Goal: Task Accomplishment & Management: Manage account settings

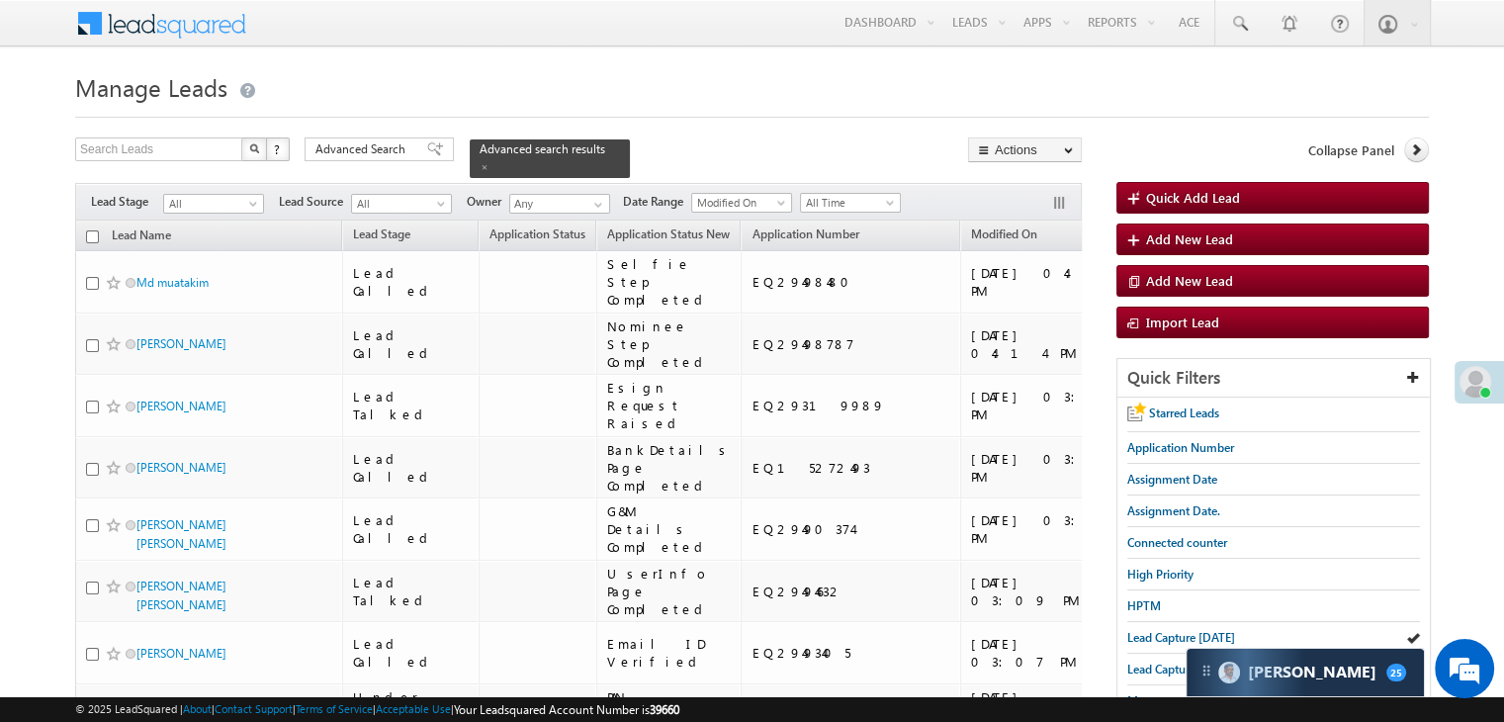
drag, startPoint x: 1138, startPoint y: 146, endPoint x: 761, endPoint y: 136, distance: 377.0
click at [1208, 630] on span "Lead Capture [DATE]" at bounding box center [1182, 637] width 108 height 15
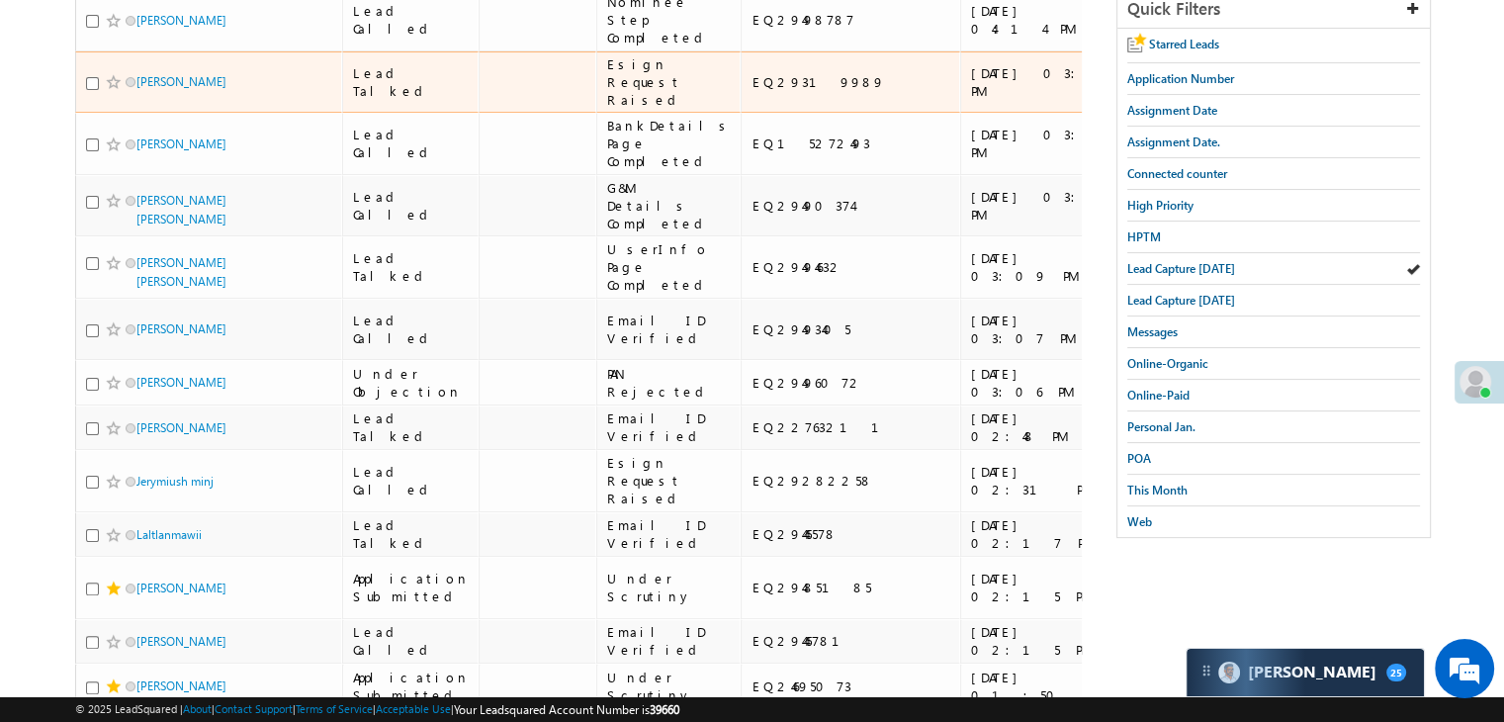
scroll to position [396, 0]
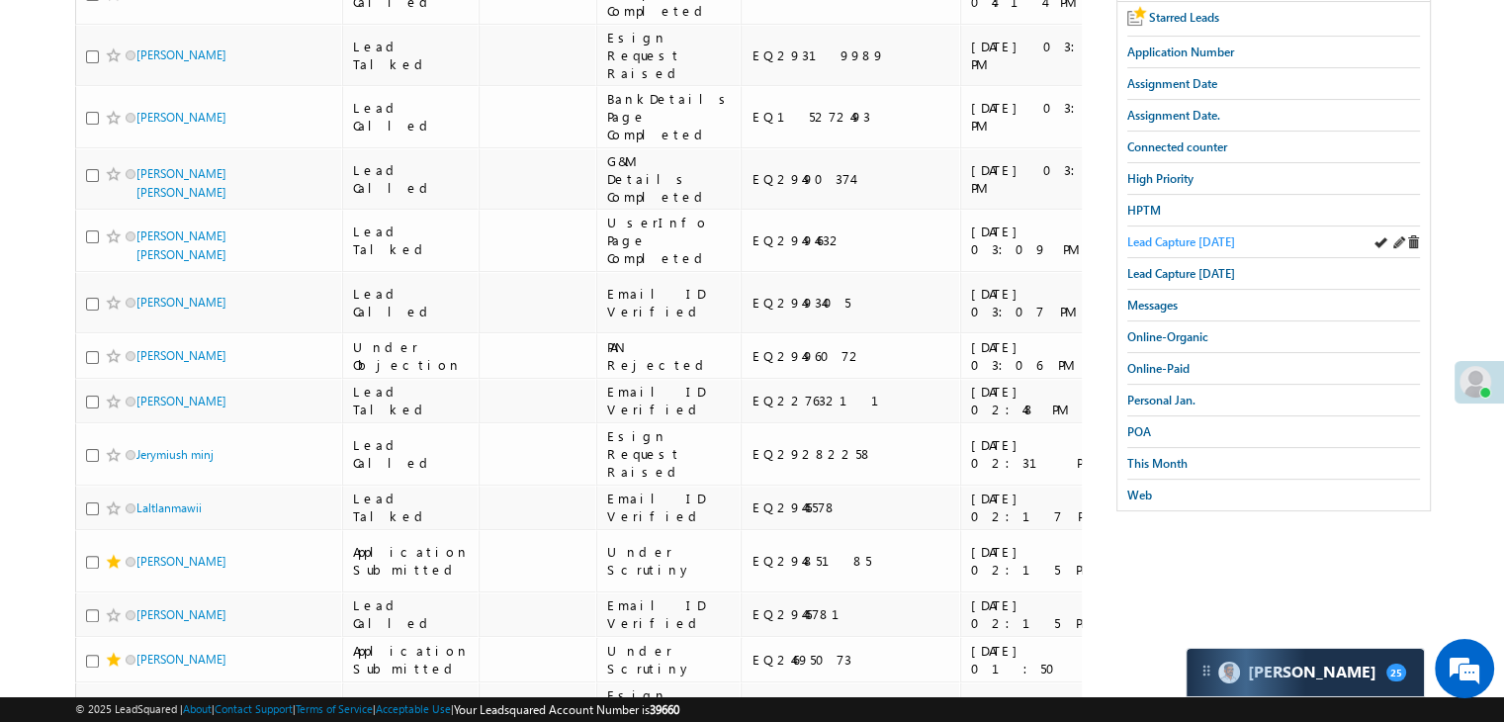
click at [1166, 234] on span "Lead Capture [DATE]" at bounding box center [1182, 241] width 108 height 15
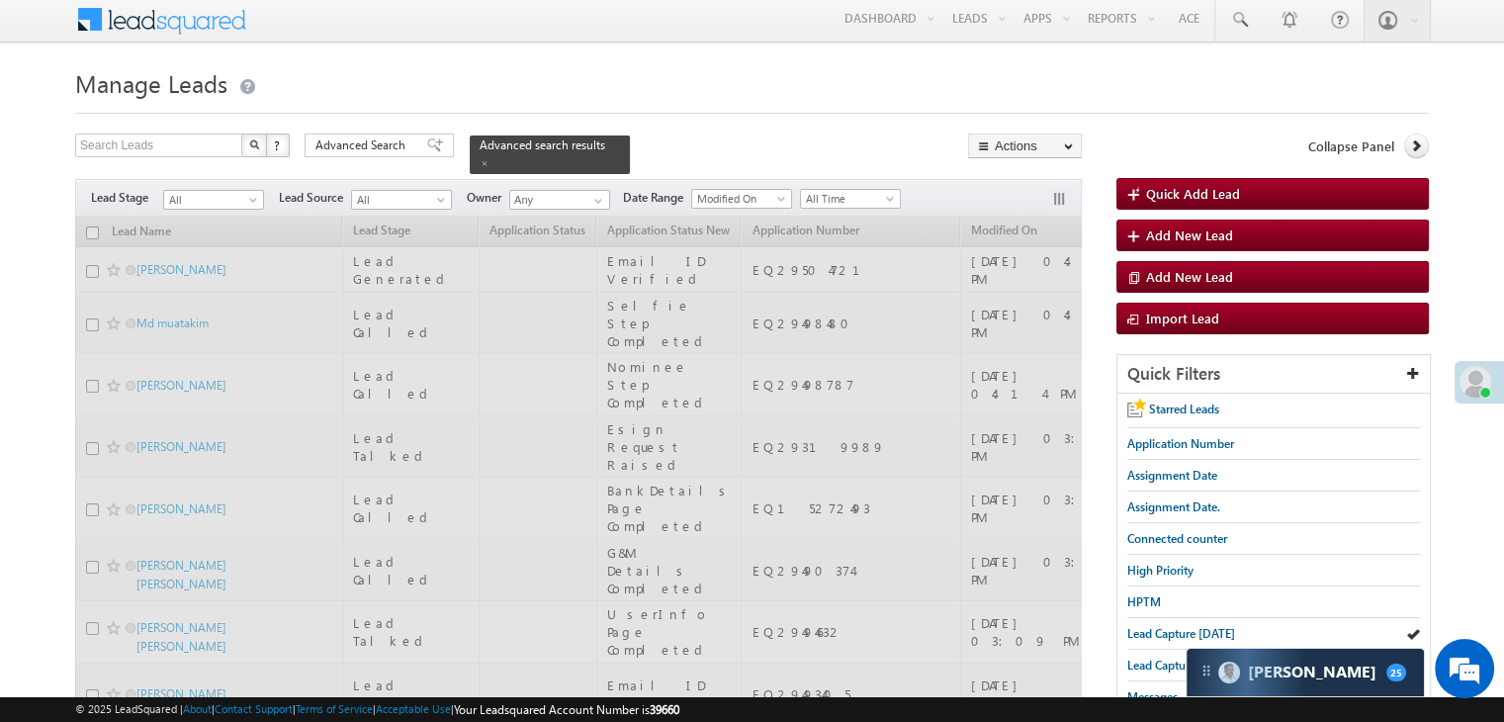
scroll to position [0, 0]
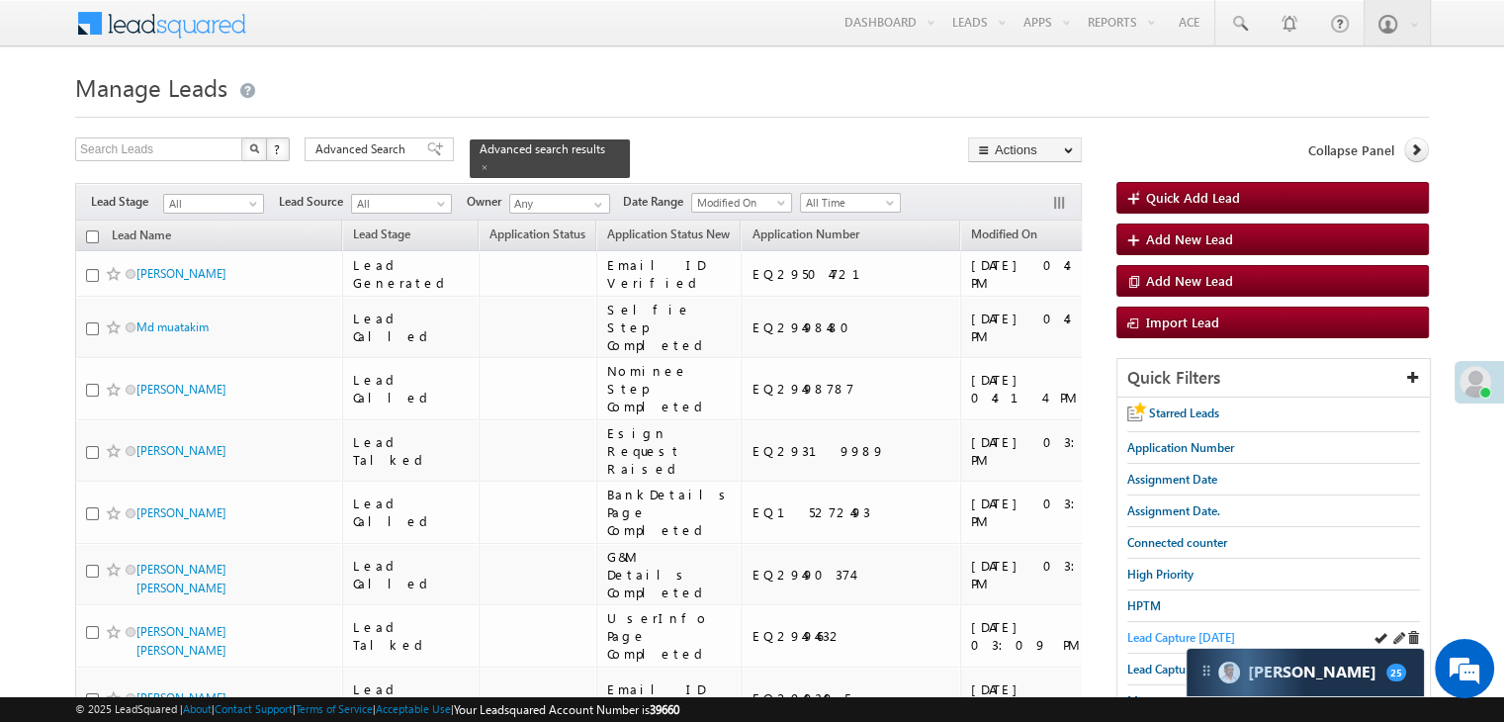
click at [1139, 635] on span "Lead Capture [DATE]" at bounding box center [1182, 637] width 108 height 15
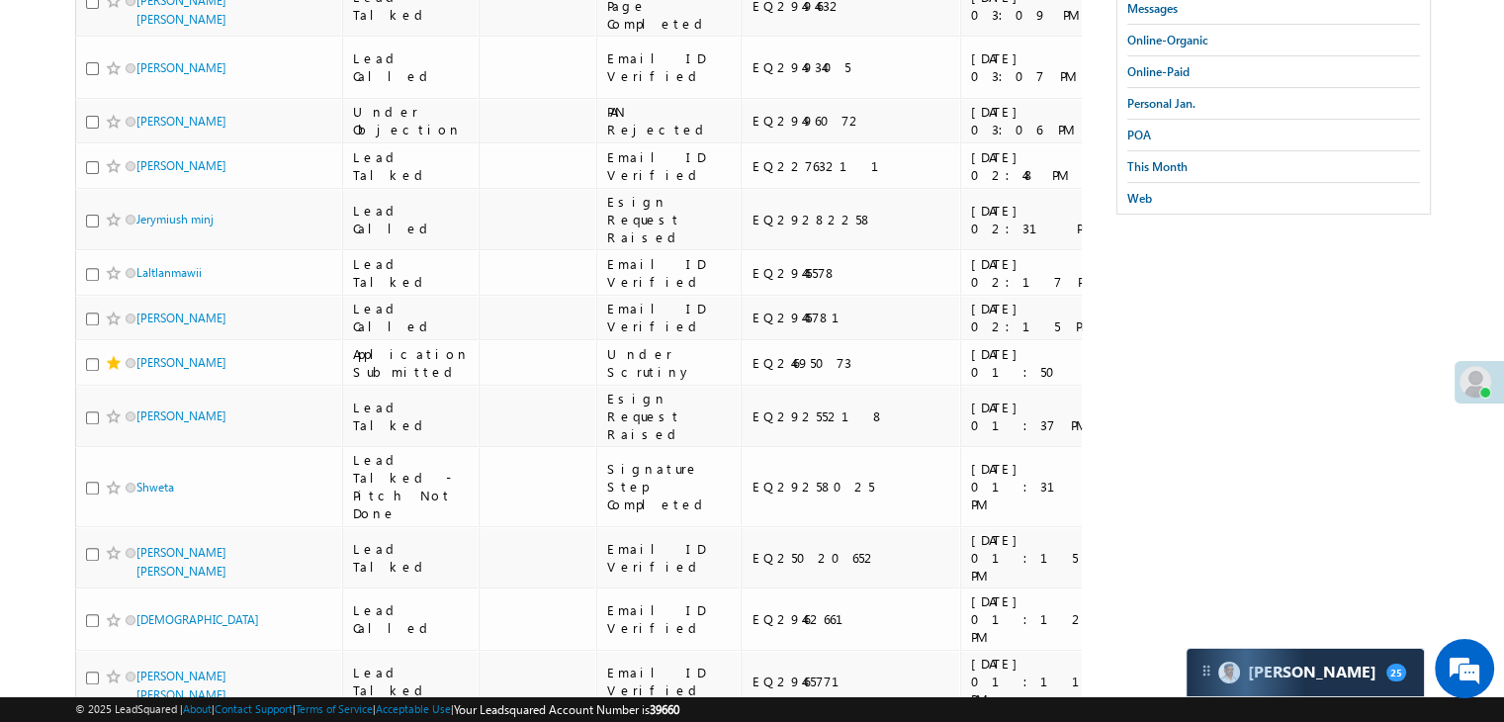
scroll to position [297, 0]
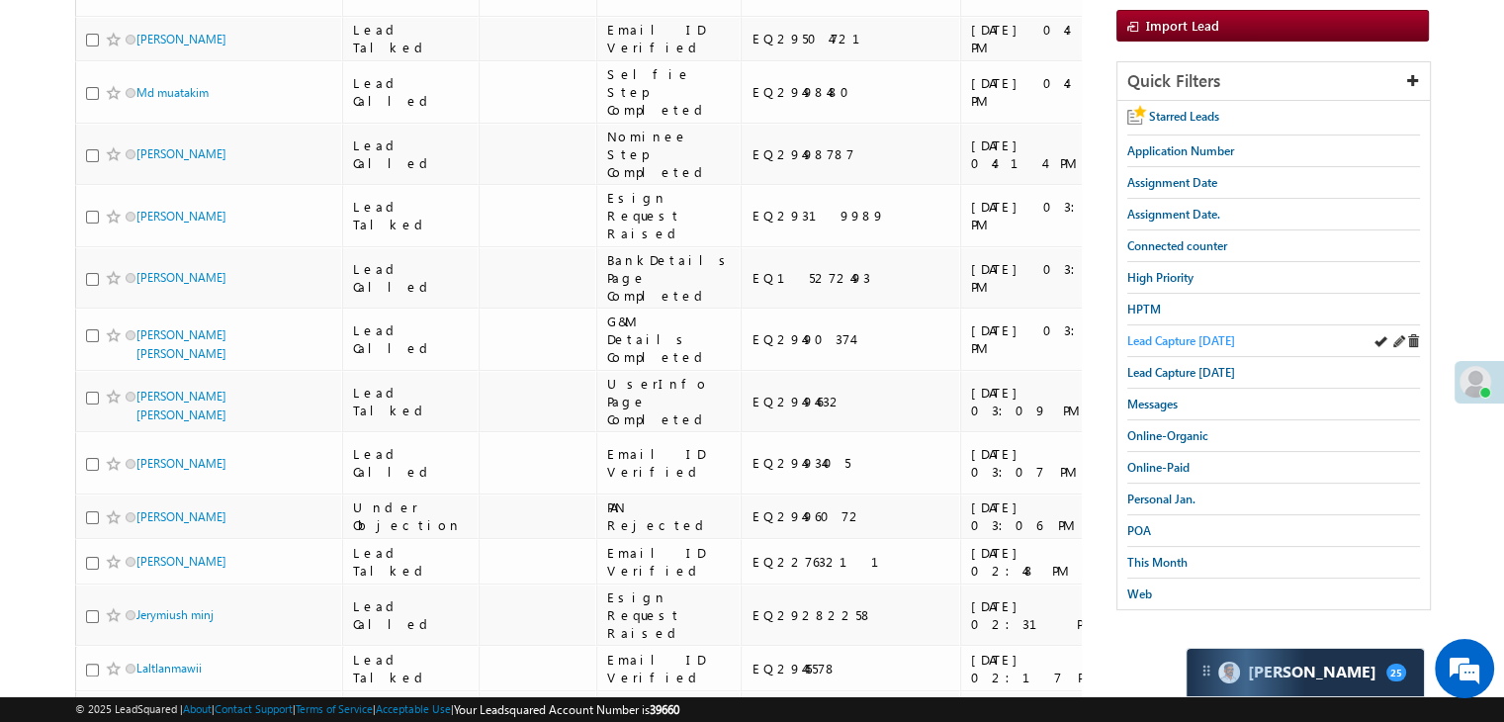
click at [1205, 331] on link "Lead Capture [DATE]" at bounding box center [1182, 340] width 108 height 19
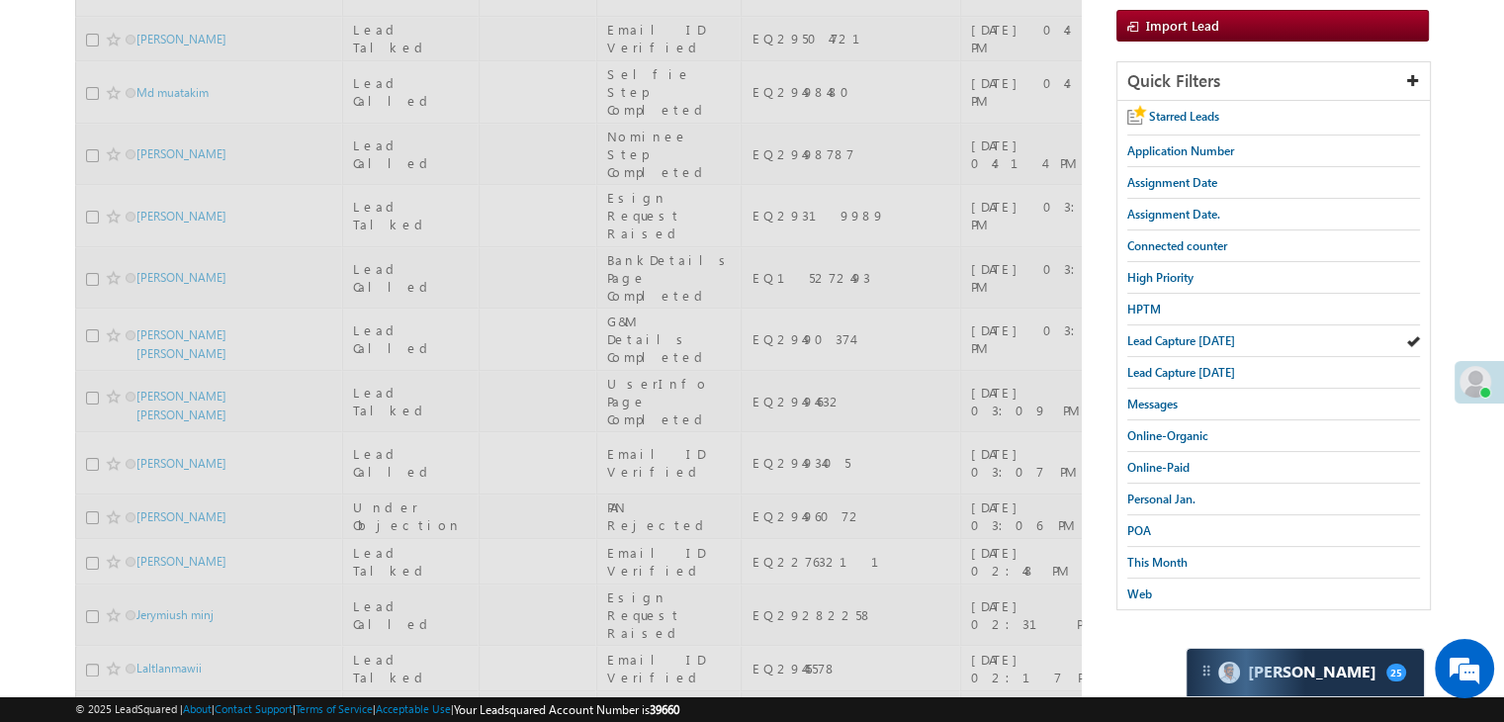
scroll to position [0, 0]
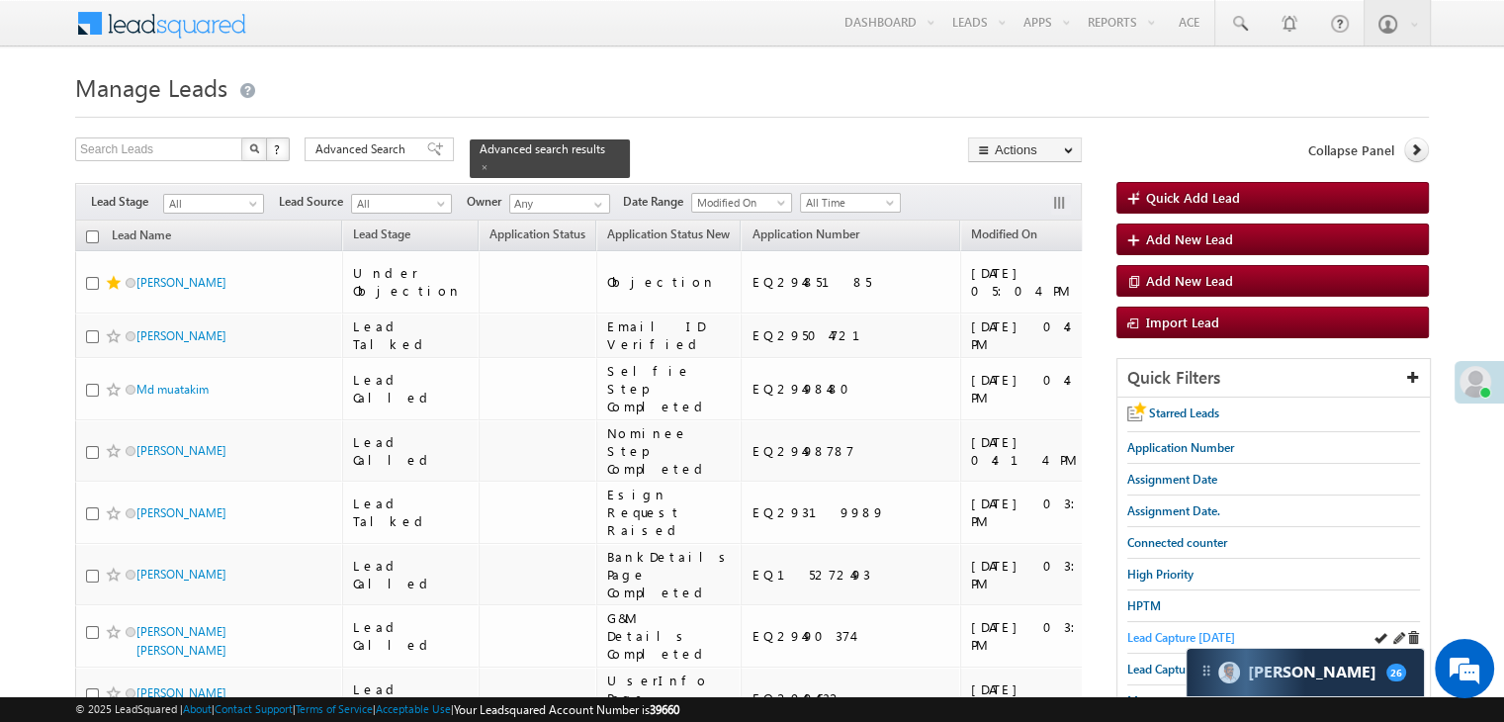
click at [1152, 630] on span "Lead Capture [DATE]" at bounding box center [1182, 637] width 108 height 15
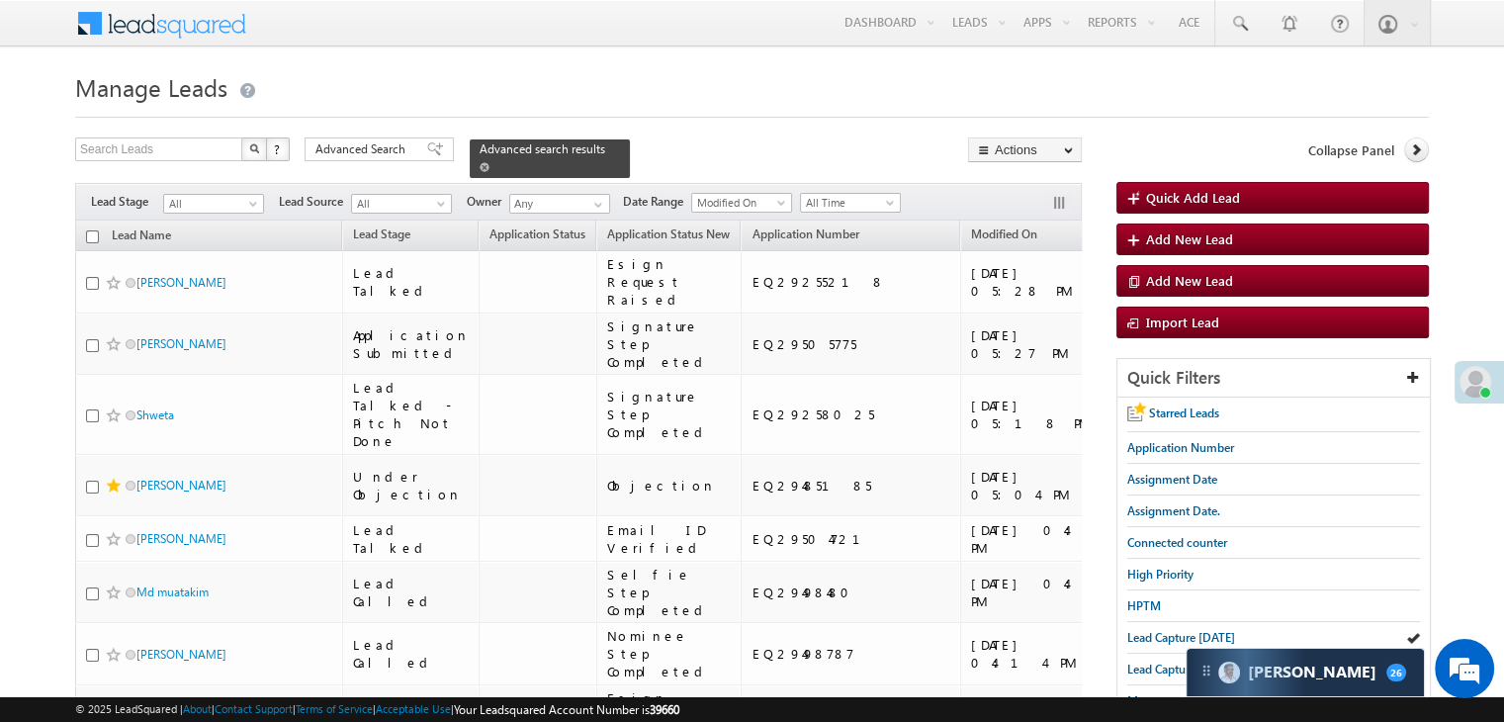
click at [592, 144] on div "Advanced search results" at bounding box center [550, 158] width 160 height 39
click at [490, 162] on span at bounding box center [485, 167] width 10 height 10
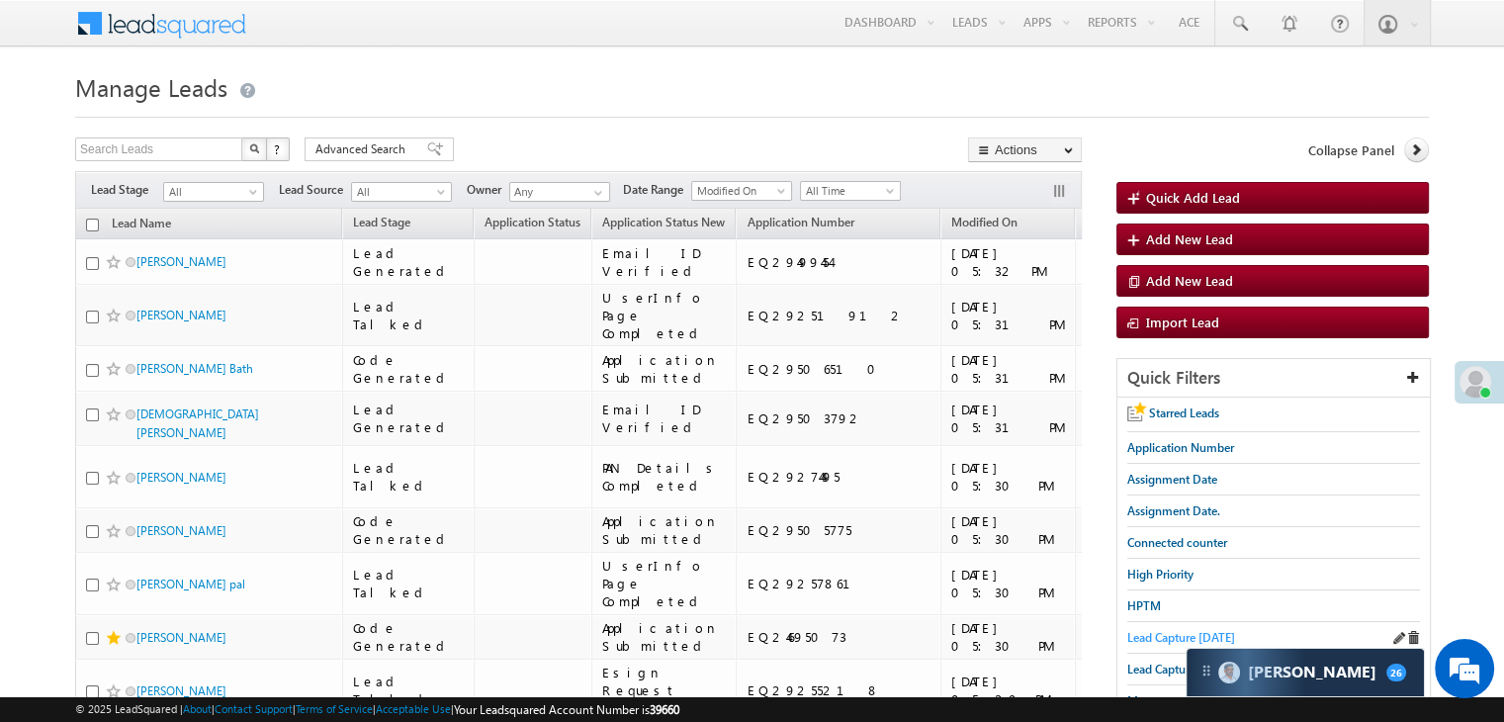
click at [1154, 634] on span "Lead Capture [DATE]" at bounding box center [1182, 637] width 108 height 15
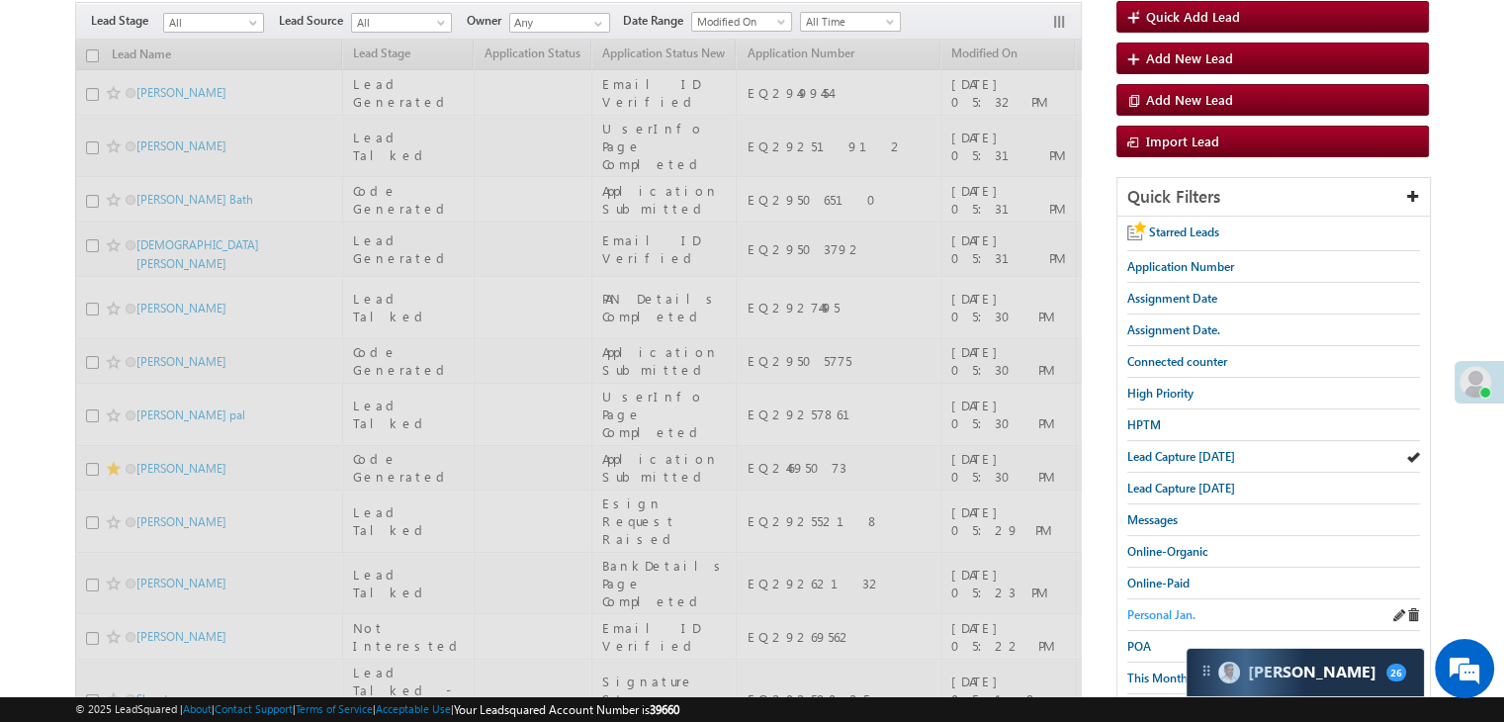
scroll to position [198, 0]
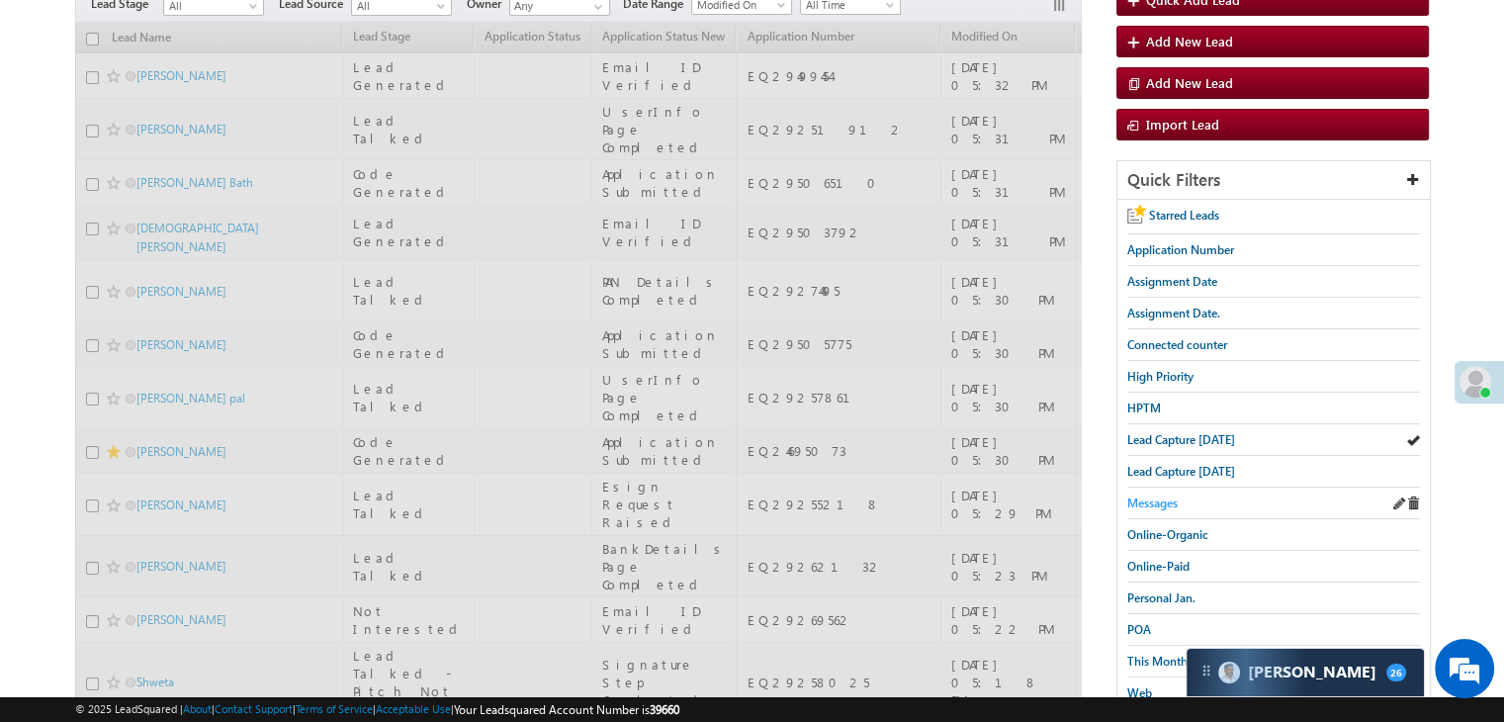
click at [1155, 496] on span "Messages" at bounding box center [1153, 503] width 50 height 15
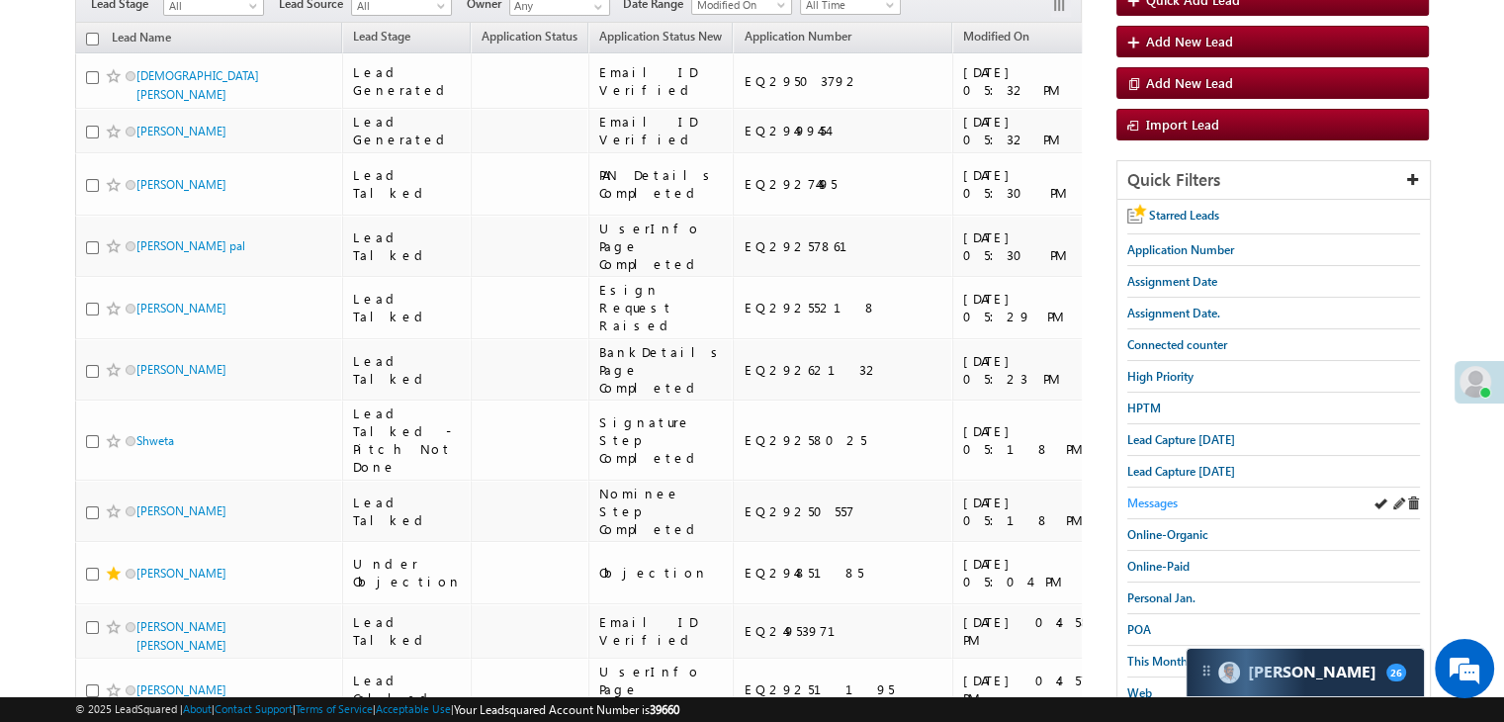
click at [1141, 496] on span "Messages" at bounding box center [1153, 503] width 50 height 15
click at [1164, 434] on span "Lead Capture [DATE]" at bounding box center [1182, 439] width 108 height 15
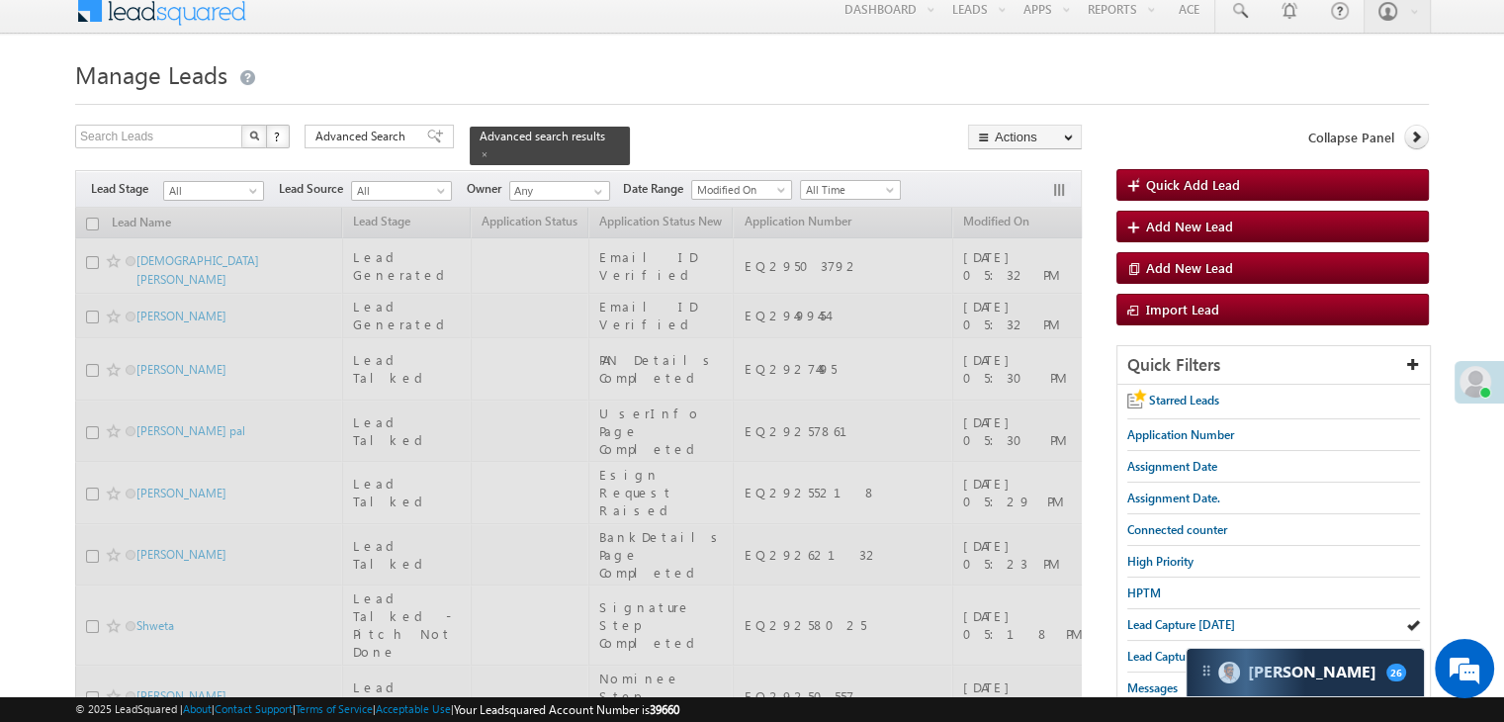
scroll to position [0, 0]
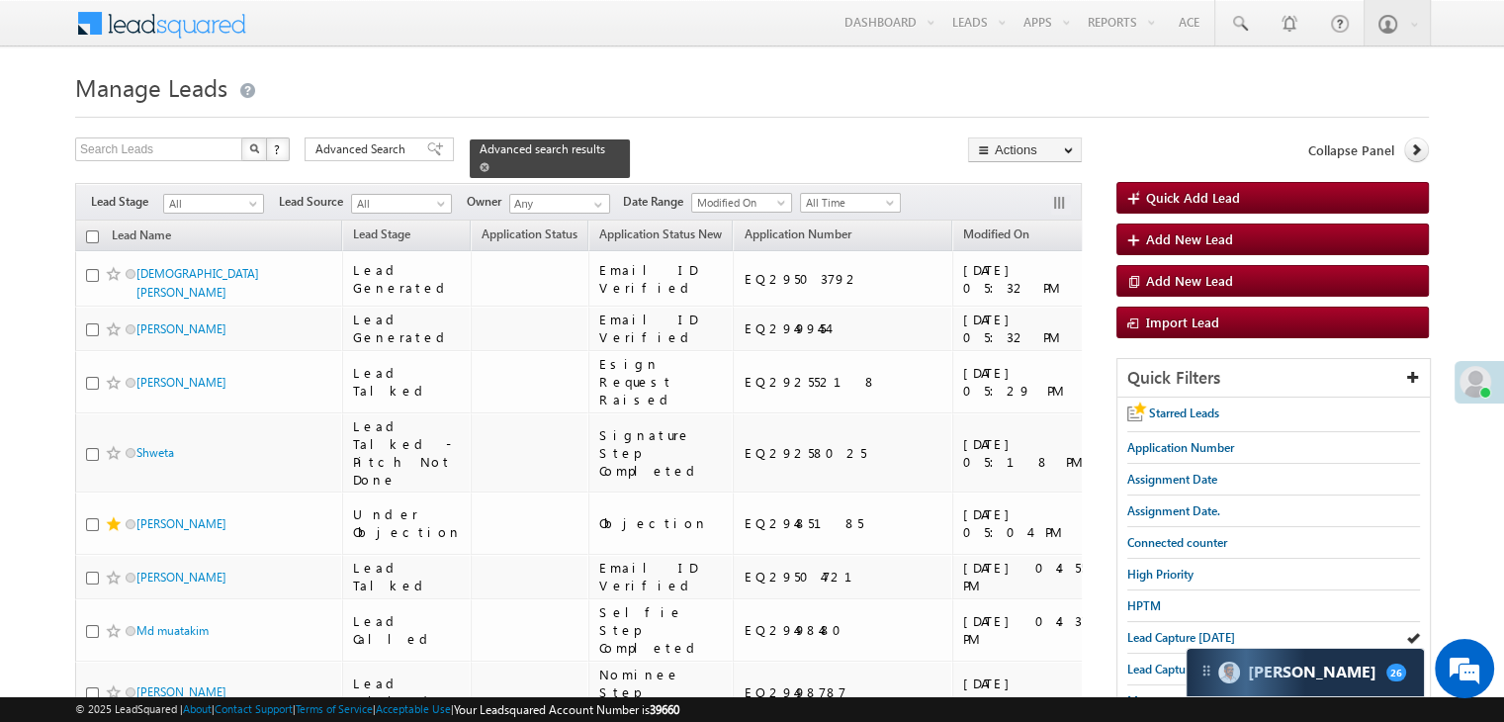
click at [490, 162] on span at bounding box center [485, 167] width 10 height 10
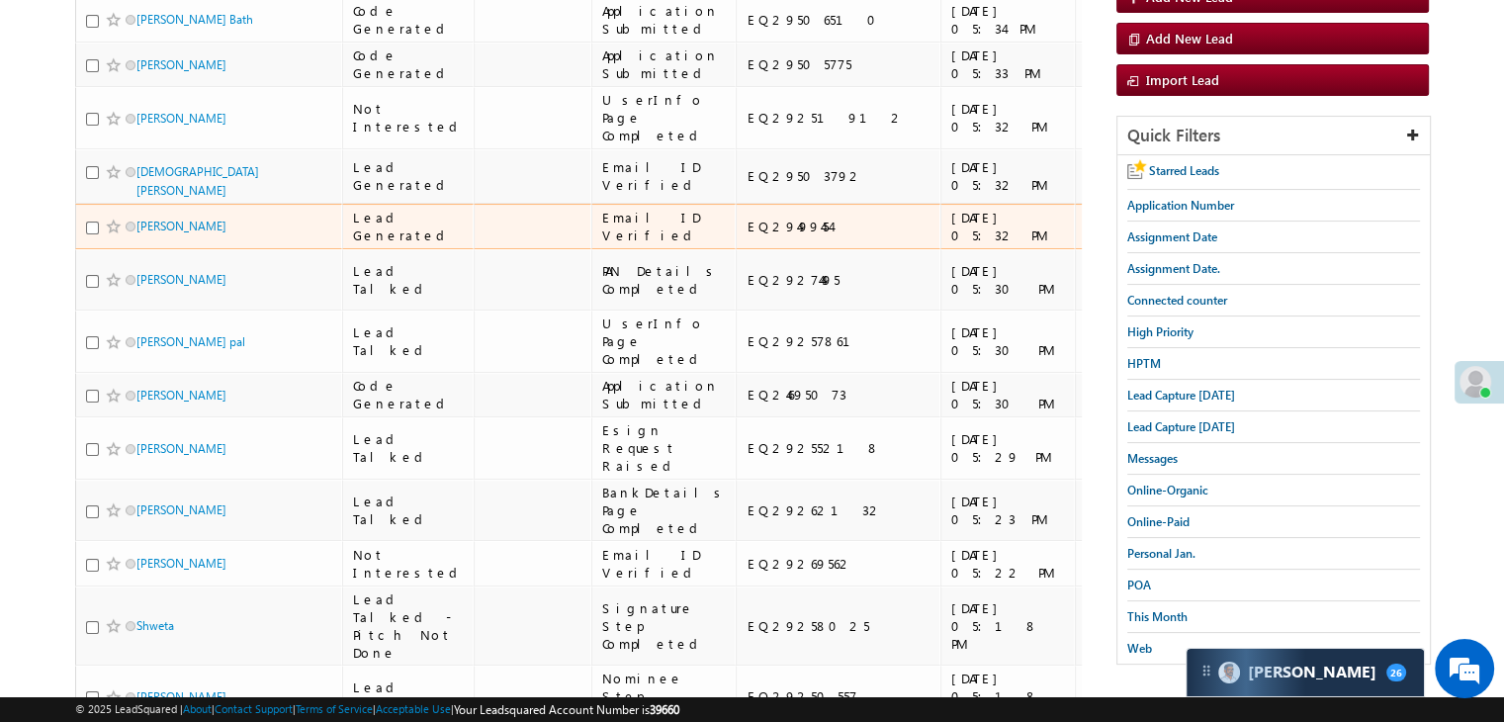
scroll to position [99, 0]
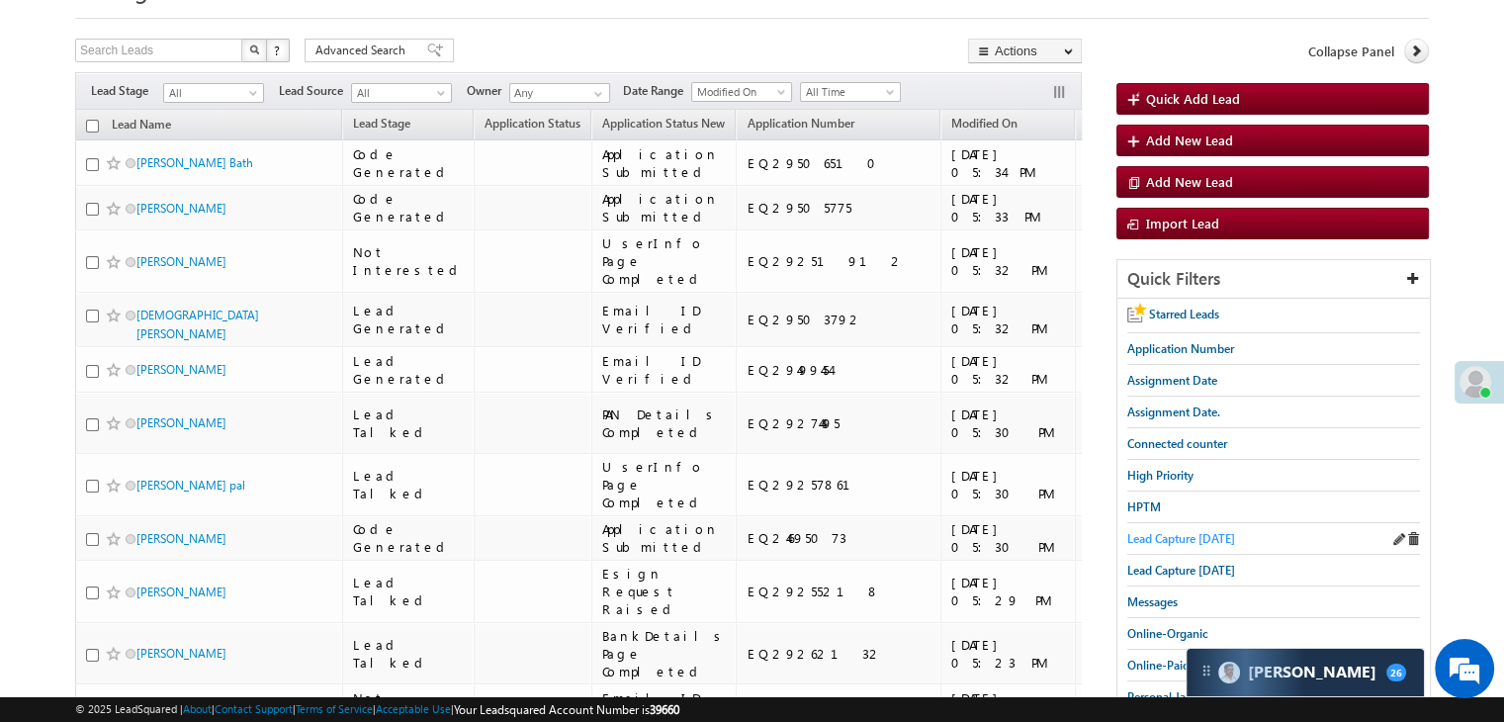
click at [1165, 533] on span "Lead Capture [DATE]" at bounding box center [1182, 538] width 108 height 15
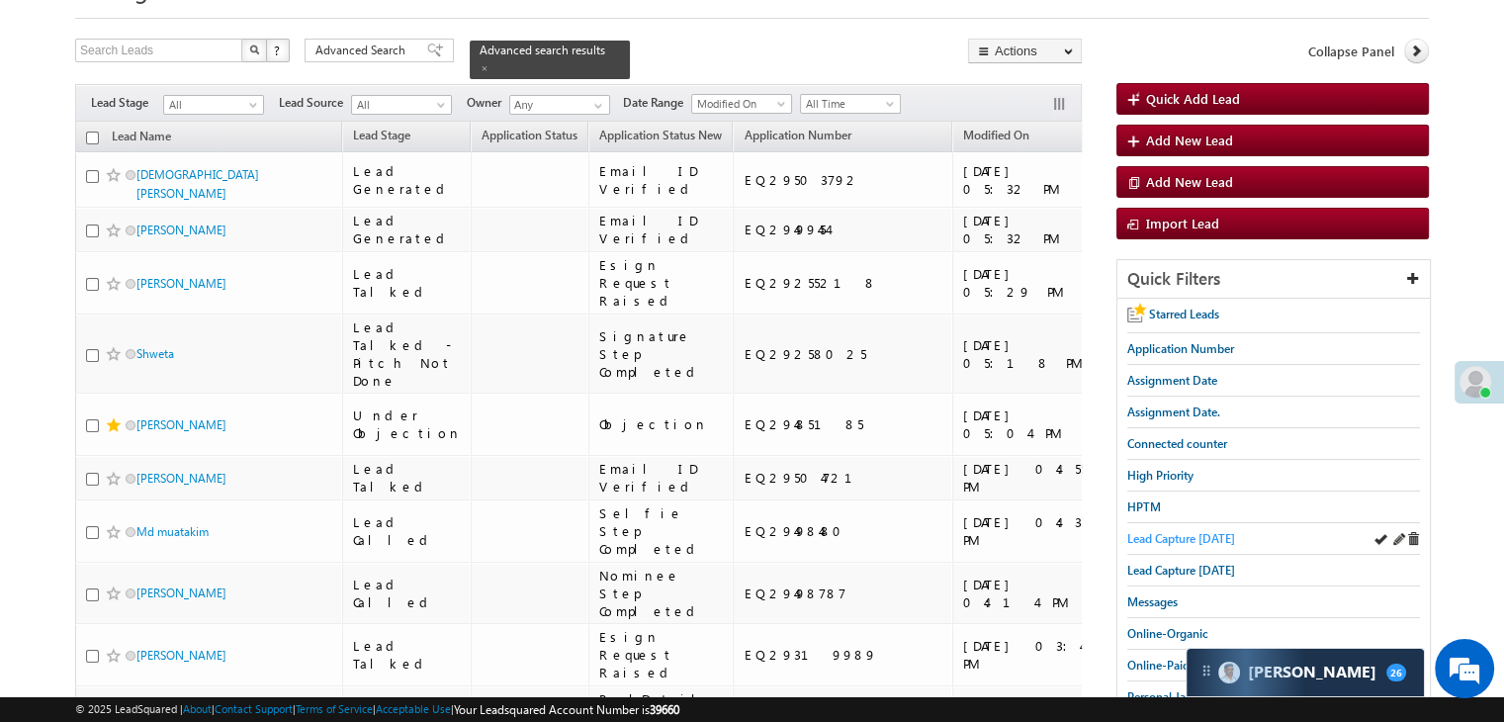
click at [1183, 536] on span "Lead Capture [DATE]" at bounding box center [1182, 538] width 108 height 15
click at [1144, 538] on span "Lead Capture [DATE]" at bounding box center [1182, 538] width 108 height 15
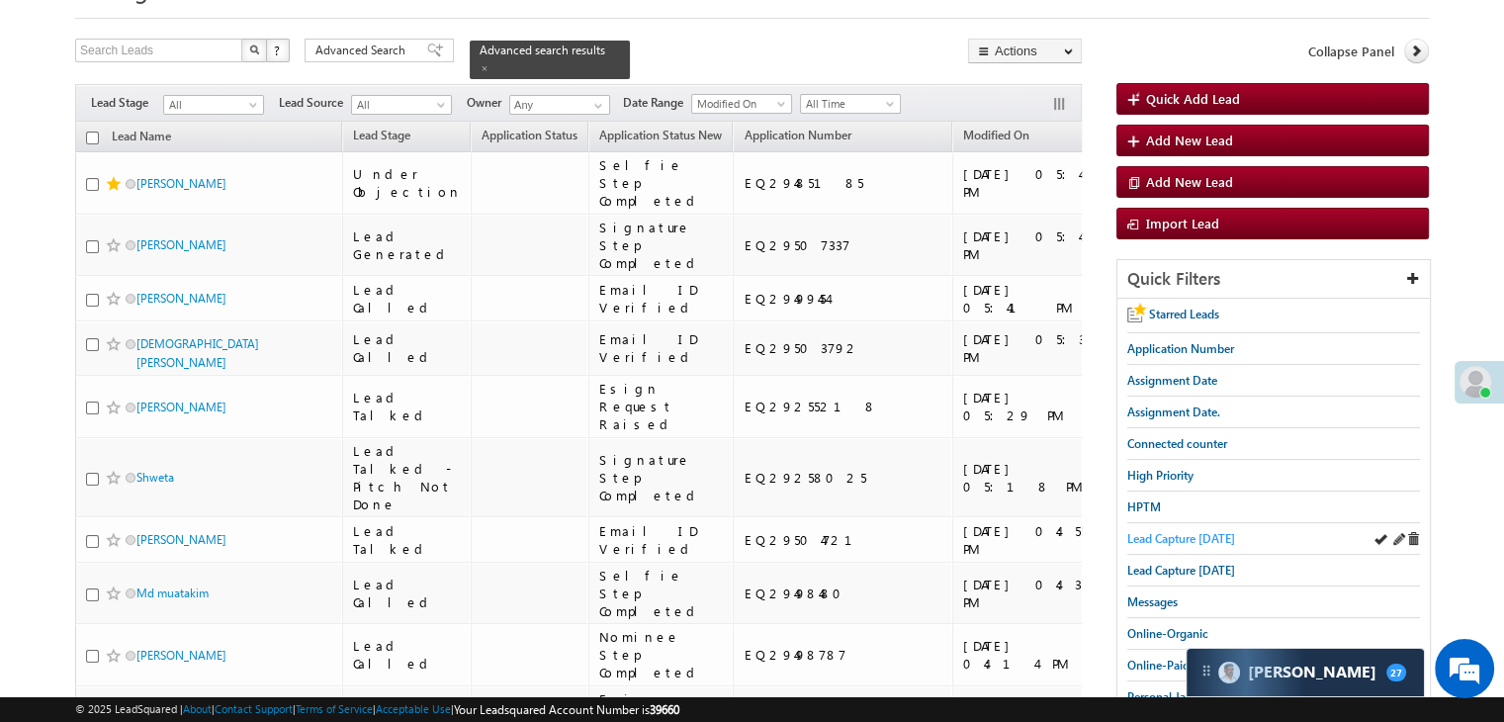
click at [1204, 532] on span "Lead Capture [DATE]" at bounding box center [1182, 538] width 108 height 15
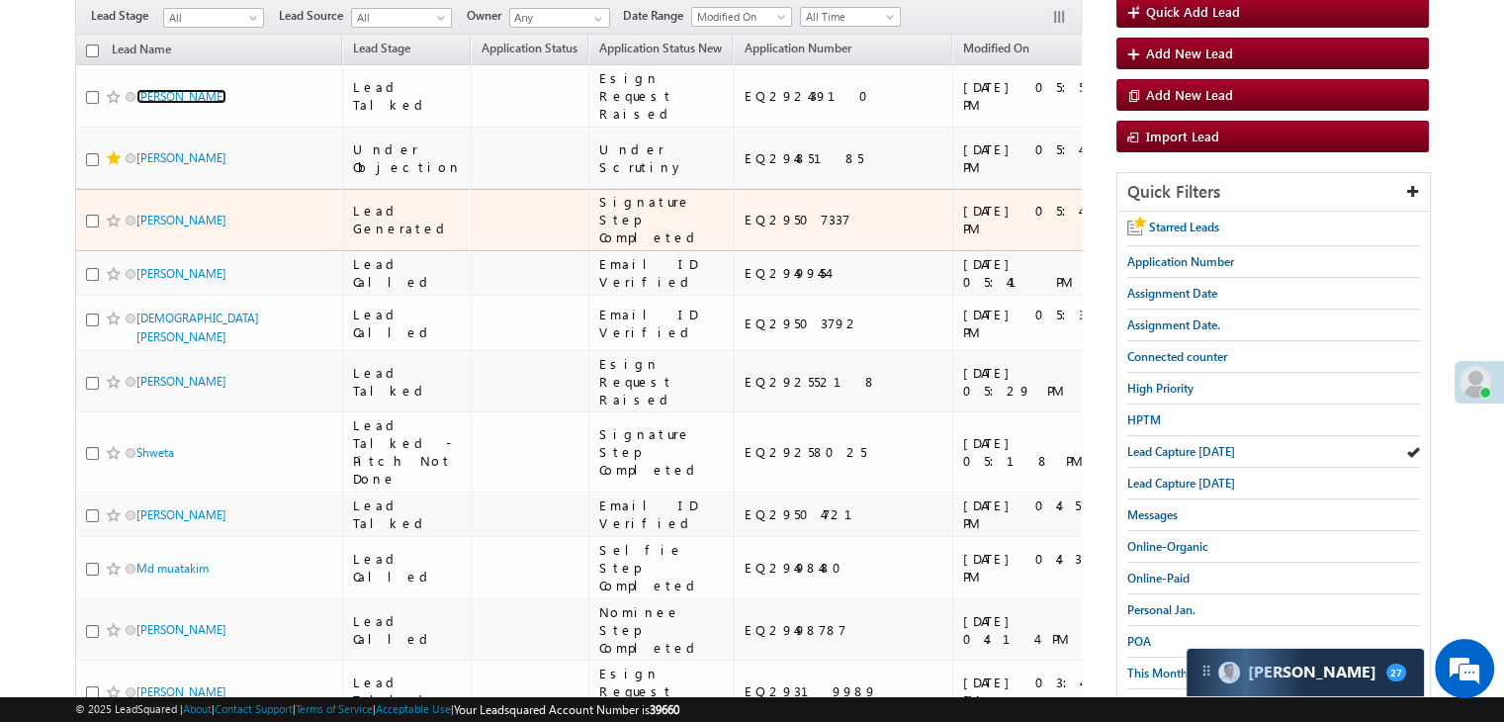
scroll to position [198, 0]
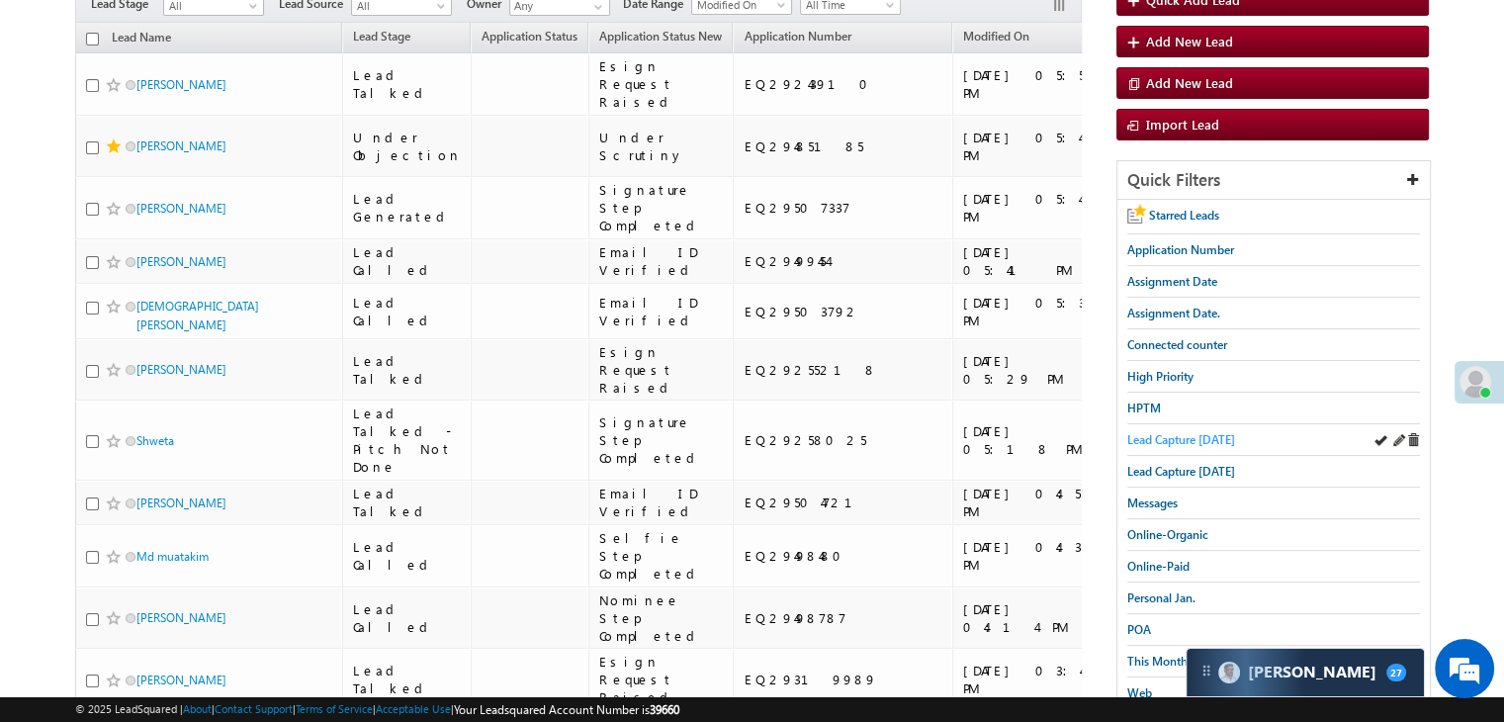
click at [1137, 437] on span "Lead Capture [DATE]" at bounding box center [1182, 439] width 108 height 15
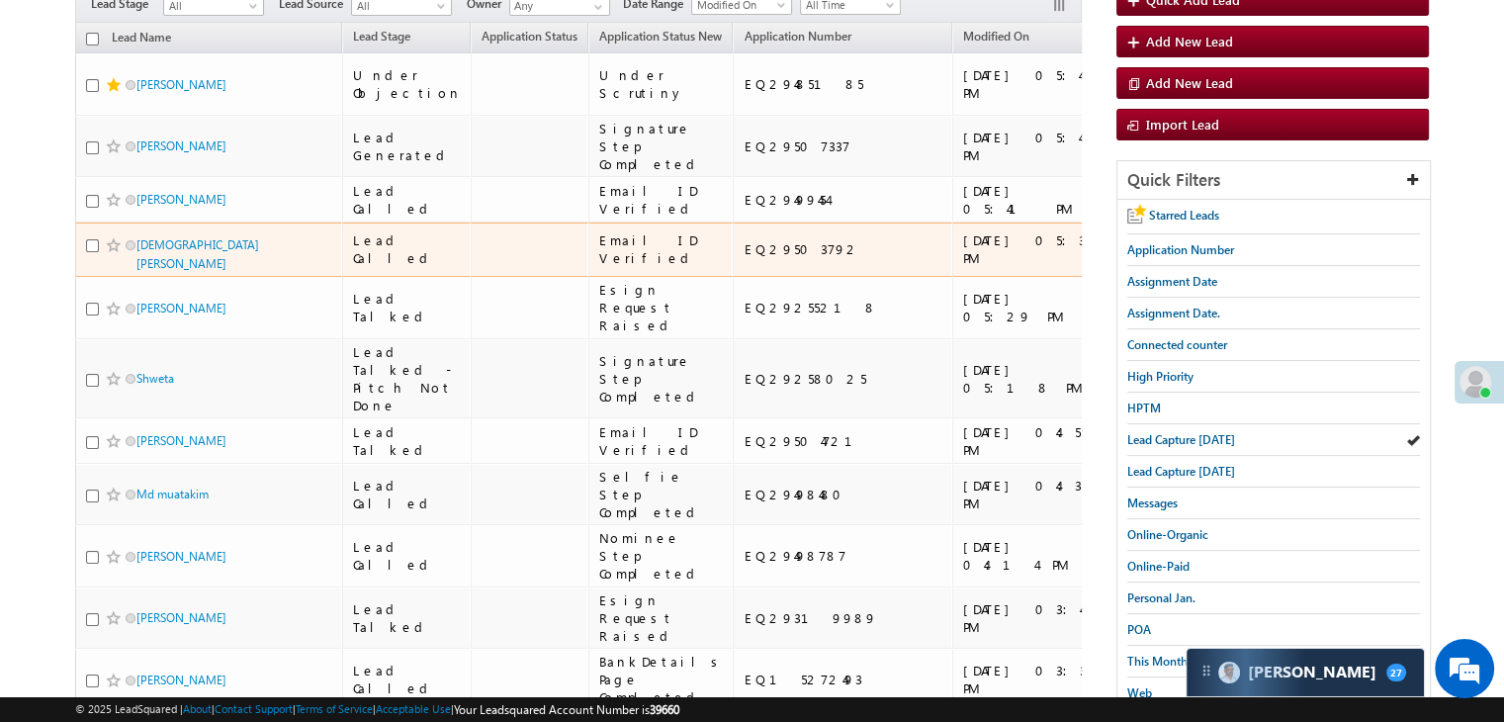
scroll to position [0, 0]
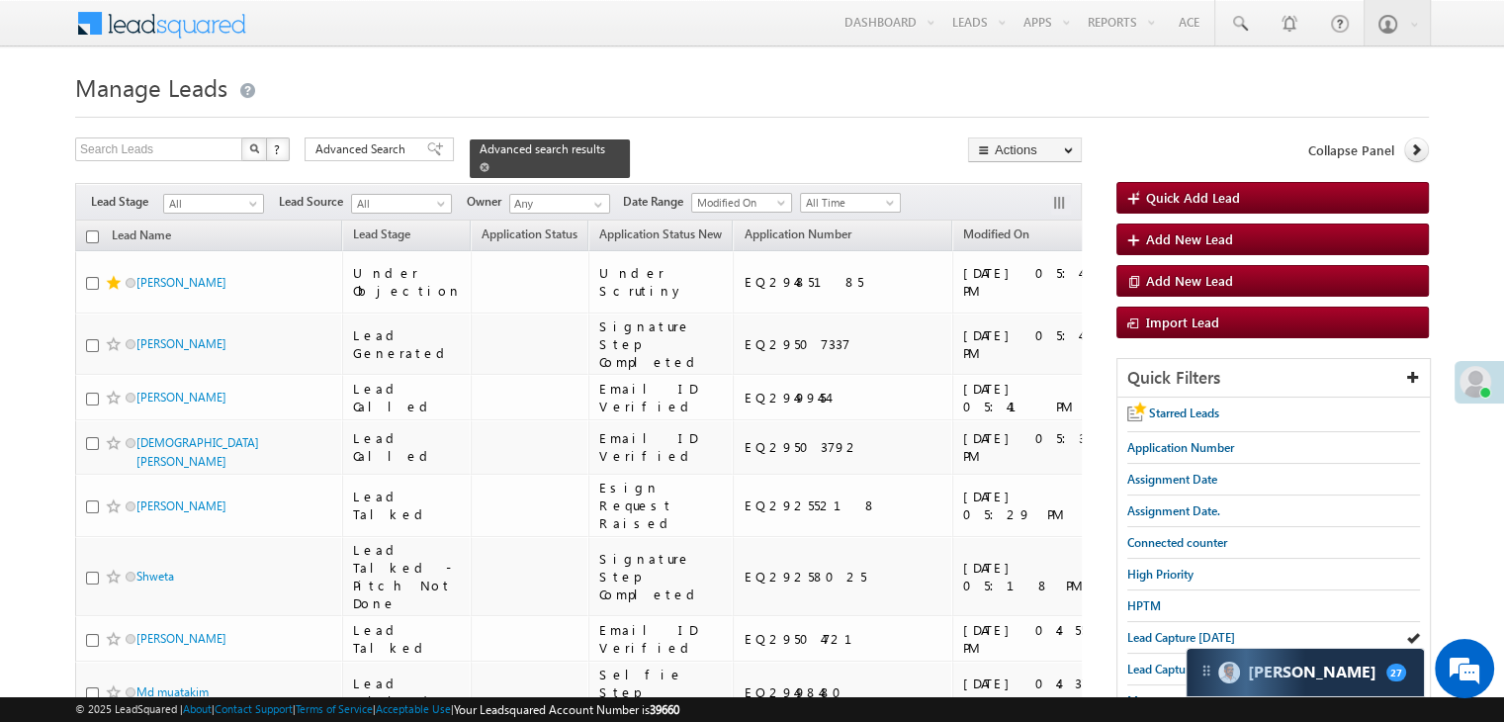
click at [592, 150] on div "Advanced search results" at bounding box center [550, 158] width 160 height 39
click at [490, 162] on span at bounding box center [485, 167] width 10 height 10
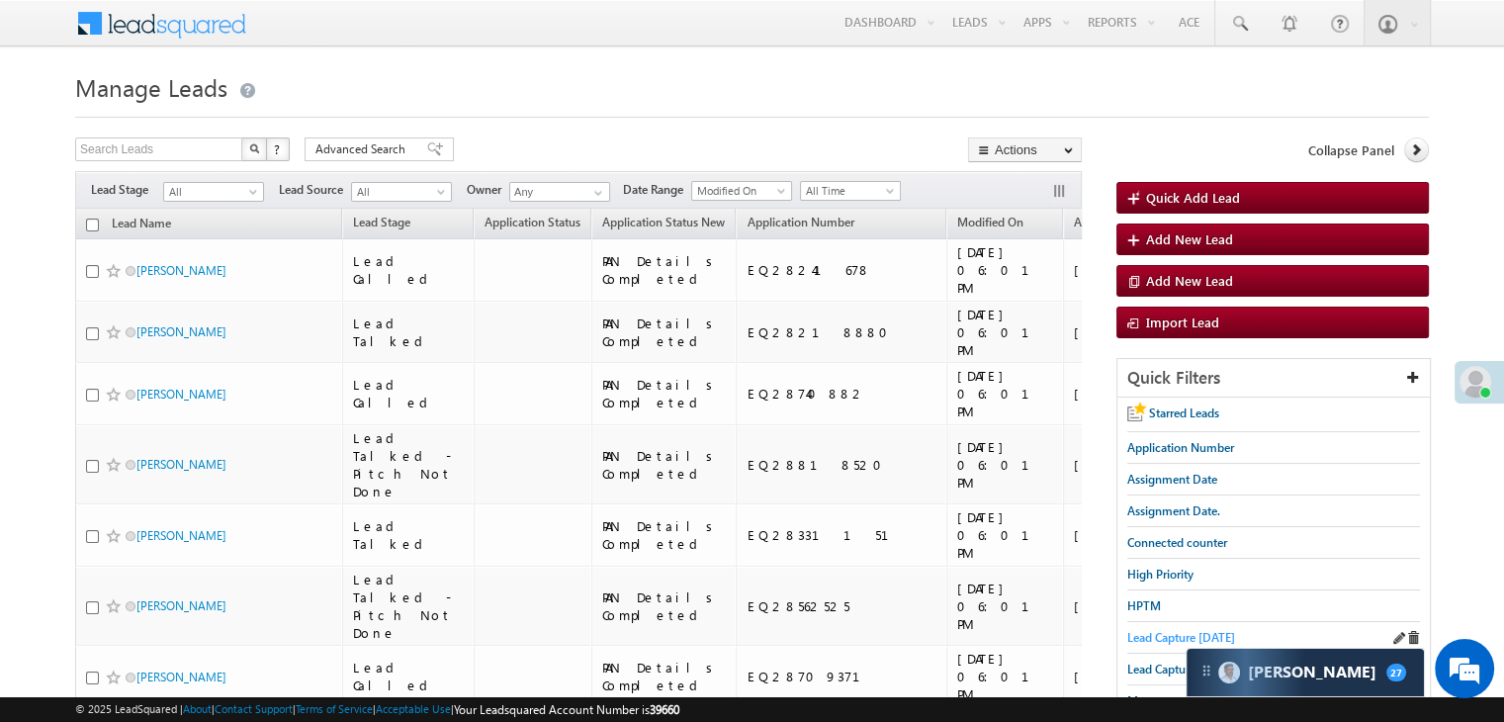
click at [1190, 630] on span "Lead Capture [DATE]" at bounding box center [1182, 637] width 108 height 15
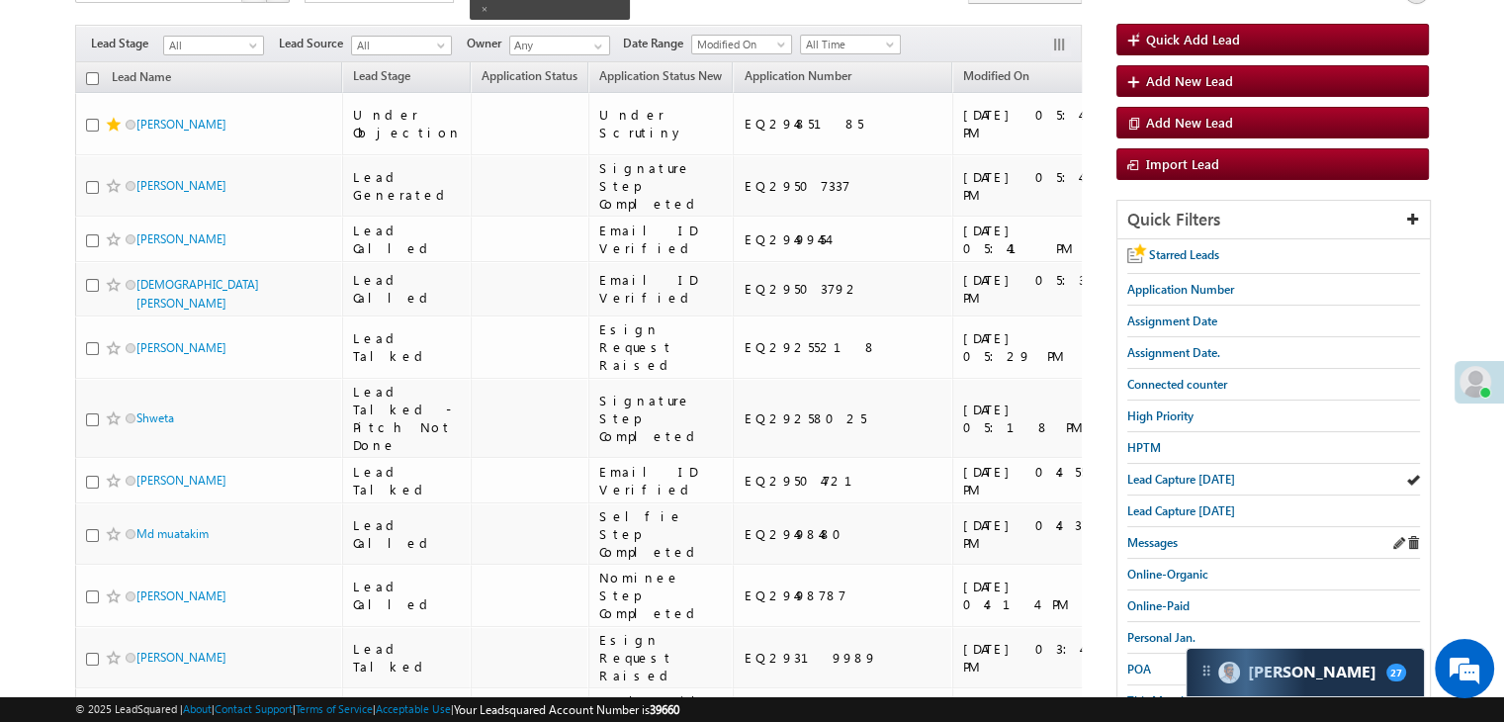
scroll to position [198, 0]
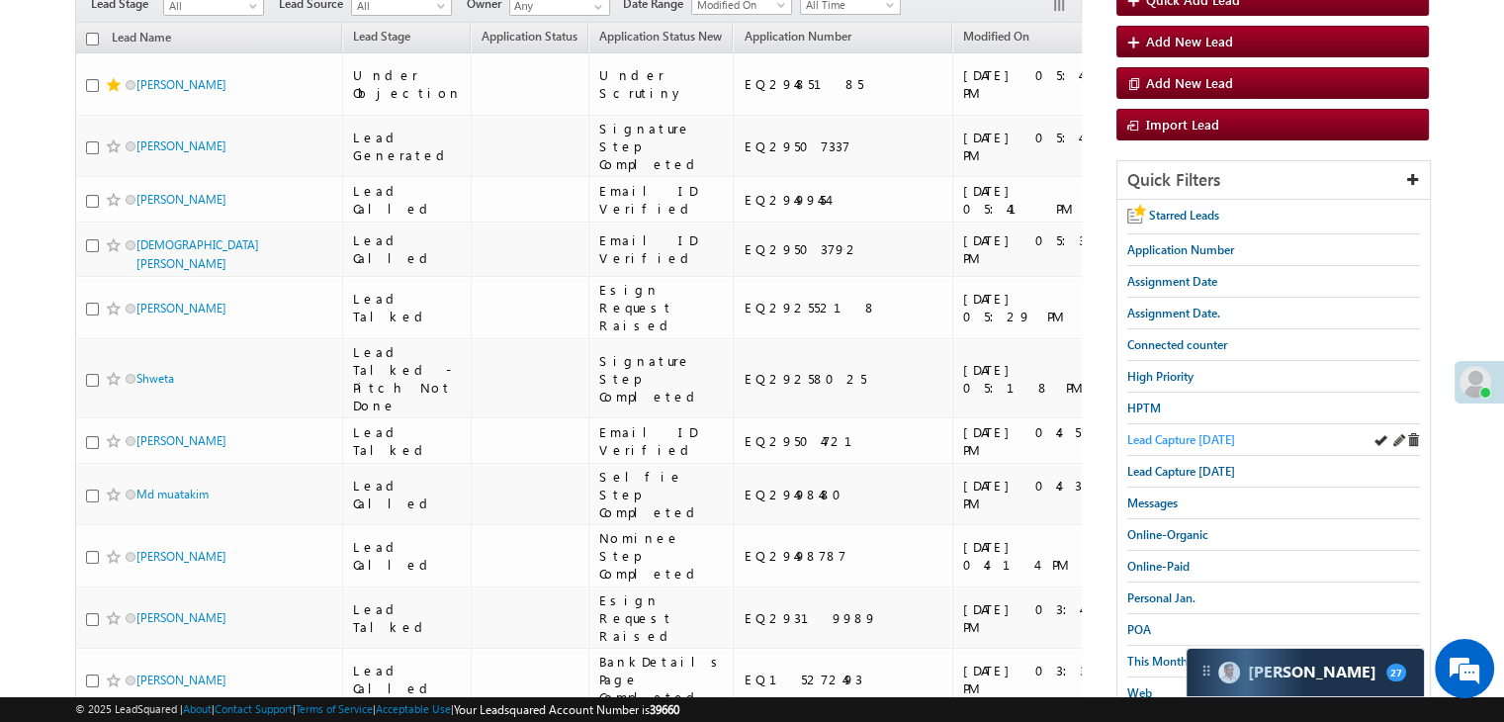
click at [1191, 436] on span "Lead Capture [DATE]" at bounding box center [1182, 439] width 108 height 15
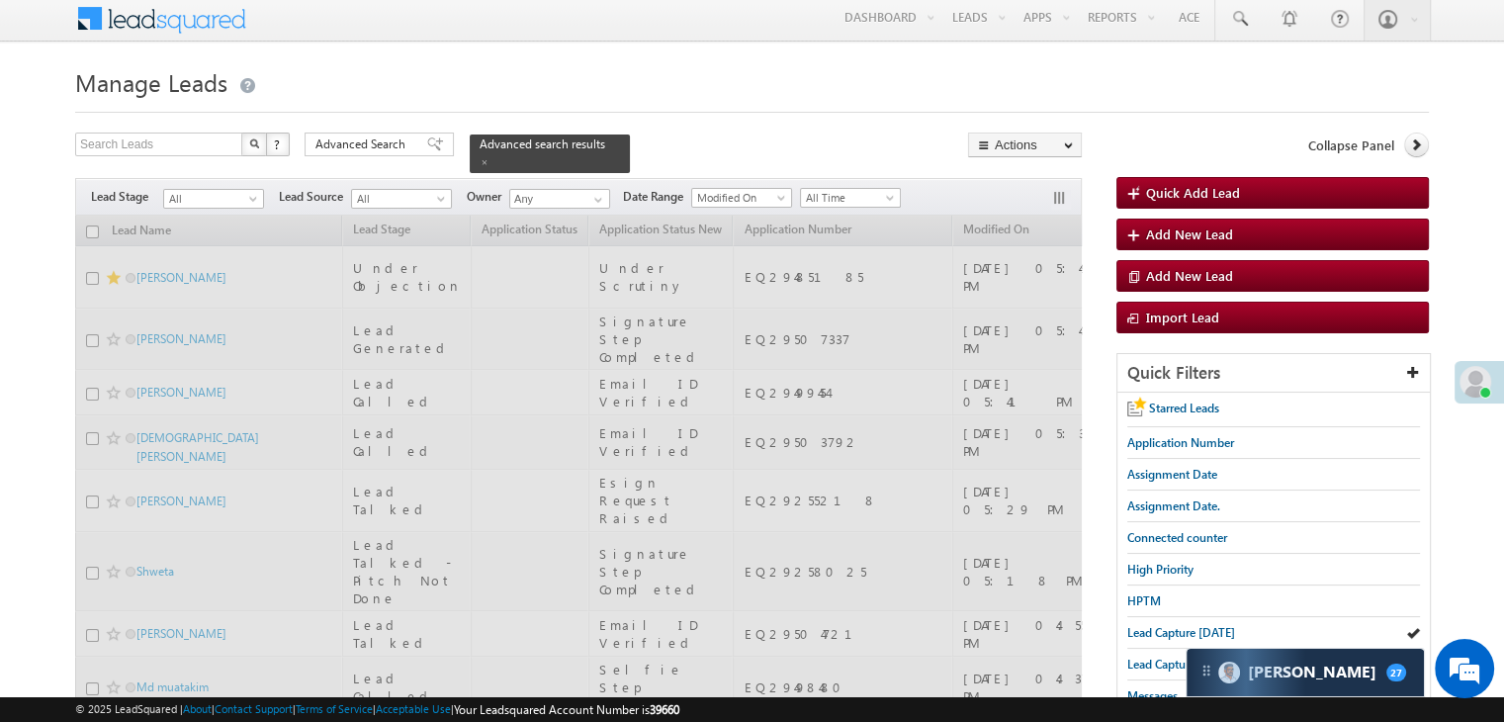
scroll to position [0, 0]
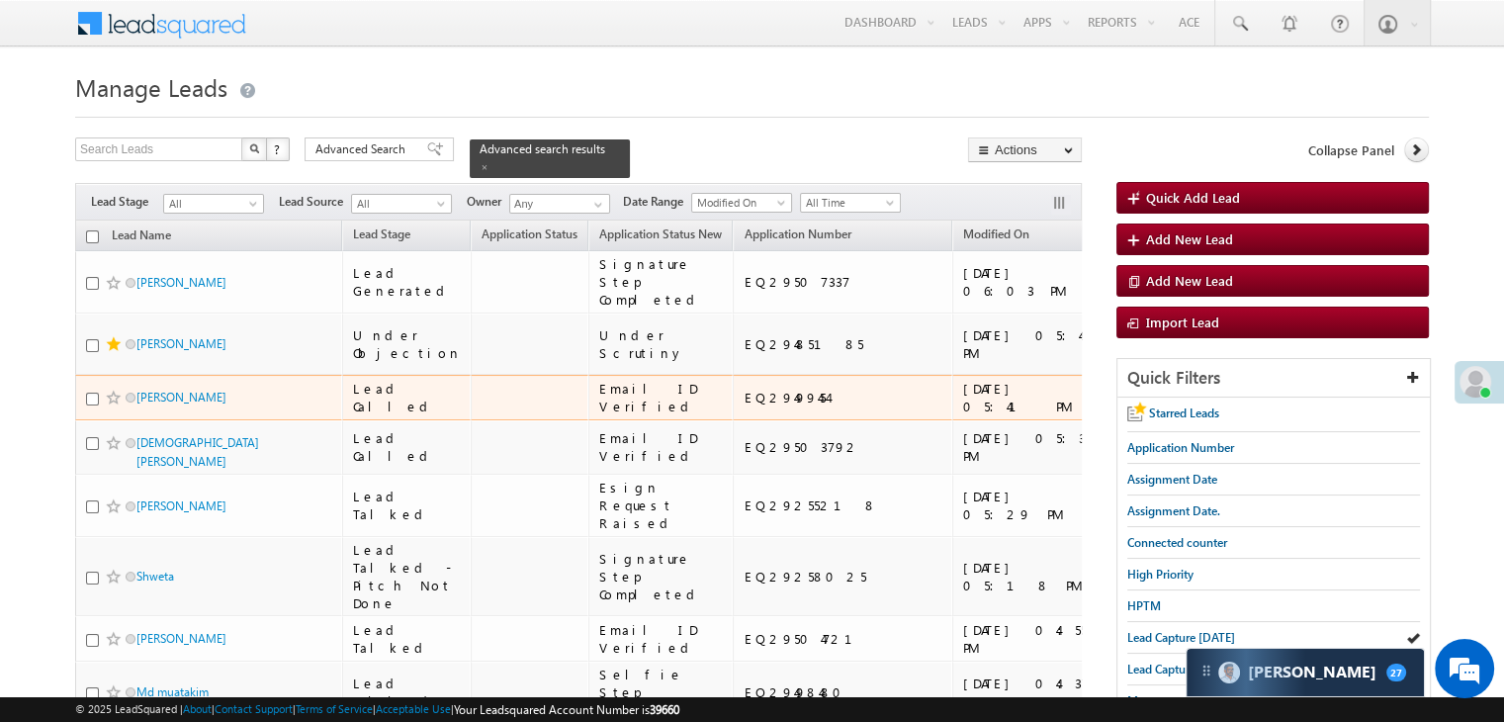
click at [471, 420] on td at bounding box center [530, 398] width 118 height 46
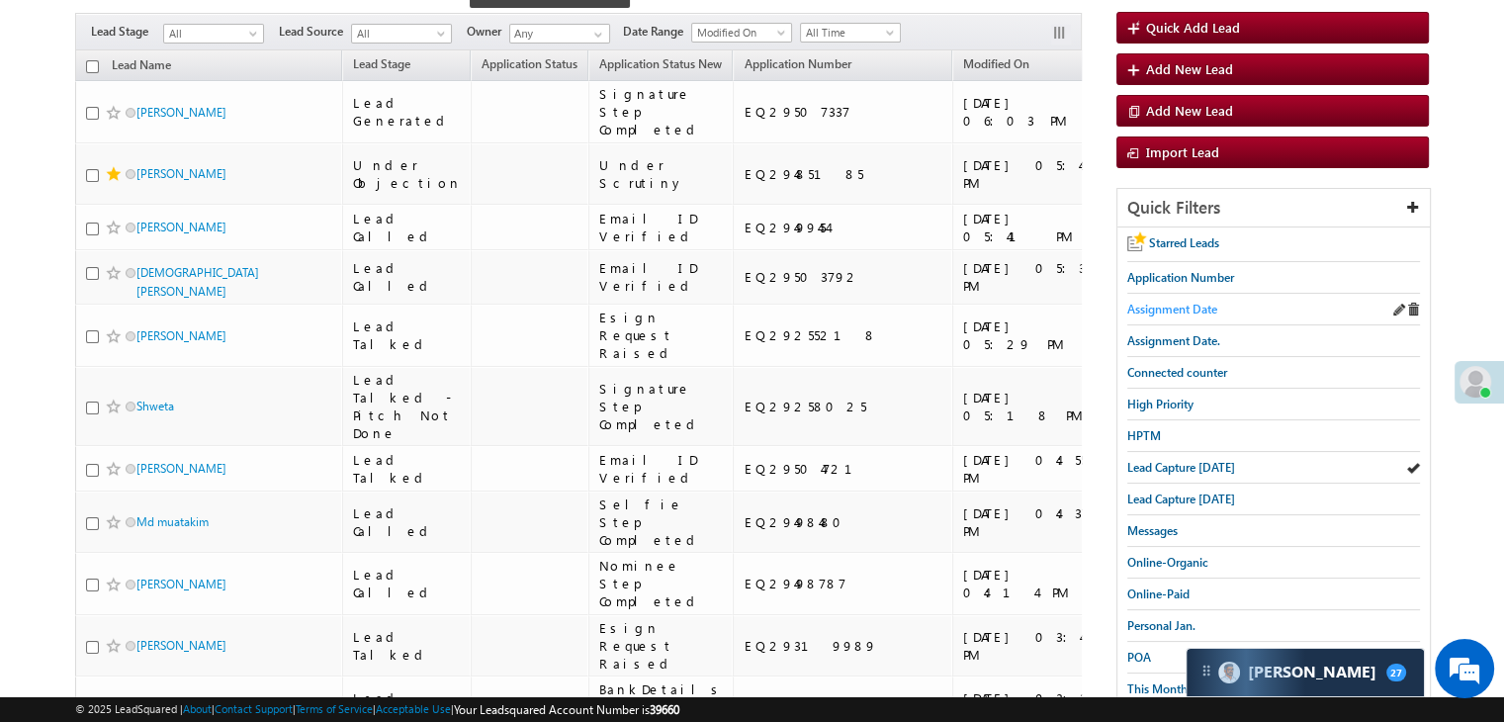
scroll to position [198, 0]
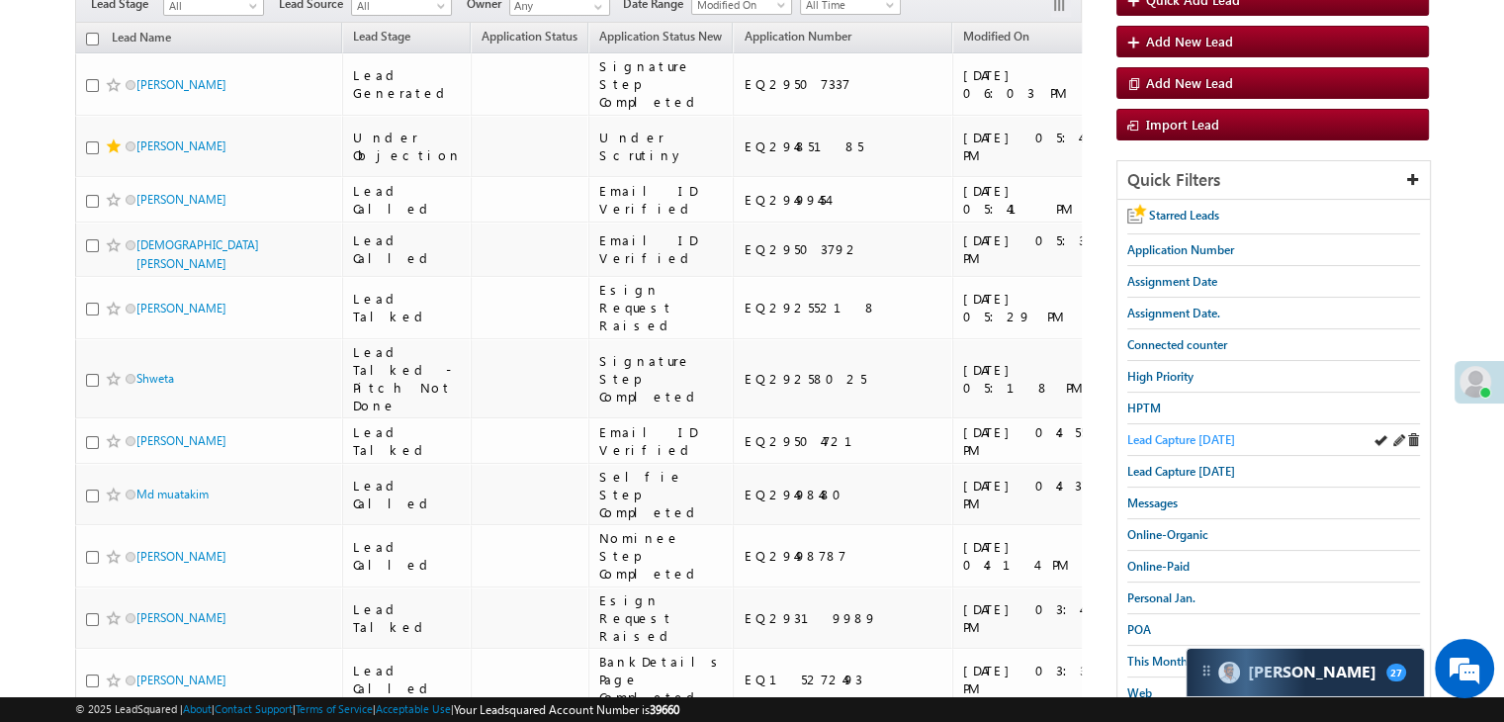
click at [1186, 433] on span "Lead Capture [DATE]" at bounding box center [1182, 439] width 108 height 15
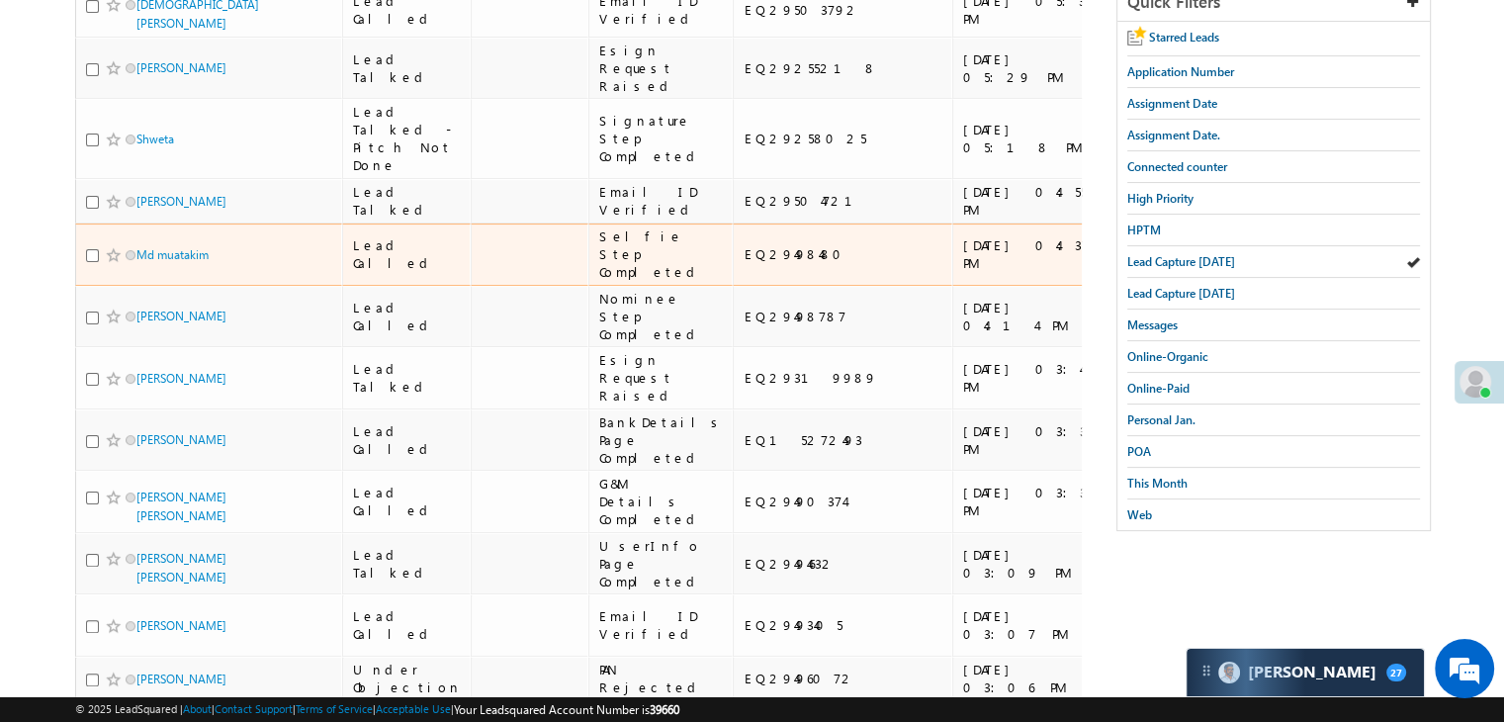
scroll to position [297, 0]
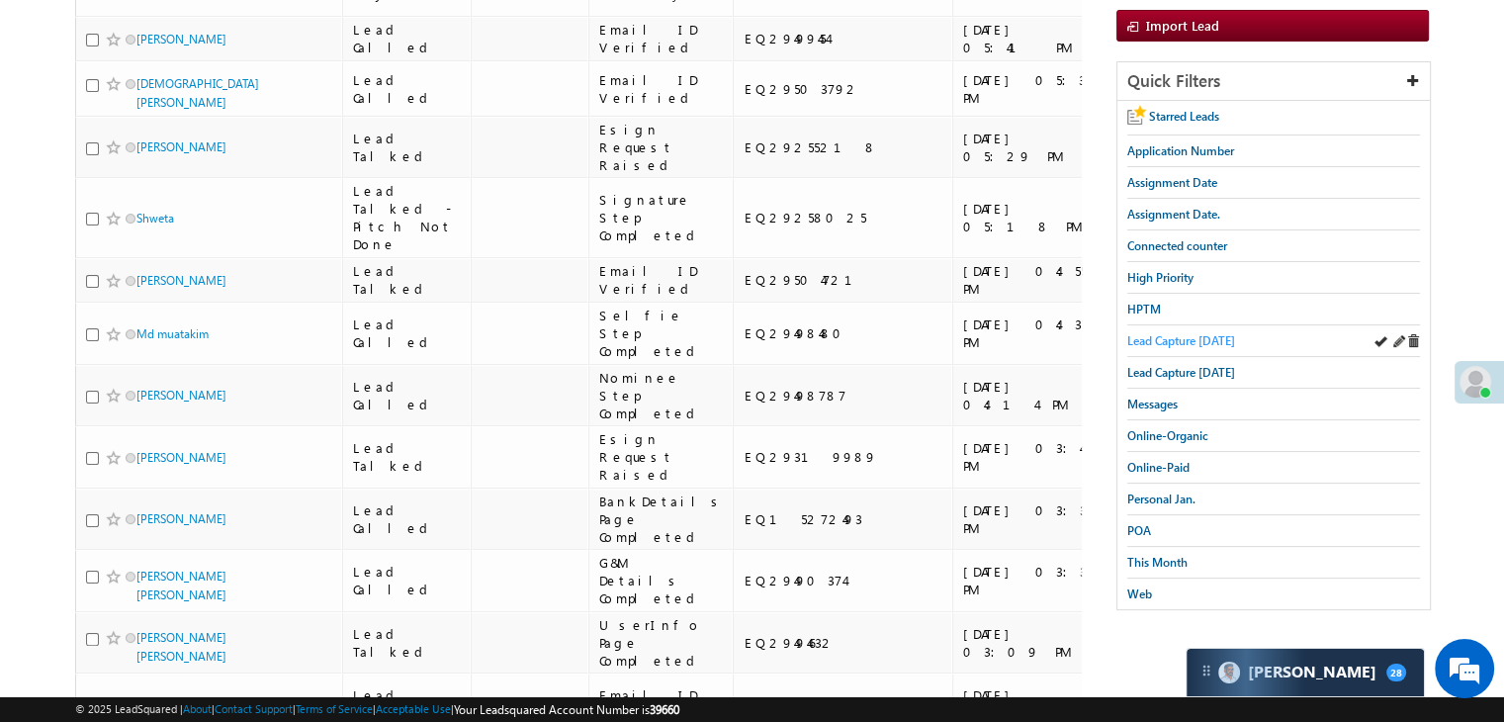
click at [1200, 333] on span "Lead Capture [DATE]" at bounding box center [1182, 340] width 108 height 15
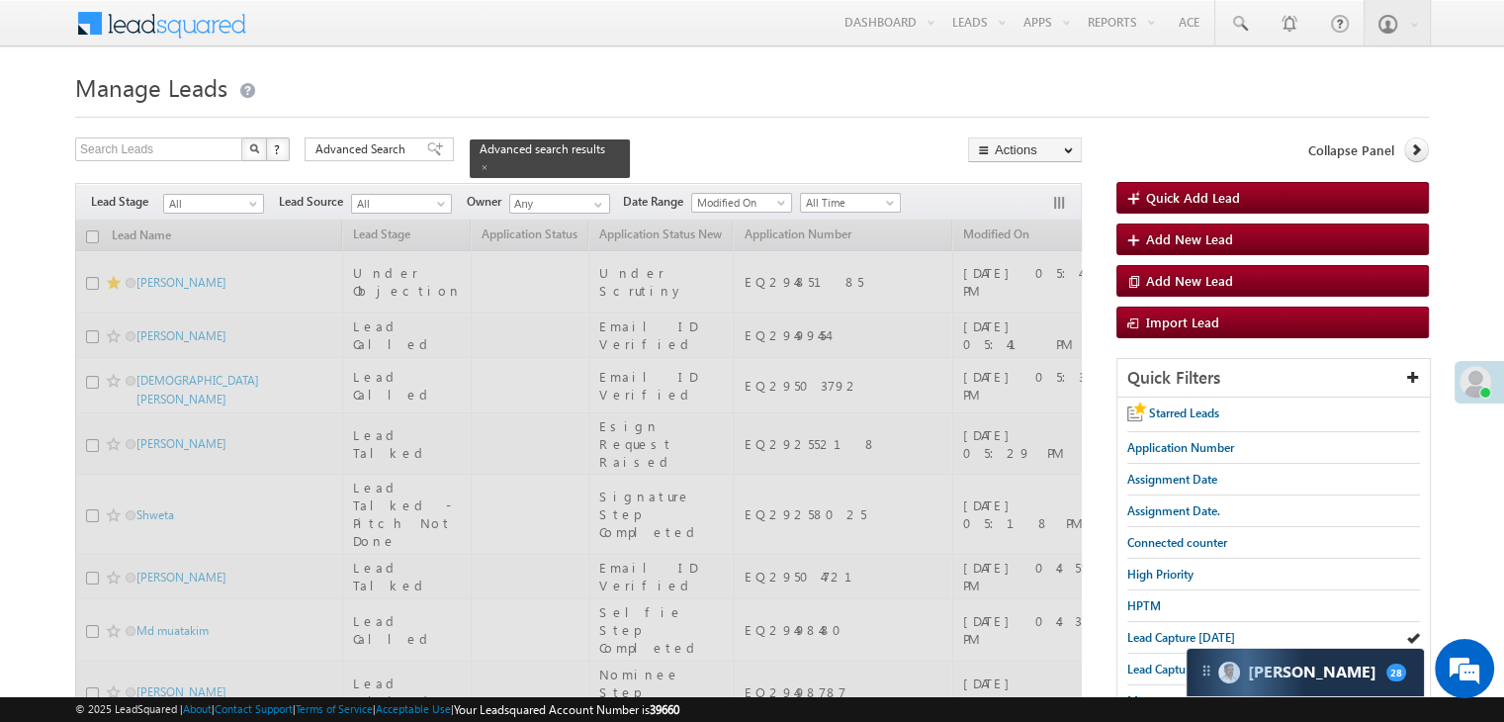
scroll to position [0, 0]
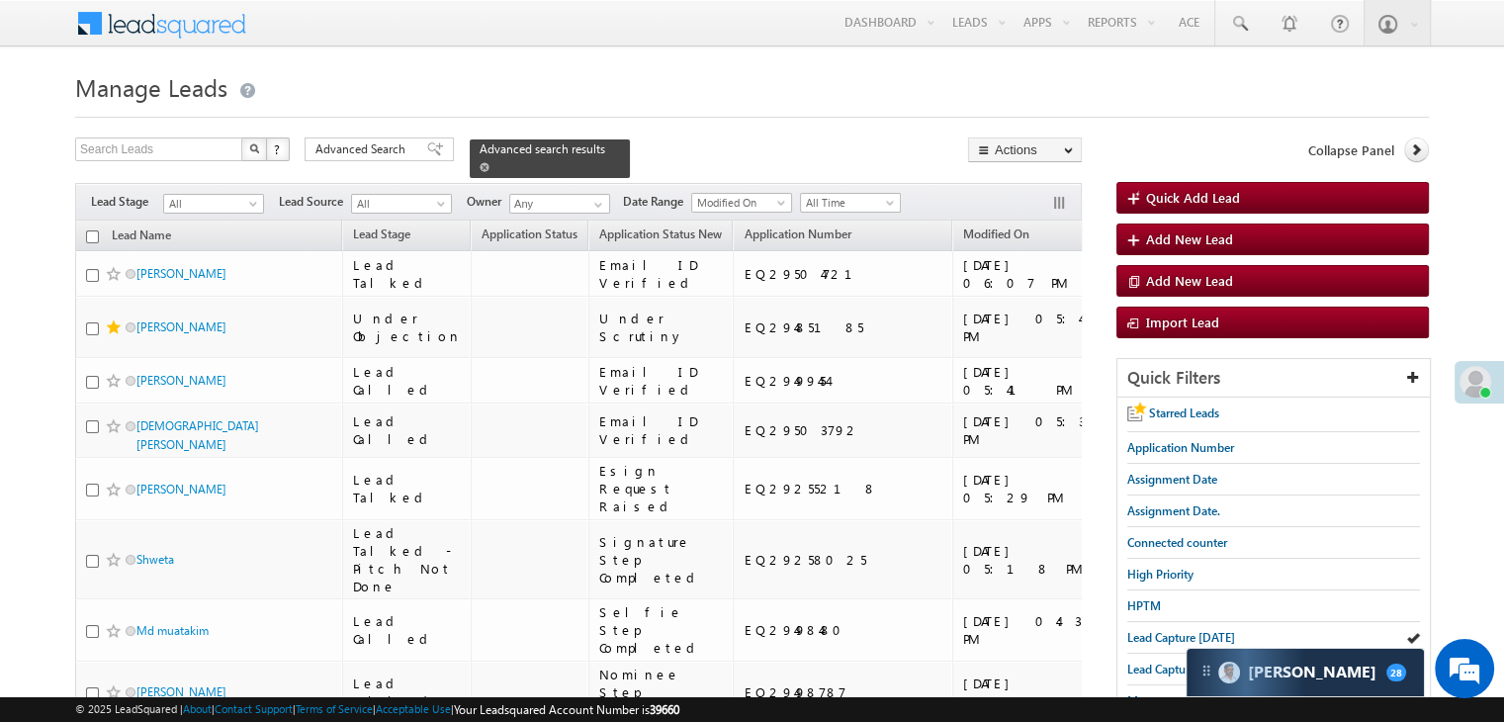
click at [490, 162] on span at bounding box center [485, 167] width 10 height 10
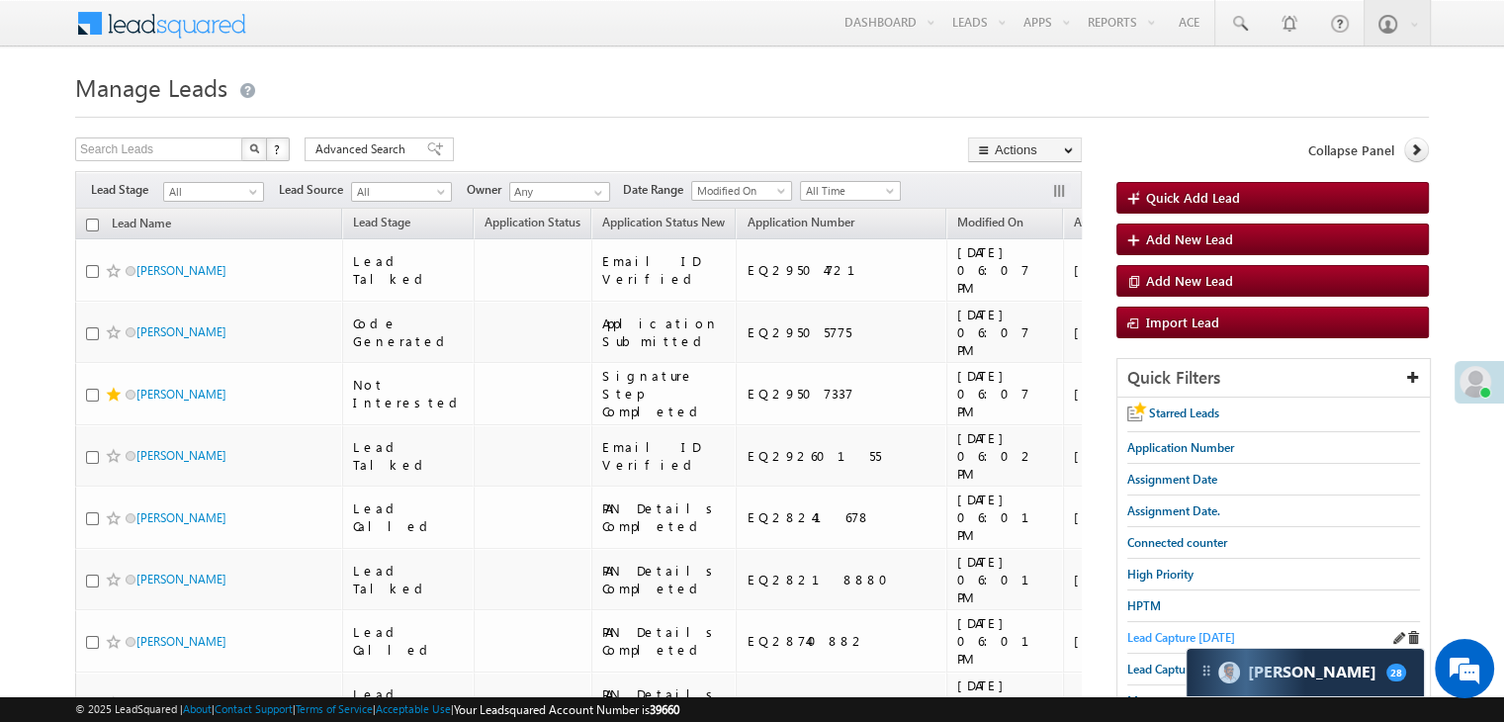
click at [1159, 635] on span "Lead Capture [DATE]" at bounding box center [1182, 637] width 108 height 15
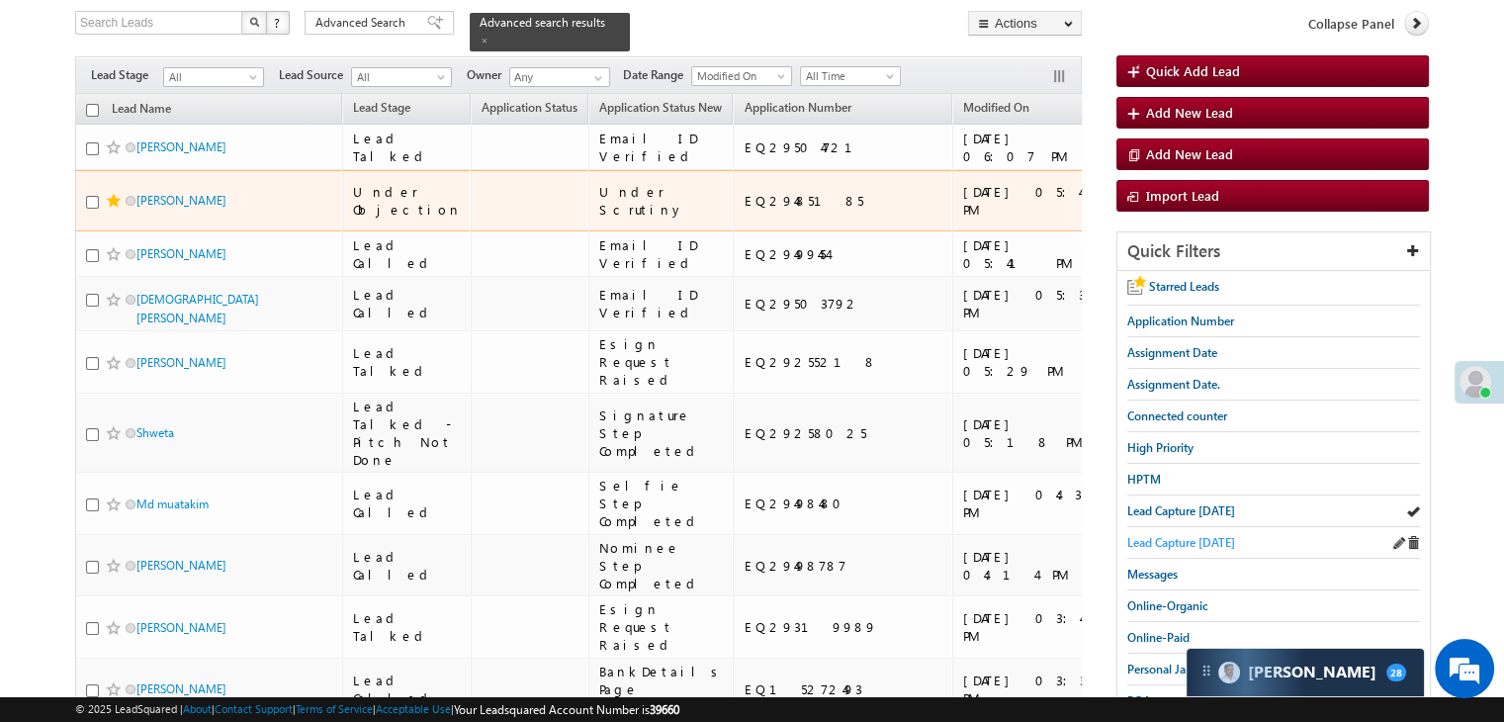
scroll to position [198, 0]
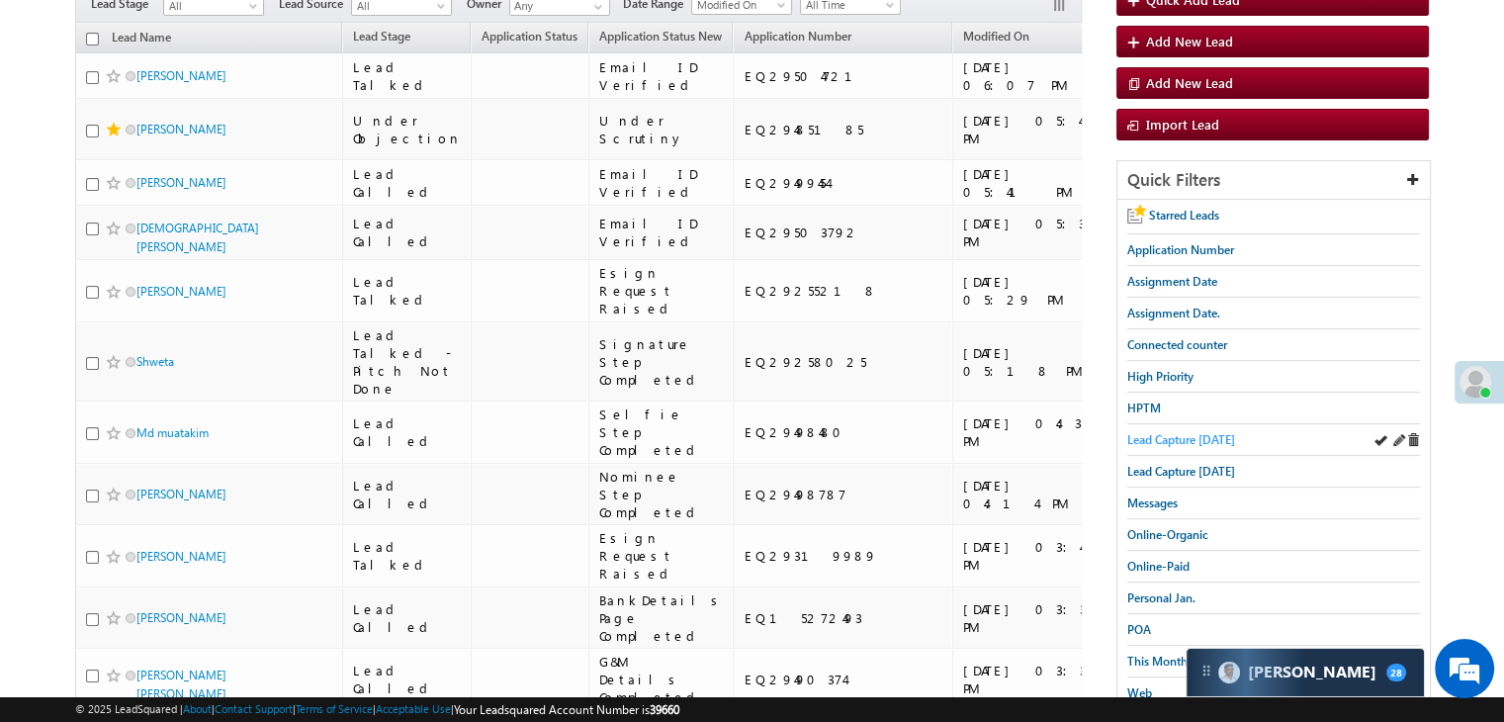
click at [1177, 440] on span "Lead Capture [DATE]" at bounding box center [1182, 439] width 108 height 15
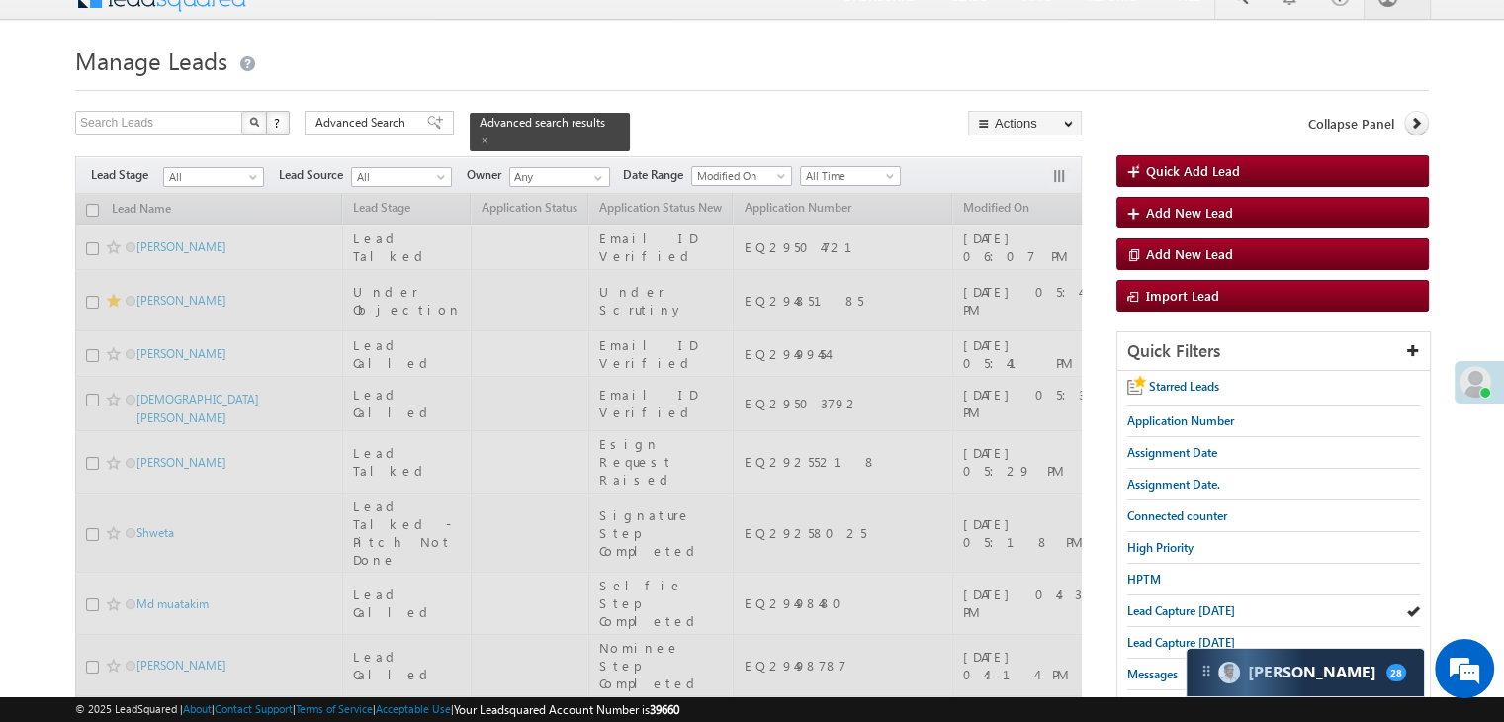
scroll to position [0, 0]
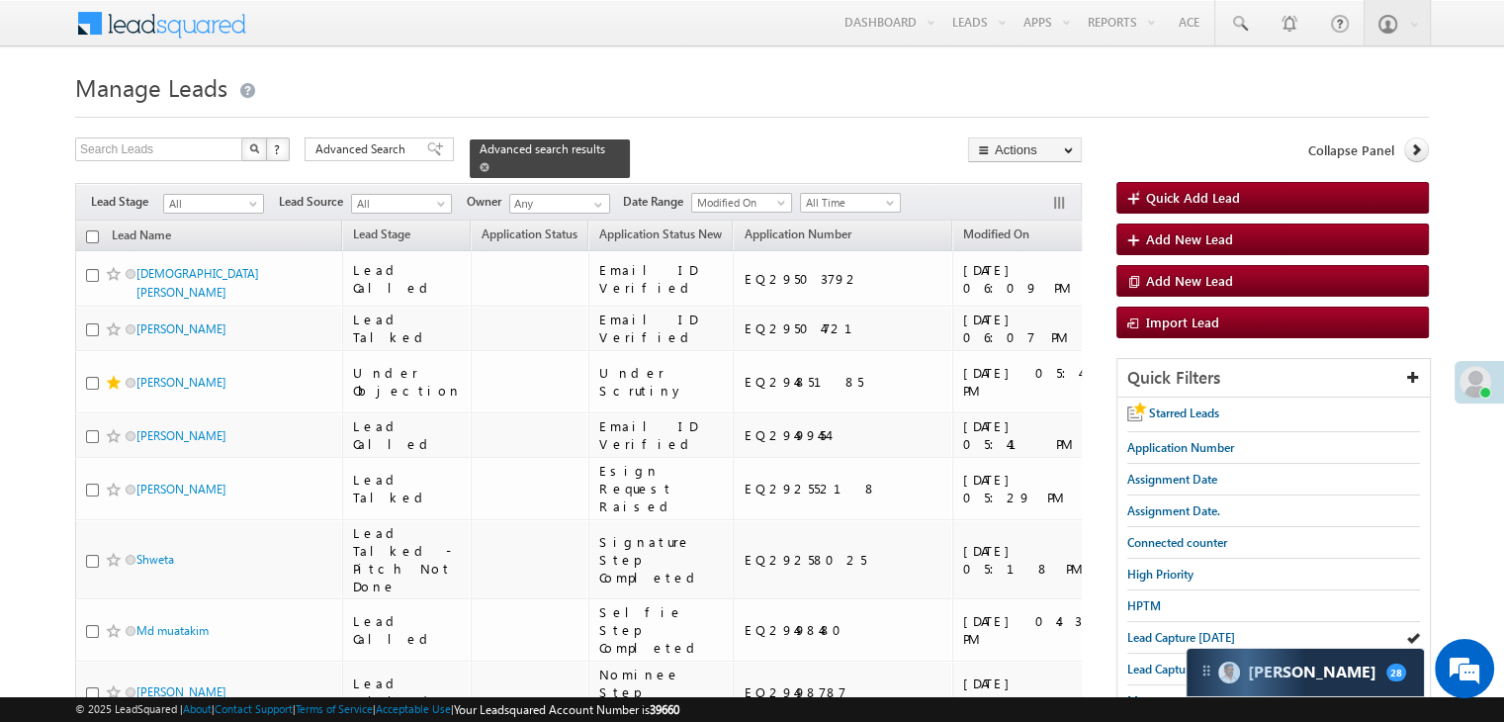
click at [490, 158] on link at bounding box center [485, 166] width 10 height 17
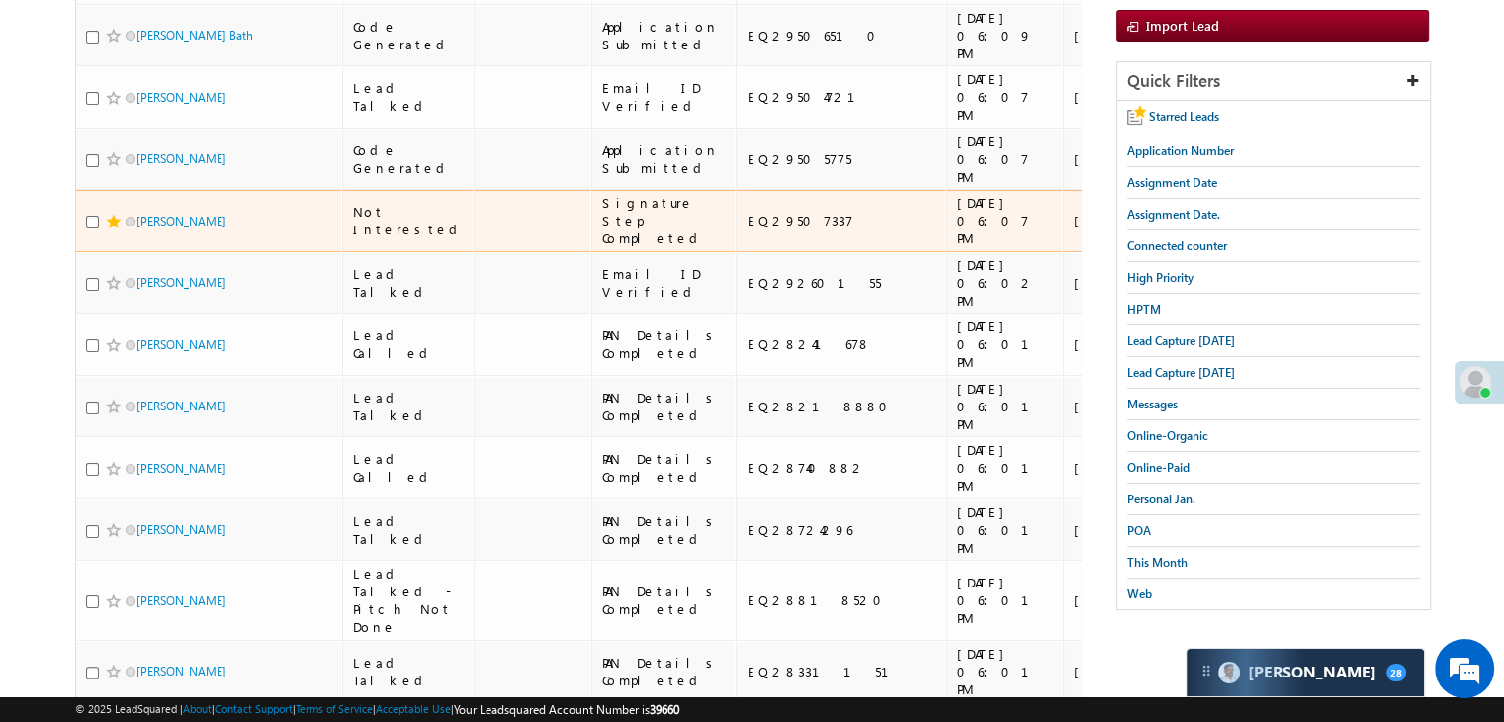
scroll to position [99, 0]
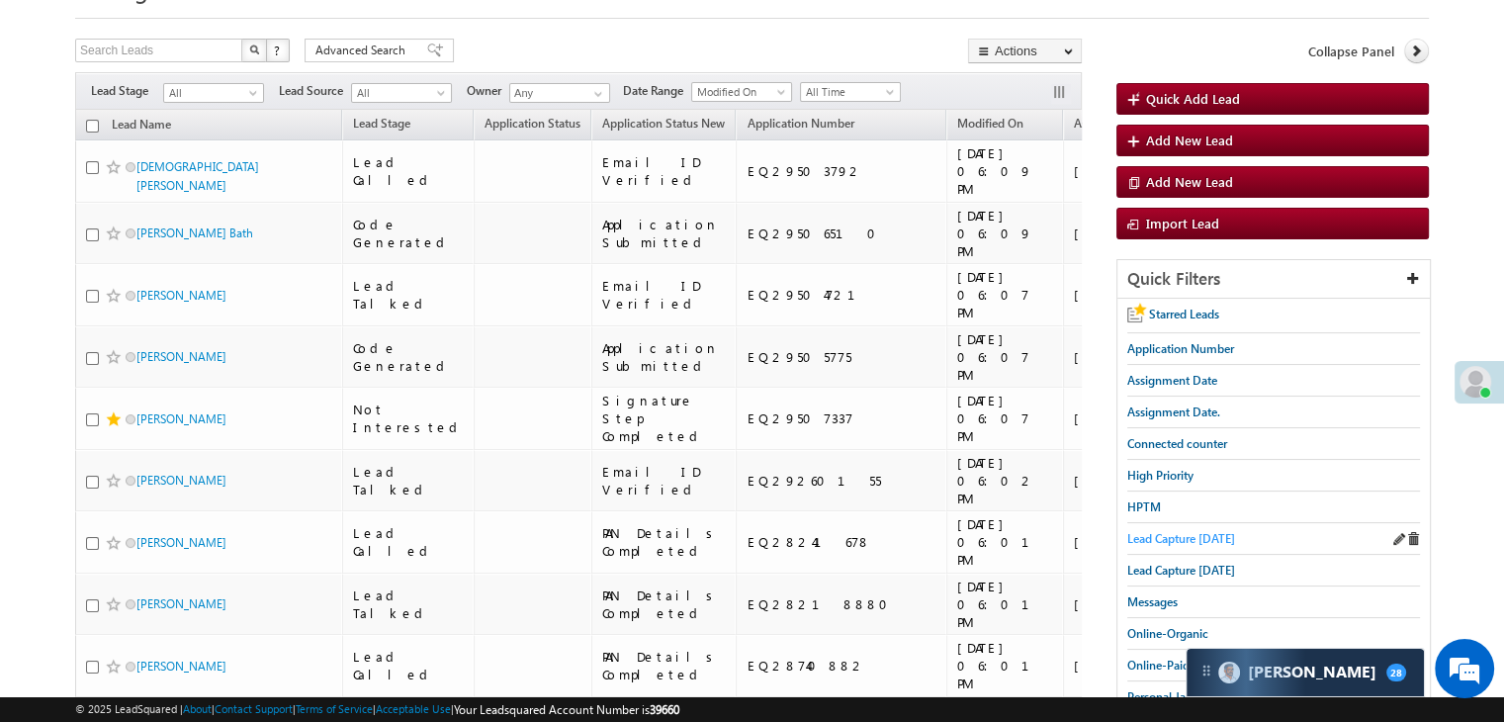
click at [1193, 532] on span "Lead Capture [DATE]" at bounding box center [1182, 538] width 108 height 15
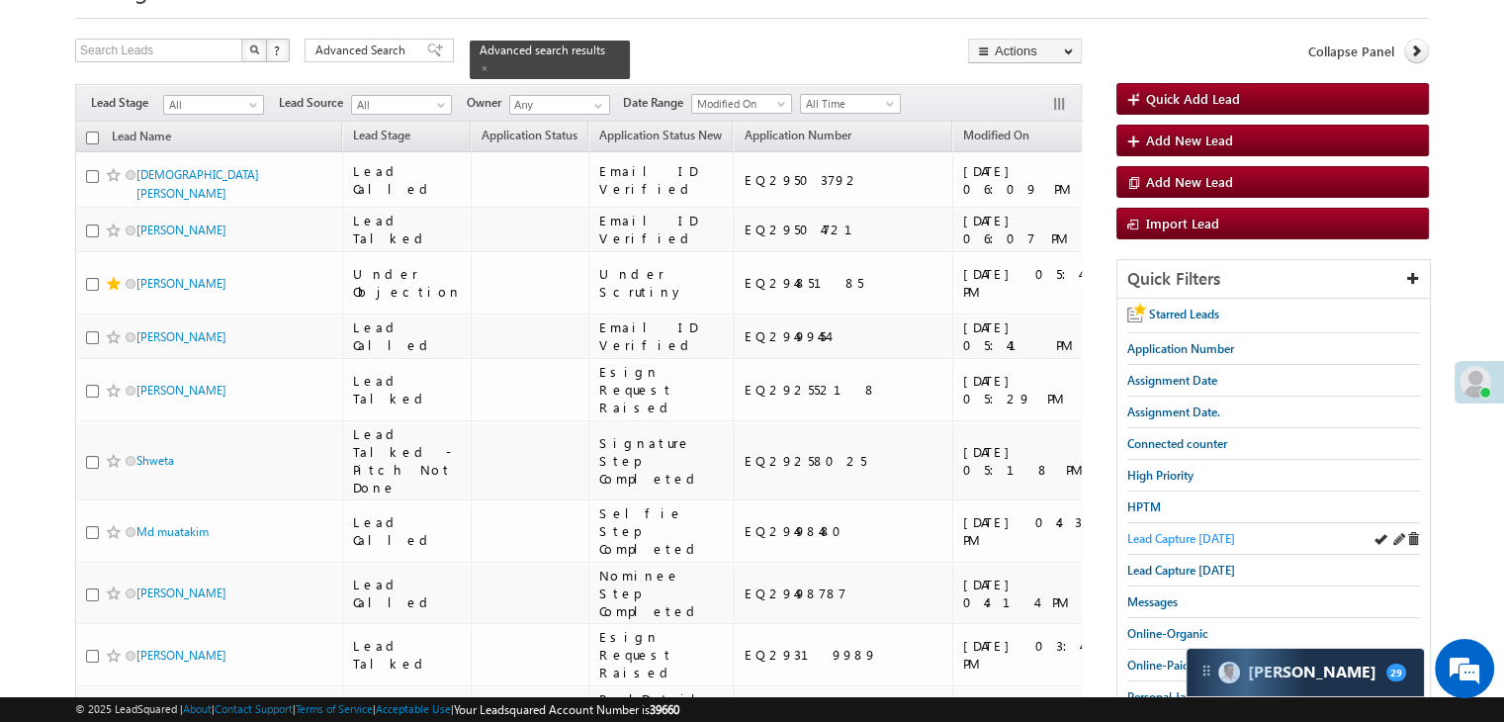
click at [1218, 532] on span "Lead Capture [DATE]" at bounding box center [1182, 538] width 108 height 15
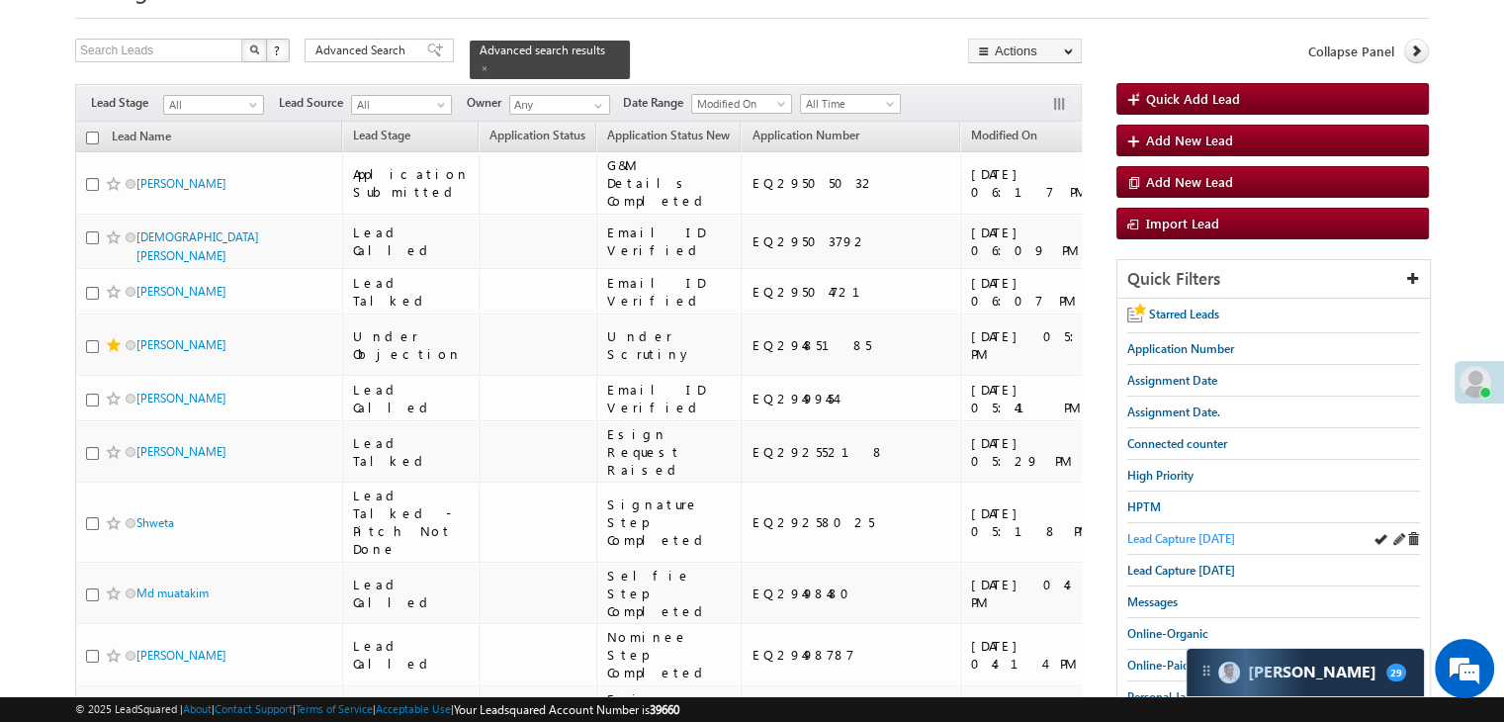
click at [1173, 533] on span "Lead Capture [DATE]" at bounding box center [1182, 538] width 108 height 15
click at [1175, 543] on div "Lead Capture [DATE]" at bounding box center [1274, 539] width 293 height 32
click at [1174, 531] on span "Lead Capture [DATE]" at bounding box center [1182, 538] width 108 height 15
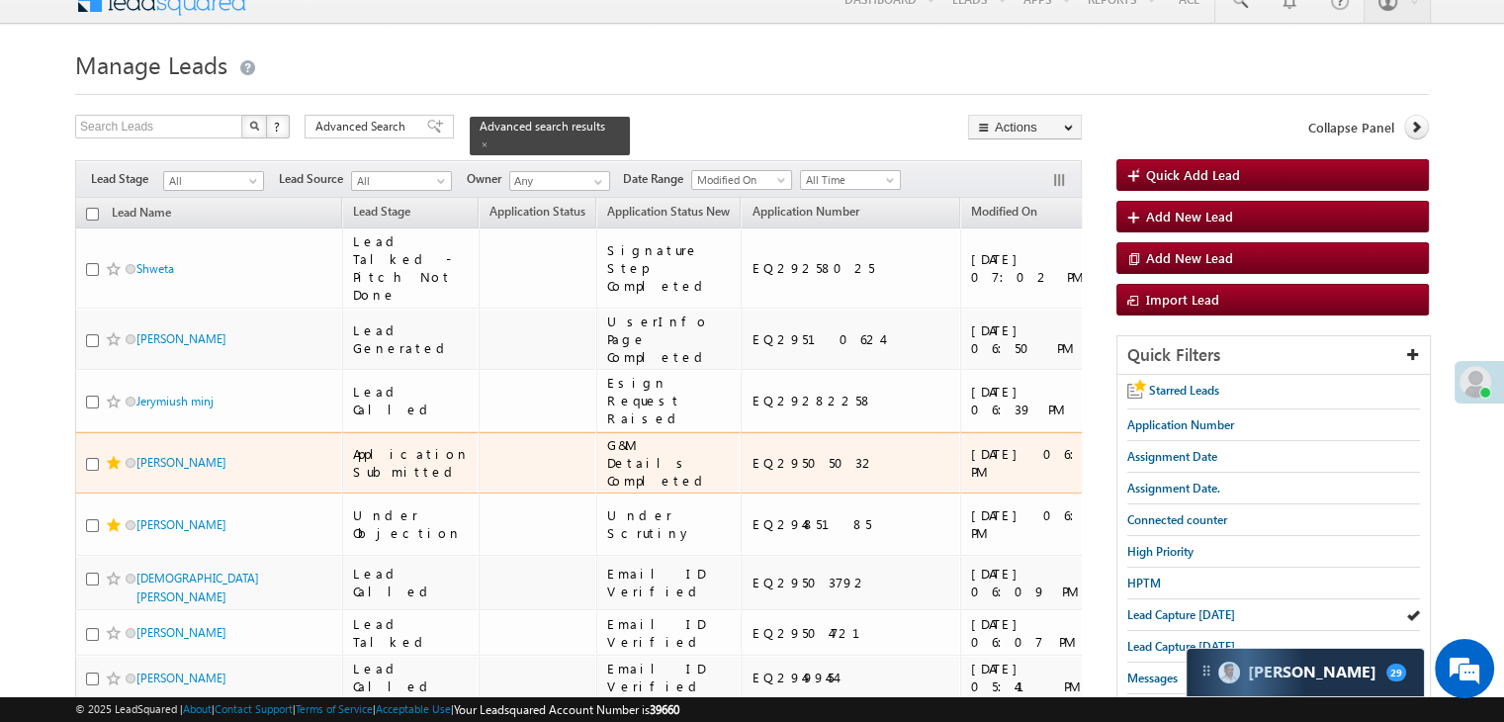
scroll to position [0, 0]
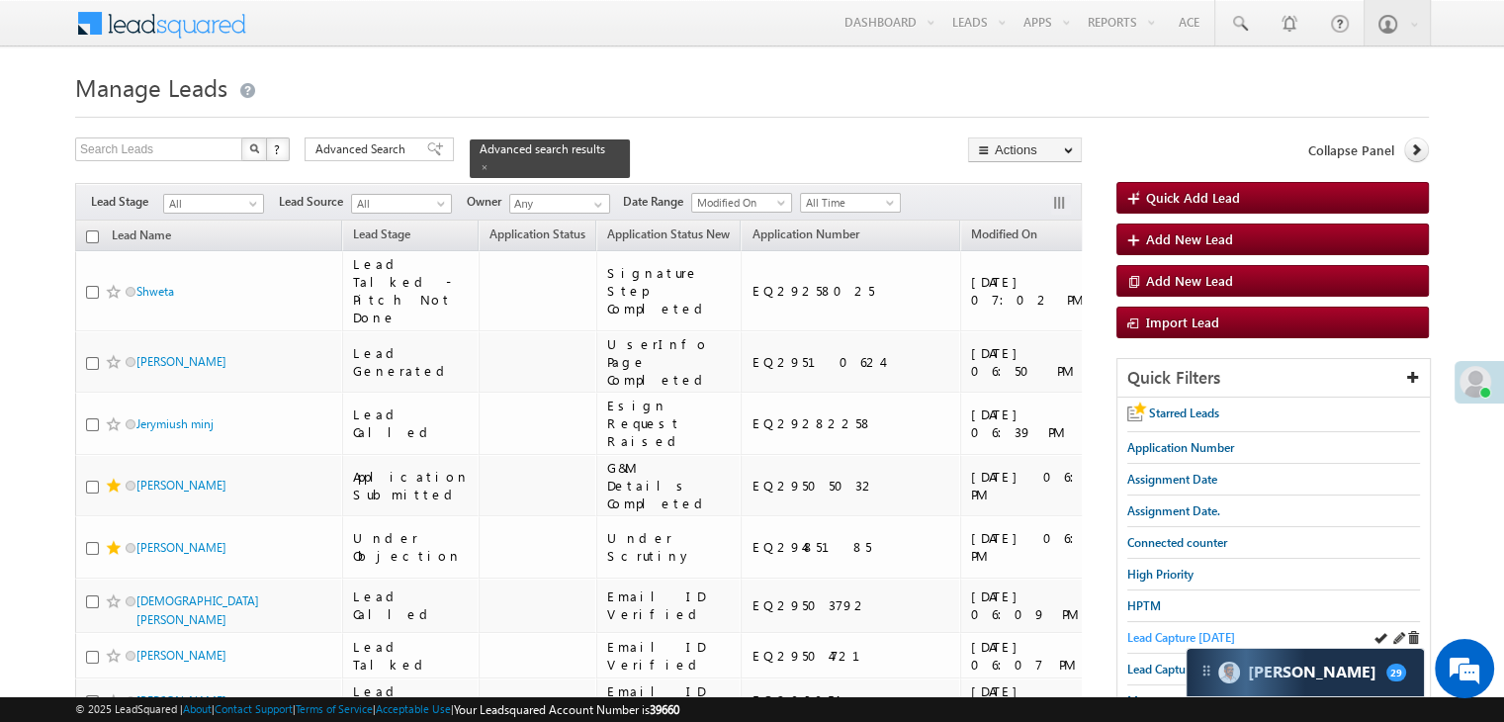
click at [1171, 637] on span "Lead Capture [DATE]" at bounding box center [1182, 637] width 108 height 15
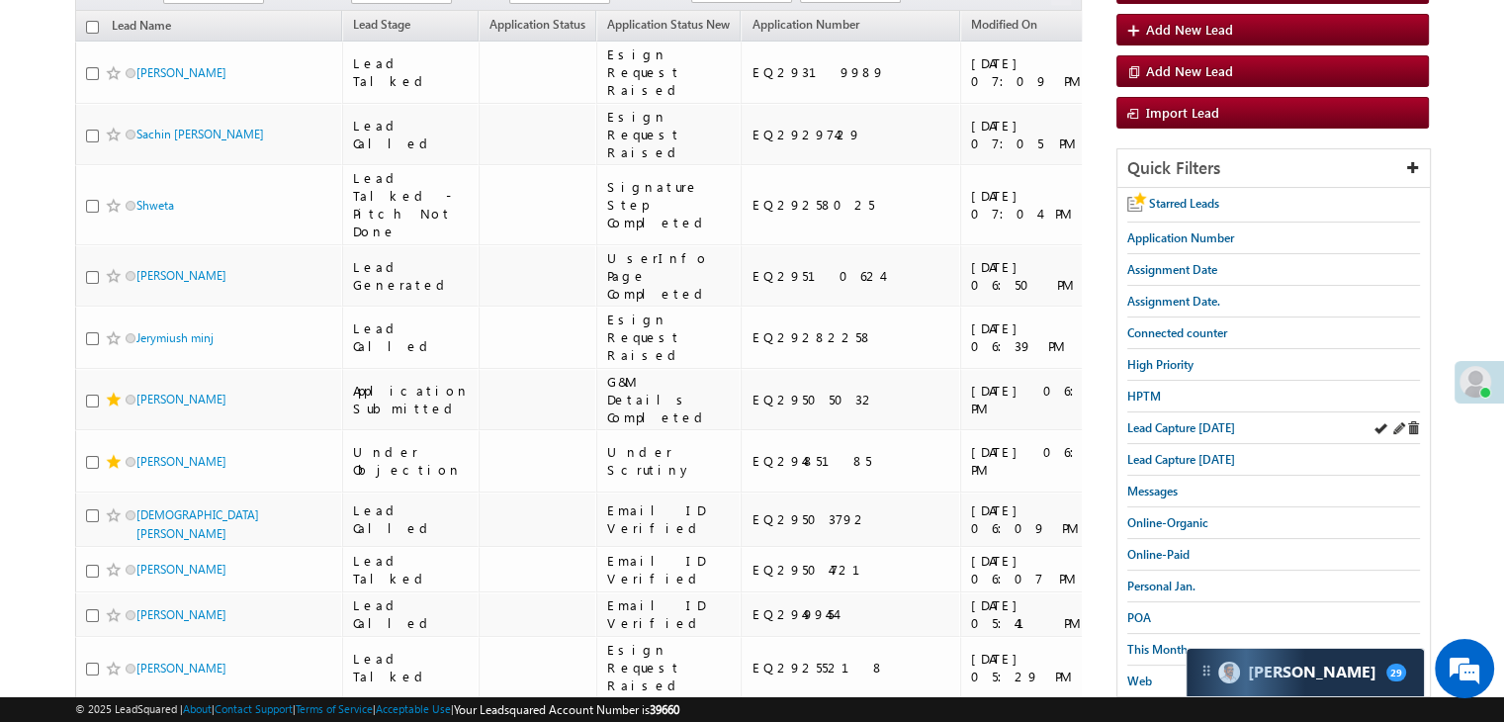
scroll to position [198, 0]
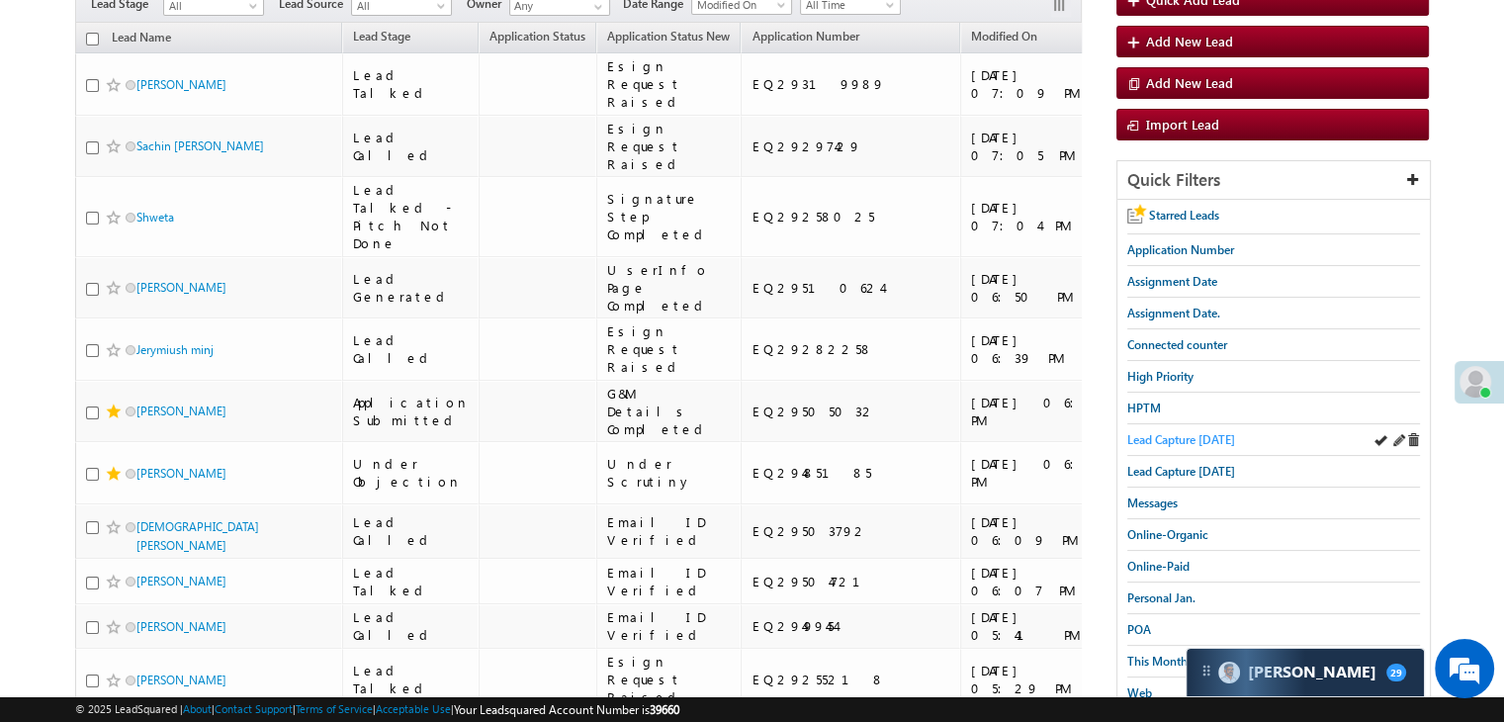
click at [1187, 438] on span "Lead Capture [DATE]" at bounding box center [1182, 439] width 108 height 15
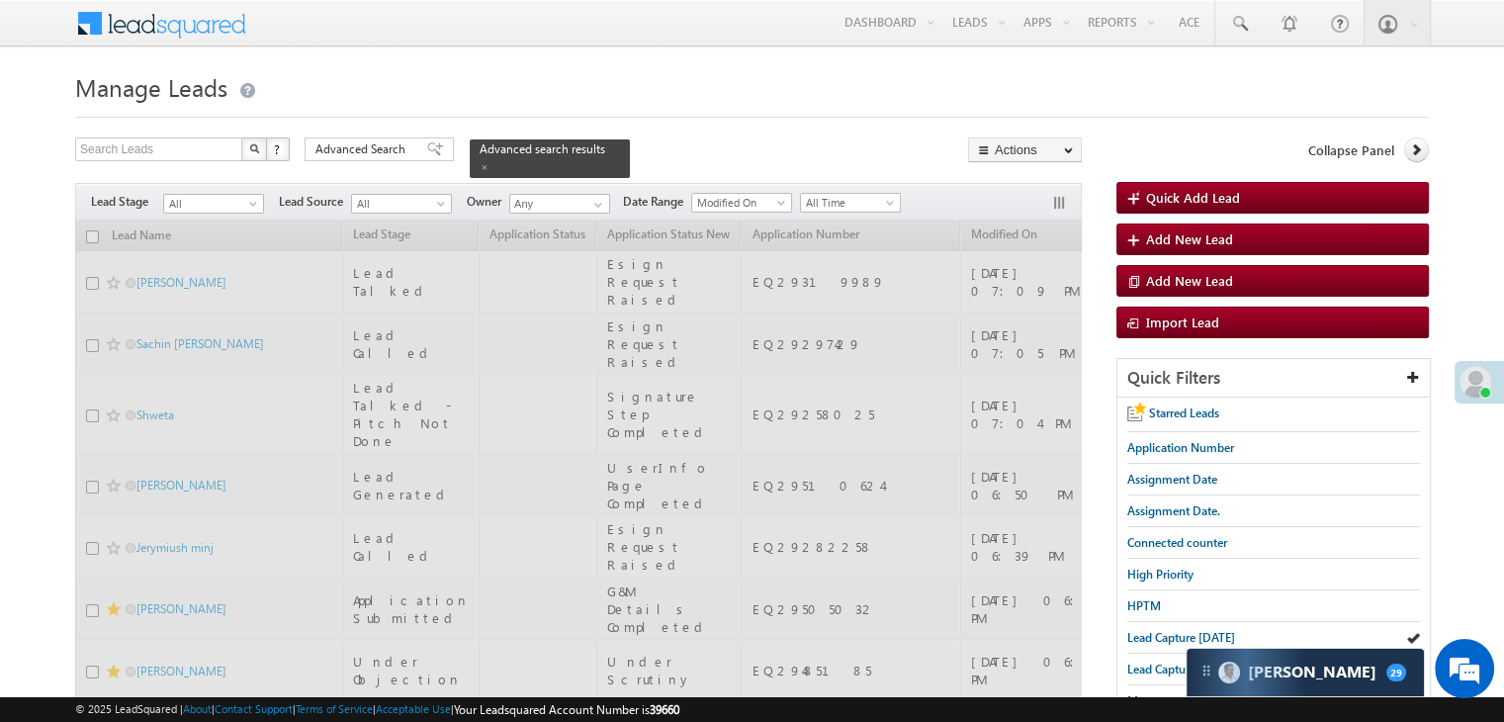
scroll to position [0, 0]
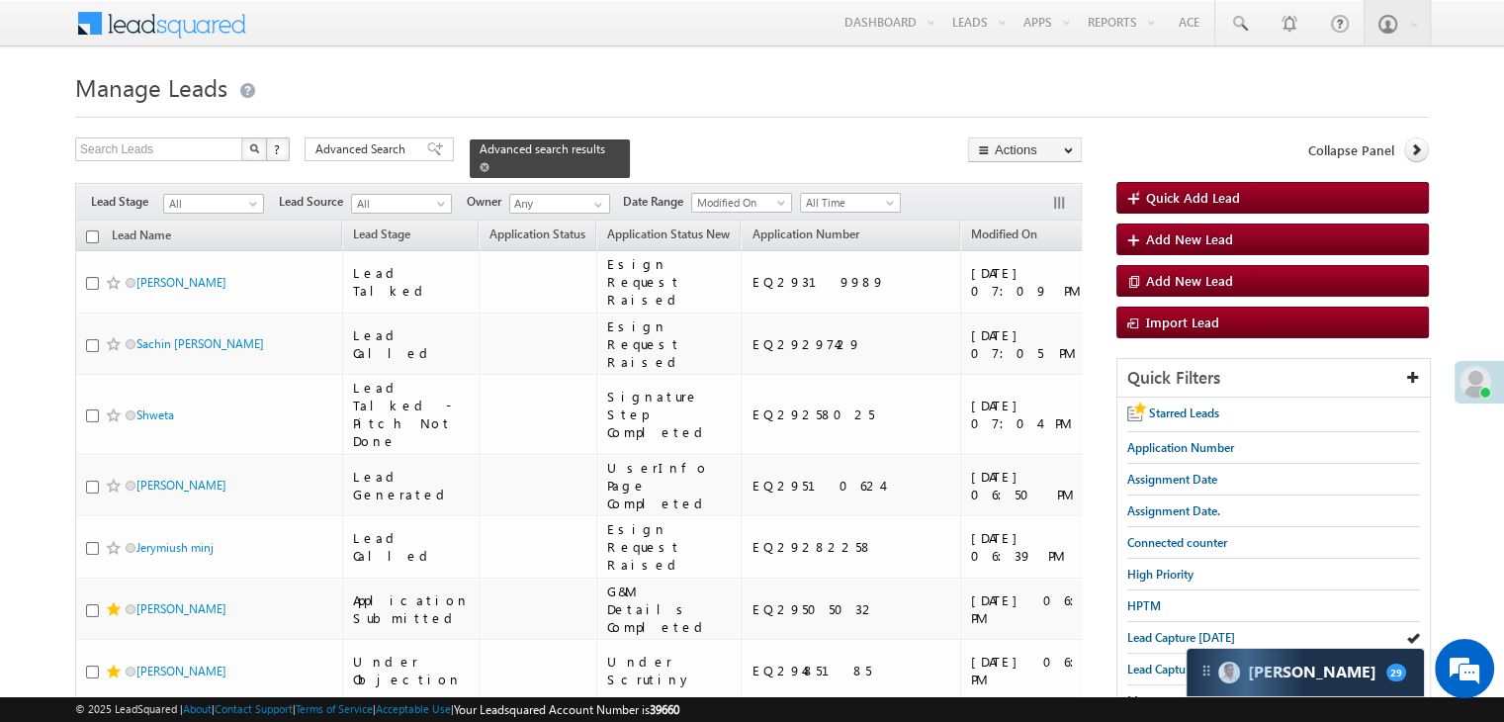
click at [596, 146] on div "Advanced search results" at bounding box center [550, 158] width 160 height 39
click at [490, 162] on span at bounding box center [485, 167] width 10 height 10
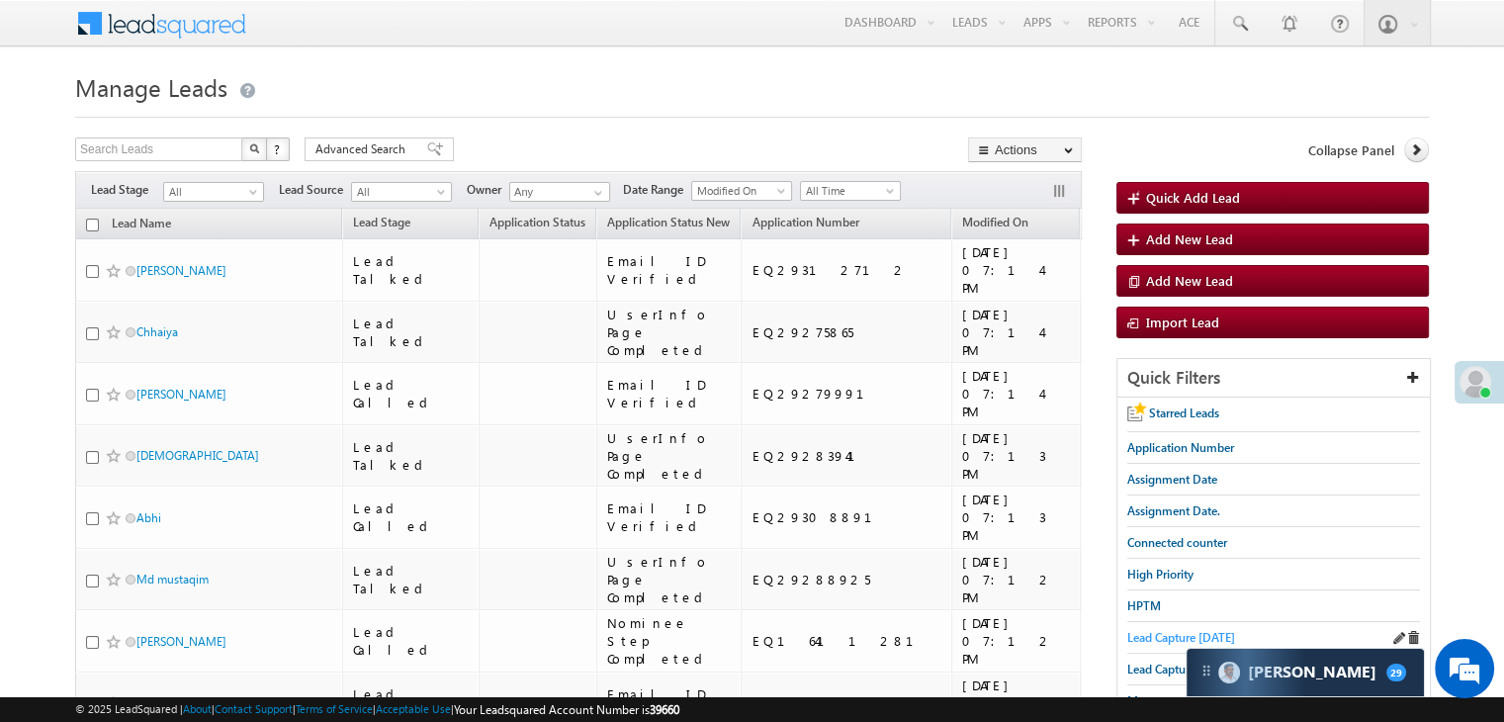
click at [1128, 630] on span "Lead Capture [DATE]" at bounding box center [1182, 637] width 108 height 15
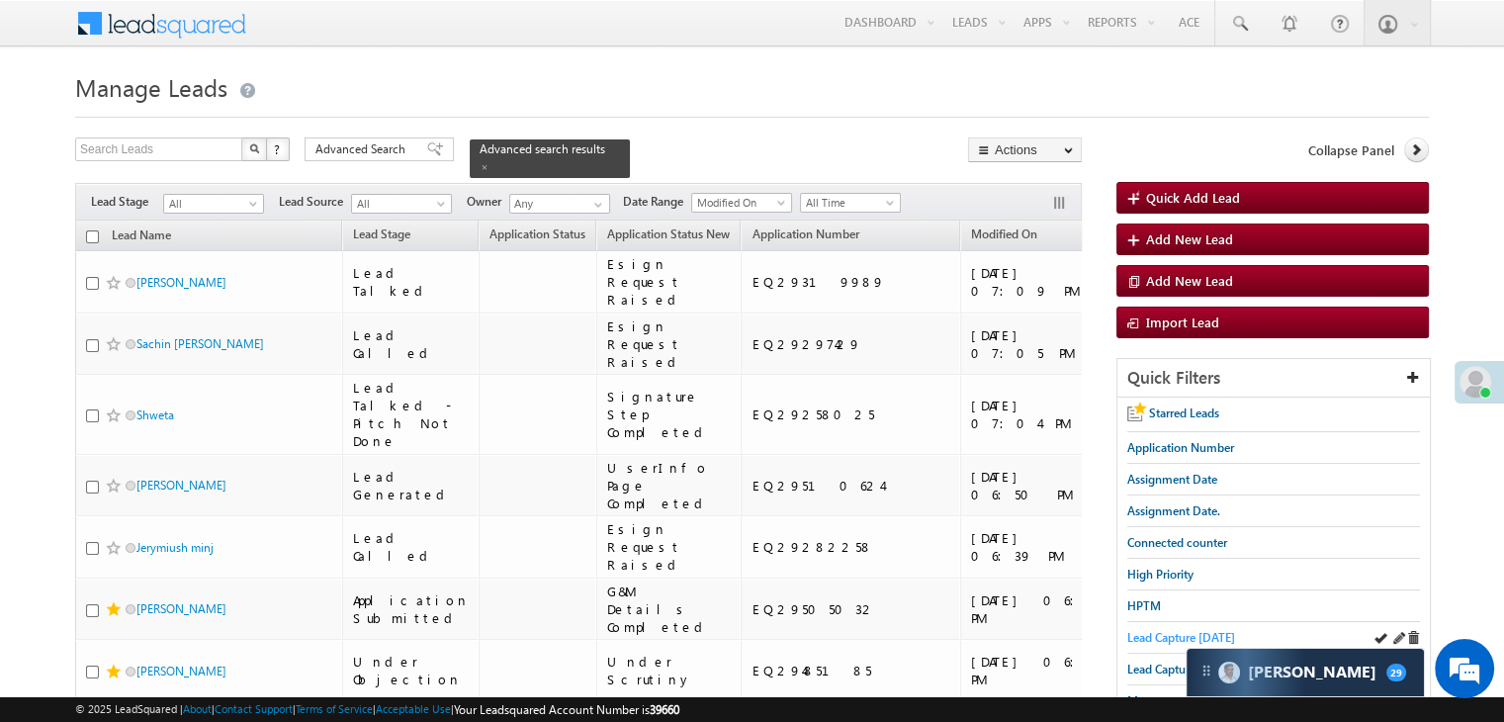
click at [1145, 633] on span "Lead Capture [DATE]" at bounding box center [1182, 637] width 108 height 15
click at [1149, 634] on span "Lead Capture [DATE]" at bounding box center [1182, 637] width 108 height 15
click at [490, 162] on span at bounding box center [485, 167] width 10 height 10
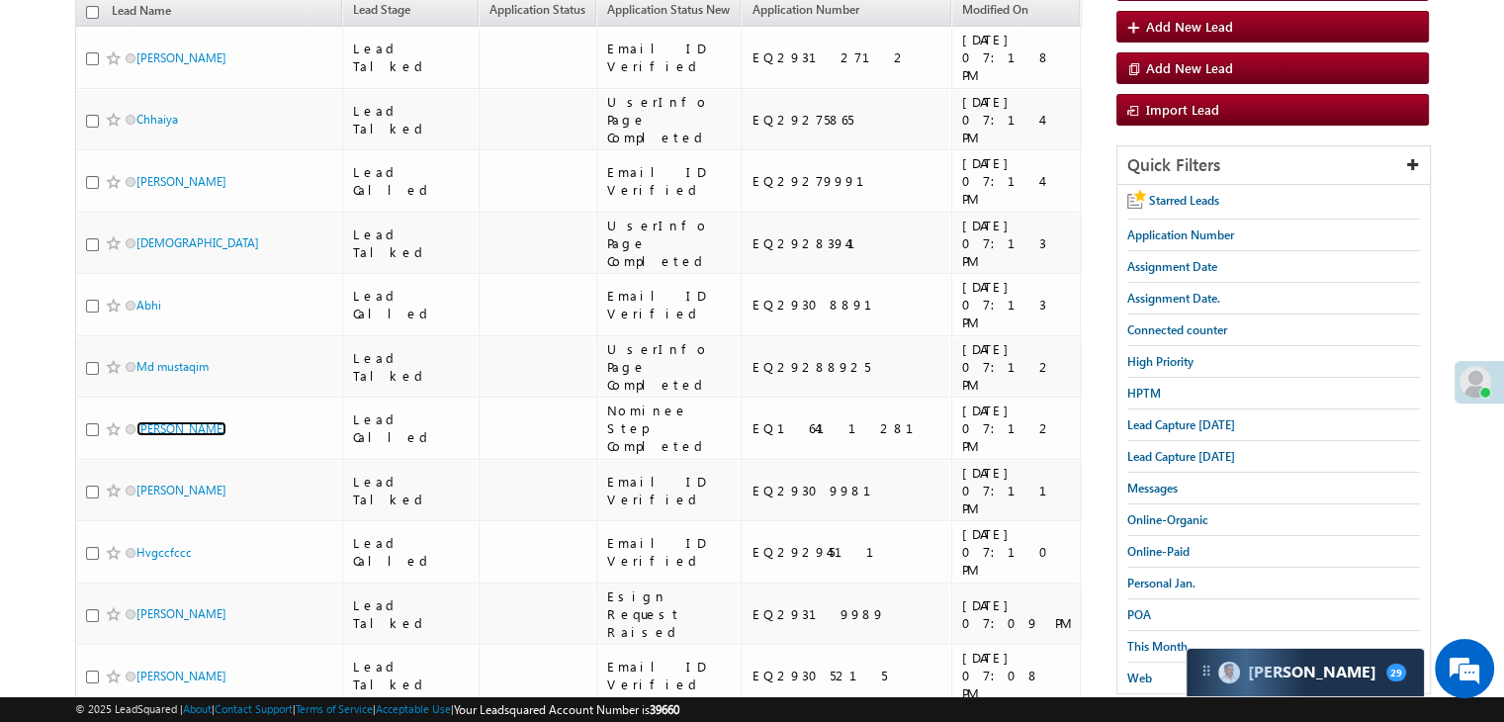
scroll to position [198, 0]
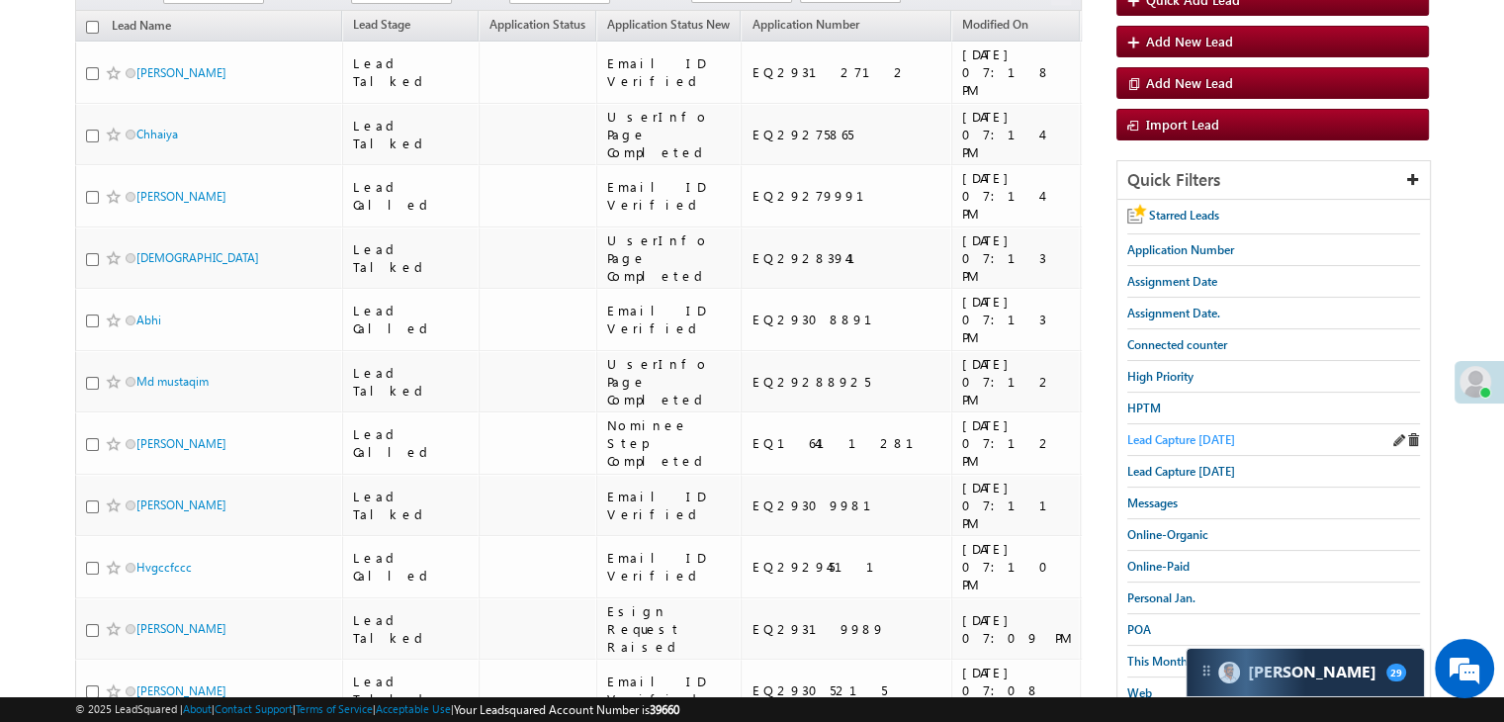
click at [1179, 432] on span "Lead Capture [DATE]" at bounding box center [1182, 439] width 108 height 15
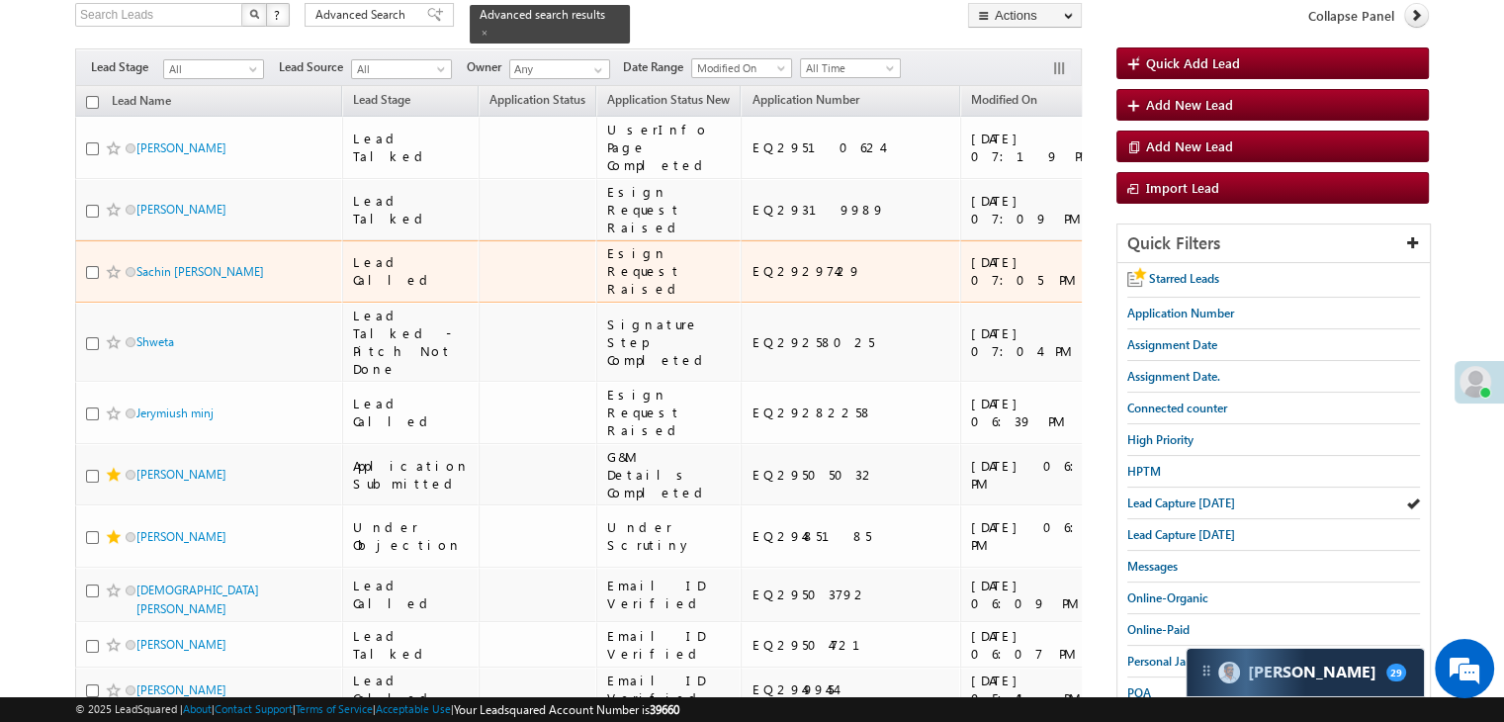
scroll to position [297, 0]
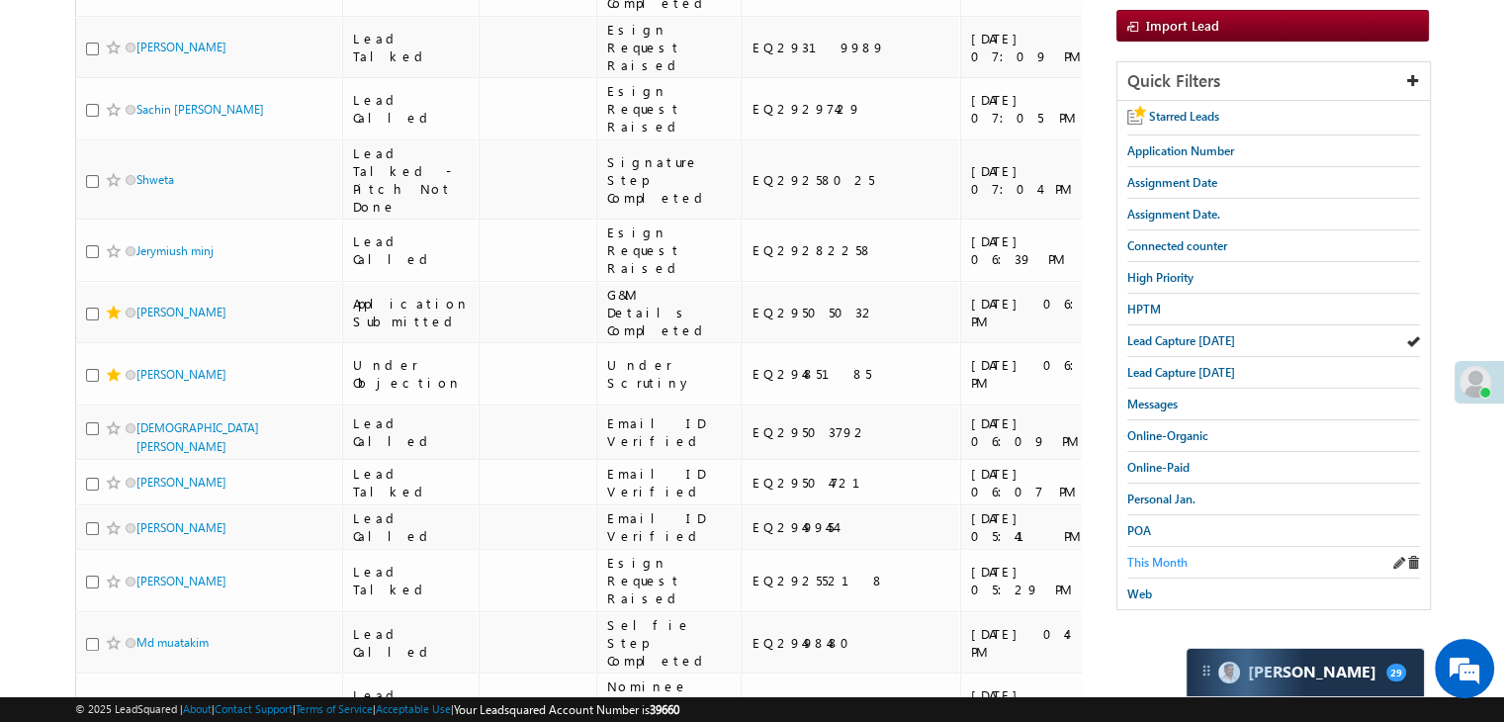
click at [1157, 555] on span "This Month" at bounding box center [1158, 562] width 60 height 15
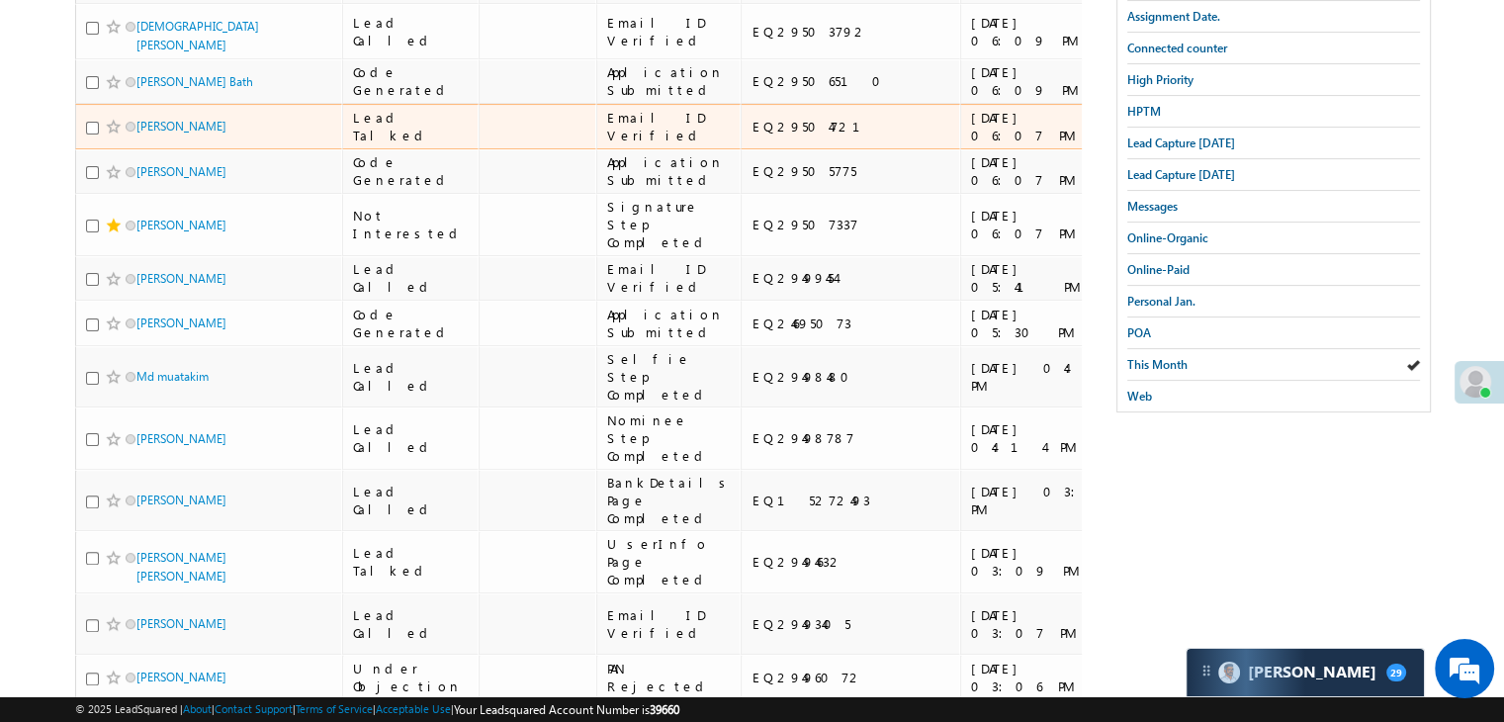
scroll to position [495, 0]
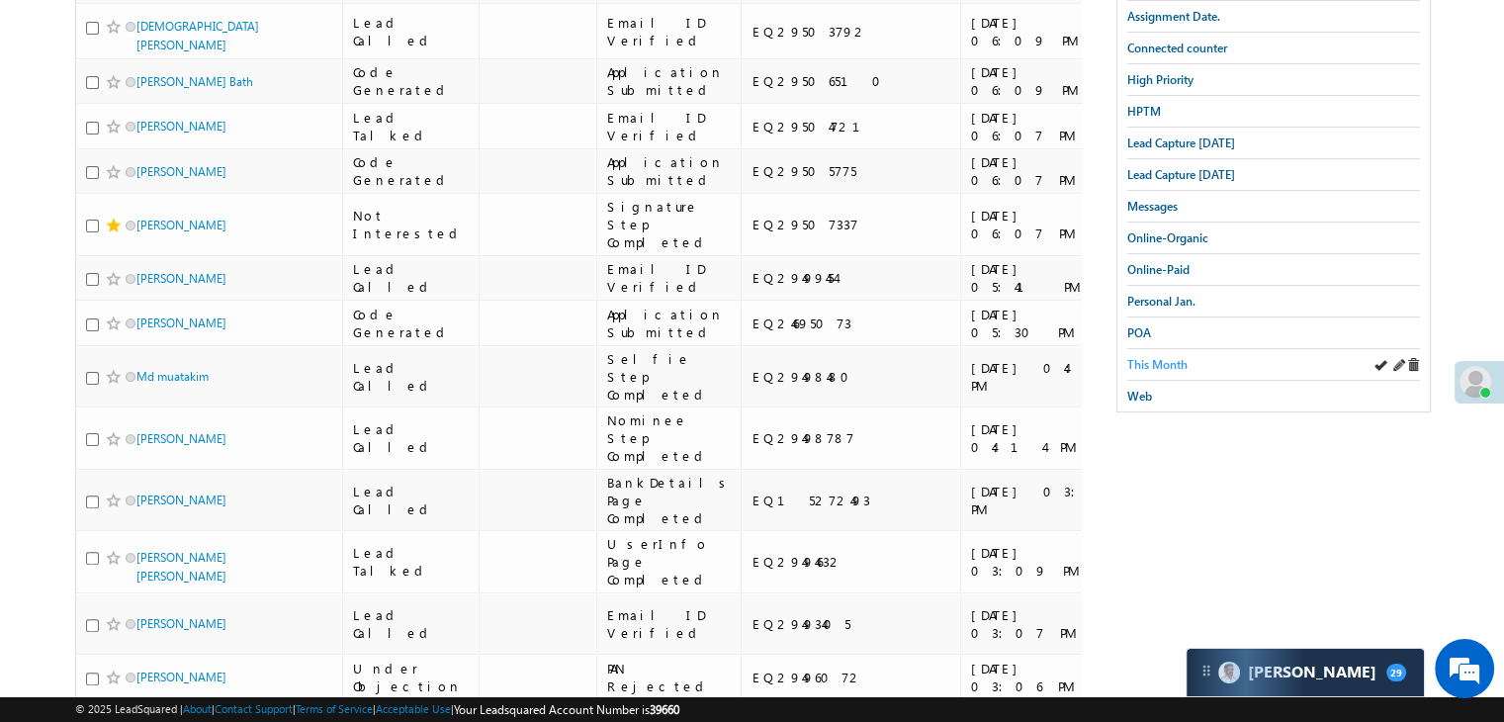
click at [1167, 357] on span "This Month" at bounding box center [1158, 364] width 60 height 15
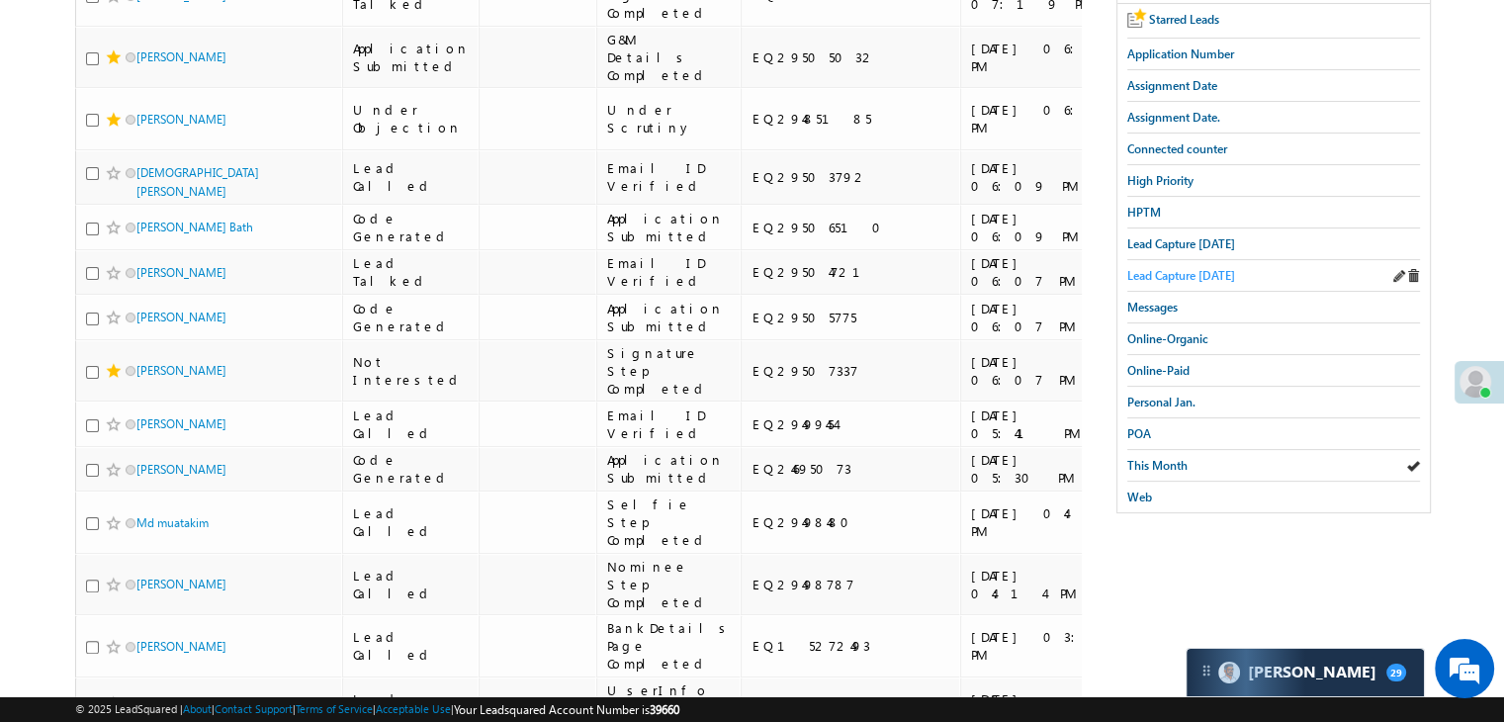
scroll to position [396, 0]
click at [1155, 456] on span "This Month" at bounding box center [1158, 463] width 60 height 15
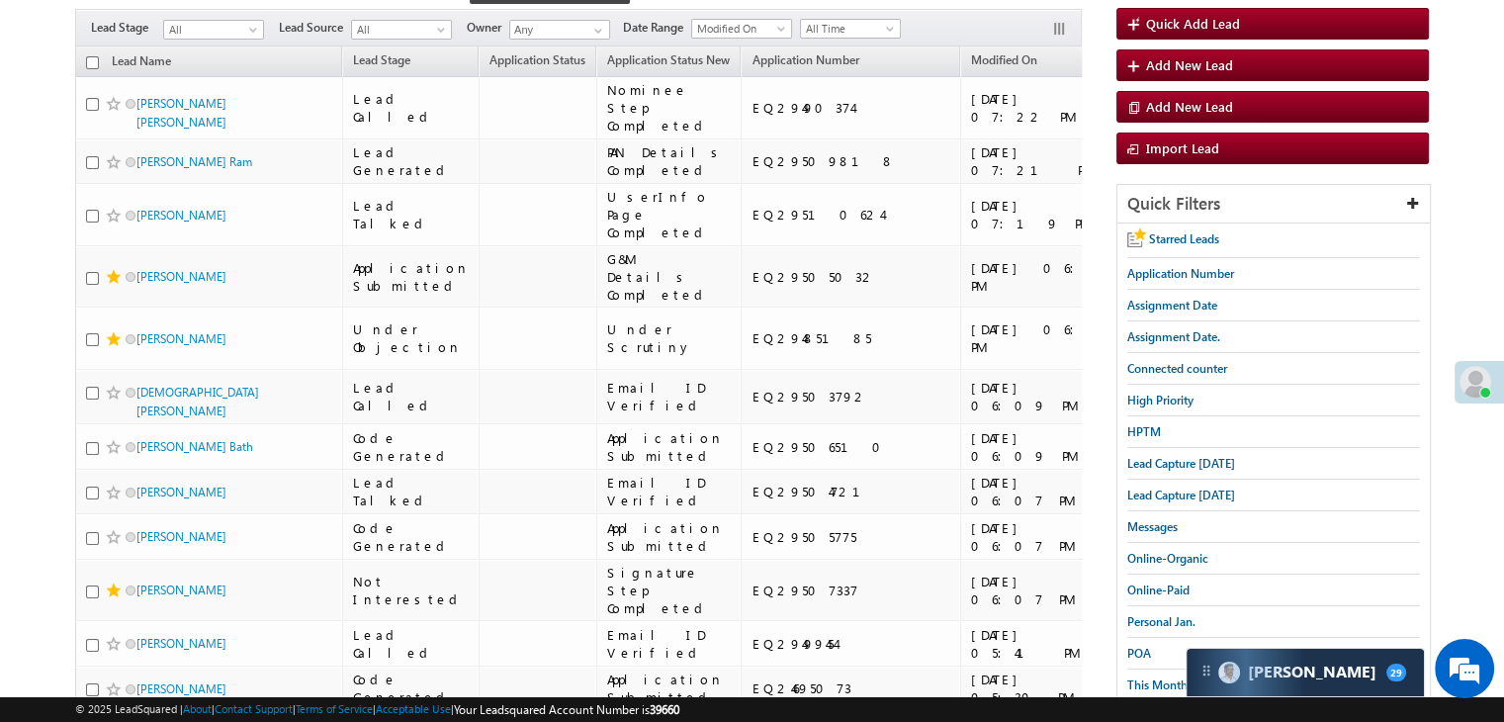
scroll to position [198, 0]
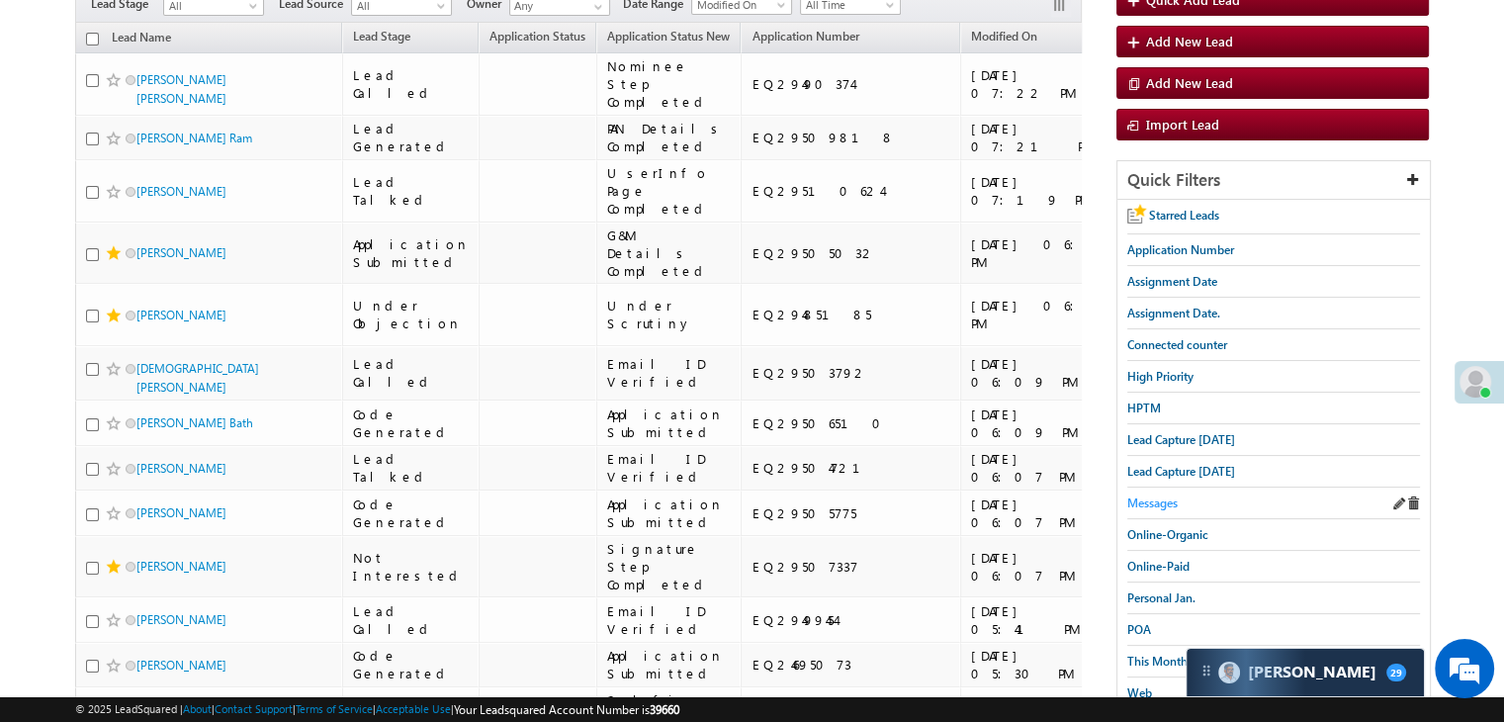
click at [1167, 498] on span "Messages" at bounding box center [1153, 503] width 50 height 15
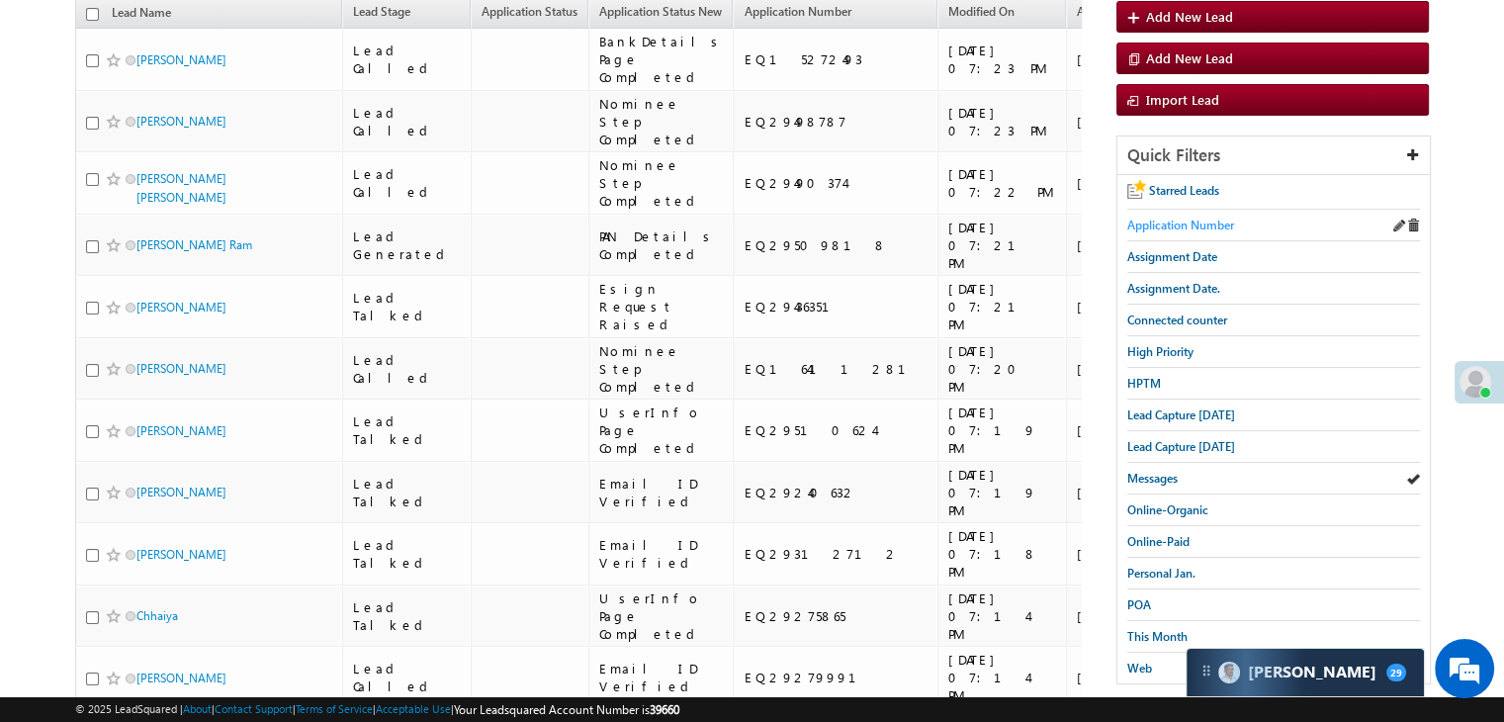
scroll to position [297, 0]
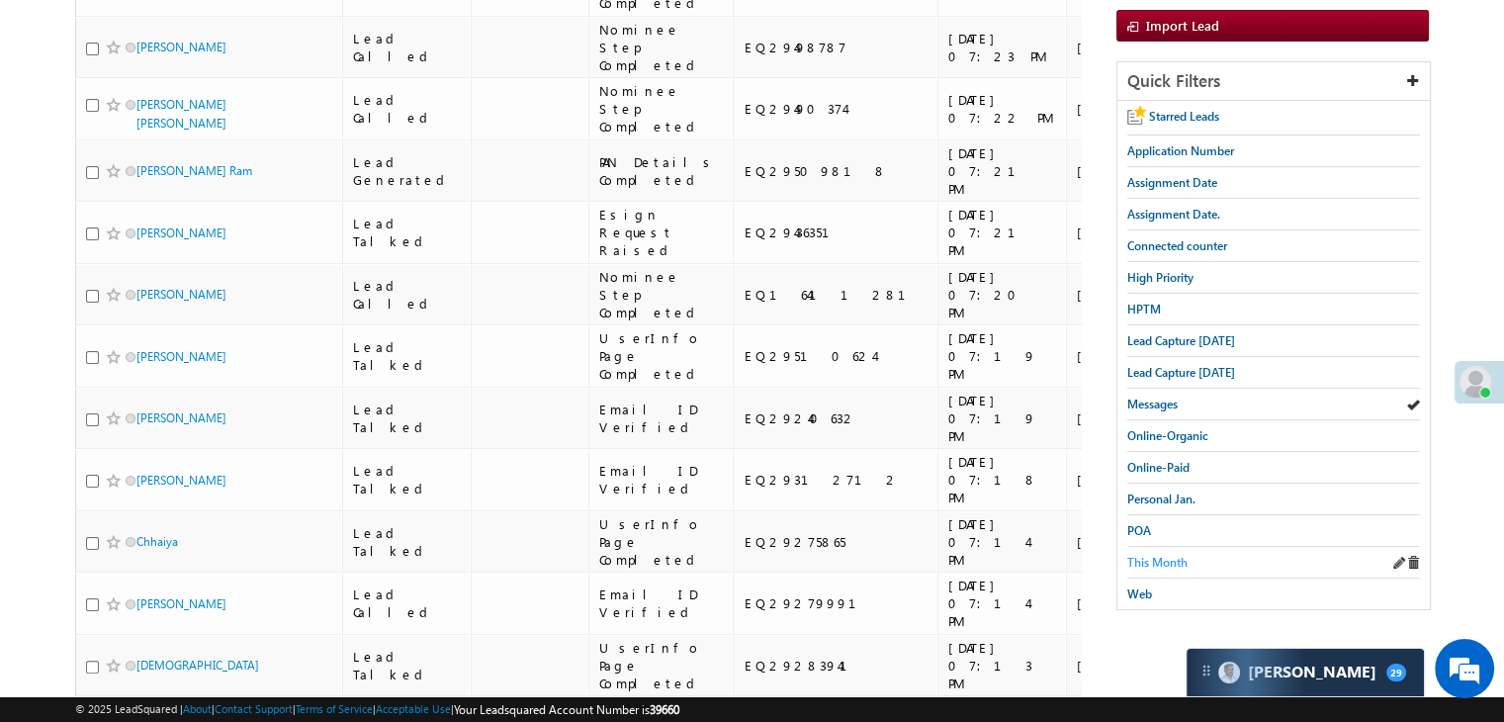
click at [1170, 556] on span "This Month" at bounding box center [1158, 562] width 60 height 15
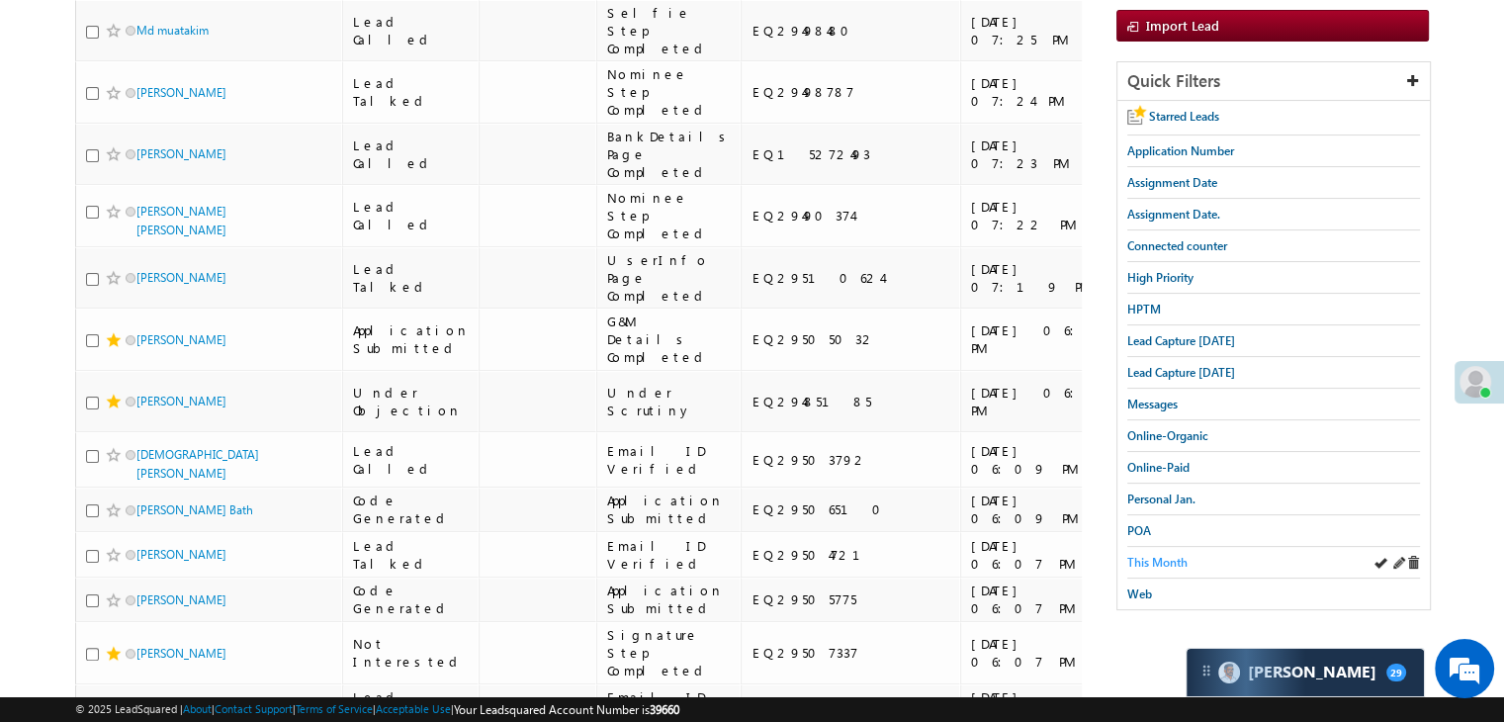
click at [1159, 555] on span "This Month" at bounding box center [1158, 562] width 60 height 15
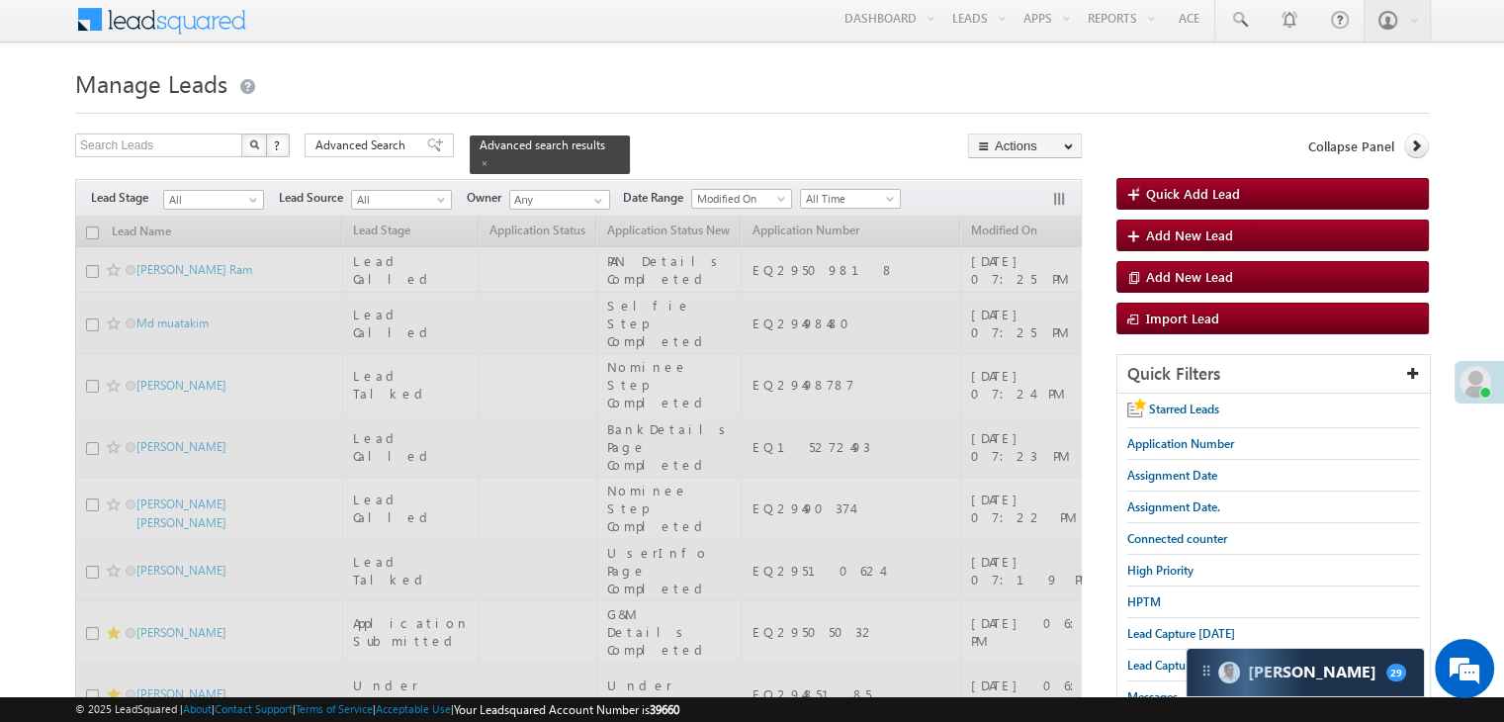
scroll to position [0, 0]
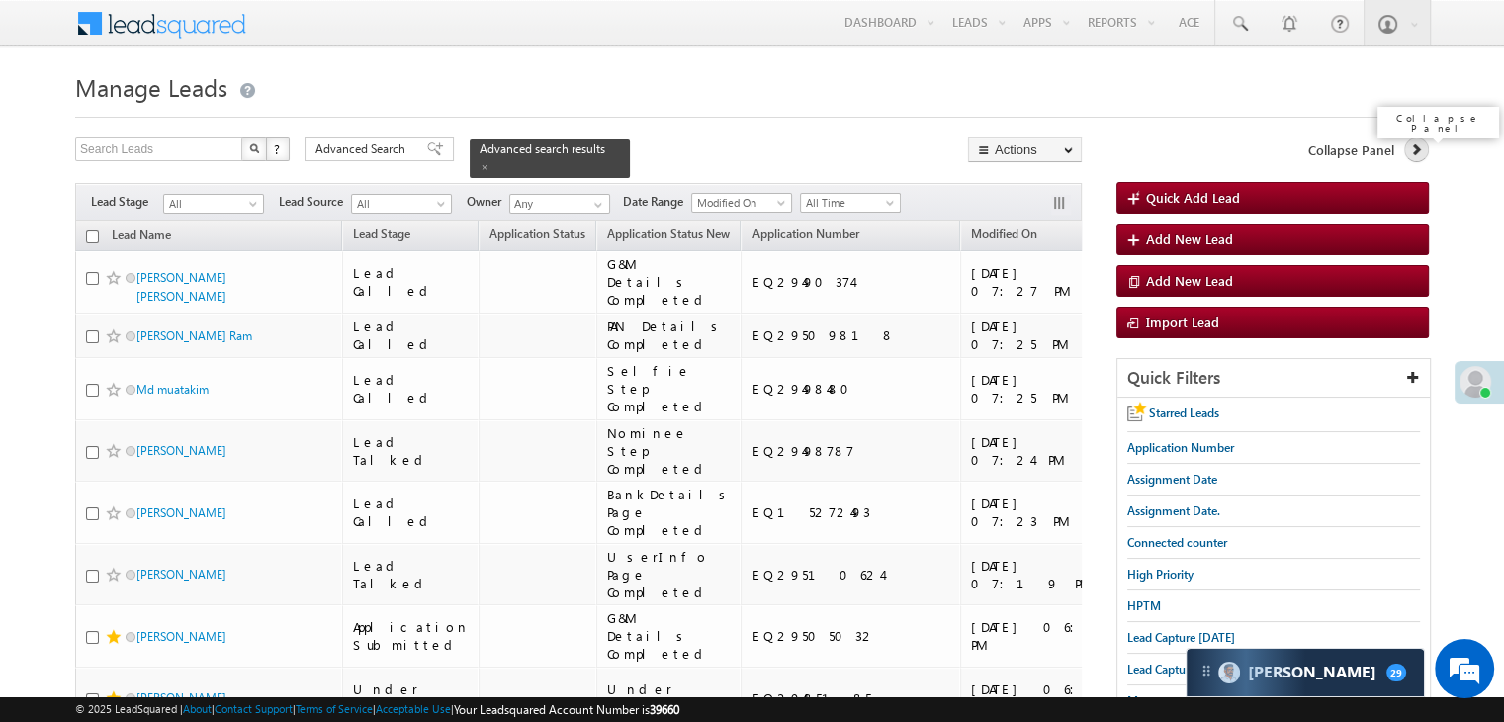
click at [1417, 143] on icon at bounding box center [1417, 149] width 14 height 14
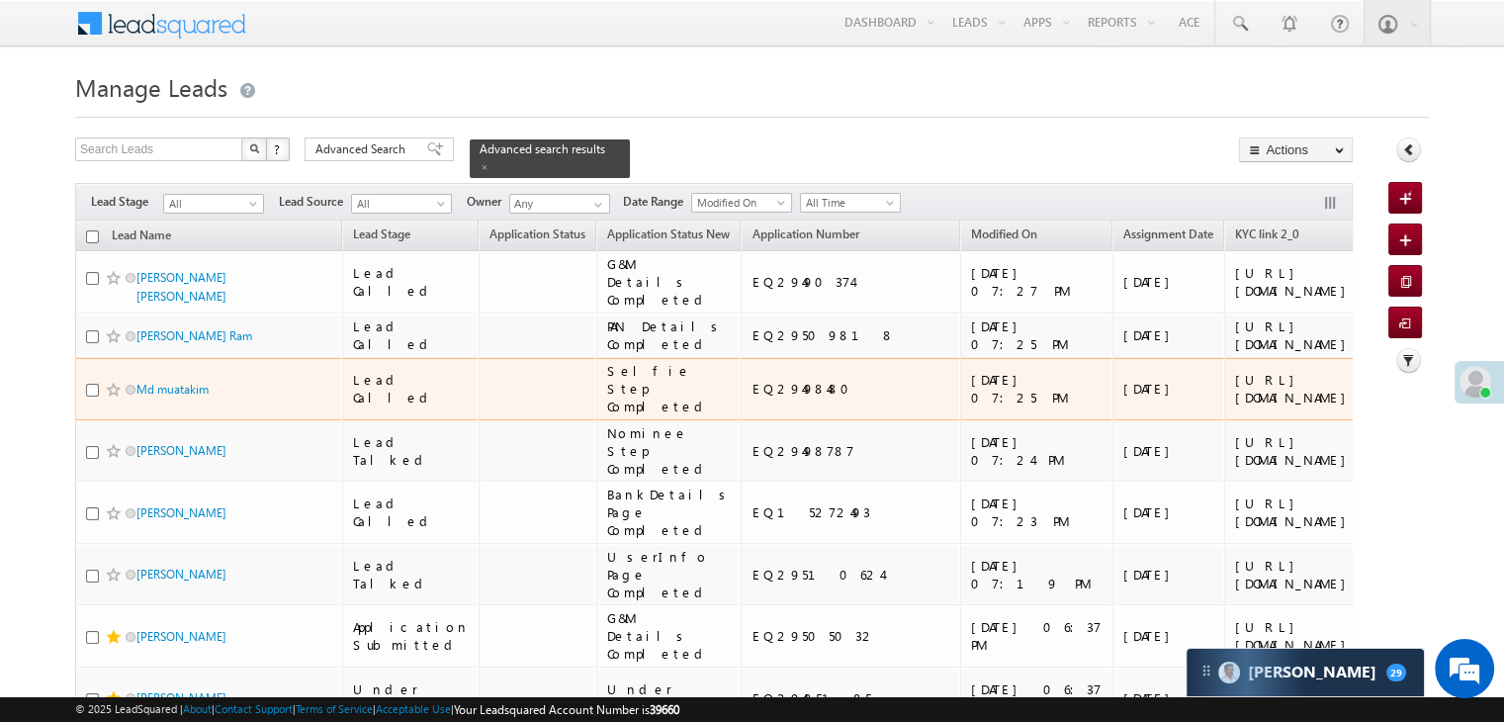
drag, startPoint x: 1037, startPoint y: 480, endPoint x: 1123, endPoint y: 575, distance: 128.1
click at [1235, 407] on div "https://angelbroking1-pk3em7sa.customui-test.leadsquared.com?leadId=ddf0a5a4-07…" at bounding box center [1295, 389] width 121 height 36
copy div "https://angelbroking1-pk3em7sa.customui-test.leadsquared.com?leadId=ddf0a5a4-07…"
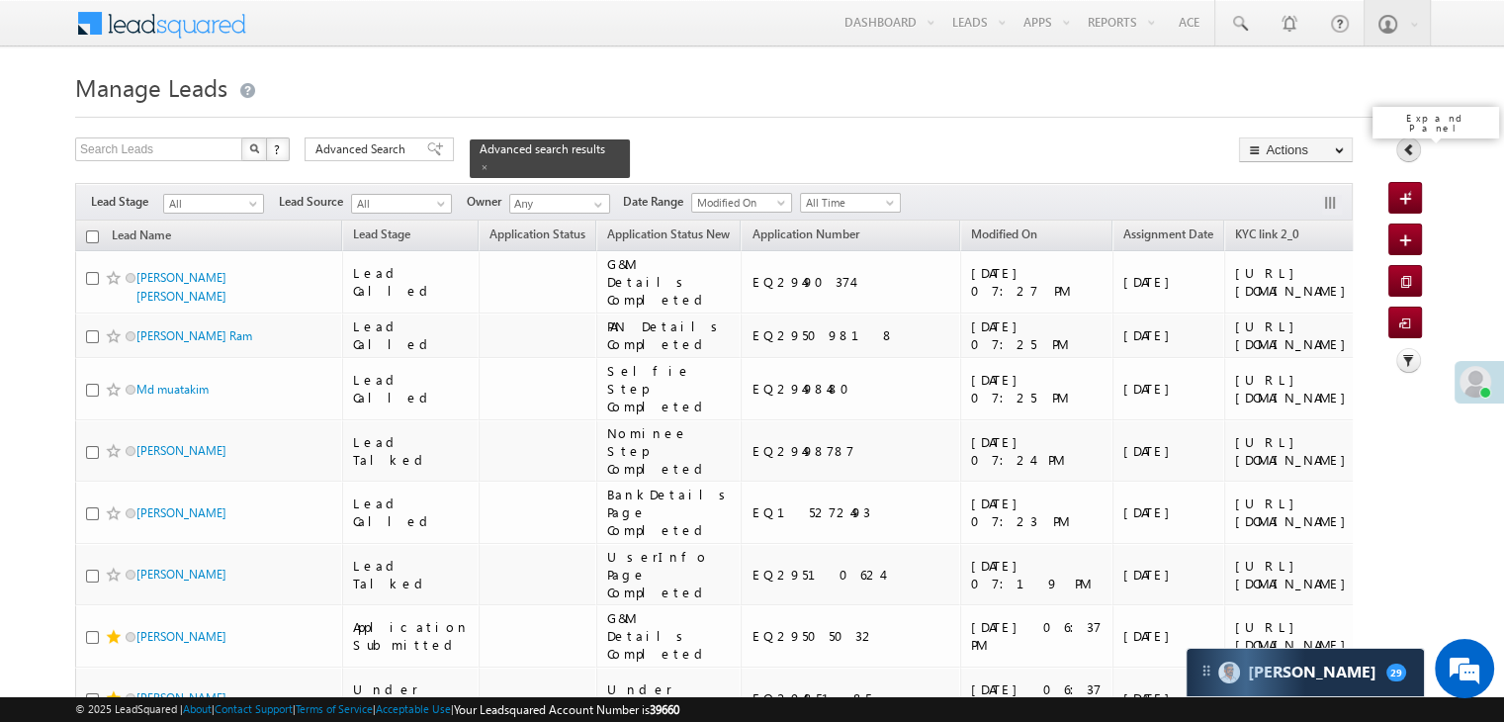
click at [1409, 147] on icon at bounding box center [1410, 149] width 14 height 14
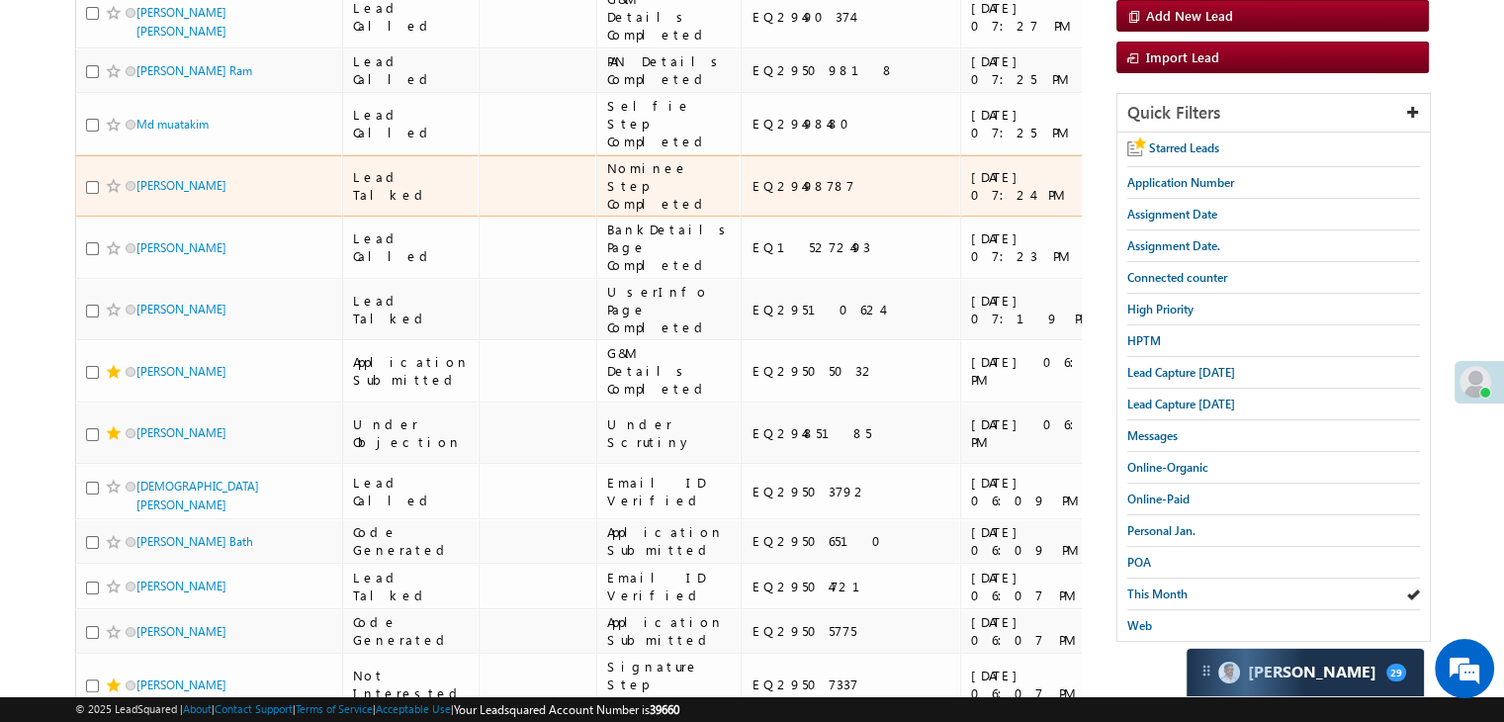
scroll to position [297, 0]
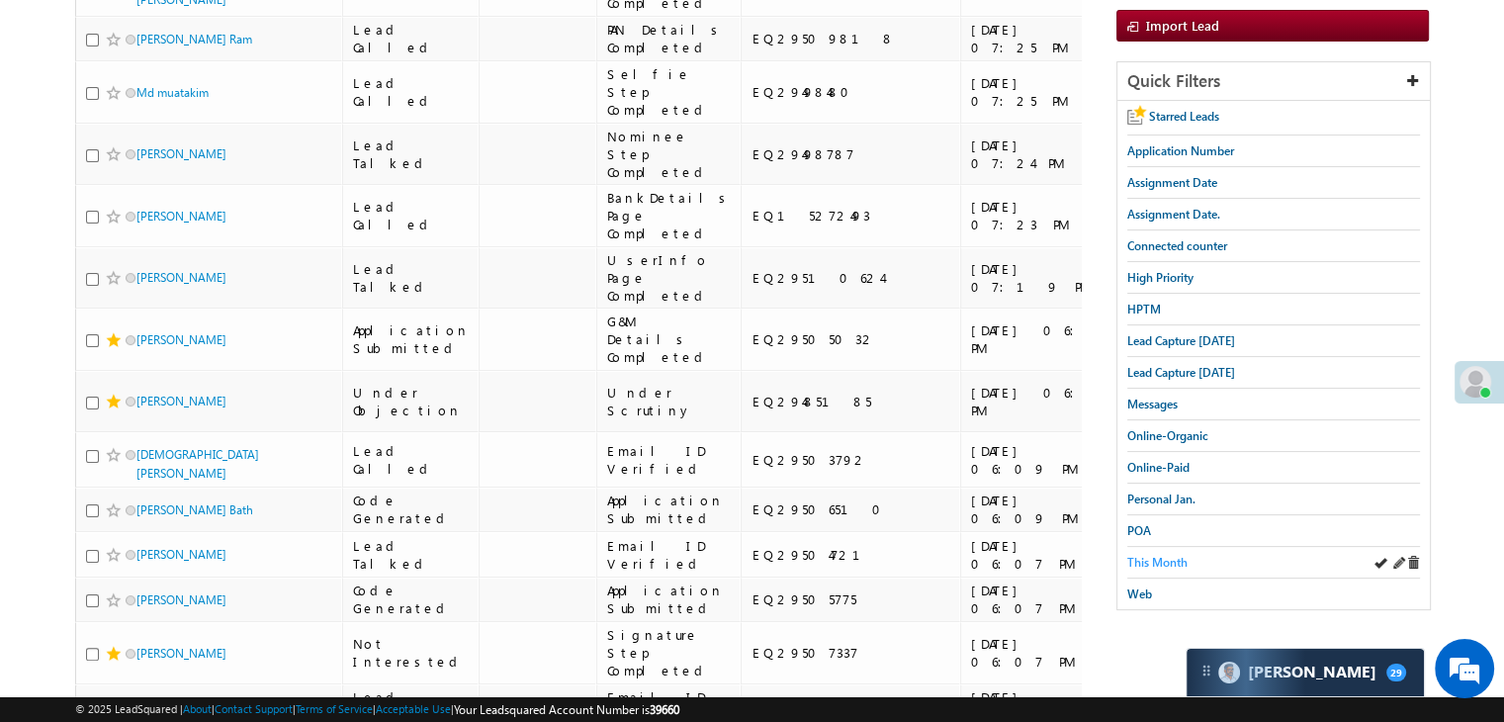
click at [1164, 555] on span "This Month" at bounding box center [1158, 562] width 60 height 15
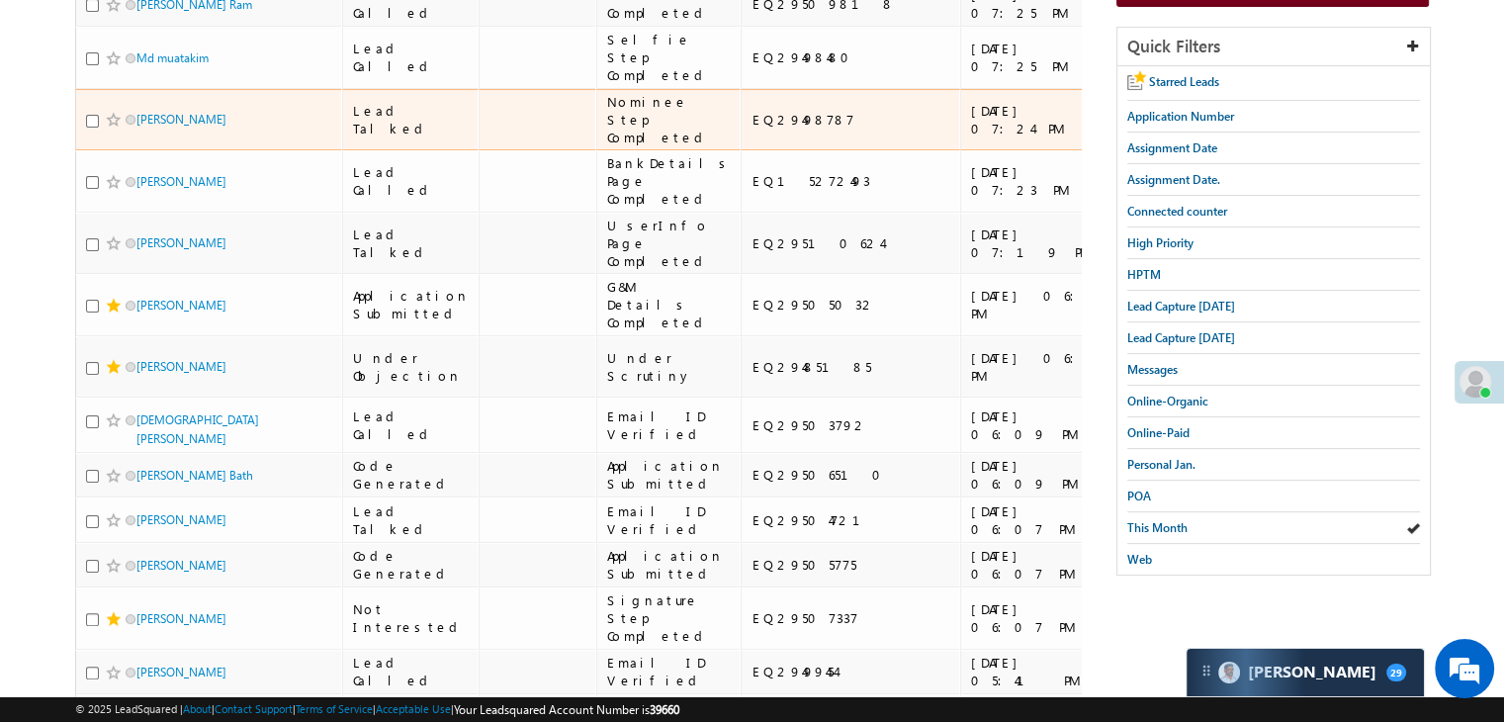
scroll to position [495, 0]
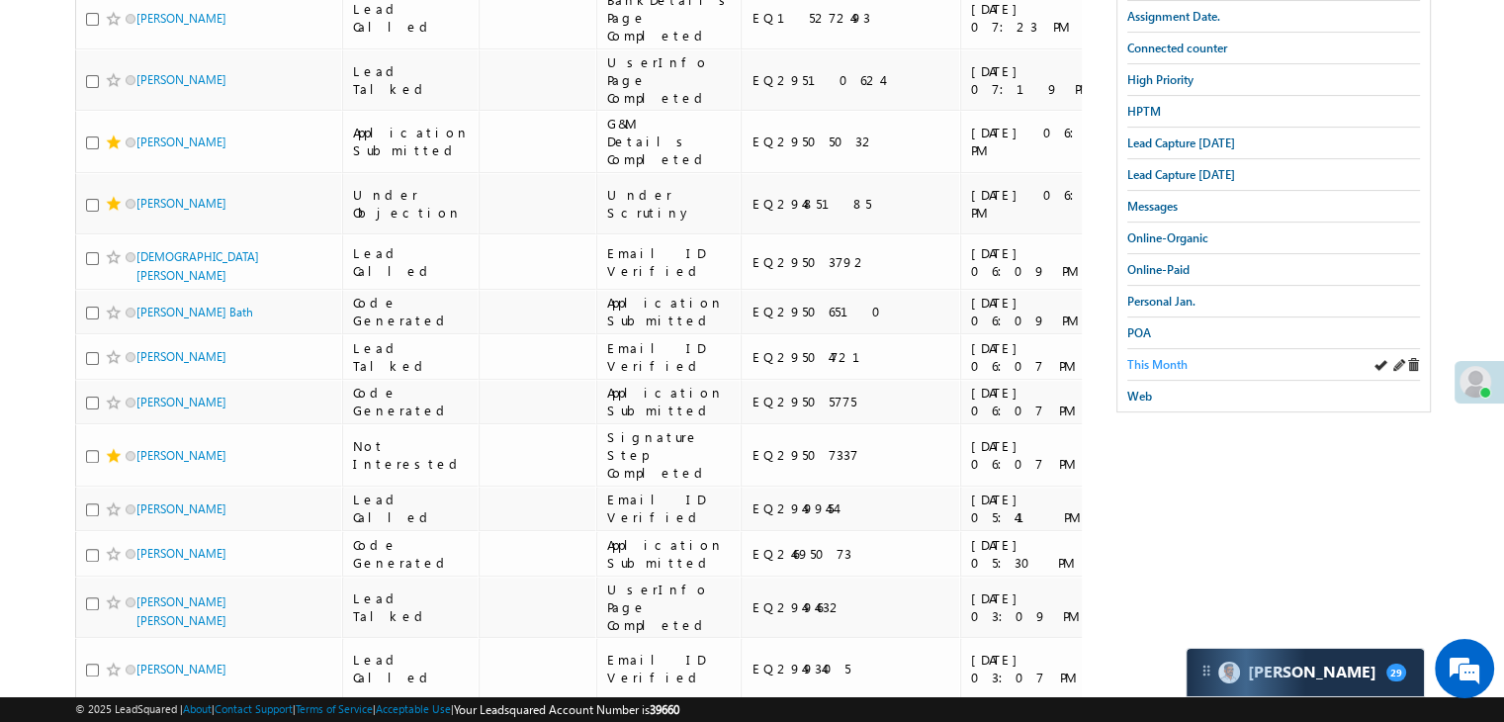
click at [1178, 358] on span "This Month" at bounding box center [1158, 364] width 60 height 15
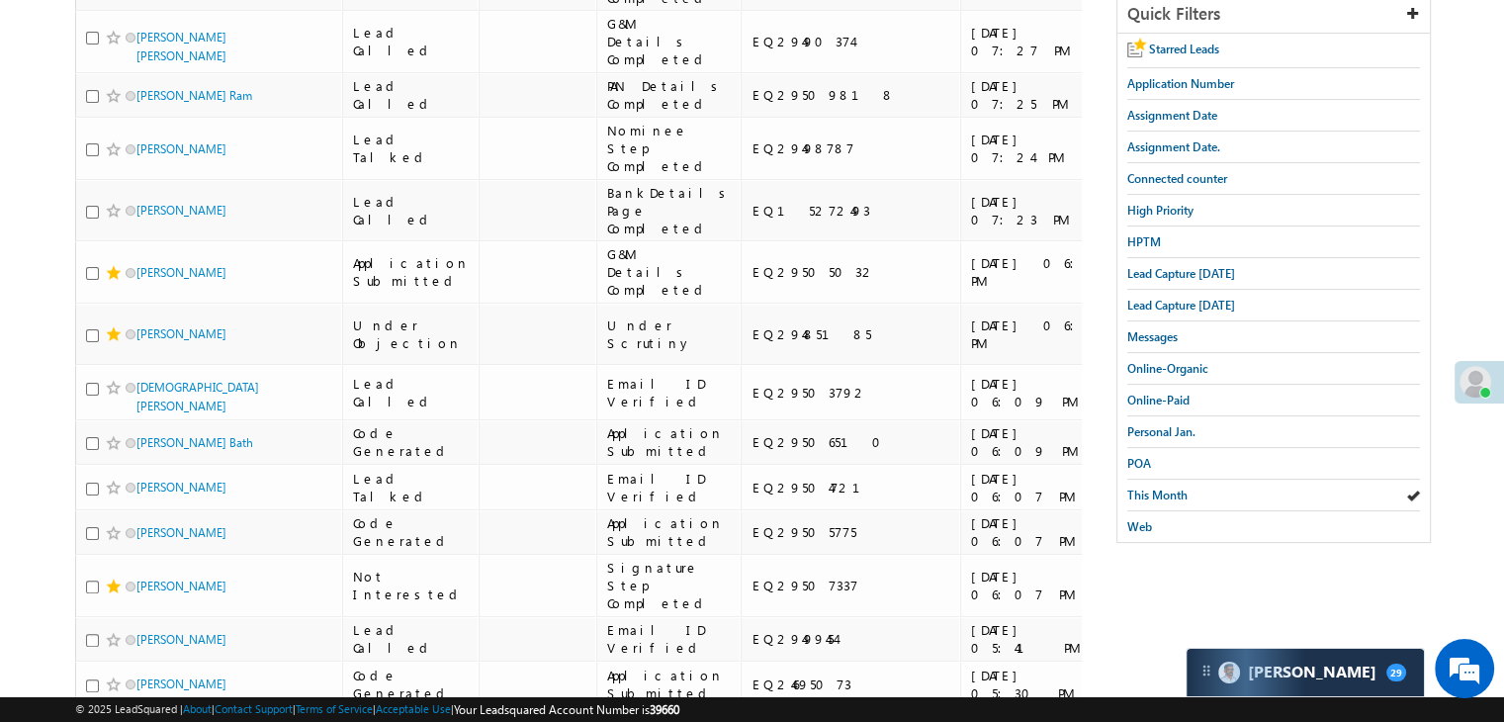
scroll to position [396, 0]
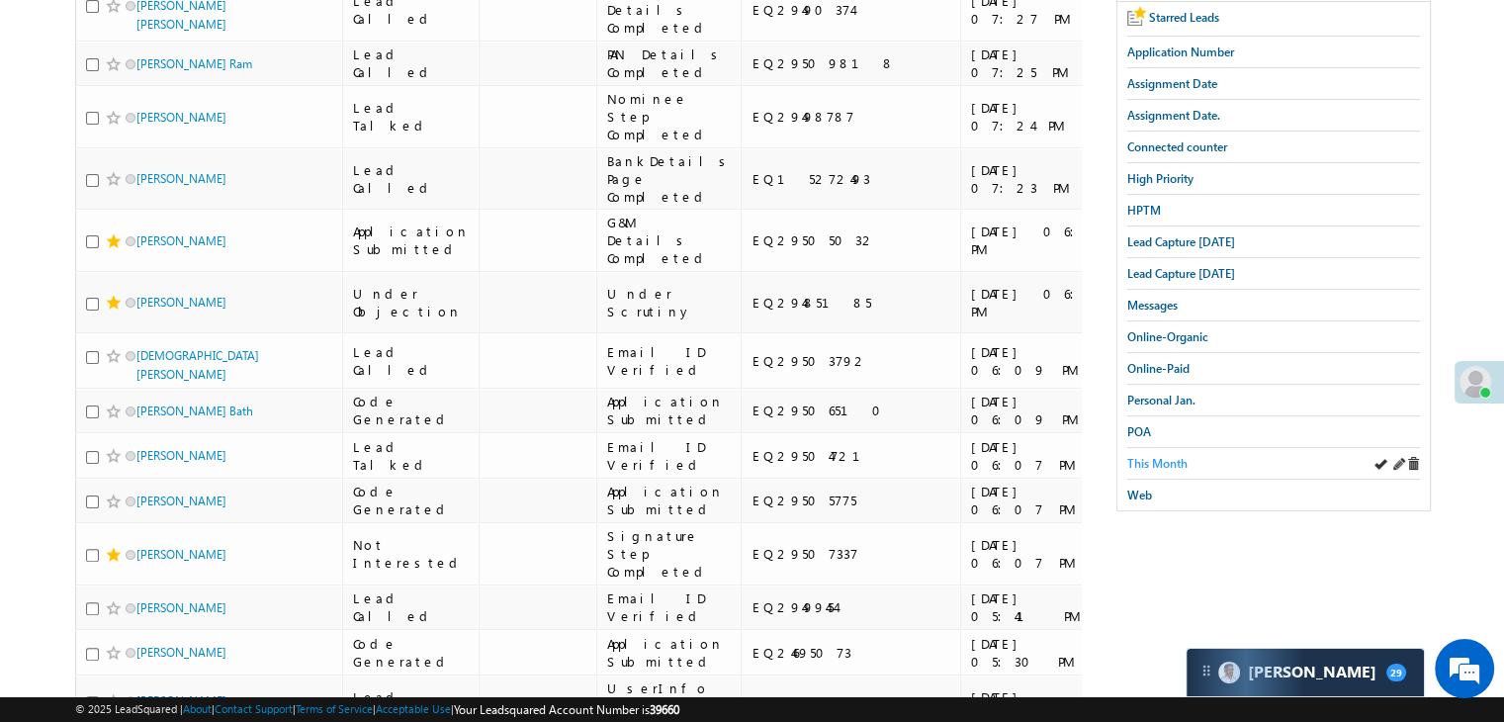
click at [1179, 458] on span "This Month" at bounding box center [1158, 463] width 60 height 15
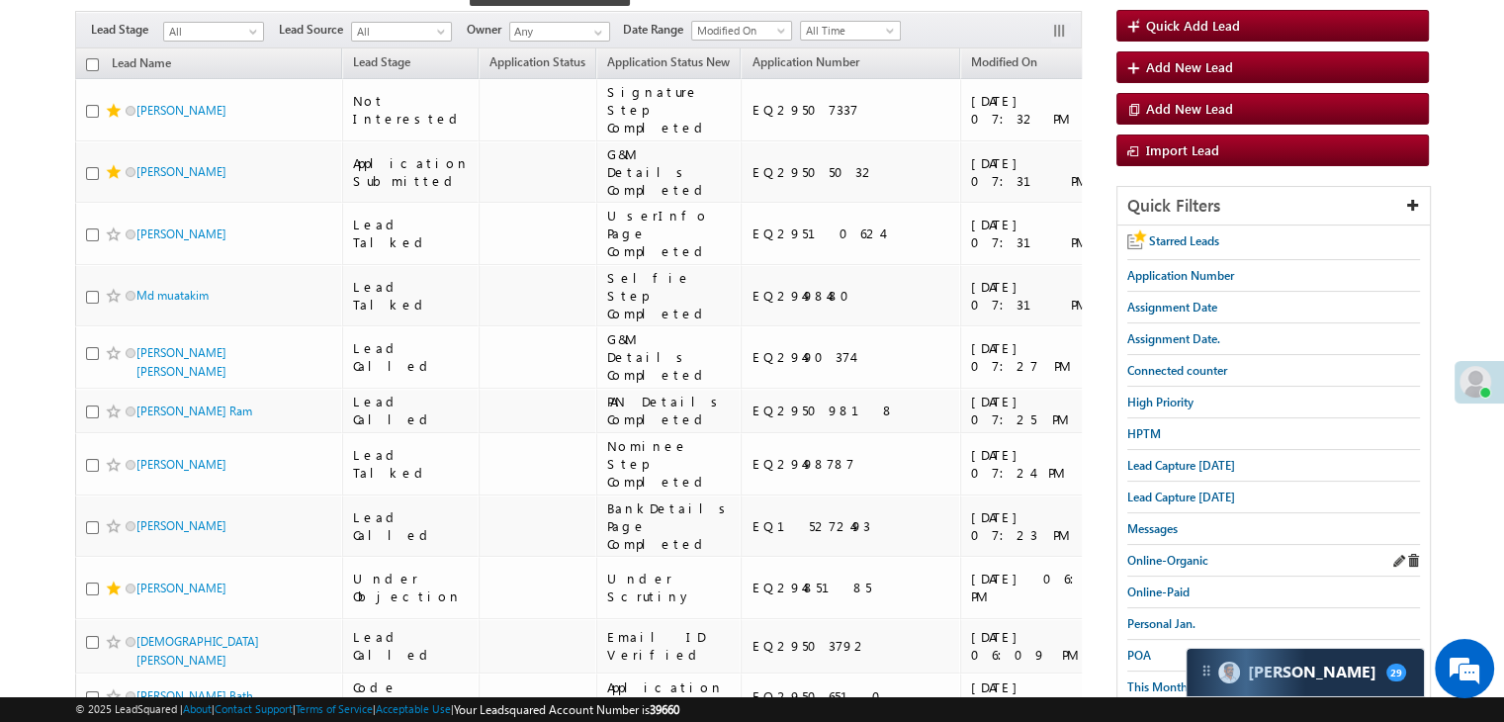
scroll to position [198, 0]
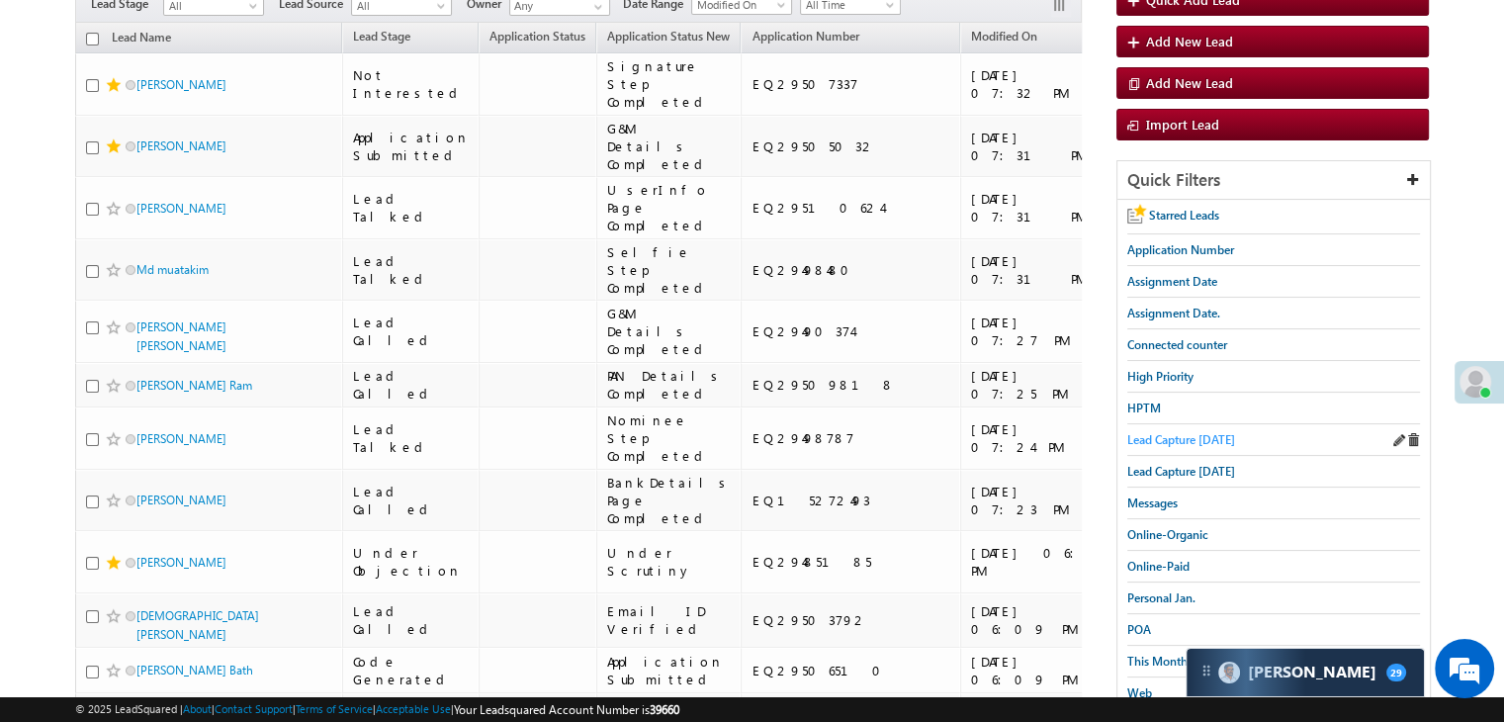
click at [1171, 442] on span "Lead Capture [DATE]" at bounding box center [1182, 439] width 108 height 15
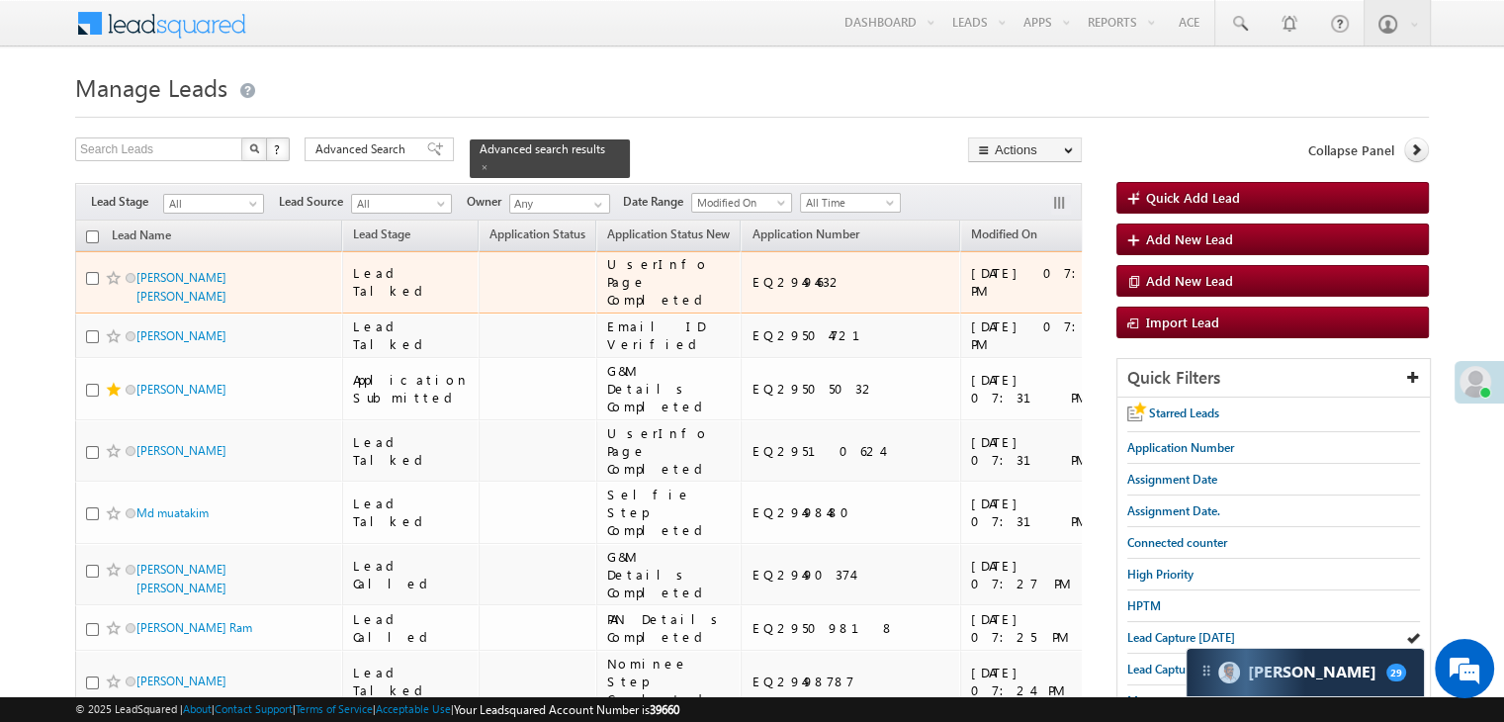
scroll to position [2003, 0]
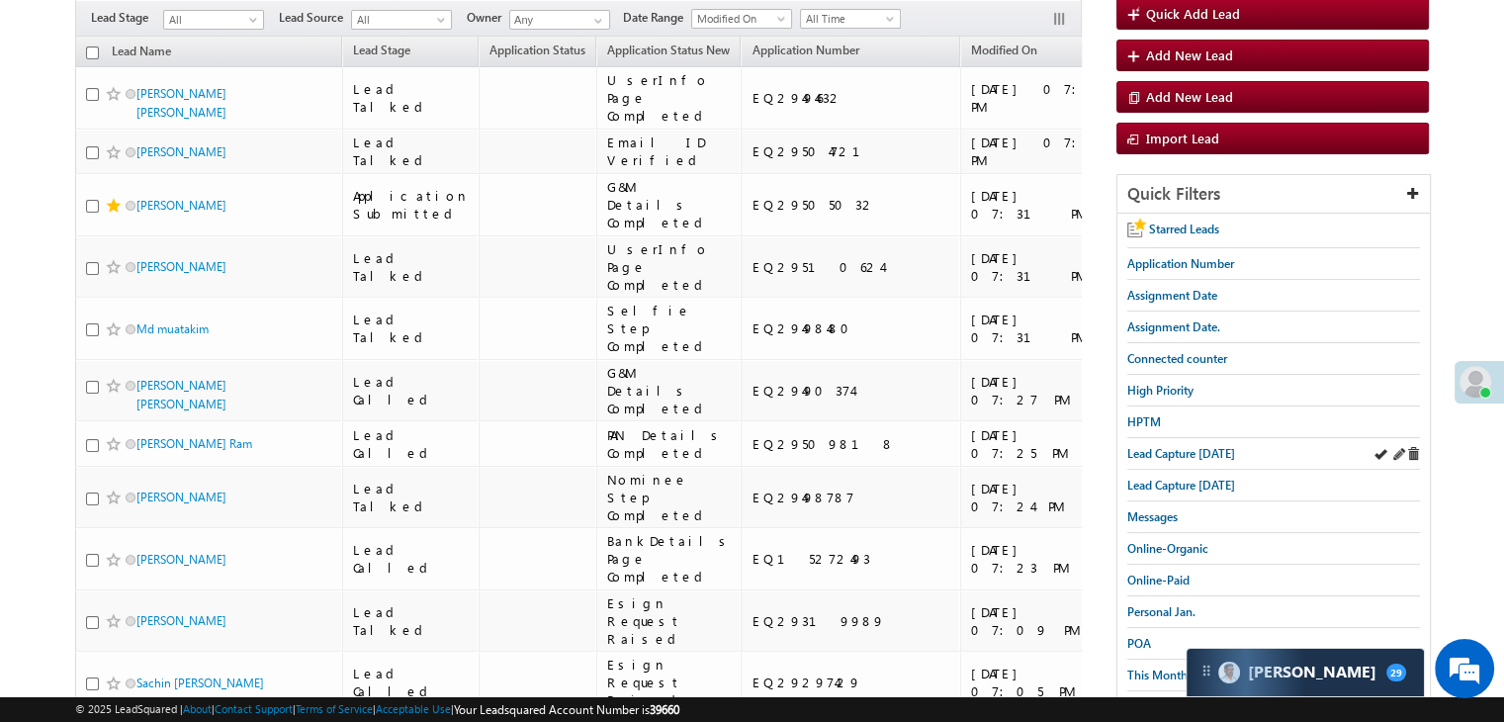
scroll to position [198, 0]
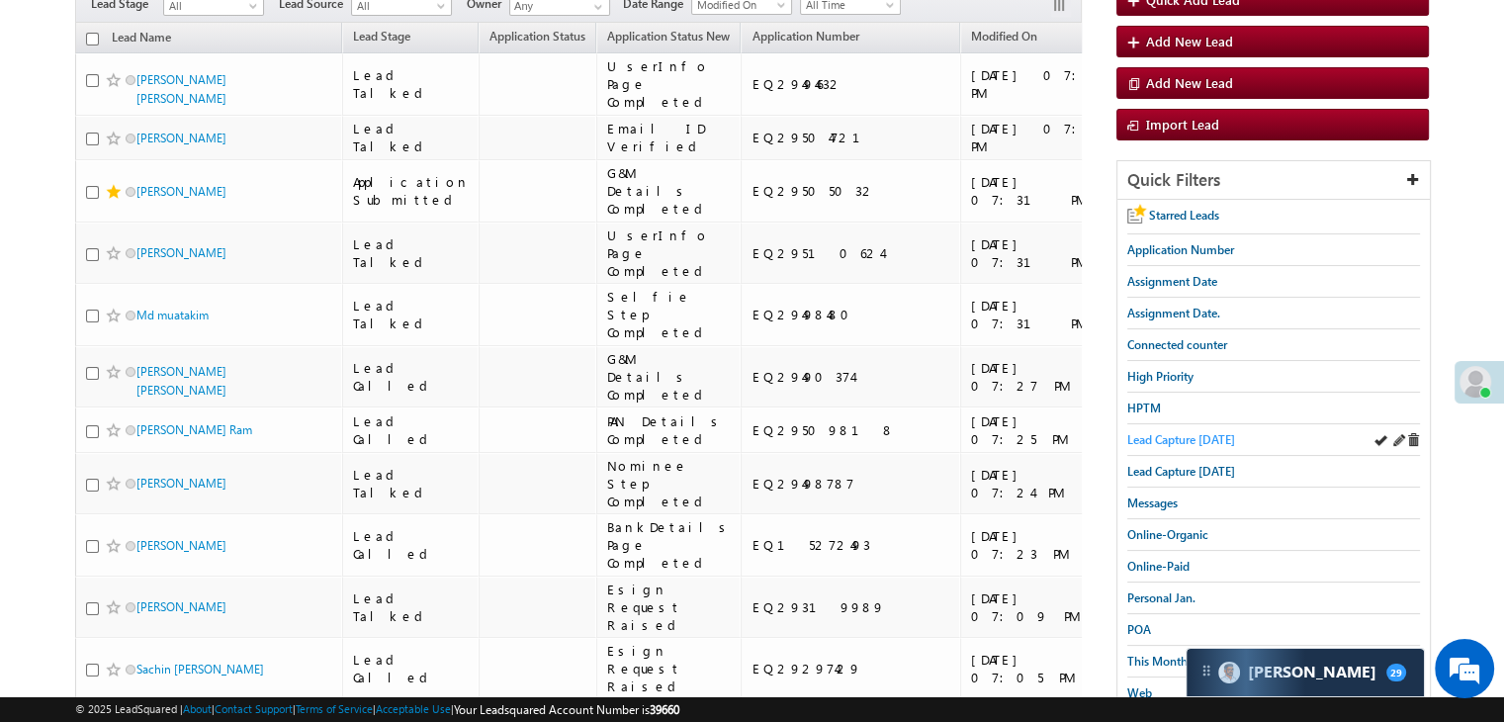
click at [1215, 436] on span "Lead Capture [DATE]" at bounding box center [1182, 439] width 108 height 15
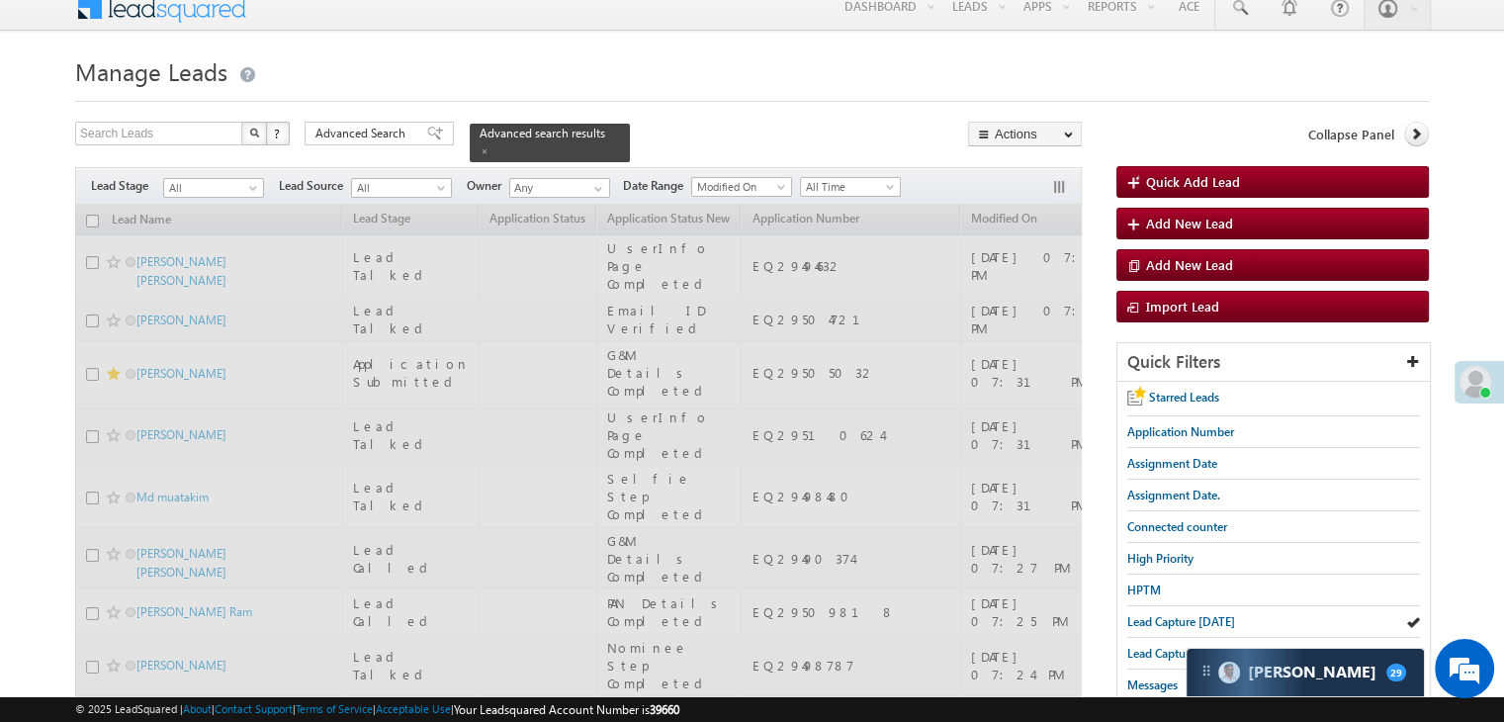
scroll to position [0, 0]
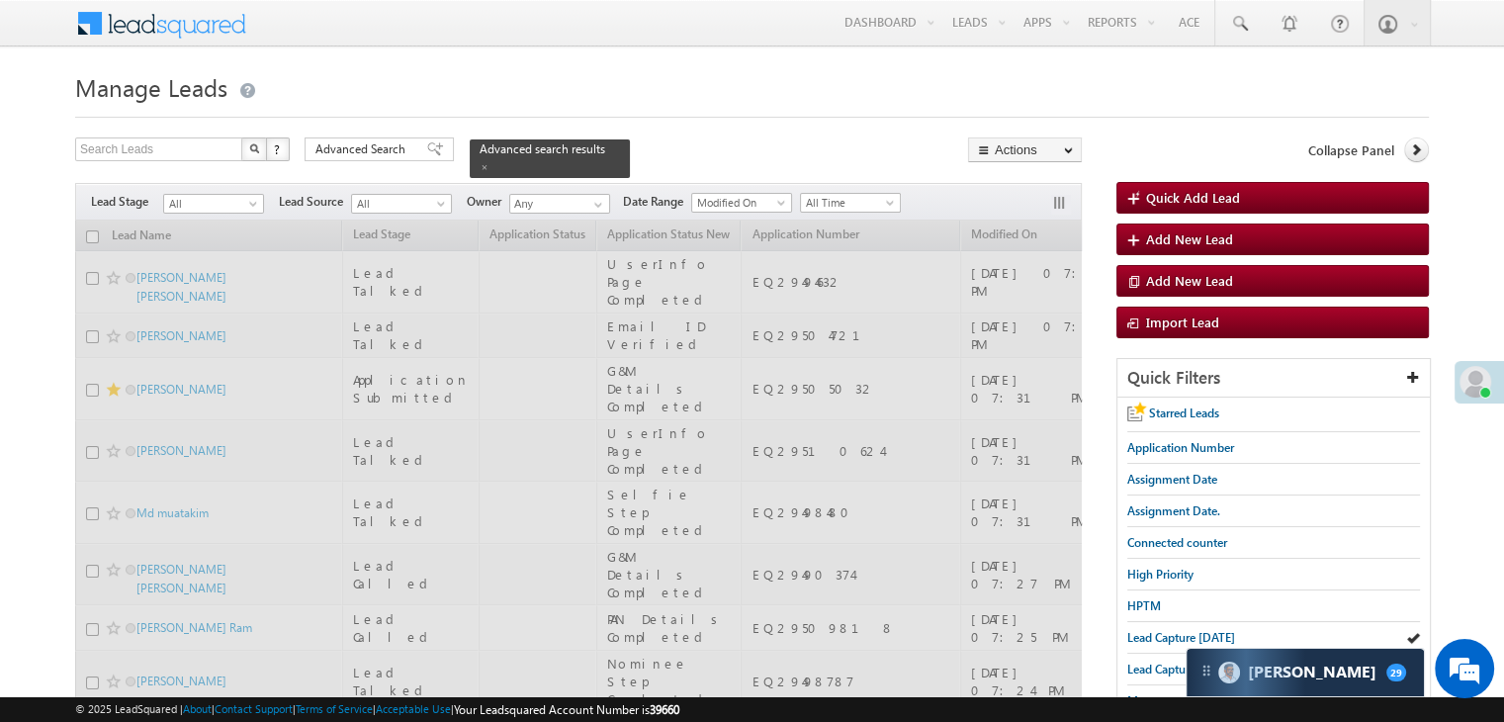
click at [644, 193] on span "Date Range" at bounding box center [657, 202] width 68 height 18
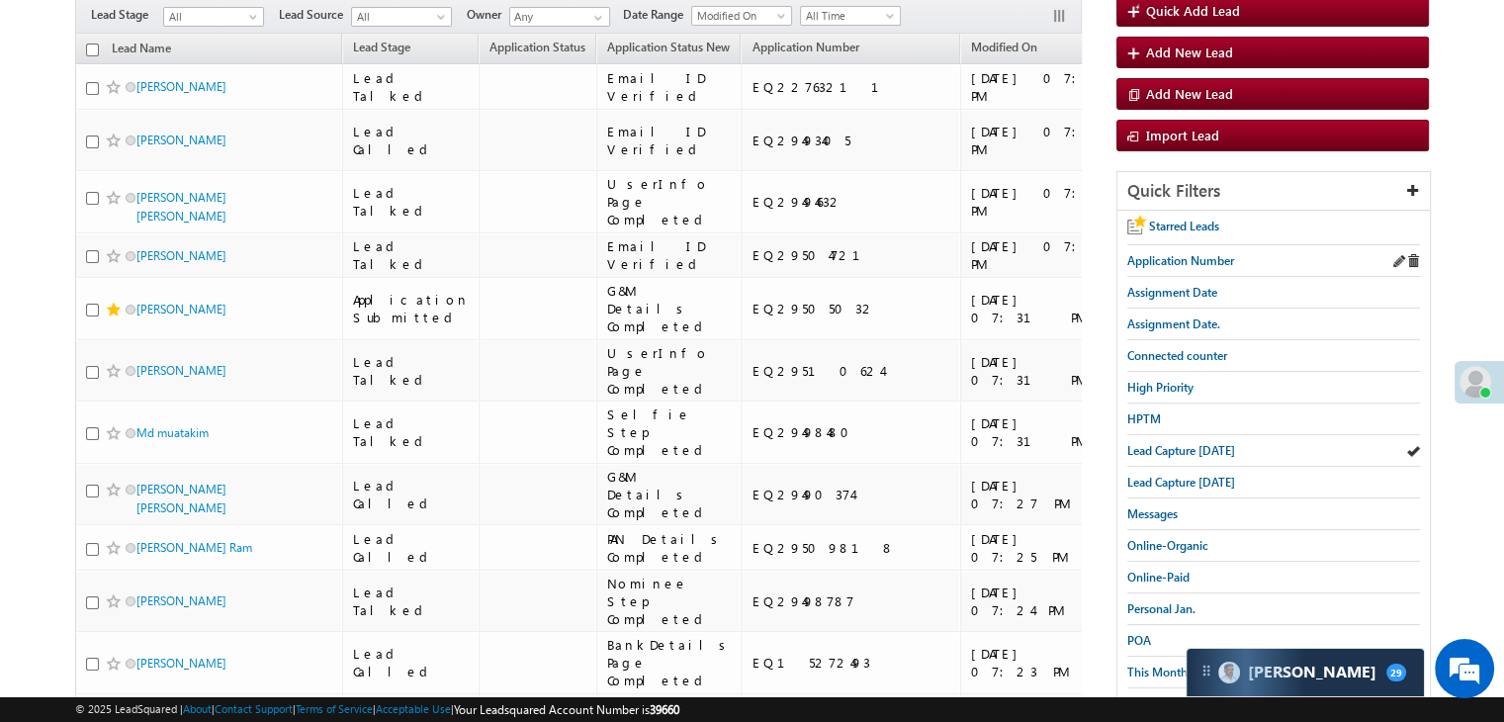
scroll to position [396, 0]
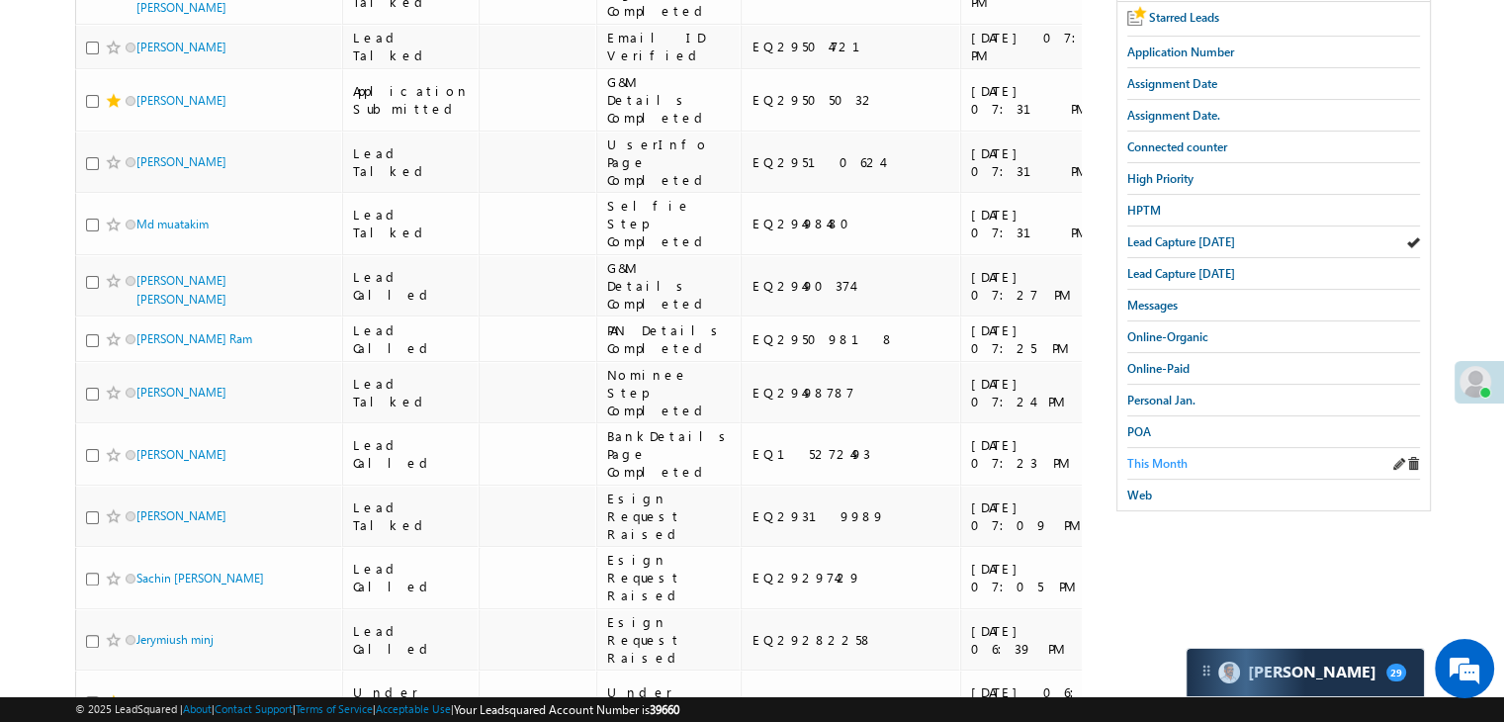
click at [1150, 457] on span "This Month" at bounding box center [1158, 463] width 60 height 15
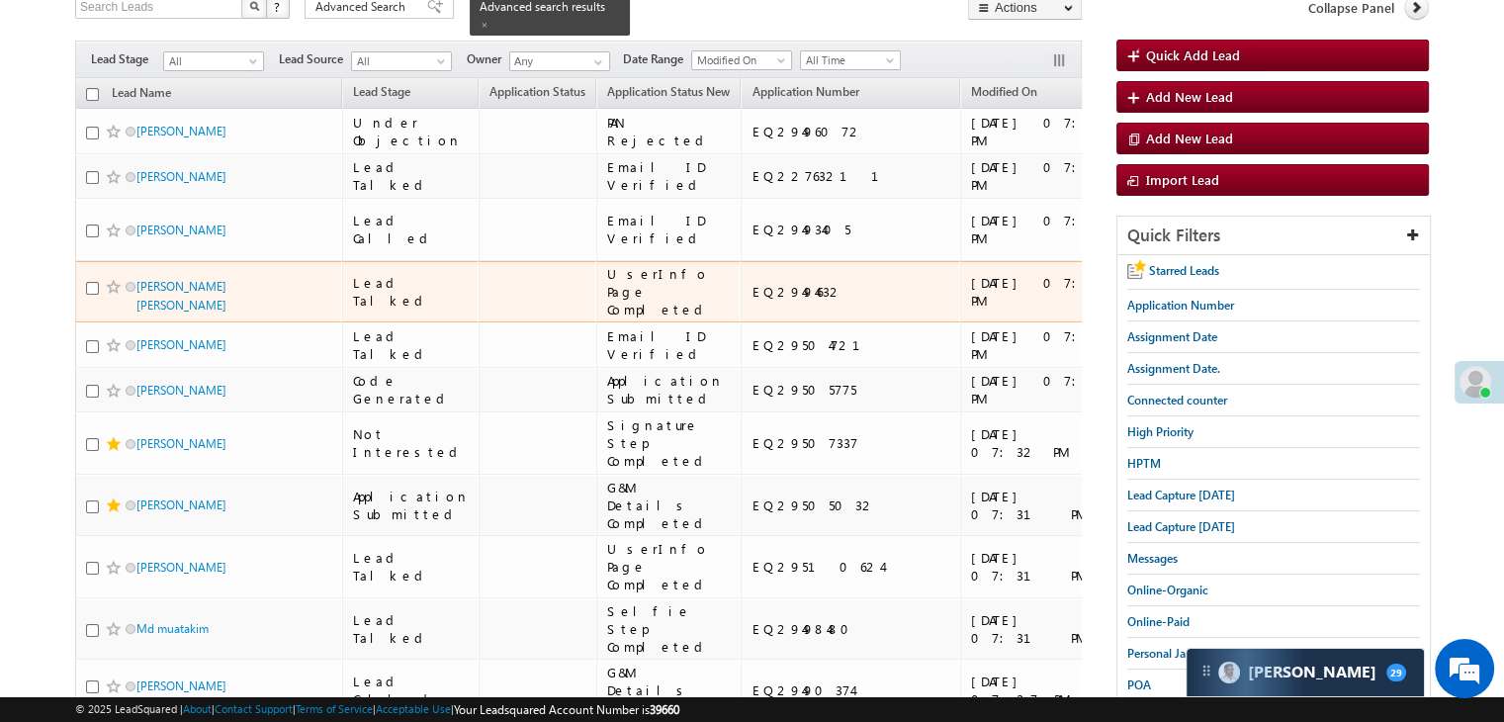
scroll to position [0, 0]
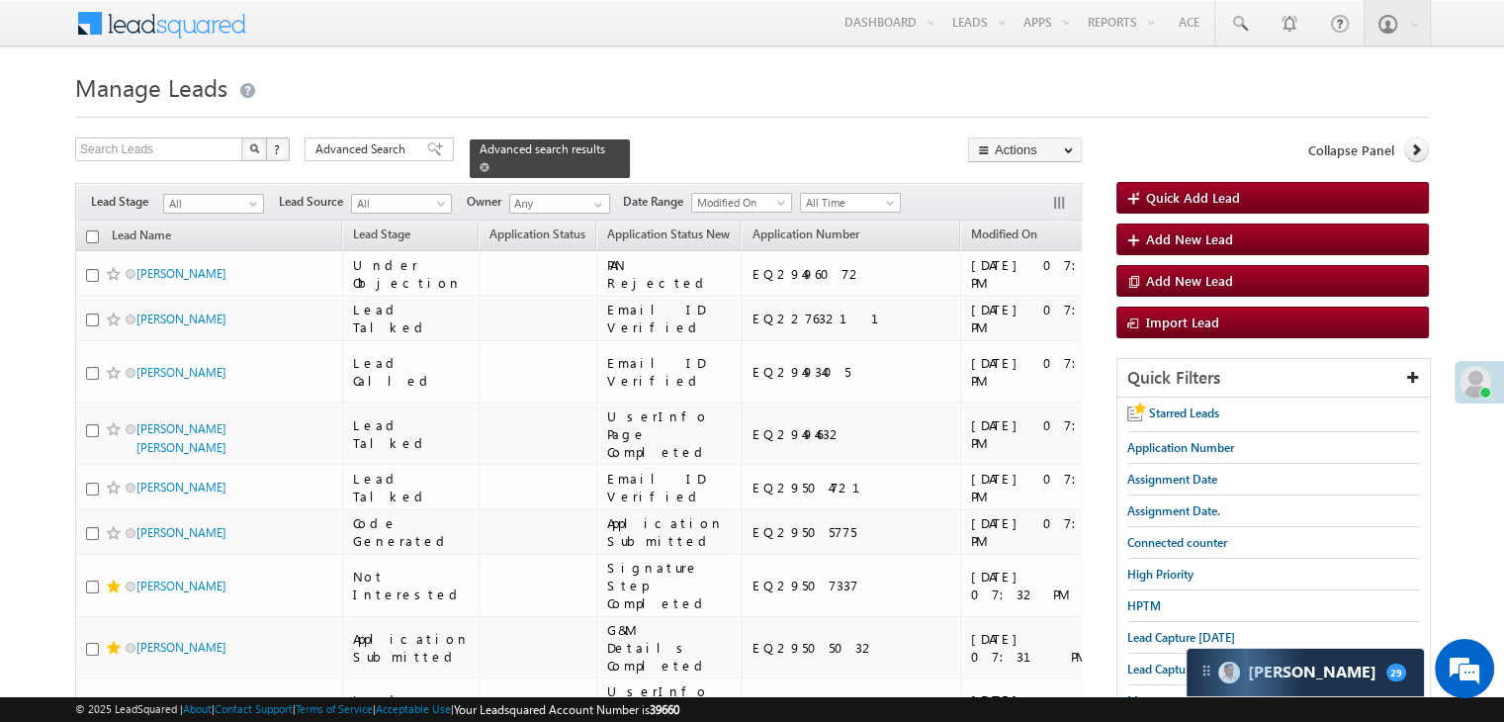
click at [490, 162] on span at bounding box center [485, 167] width 10 height 10
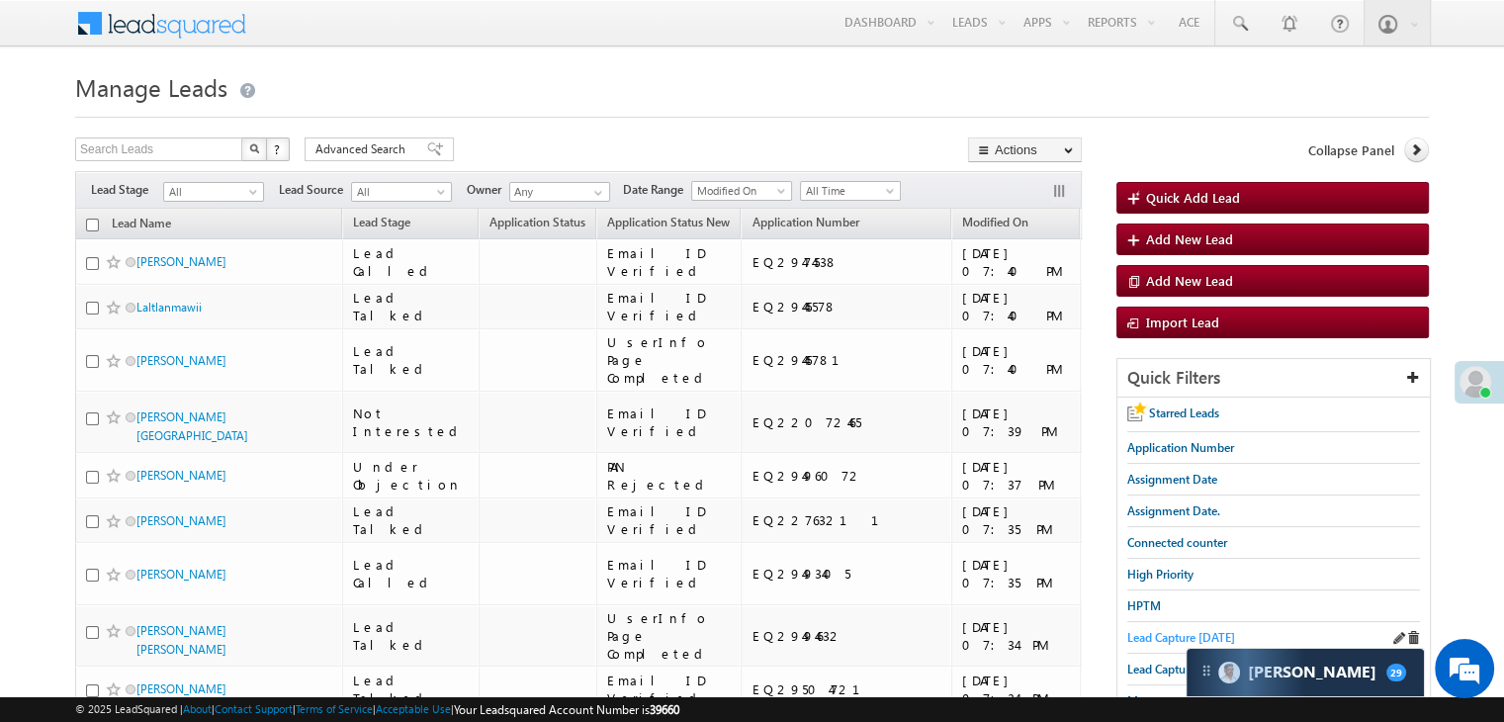
click at [1138, 628] on link "Lead Capture [DATE]" at bounding box center [1182, 637] width 108 height 19
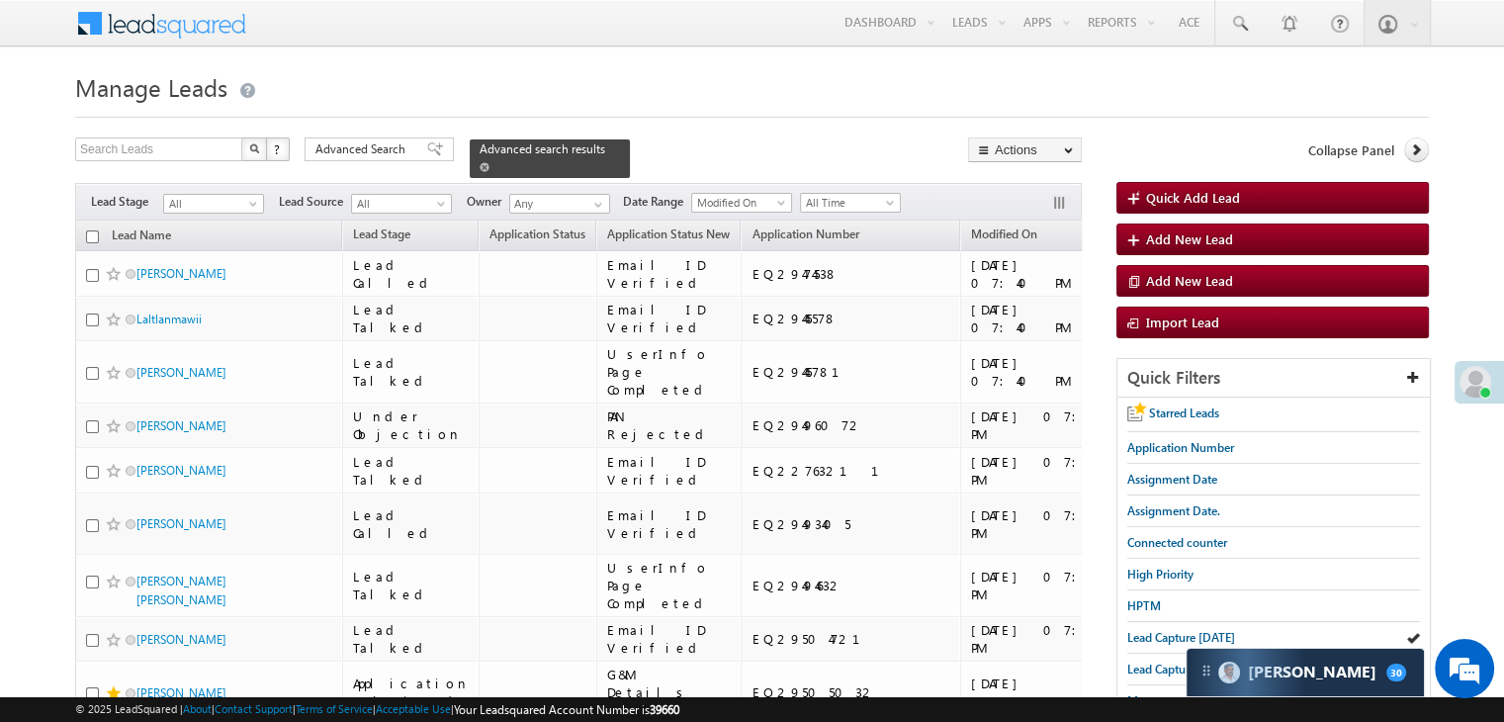
click at [490, 162] on span at bounding box center [485, 167] width 10 height 10
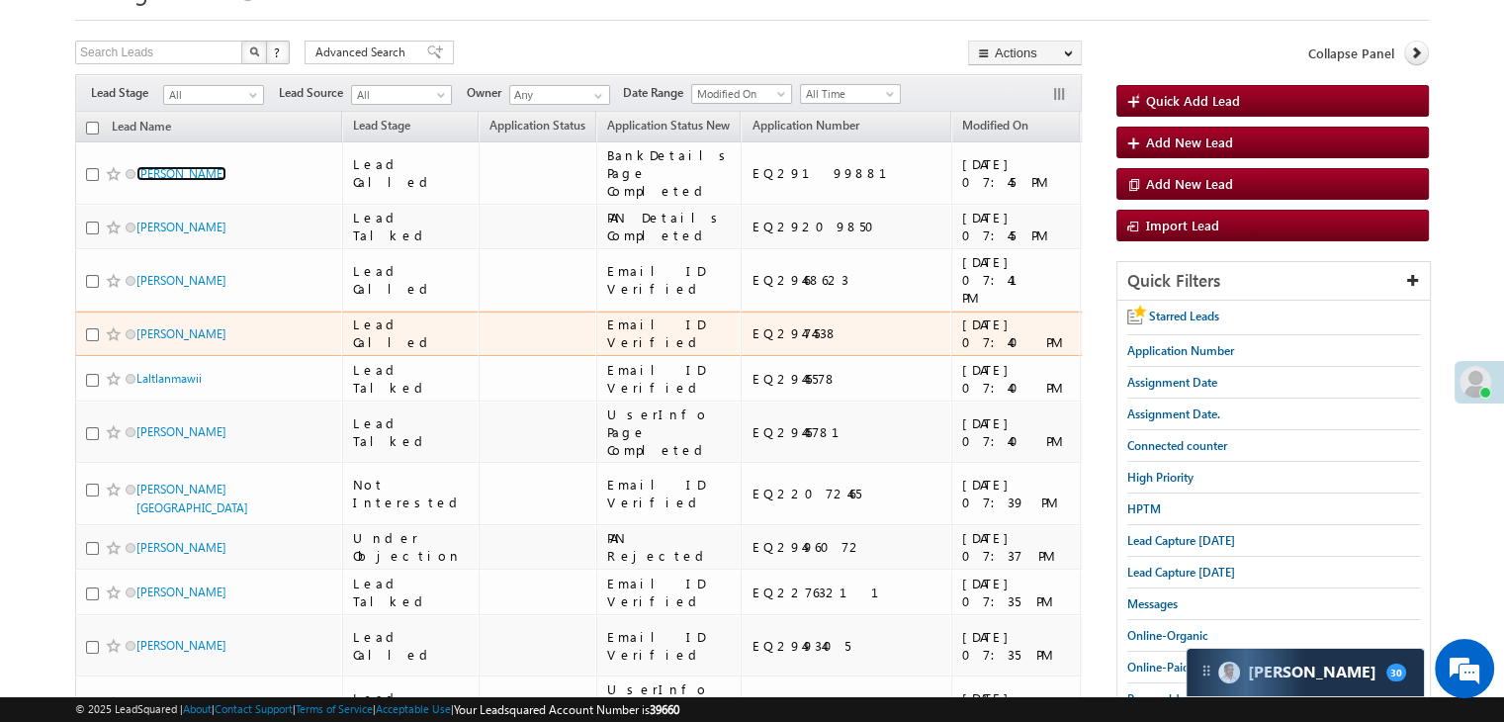
scroll to position [99, 0]
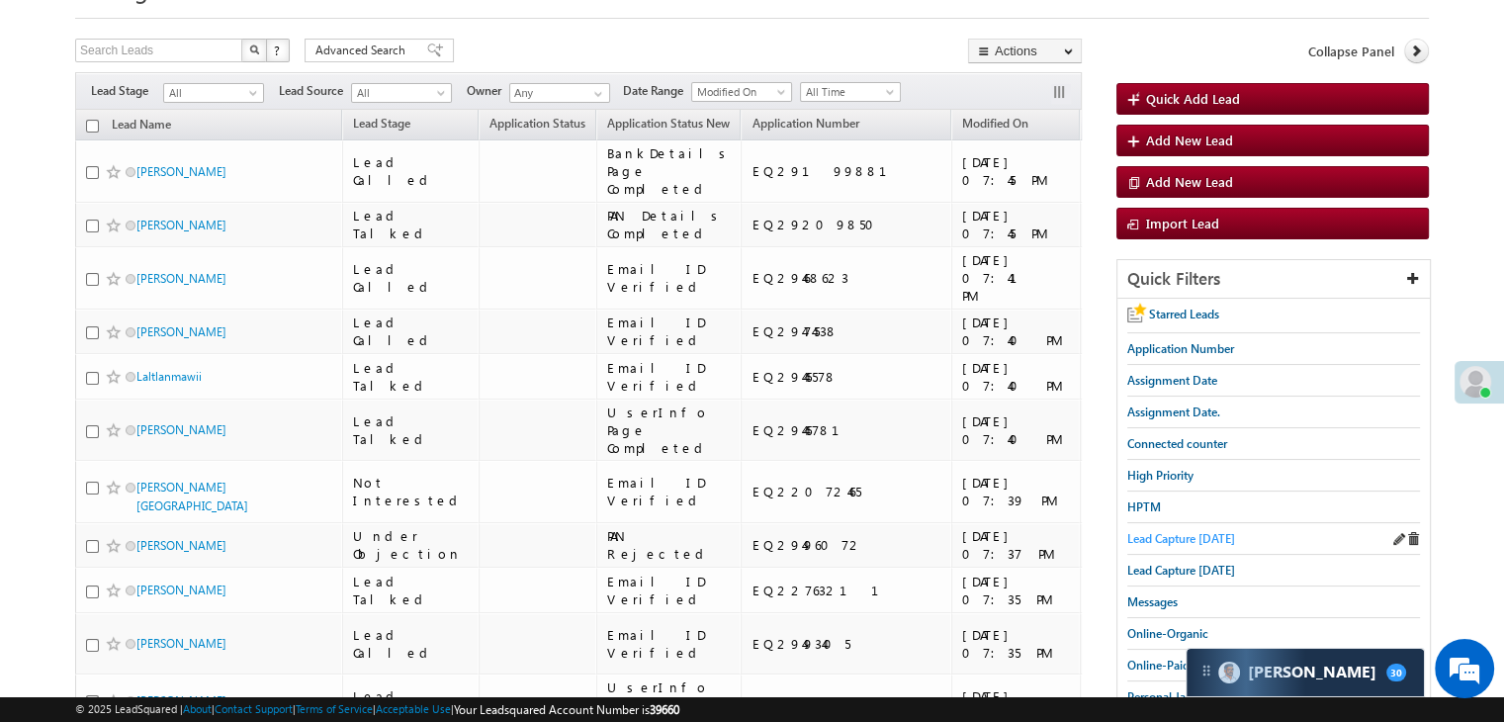
click at [1183, 537] on span "Lead Capture [DATE]" at bounding box center [1182, 538] width 108 height 15
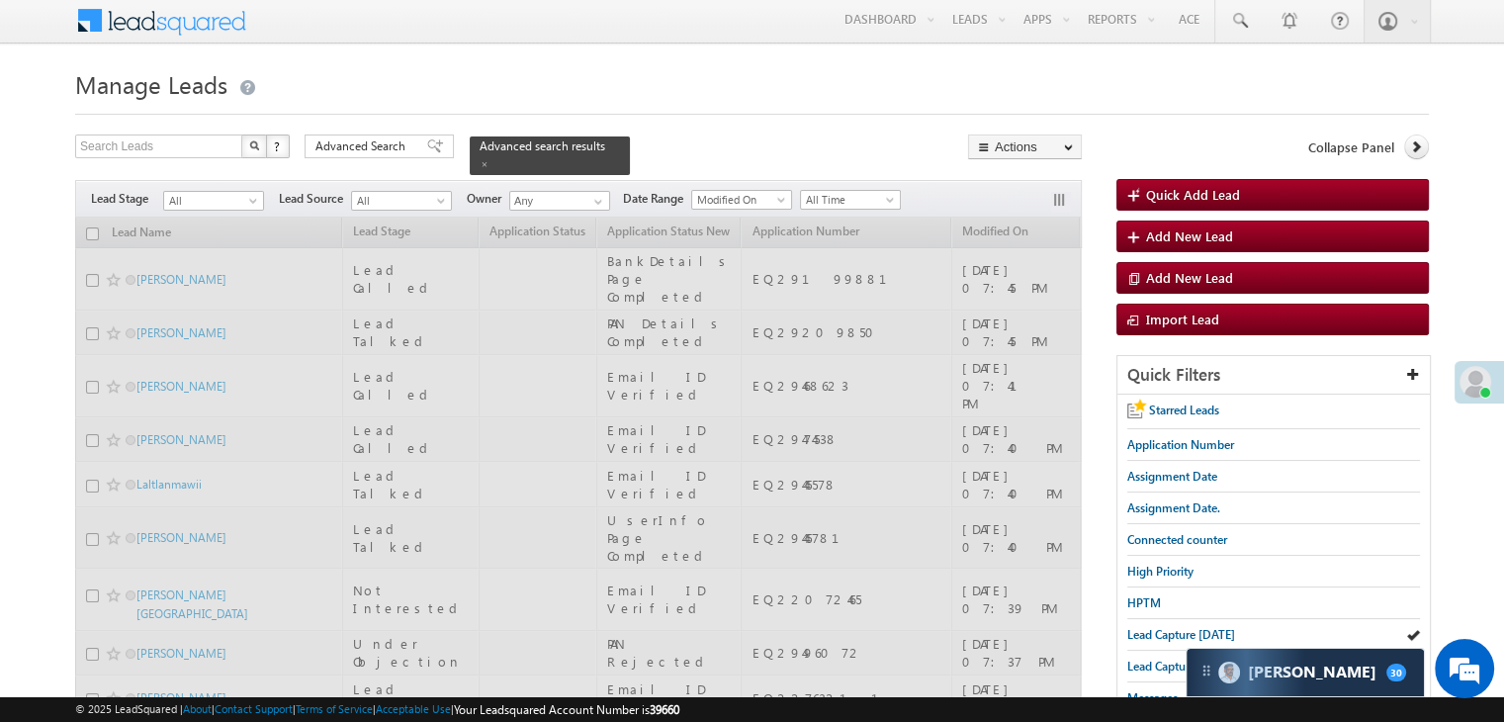
scroll to position [0, 0]
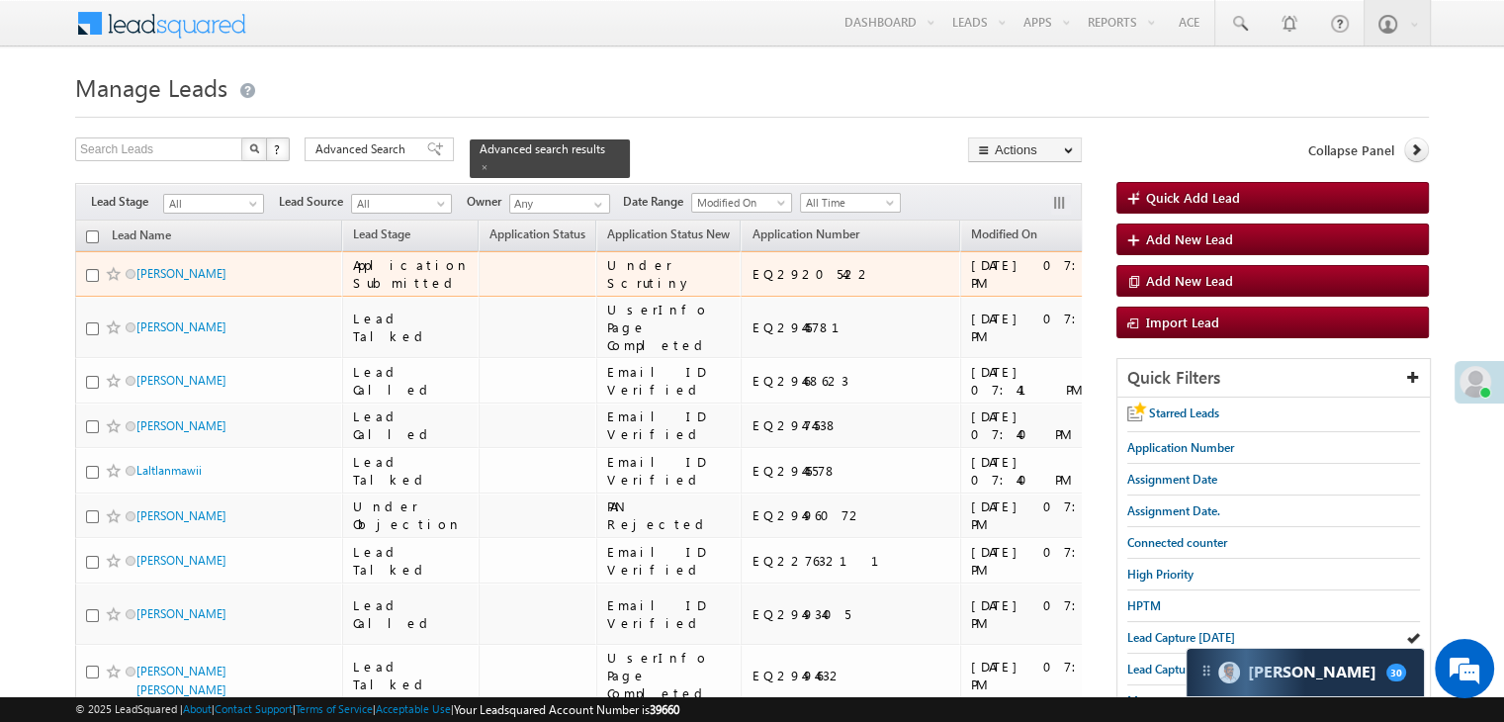
click at [109, 282] on span at bounding box center [114, 274] width 16 height 16
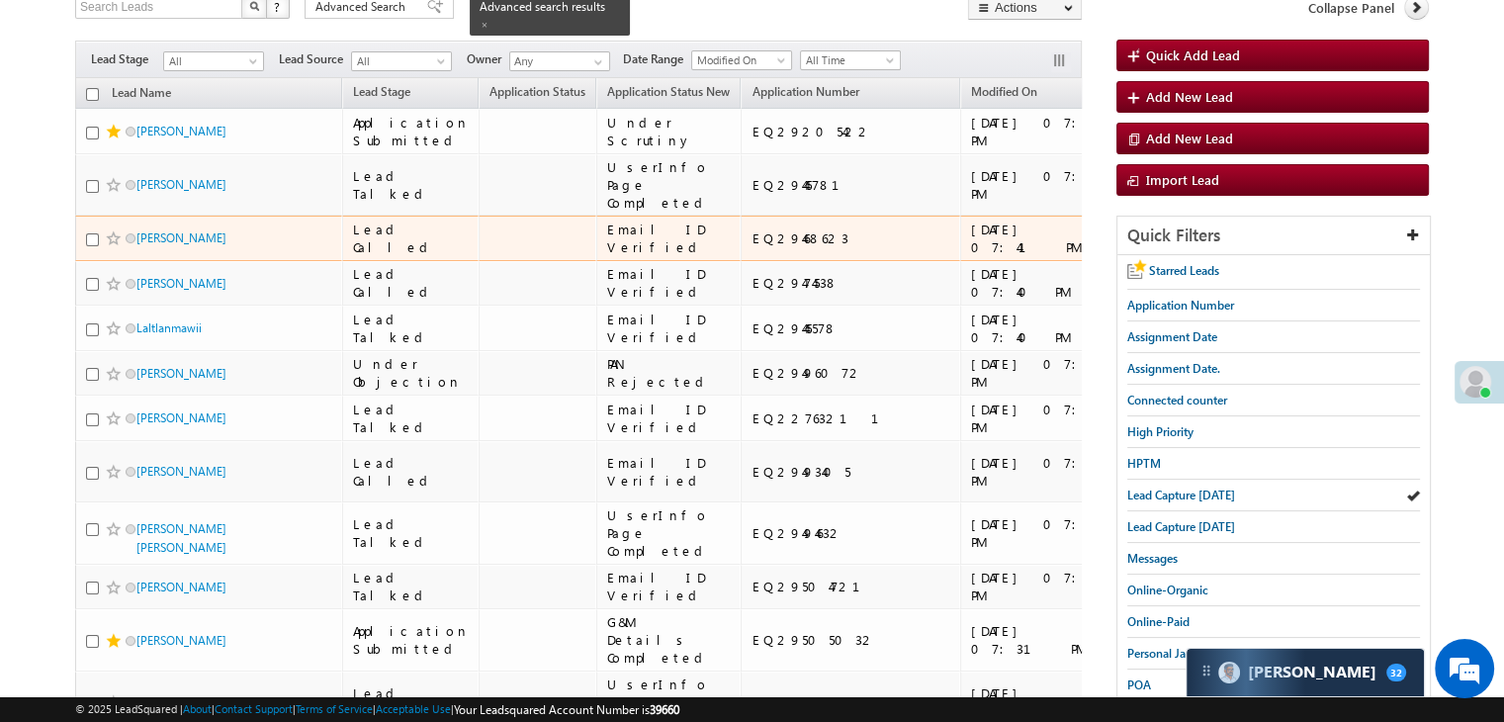
scroll to position [99, 0]
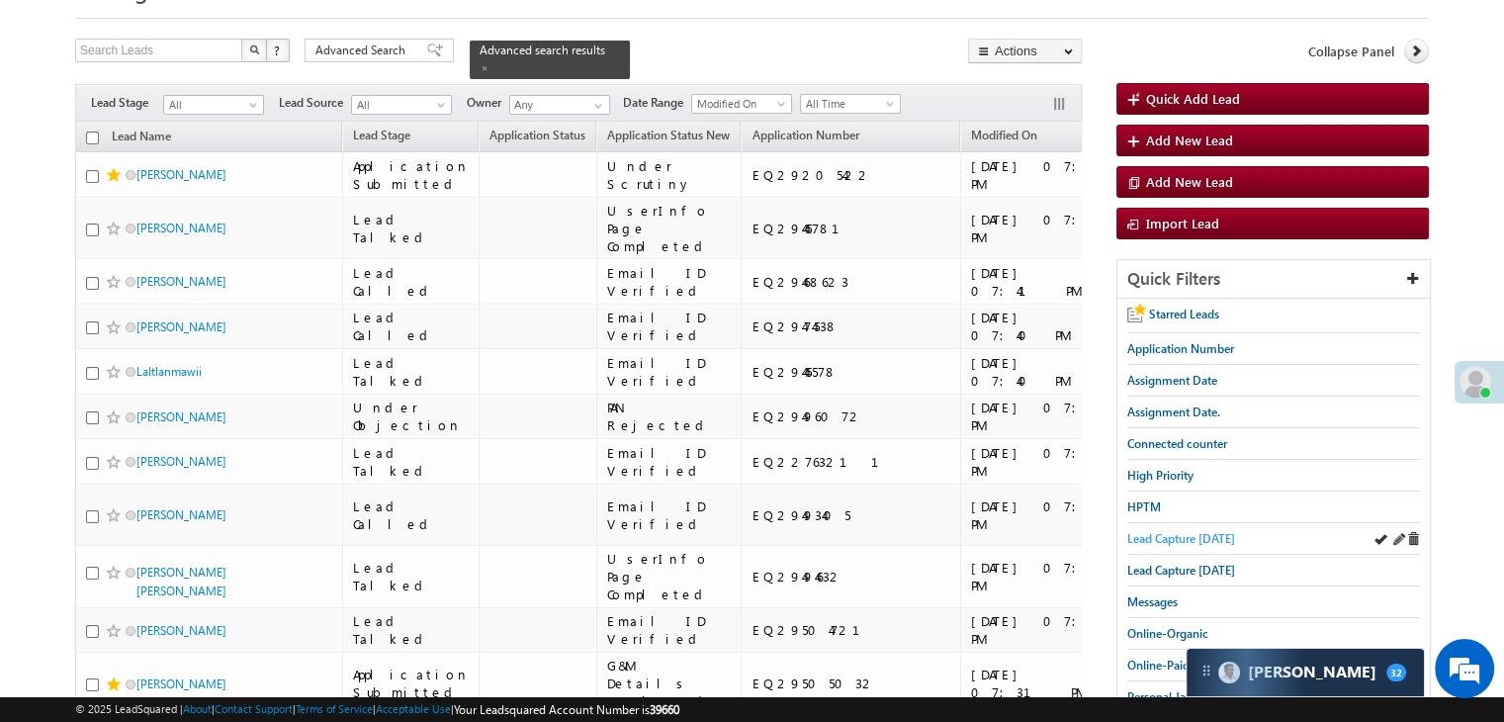
click at [1213, 531] on span "Lead Capture [DATE]" at bounding box center [1182, 538] width 108 height 15
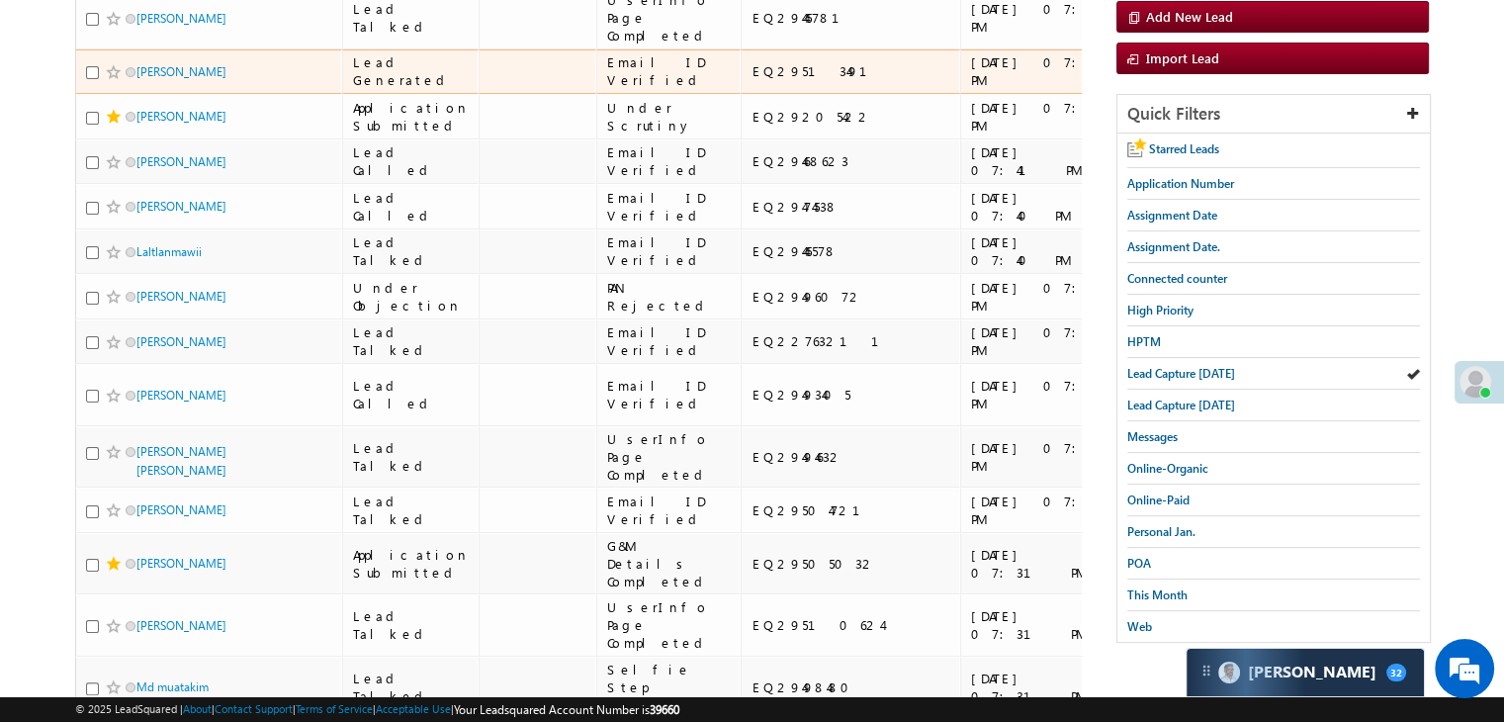
scroll to position [297, 0]
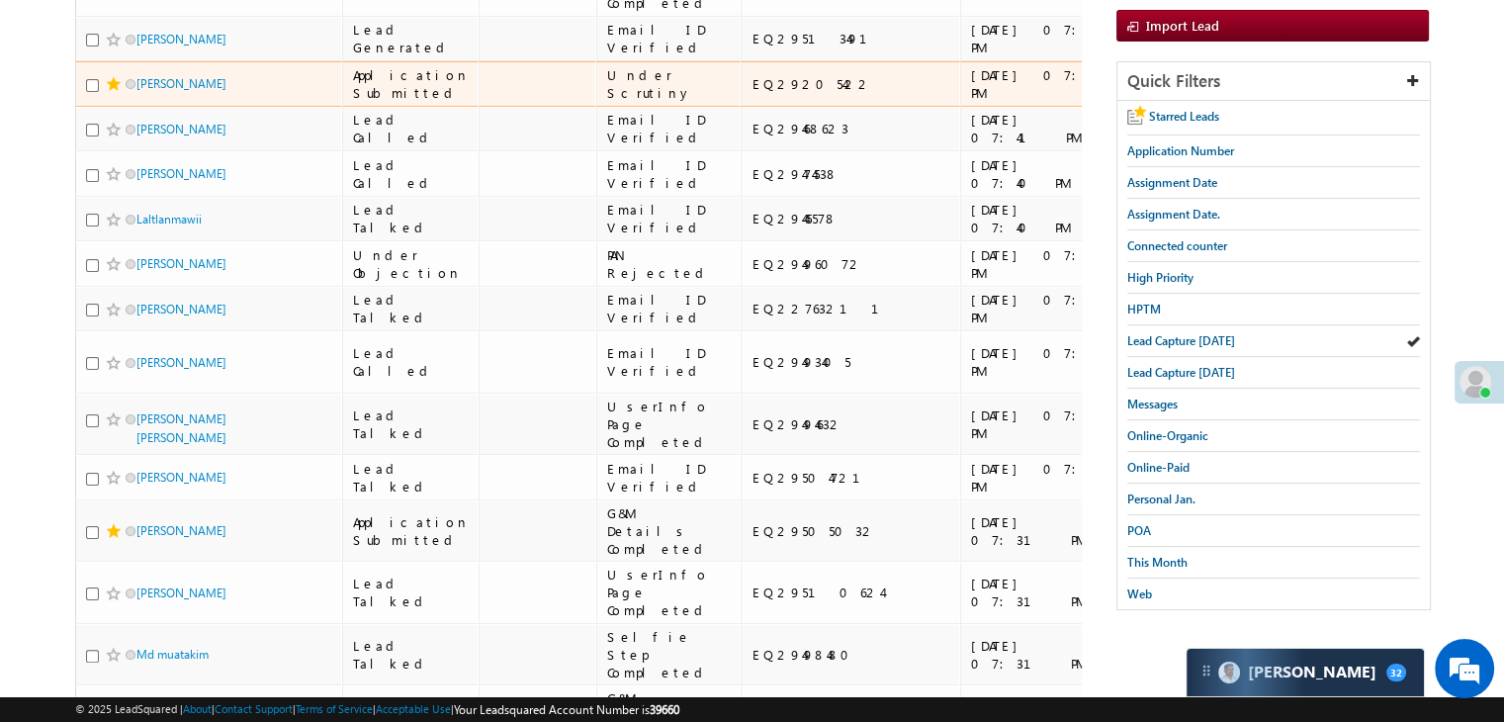
click at [752, 93] on div "EQ29205422" at bounding box center [852, 84] width 200 height 18
copy div "EQ29205422"
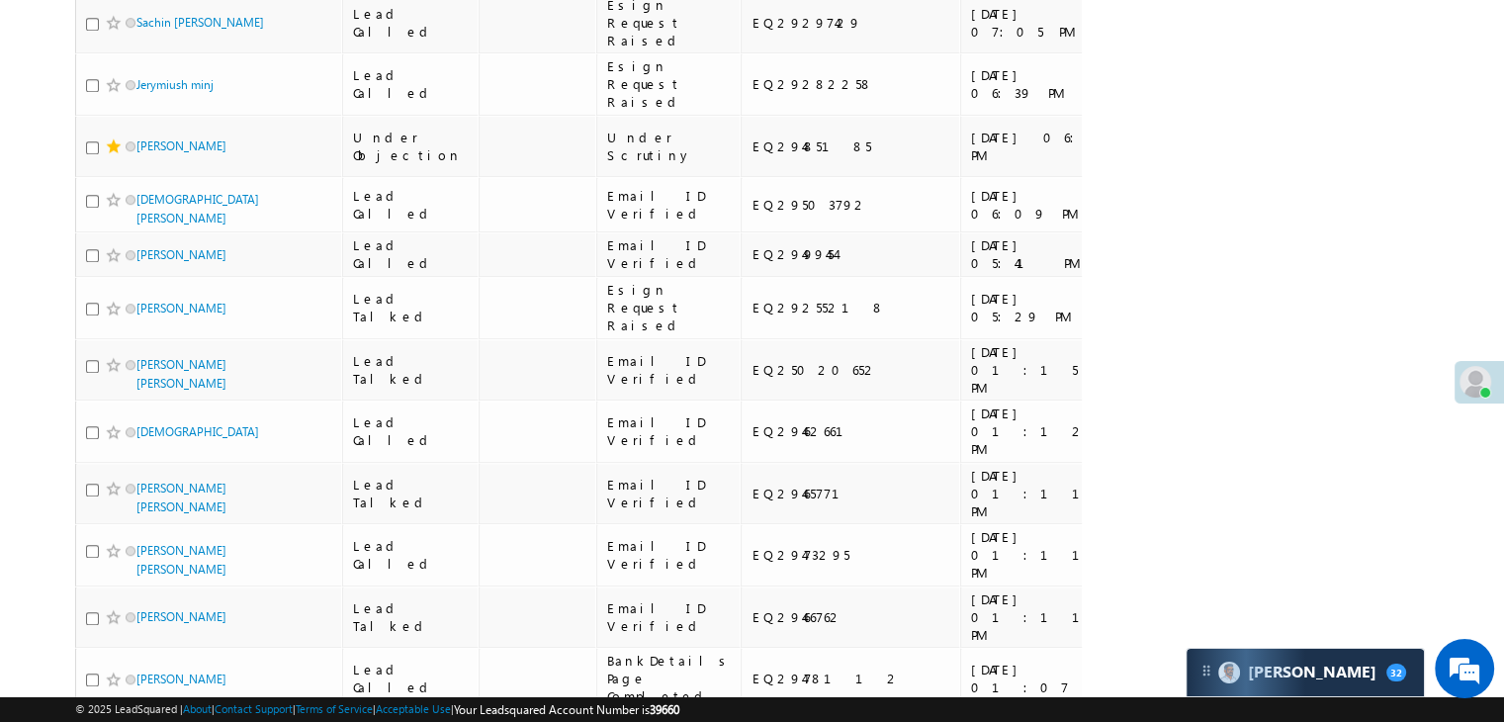
scroll to position [1286, 0]
copy div "EQ29505032"
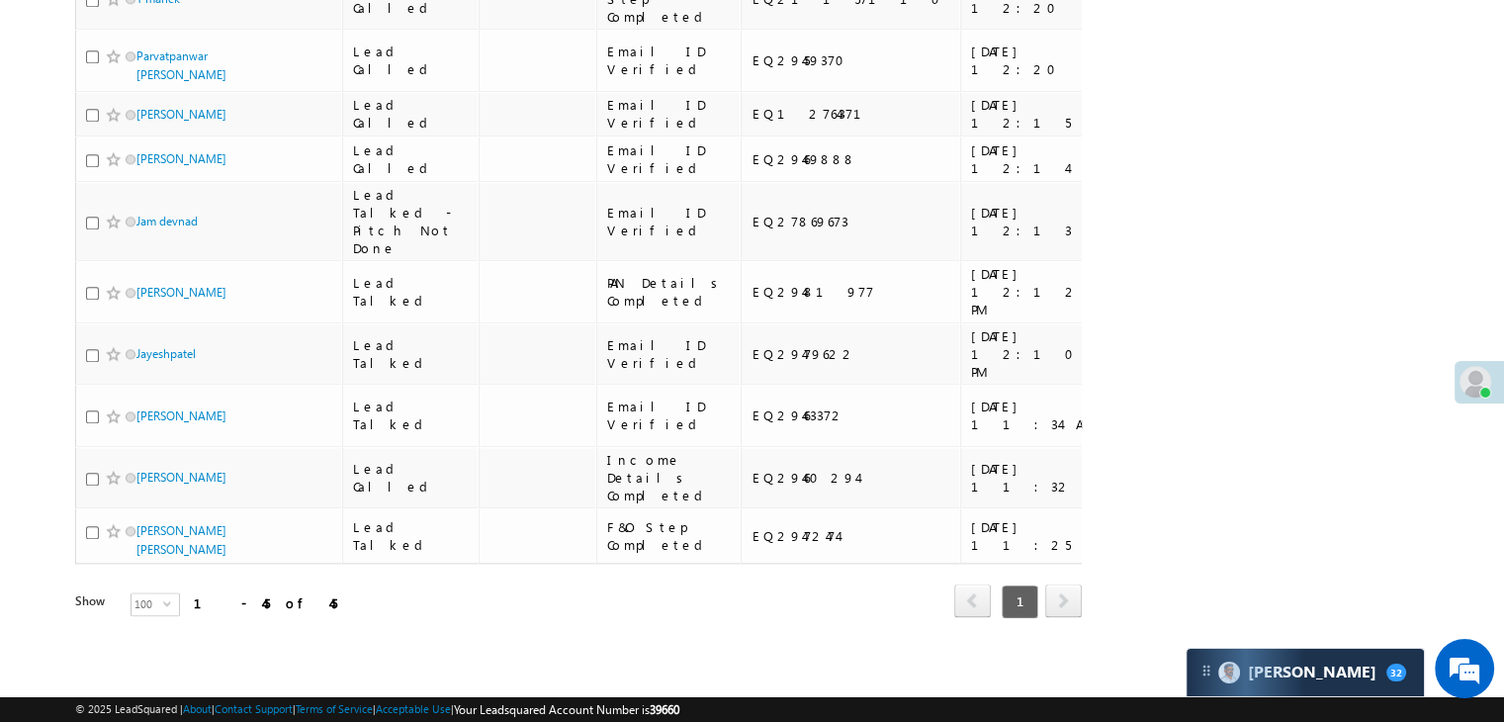
scroll to position [2374, 0]
copy div "EQ29485185"
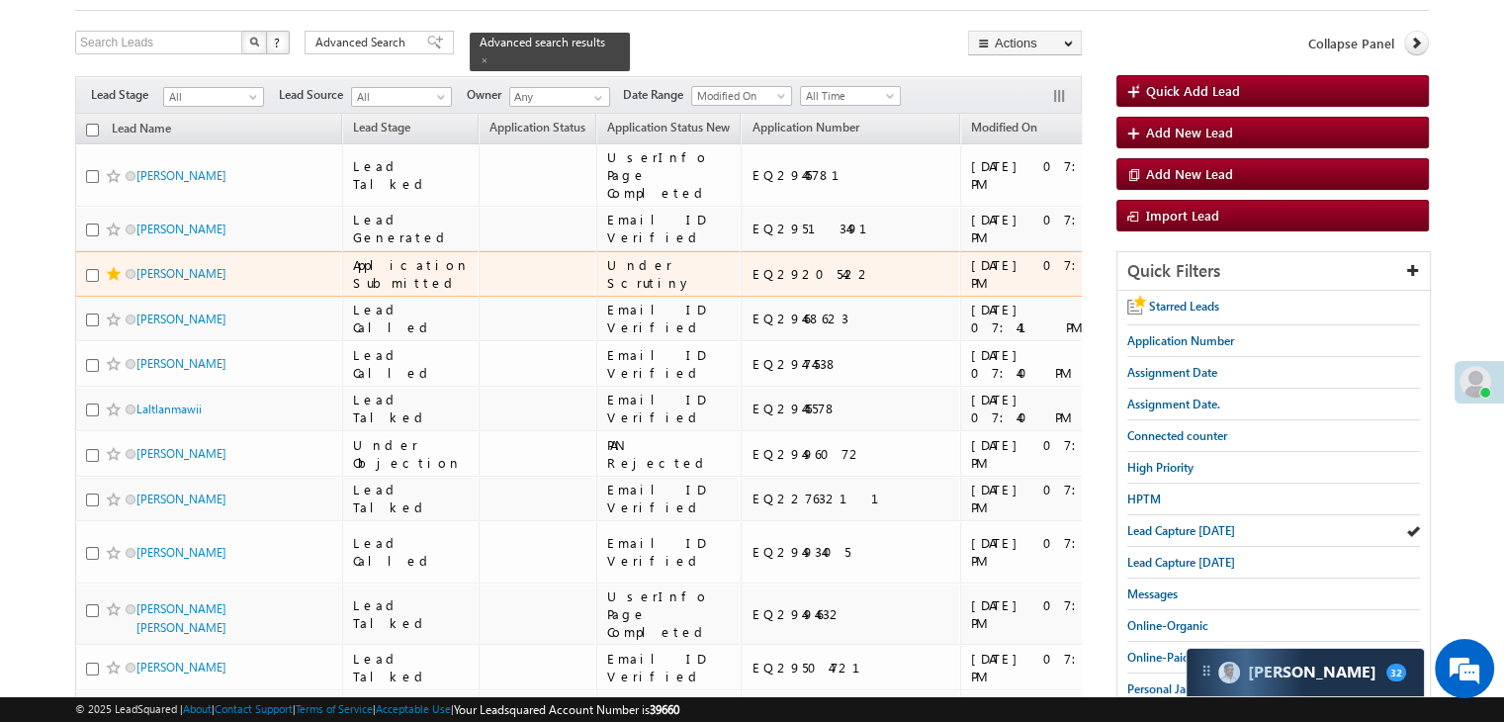
scroll to position [99, 0]
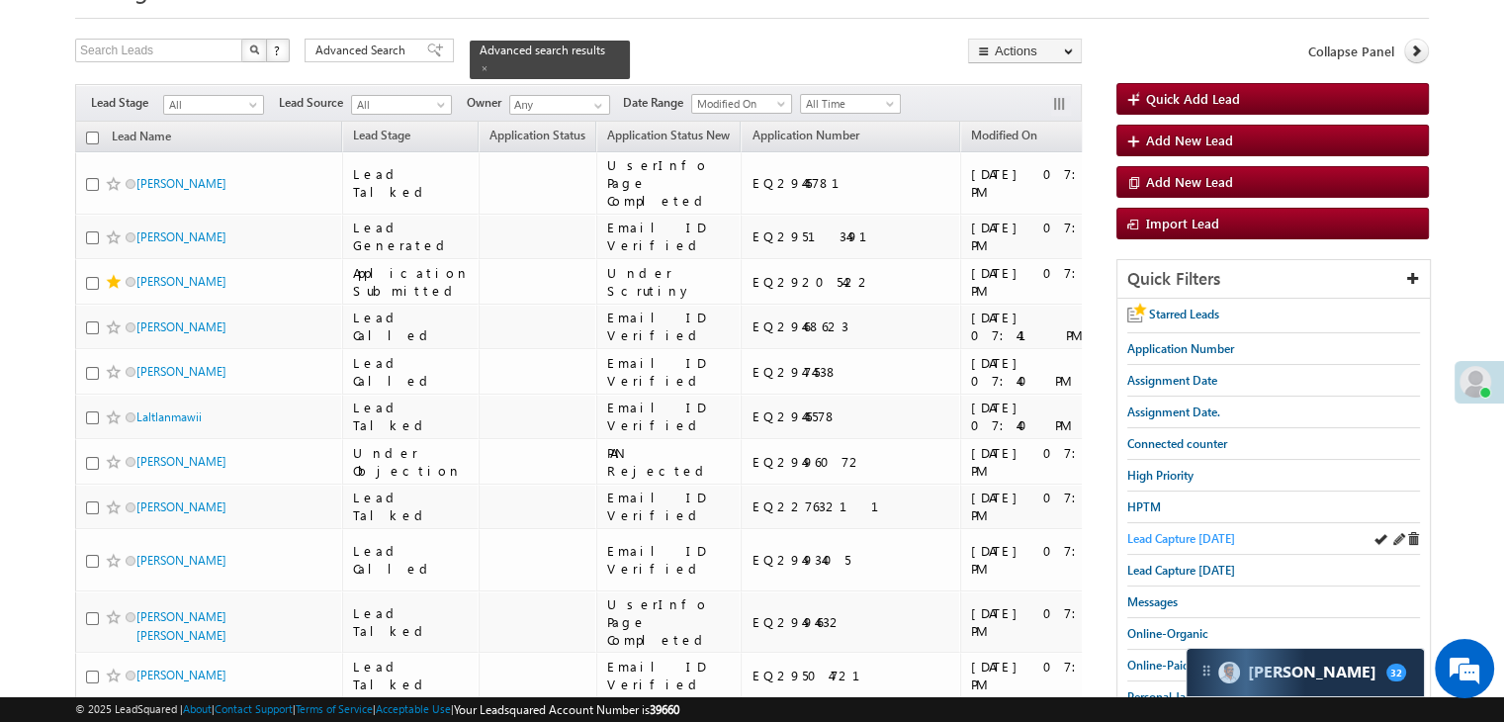
click at [1144, 538] on span "Lead Capture [DATE]" at bounding box center [1182, 538] width 108 height 15
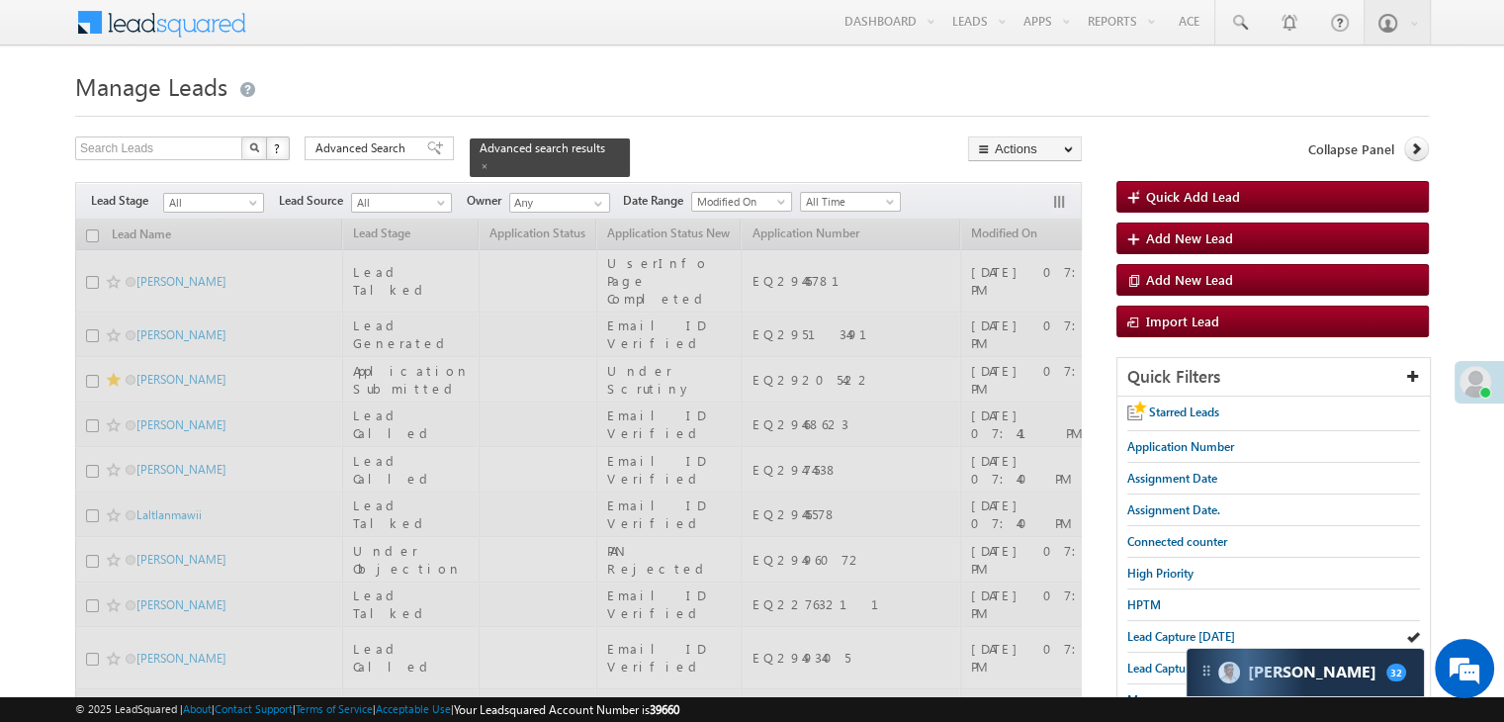
scroll to position [0, 0]
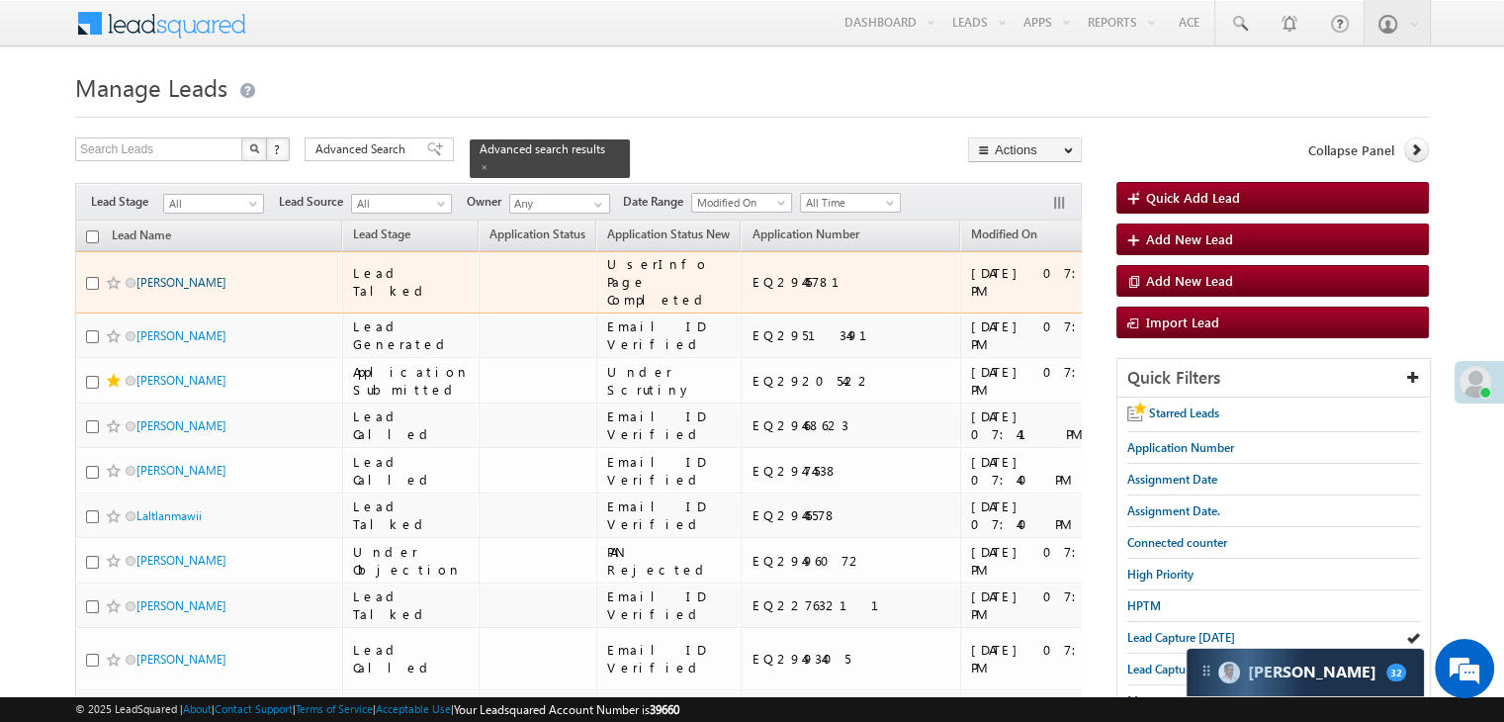
drag, startPoint x: 189, startPoint y: 290, endPoint x: 201, endPoint y: 304, distance: 18.2
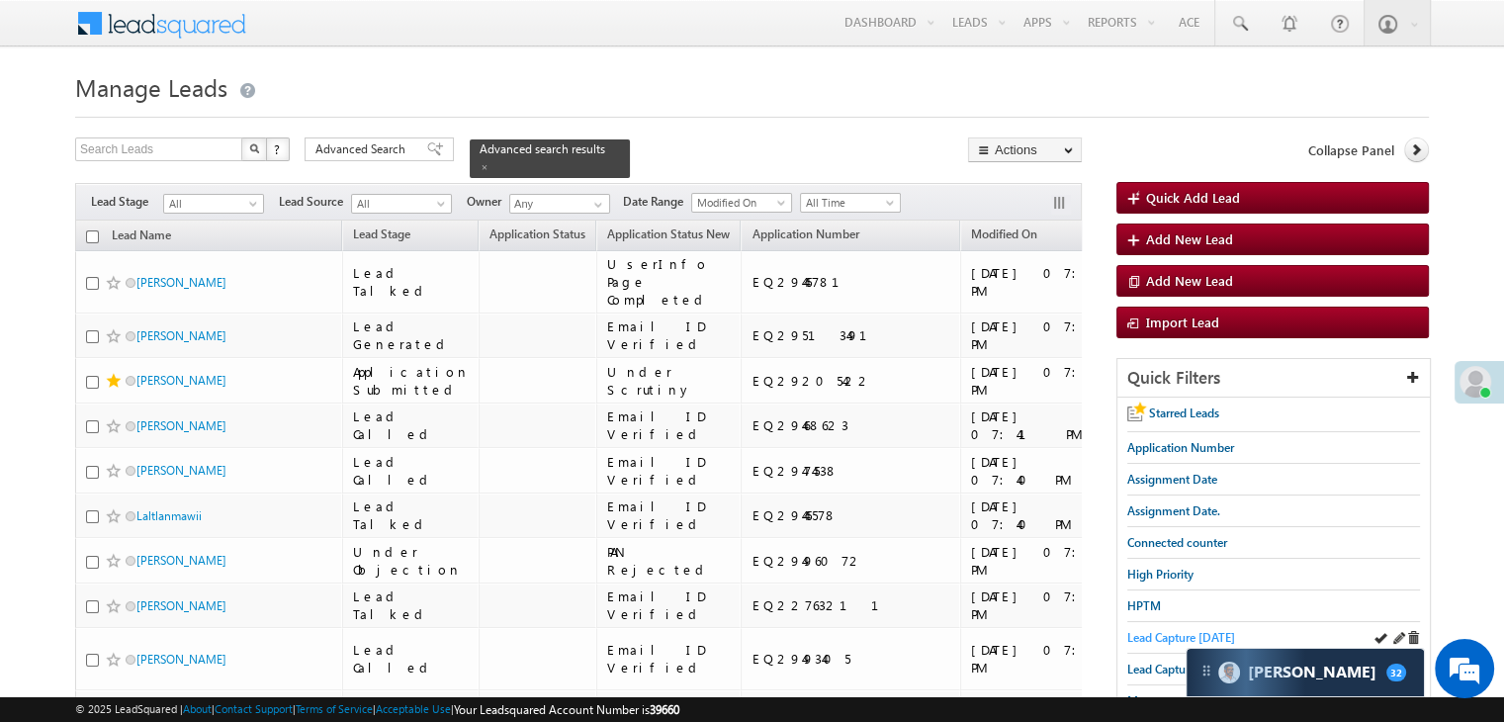
click at [1141, 635] on span "Lead Capture [DATE]" at bounding box center [1182, 637] width 108 height 15
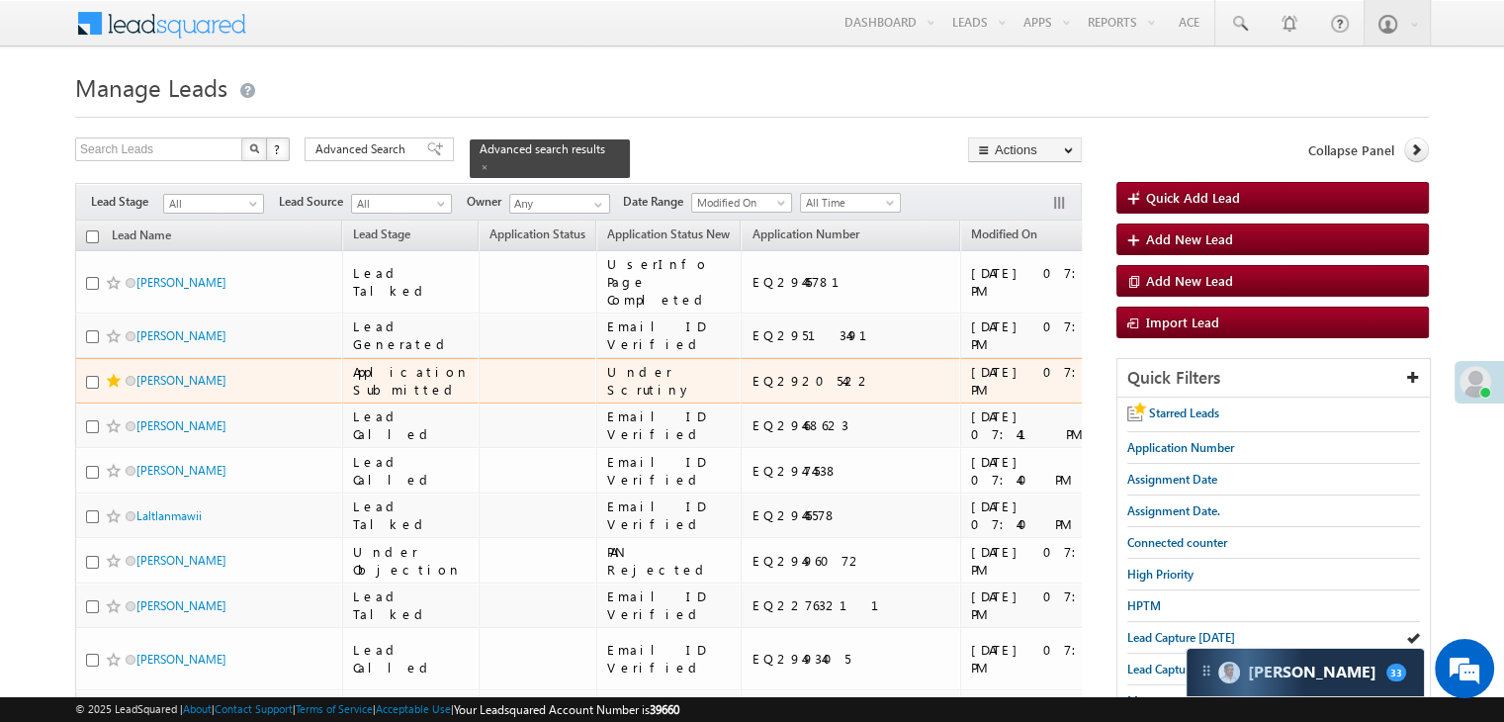
scroll to position [396, 0]
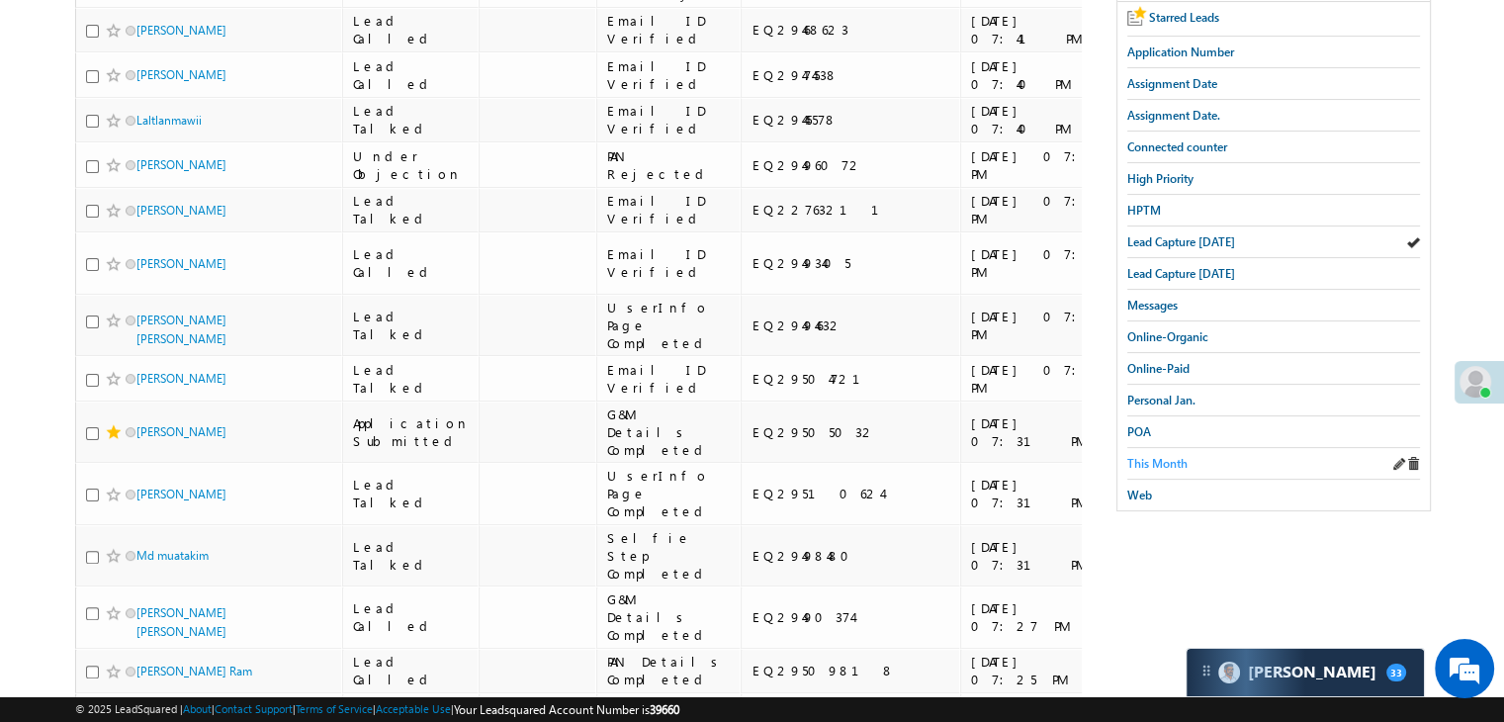
click at [1149, 456] on span "This Month" at bounding box center [1158, 463] width 60 height 15
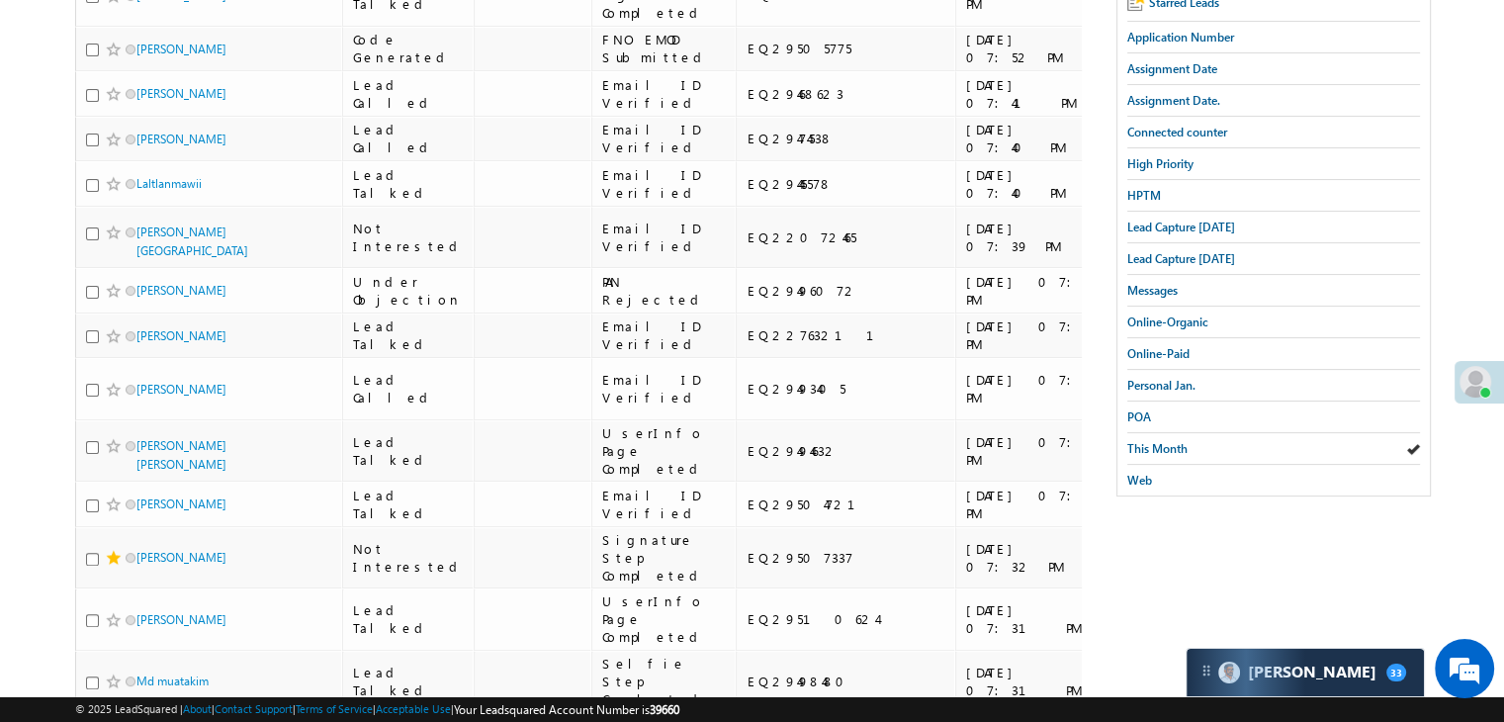
scroll to position [216, 0]
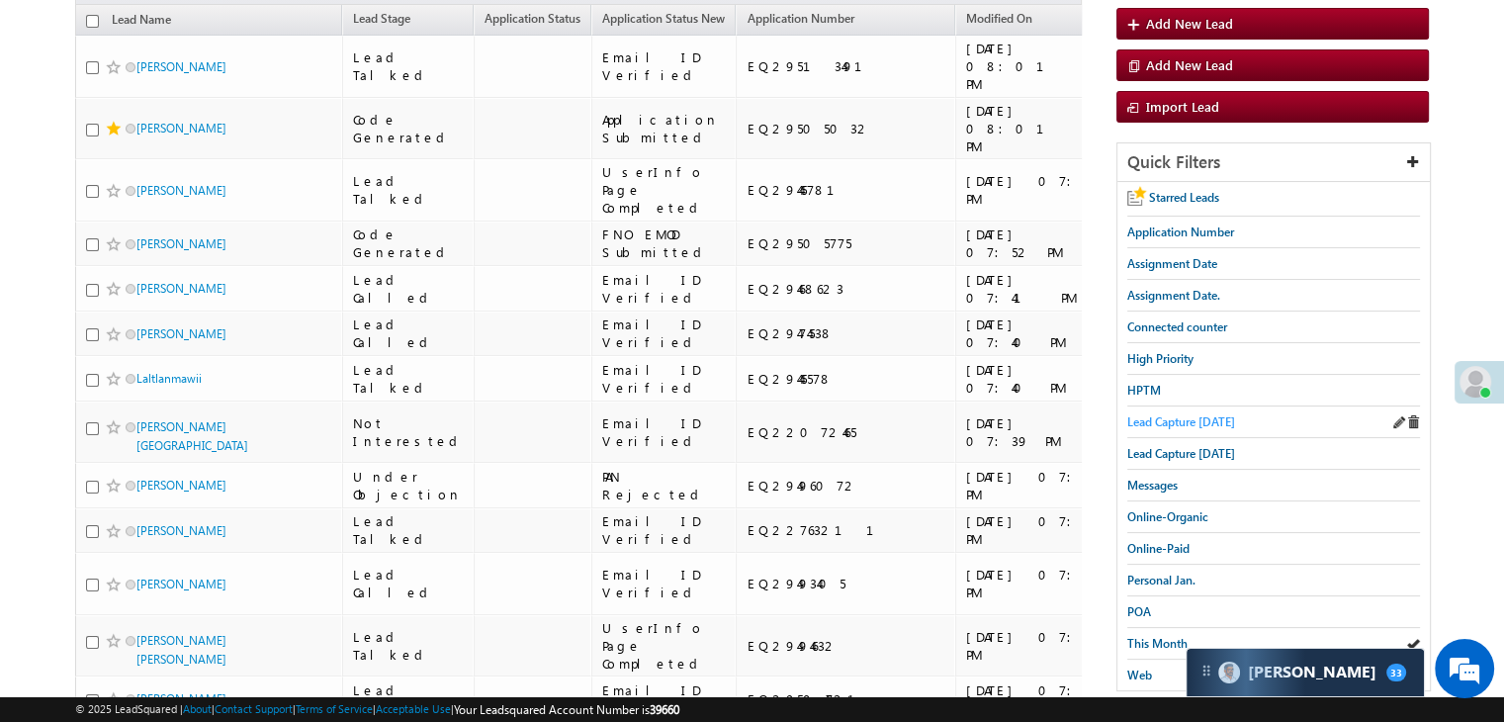
click at [1187, 414] on span "Lead Capture [DATE]" at bounding box center [1182, 421] width 108 height 15
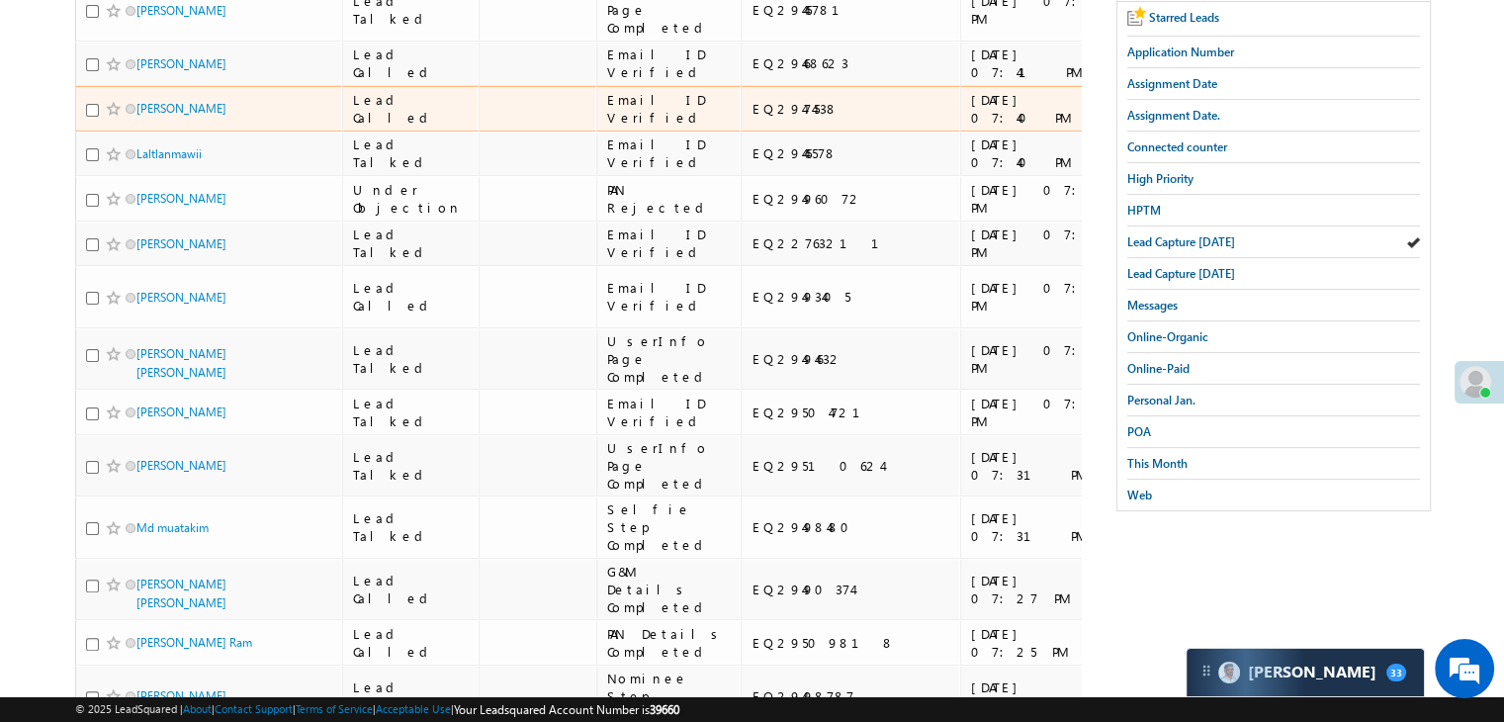
scroll to position [396, 0]
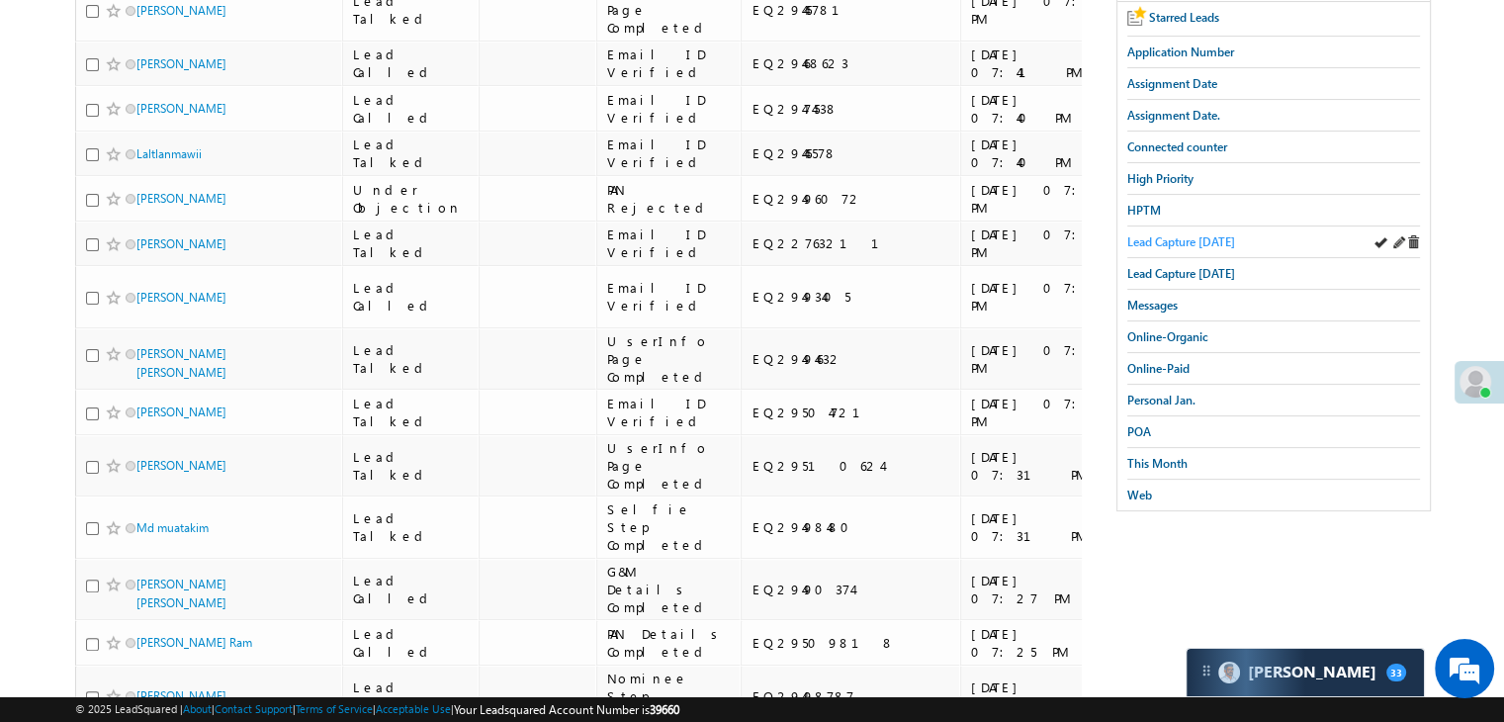
click at [1193, 239] on span "Lead Capture [DATE]" at bounding box center [1182, 241] width 108 height 15
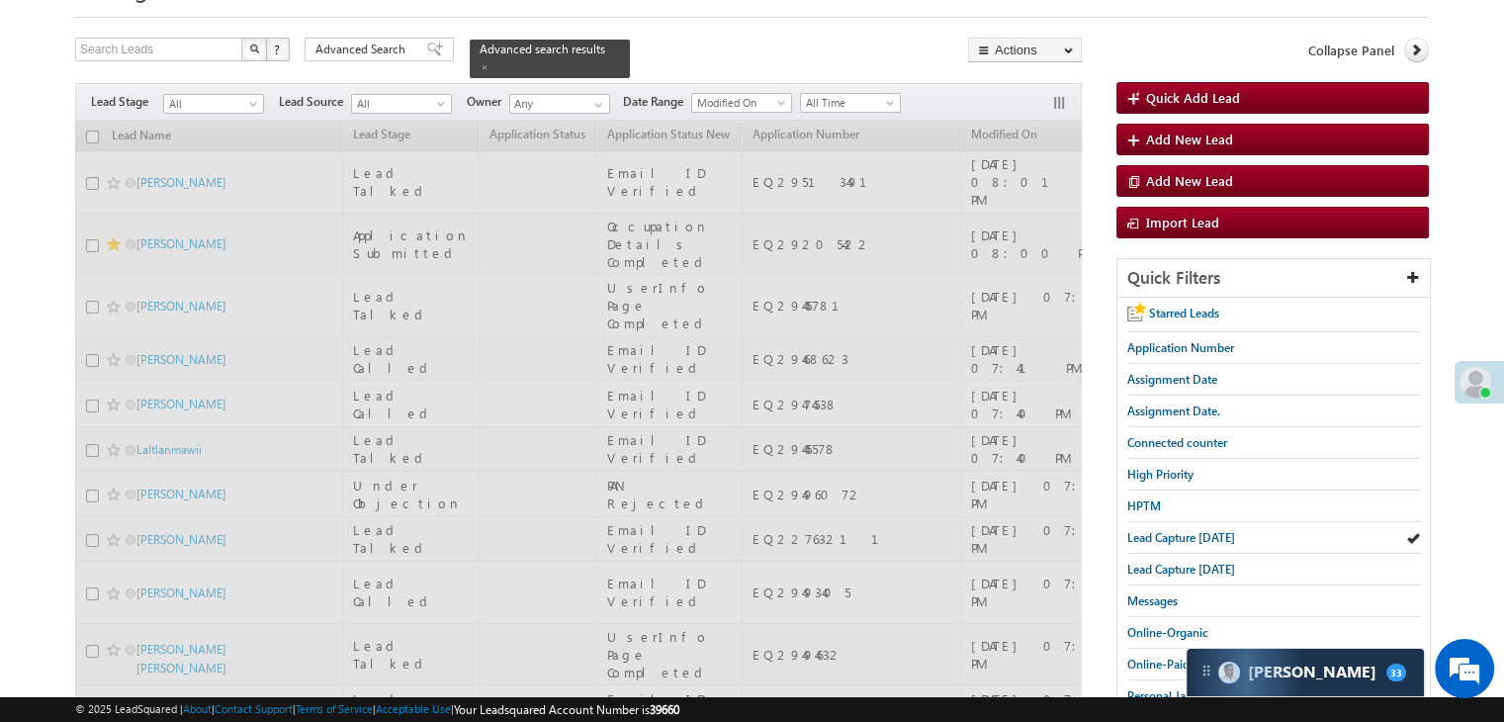
scroll to position [99, 0]
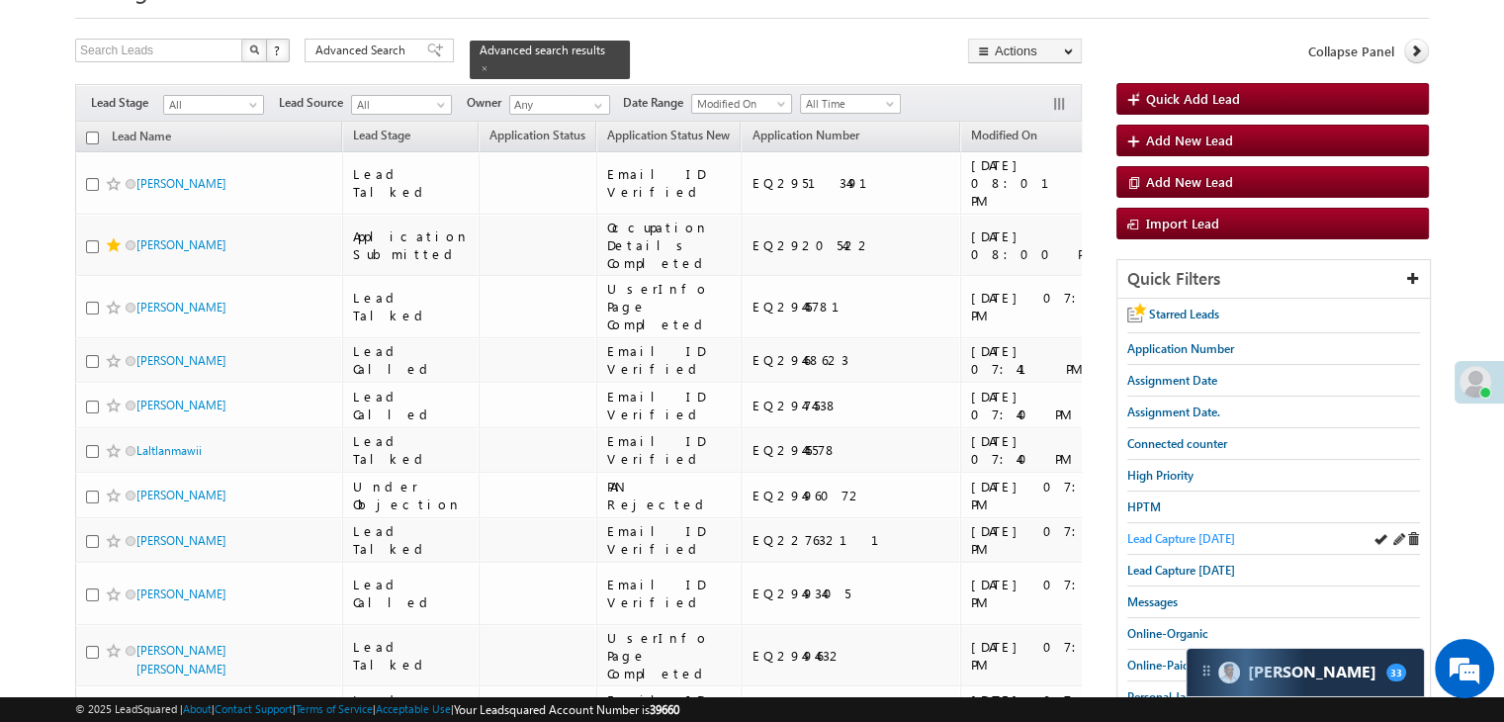
click at [1158, 536] on span "Lead Capture [DATE]" at bounding box center [1182, 538] width 108 height 15
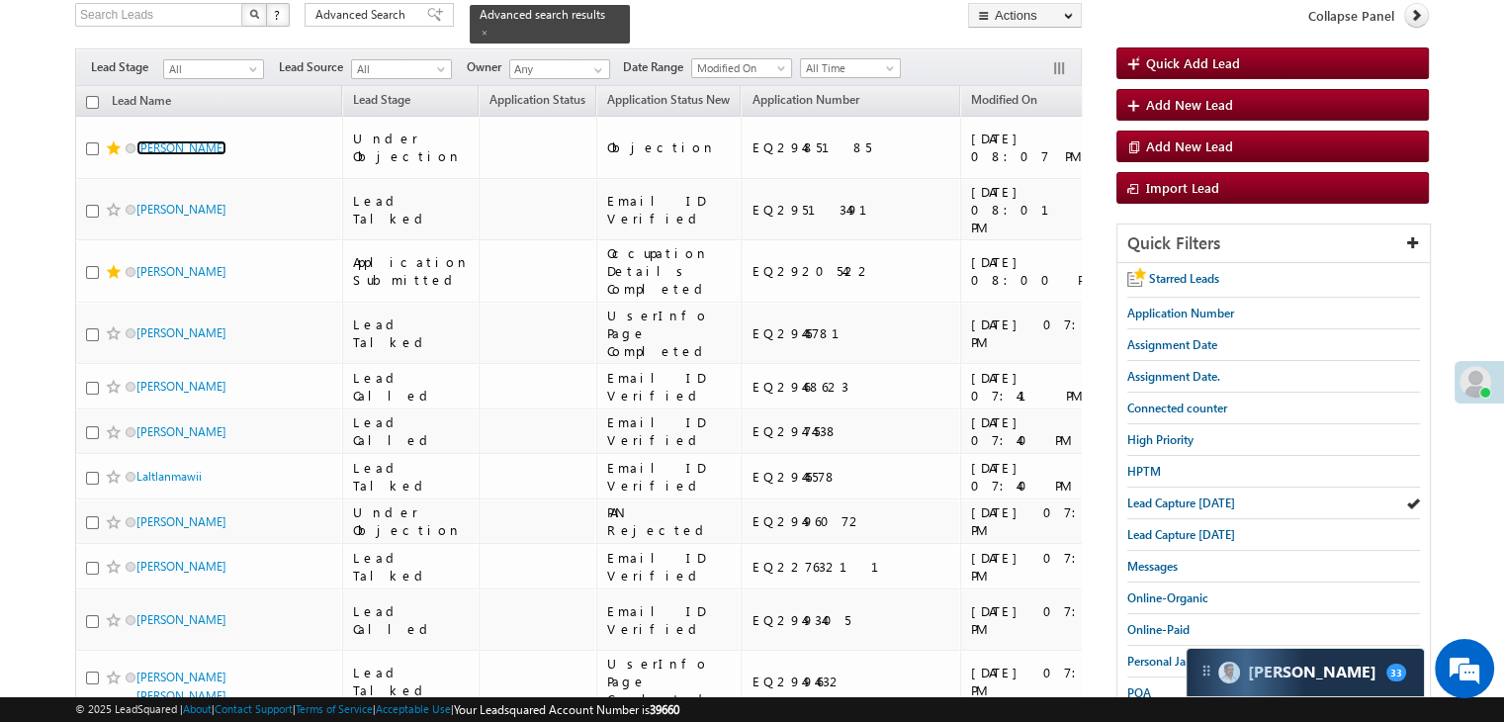
scroll to position [198, 0]
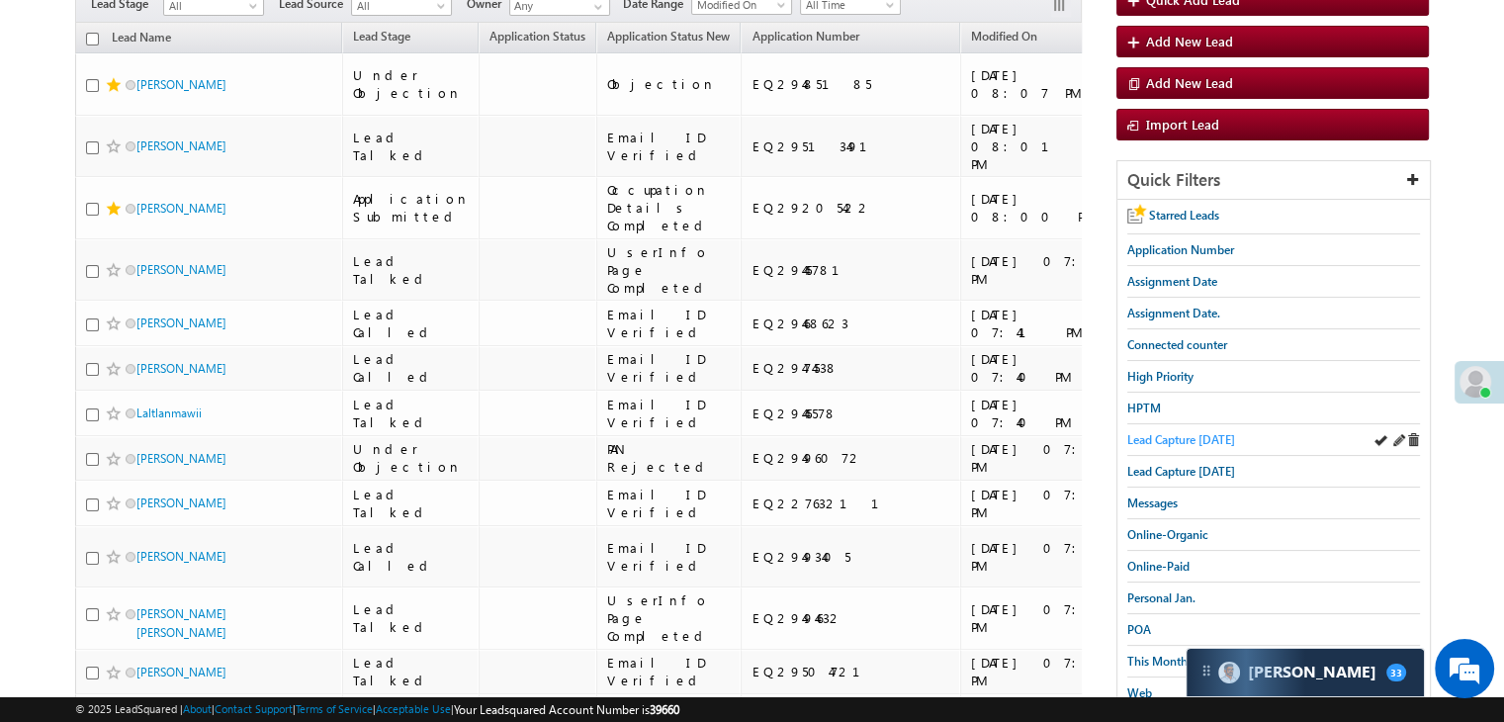
click at [1195, 432] on span "Lead Capture [DATE]" at bounding box center [1182, 439] width 108 height 15
click at [1209, 439] on span "Lead Capture [DATE]" at bounding box center [1182, 439] width 108 height 15
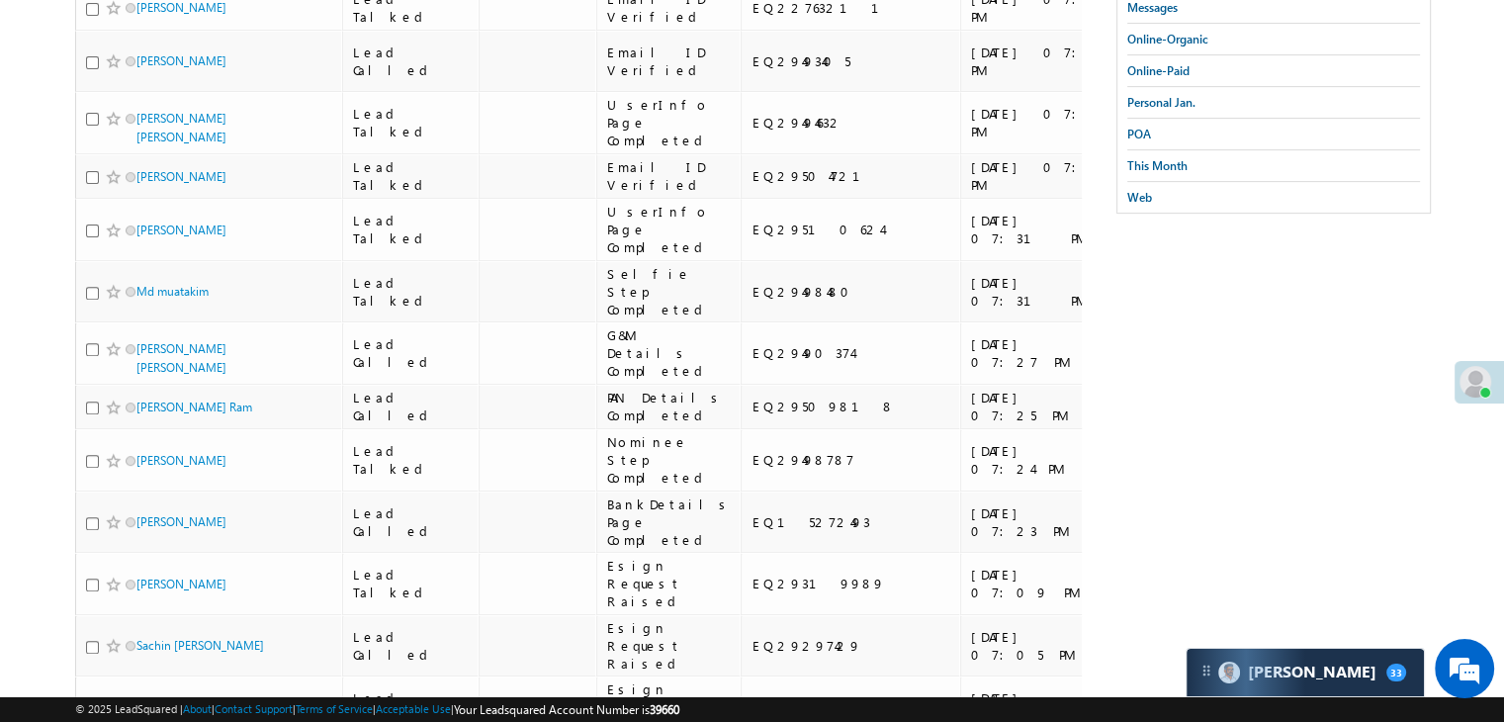
scroll to position [692, 0]
click at [1160, 159] on span "This Month" at bounding box center [1158, 166] width 60 height 15
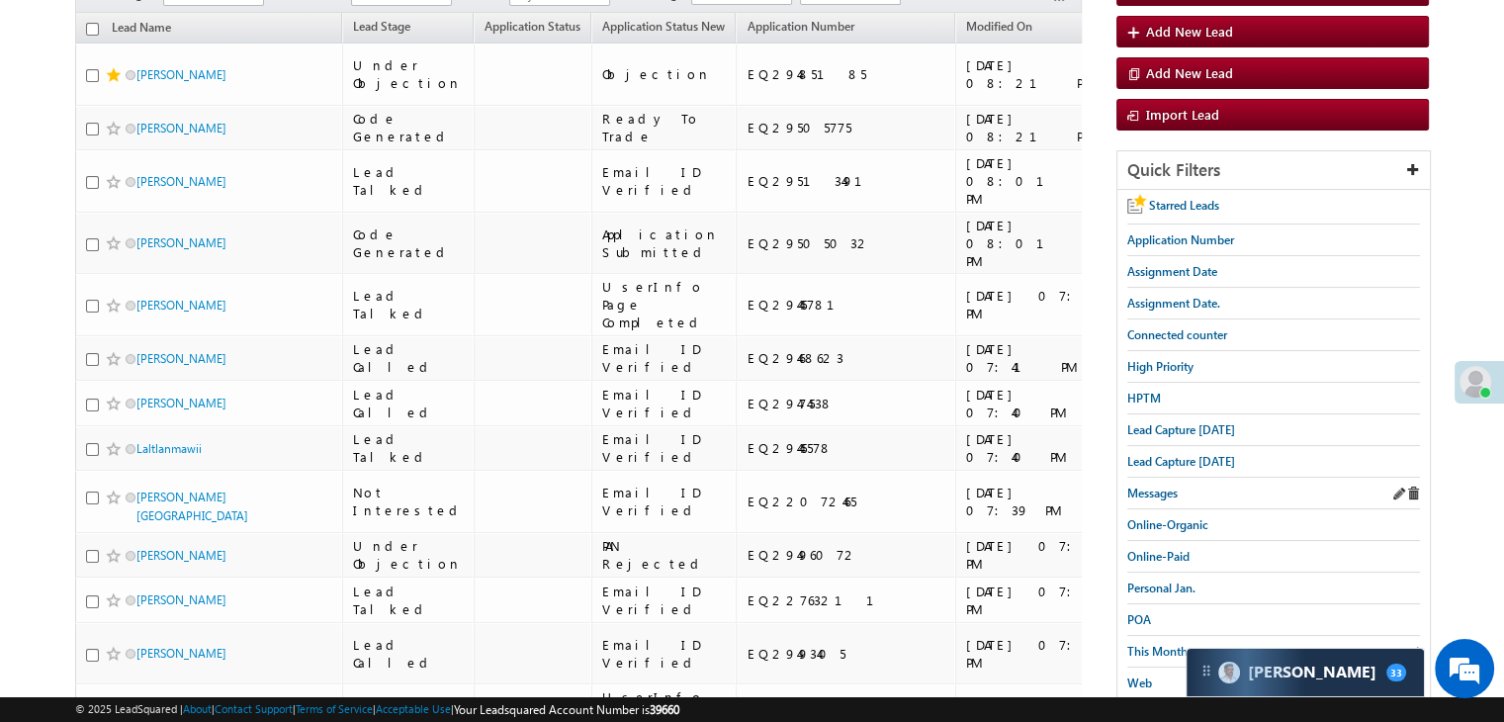
scroll to position [198, 0]
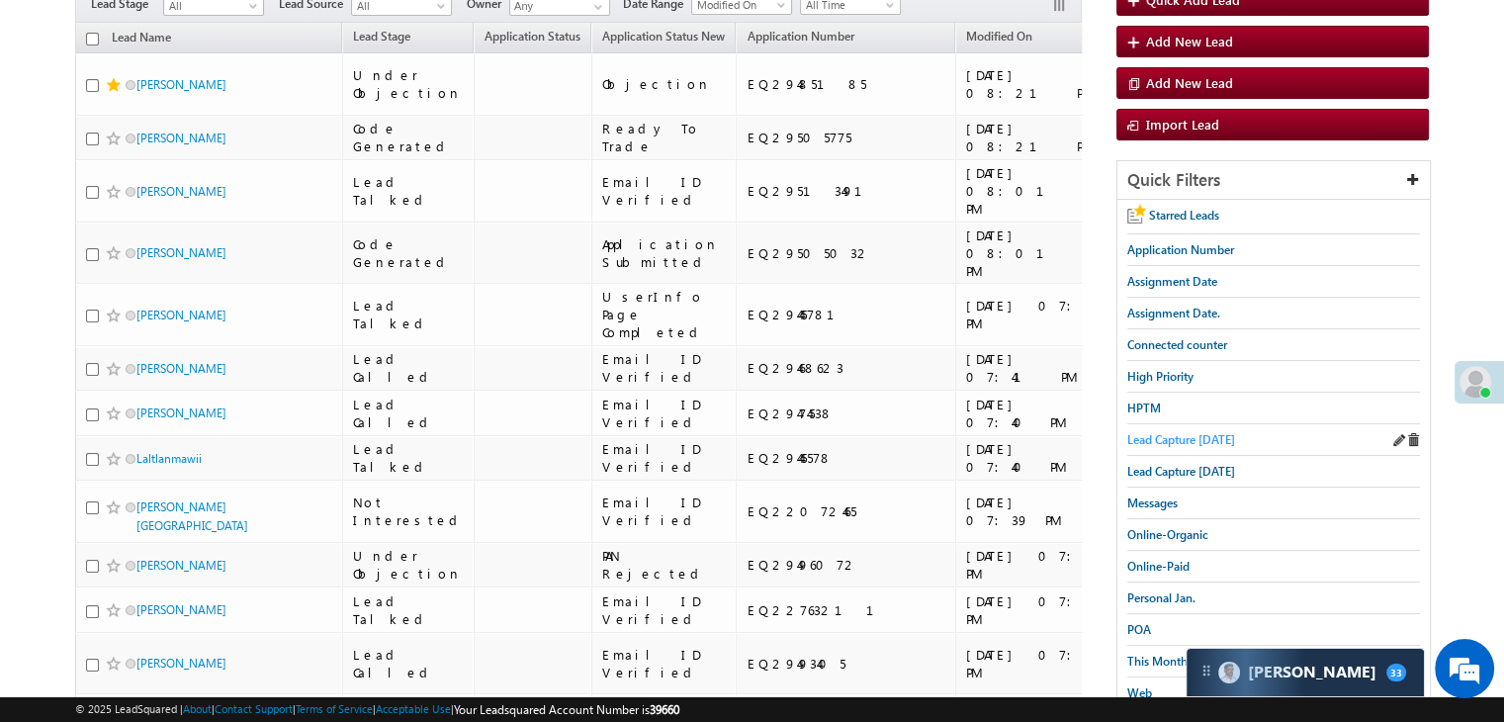
click at [1171, 433] on span "Lead Capture [DATE]" at bounding box center [1182, 439] width 108 height 15
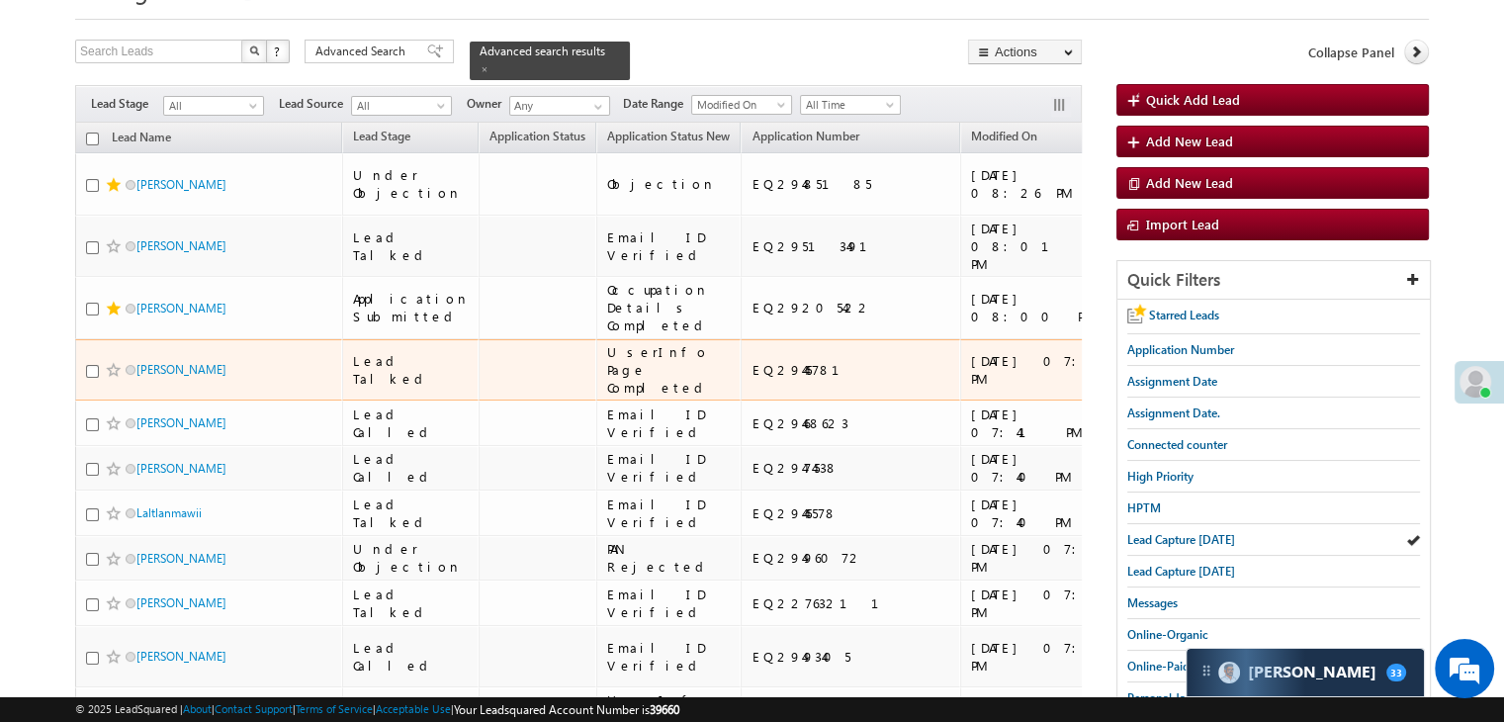
scroll to position [99, 0]
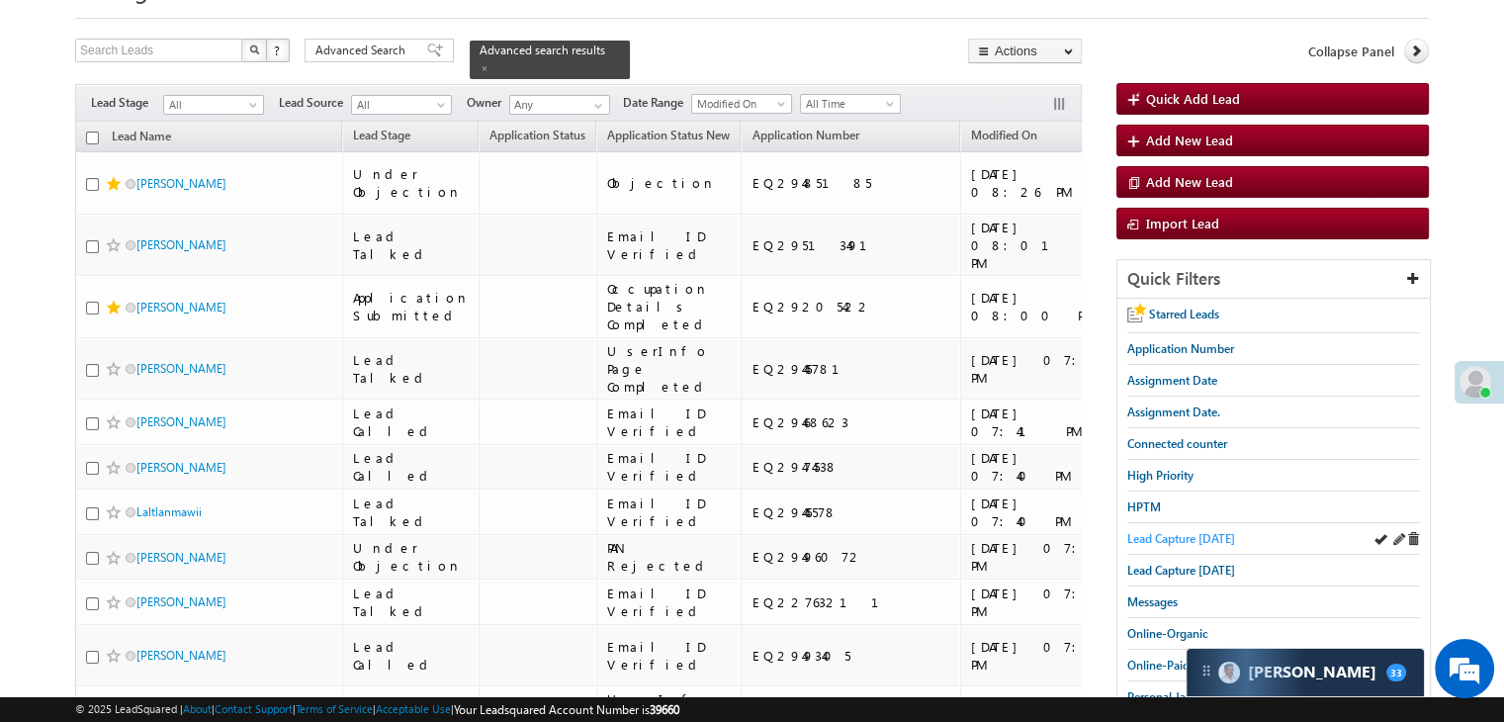
click at [1174, 538] on span "Lead Capture [DATE]" at bounding box center [1182, 538] width 108 height 15
click at [1172, 535] on span "Lead Capture [DATE]" at bounding box center [1182, 538] width 108 height 15
click at [1217, 534] on span "Lead Capture [DATE]" at bounding box center [1182, 538] width 108 height 15
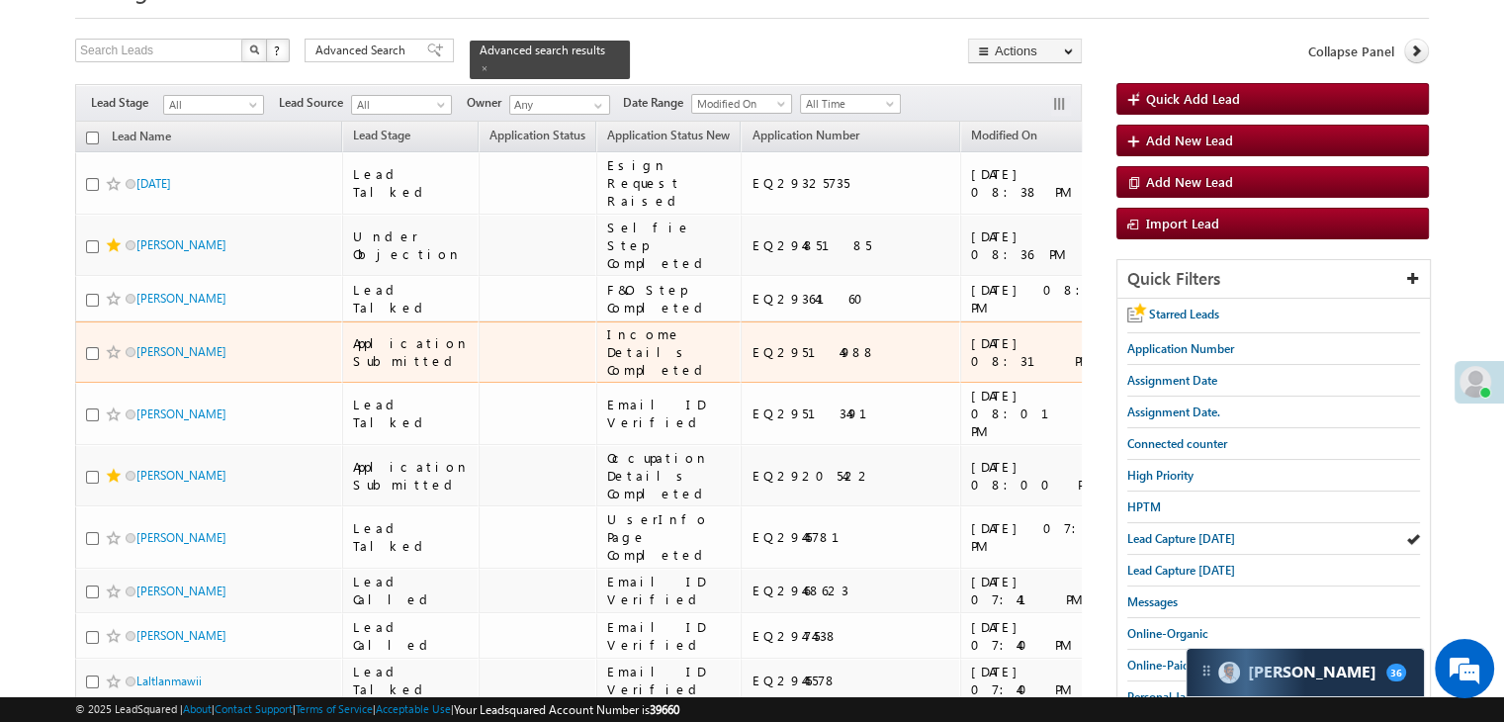
click at [108, 360] on span at bounding box center [114, 352] width 16 height 16
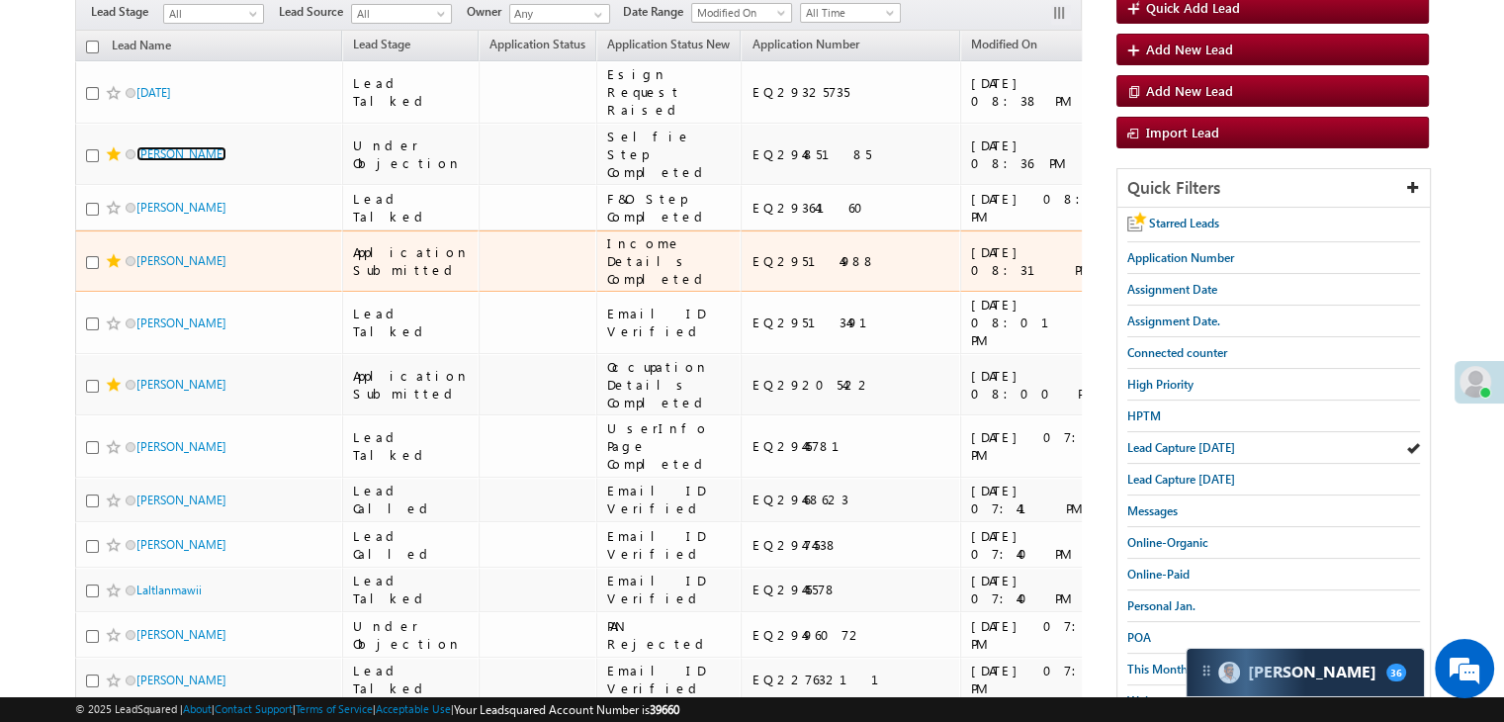
scroll to position [198, 0]
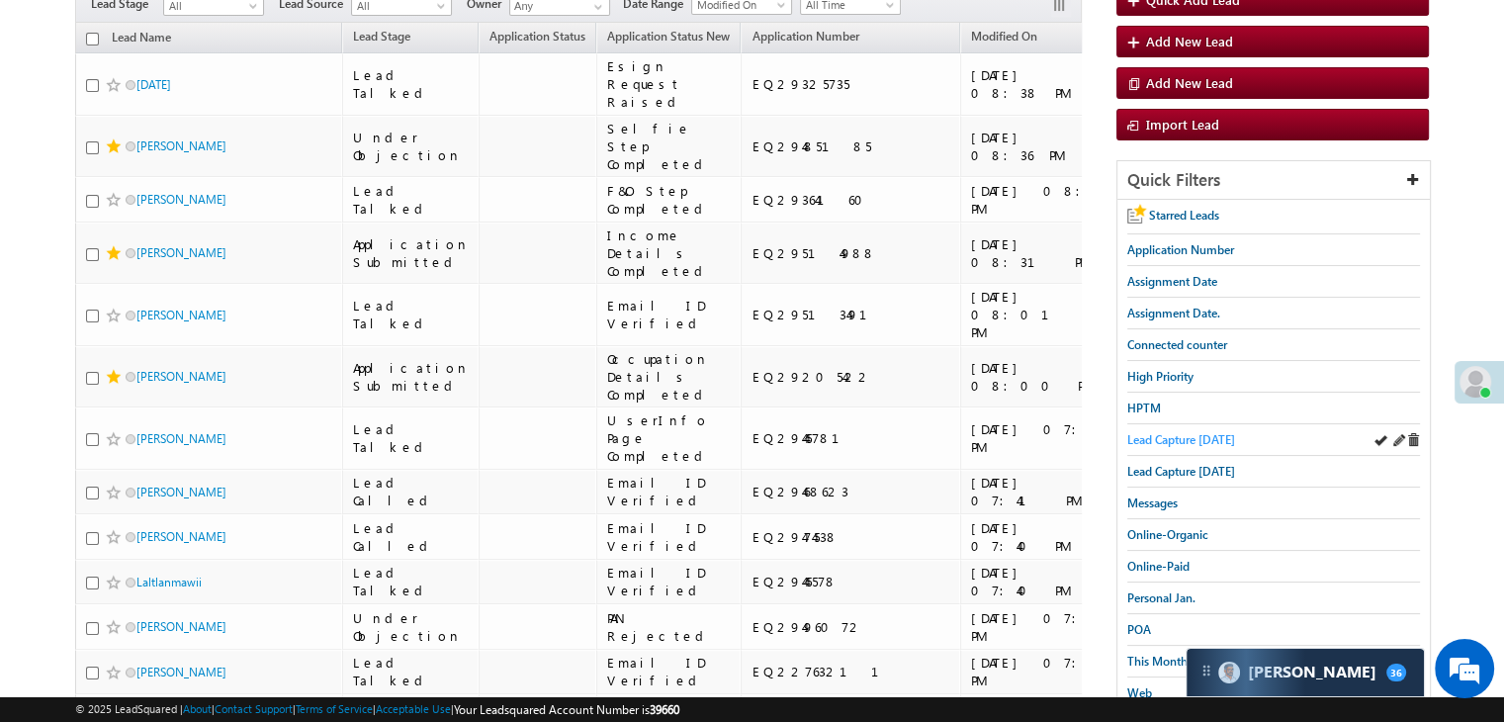
click at [1199, 432] on span "Lead Capture [DATE]" at bounding box center [1182, 439] width 108 height 15
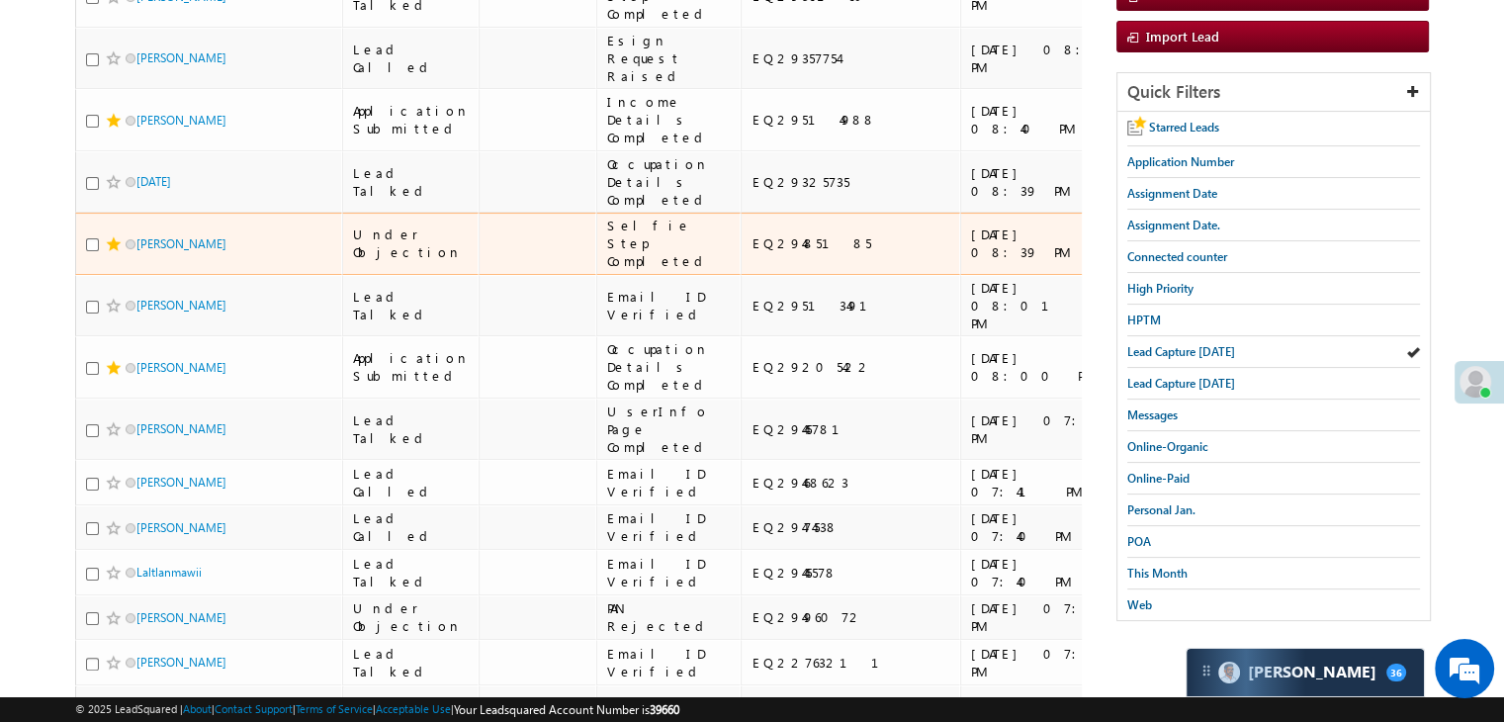
scroll to position [297, 0]
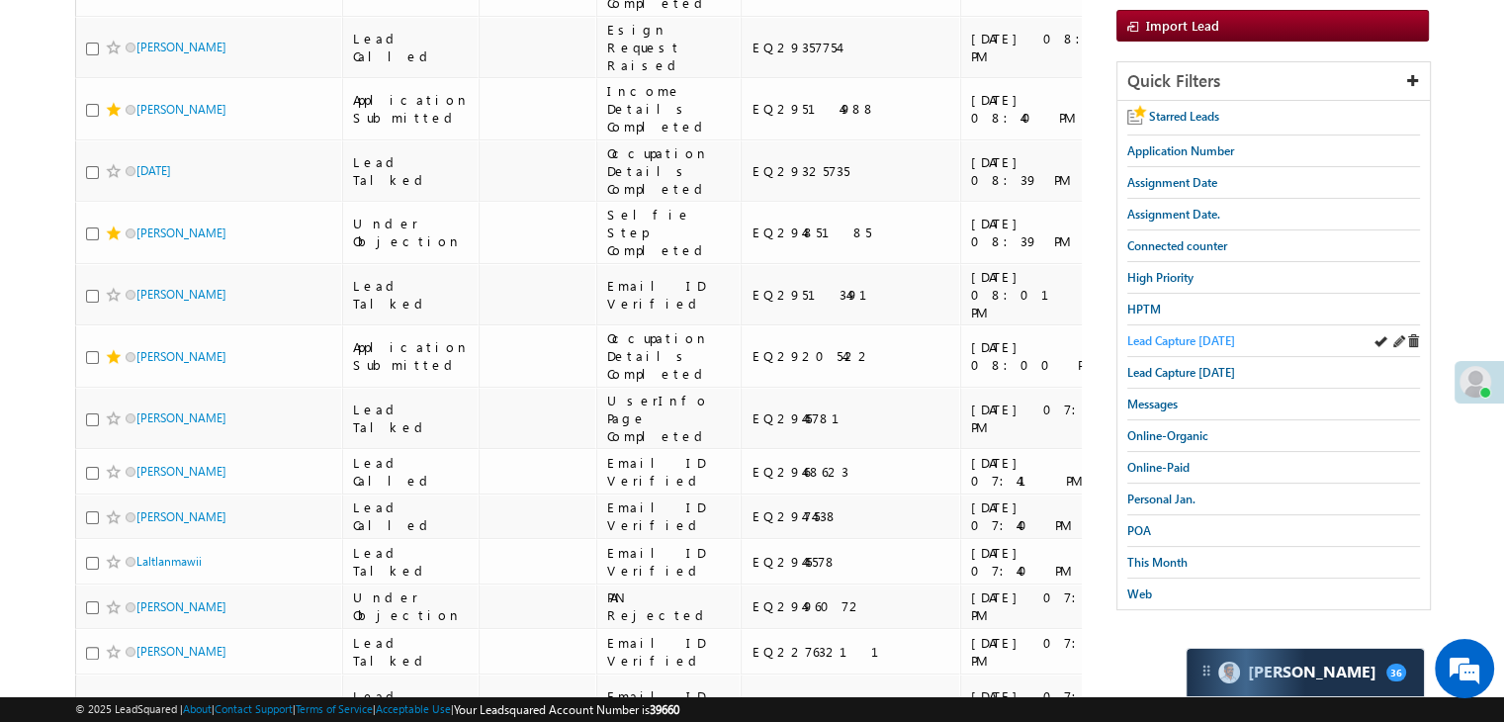
click at [1182, 333] on span "Lead Capture [DATE]" at bounding box center [1182, 340] width 108 height 15
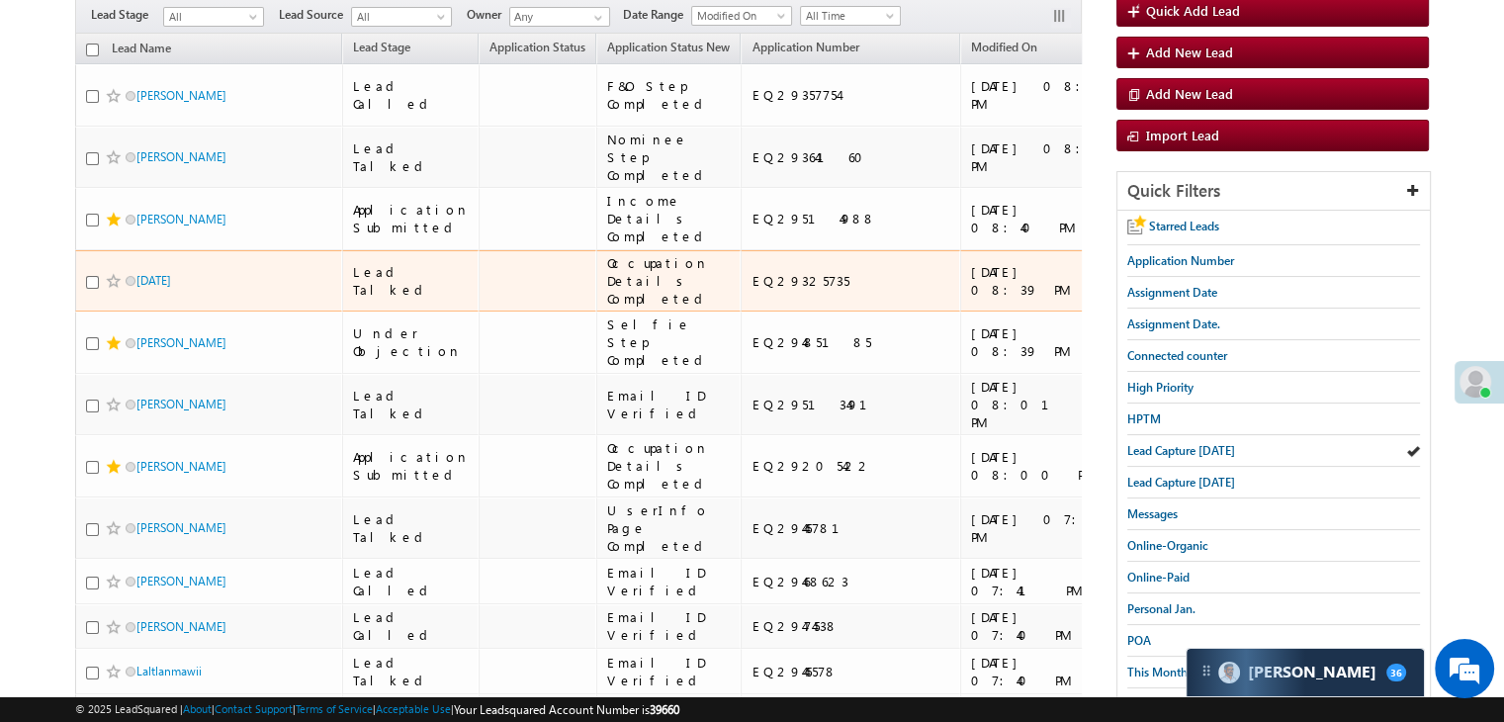
scroll to position [198, 0]
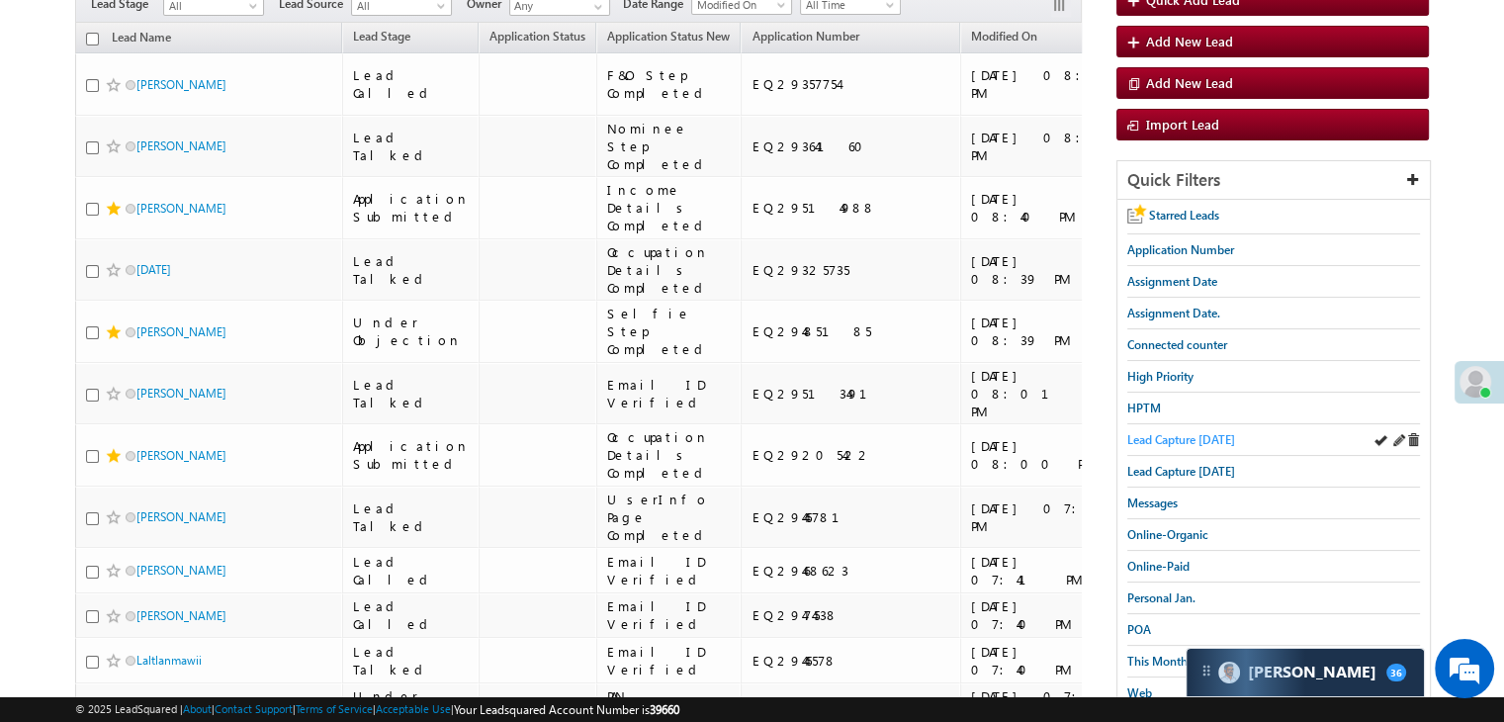
click at [1155, 437] on span "Lead Capture [DATE]" at bounding box center [1182, 439] width 108 height 15
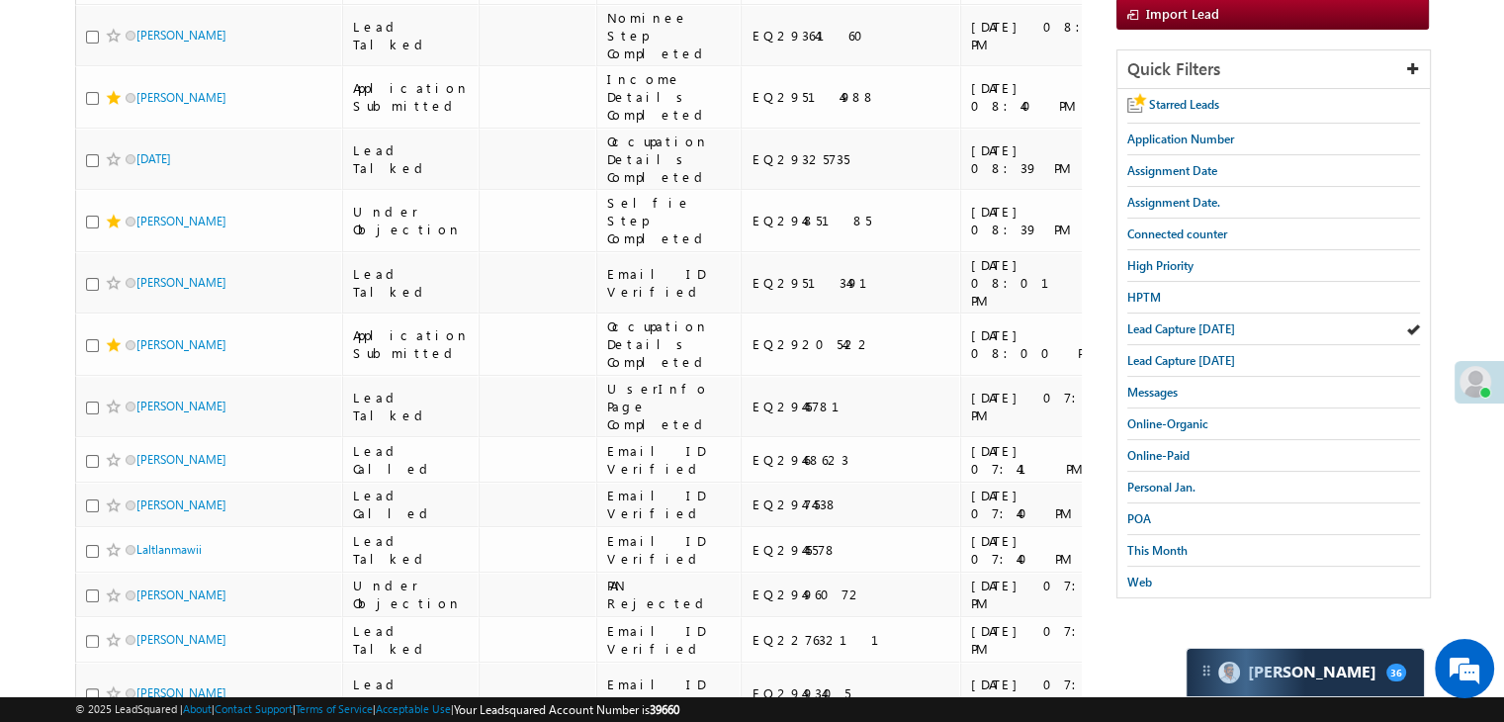
scroll to position [495, 0]
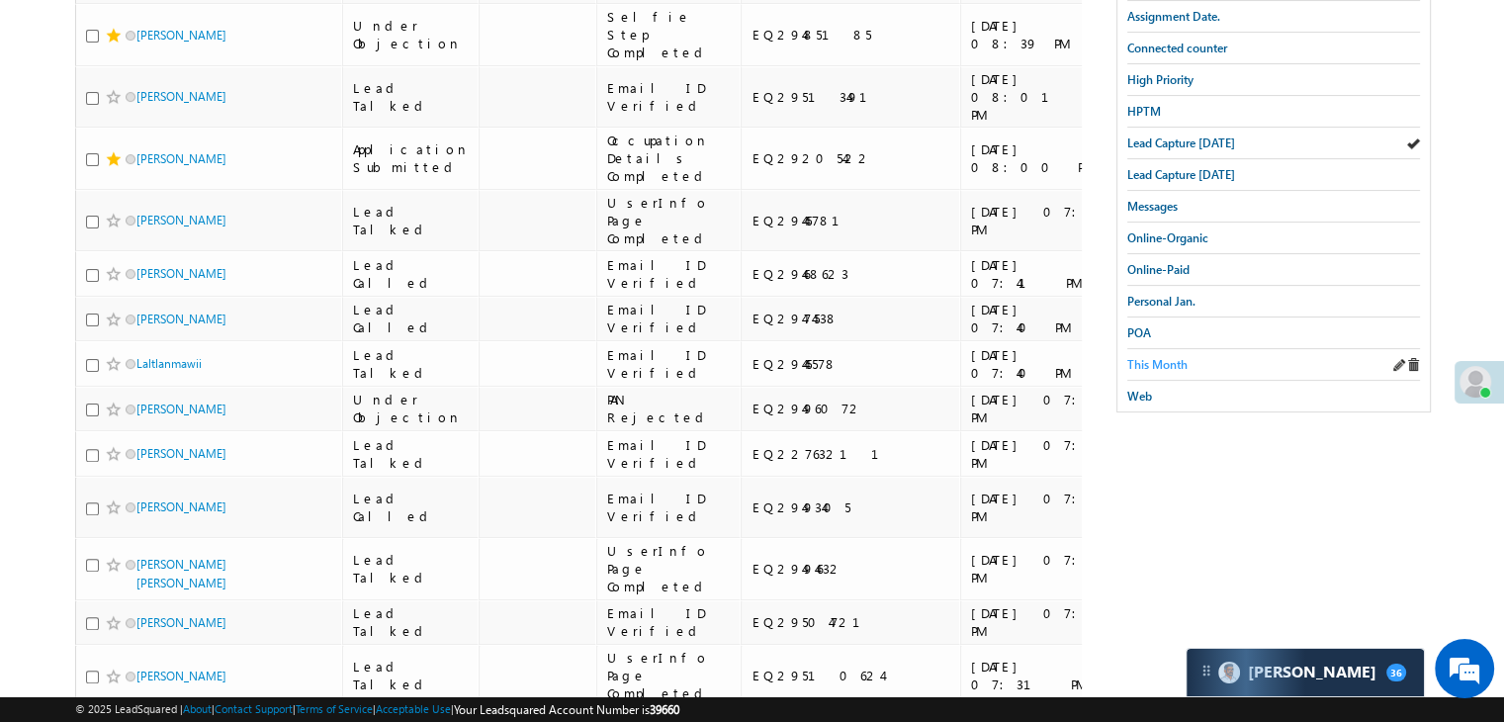
click at [1159, 357] on span "This Month" at bounding box center [1158, 364] width 60 height 15
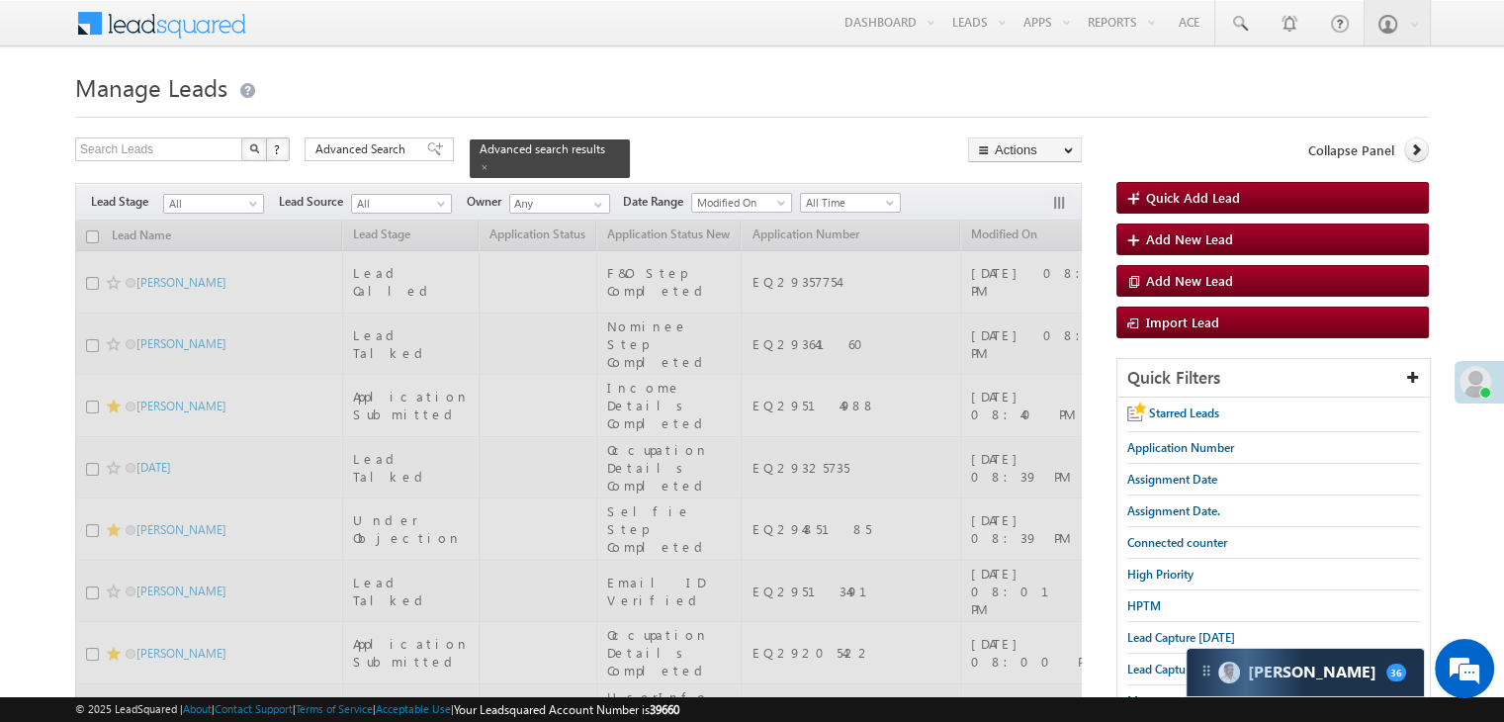
scroll to position [0, 0]
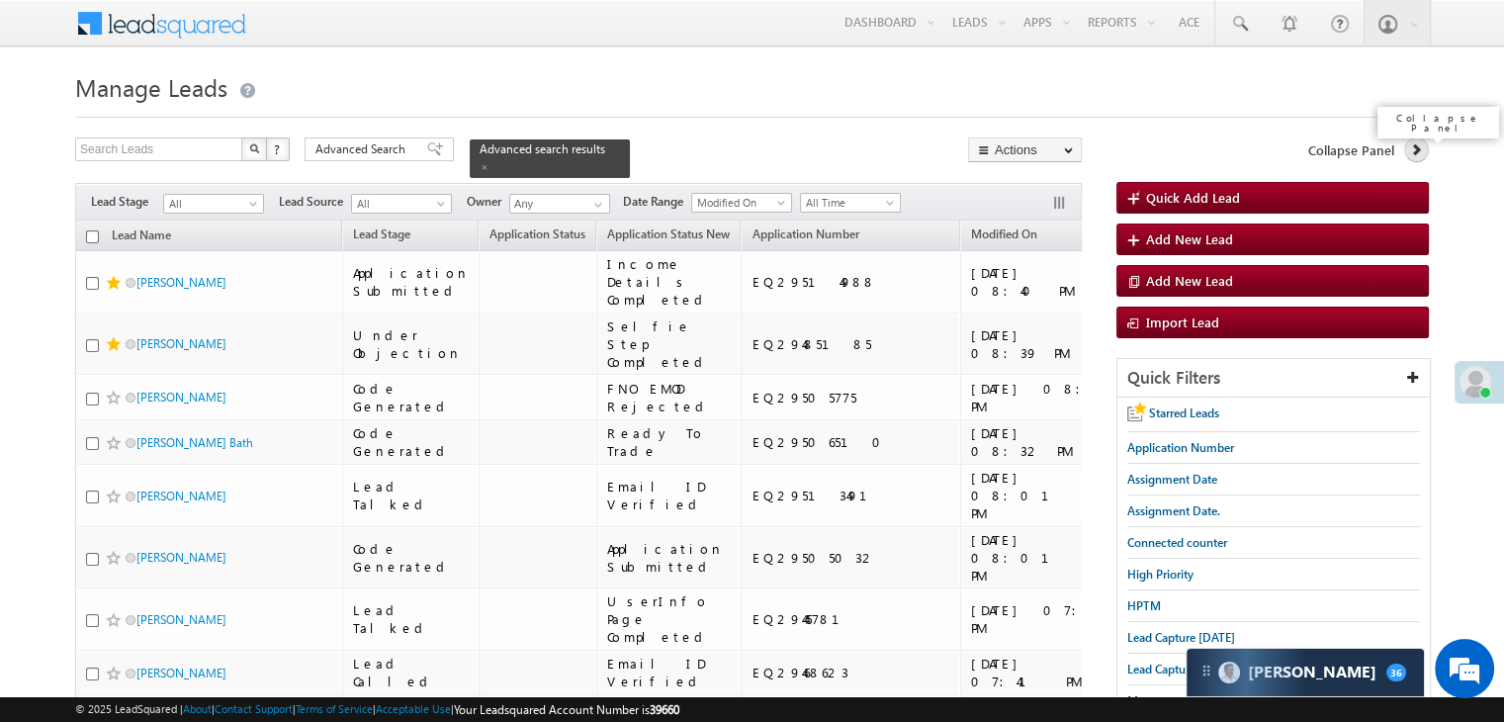
click at [1415, 155] on icon at bounding box center [1417, 149] width 14 height 14
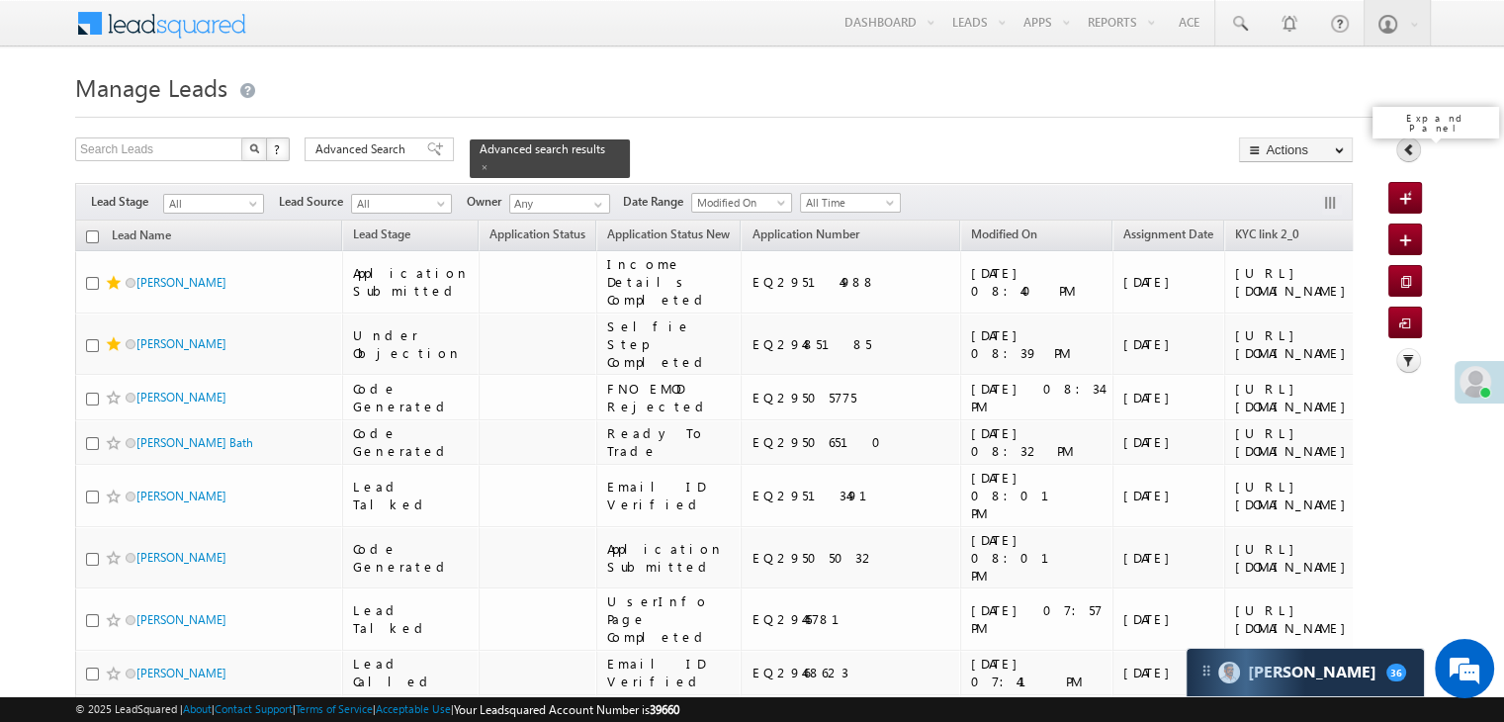
click at [1416, 153] on link at bounding box center [1409, 149] width 25 height 25
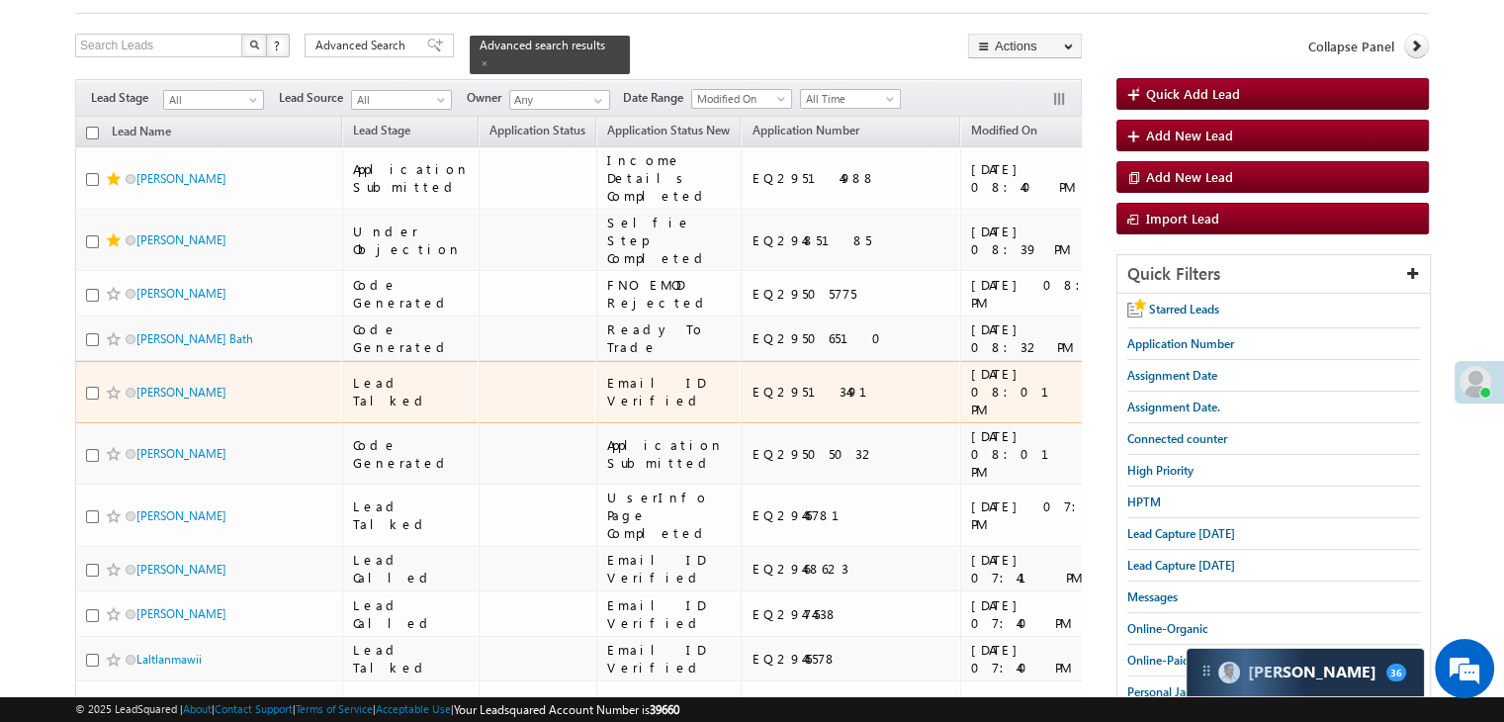
scroll to position [396, 0]
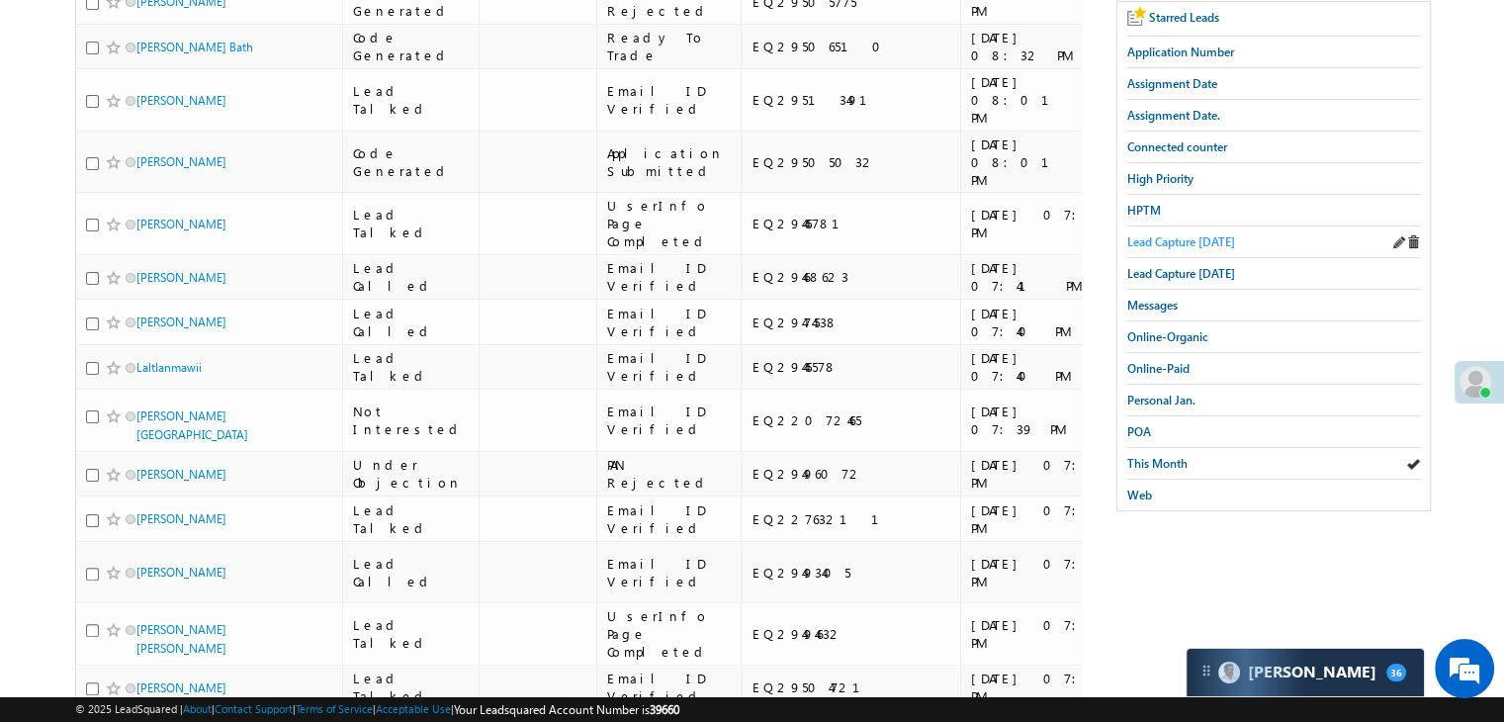
click at [1166, 235] on span "Lead Capture [DATE]" at bounding box center [1182, 241] width 108 height 15
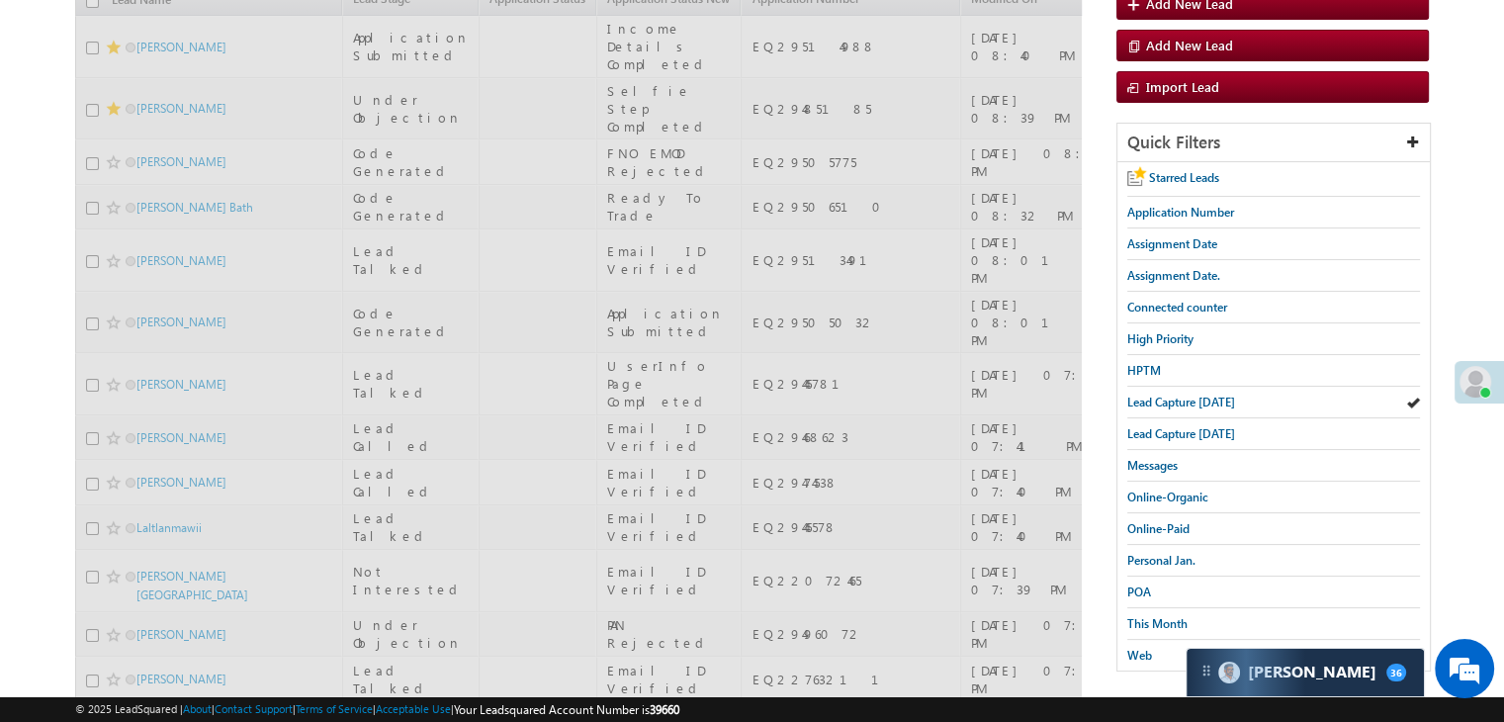
scroll to position [0, 0]
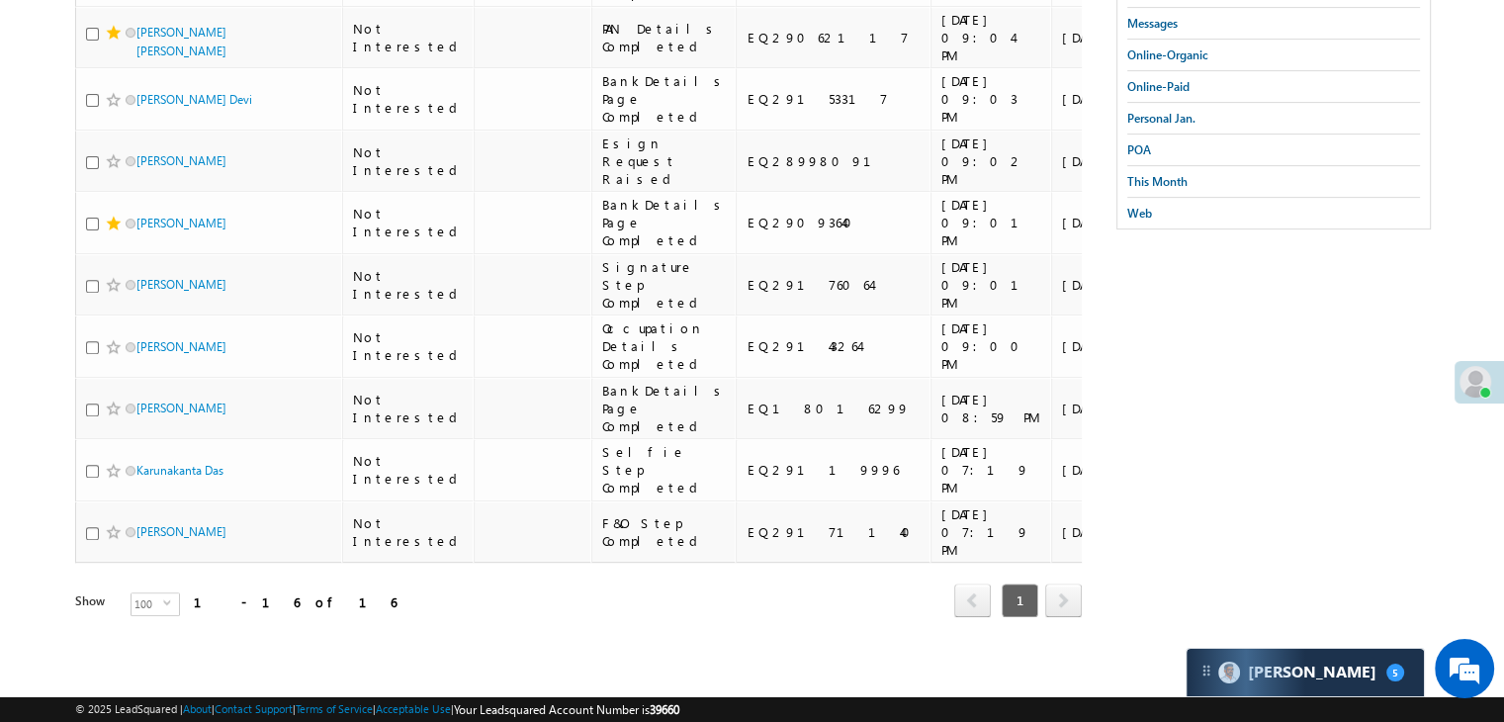
scroll to position [1527, 0]
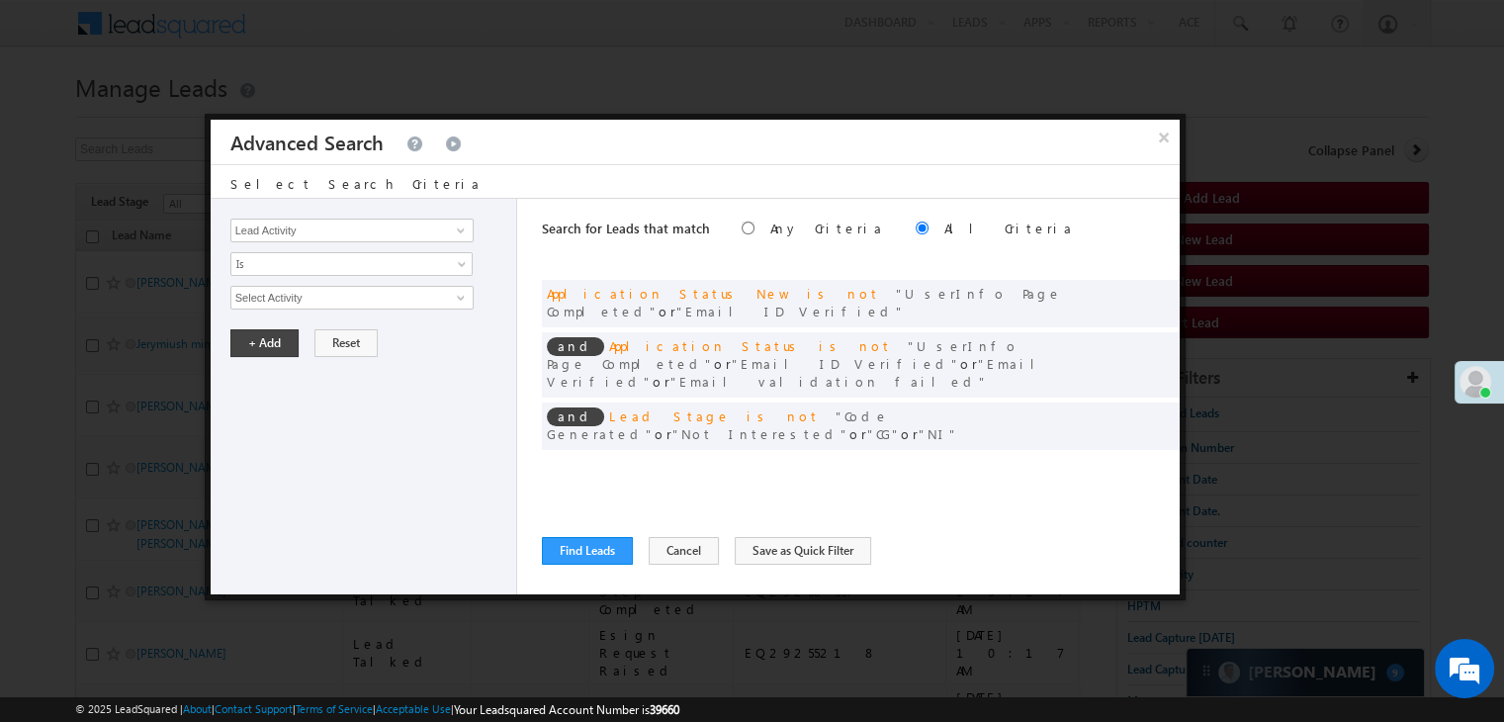
scroll to position [15121, 0]
click at [591, 554] on button "Find Leads" at bounding box center [587, 551] width 91 height 28
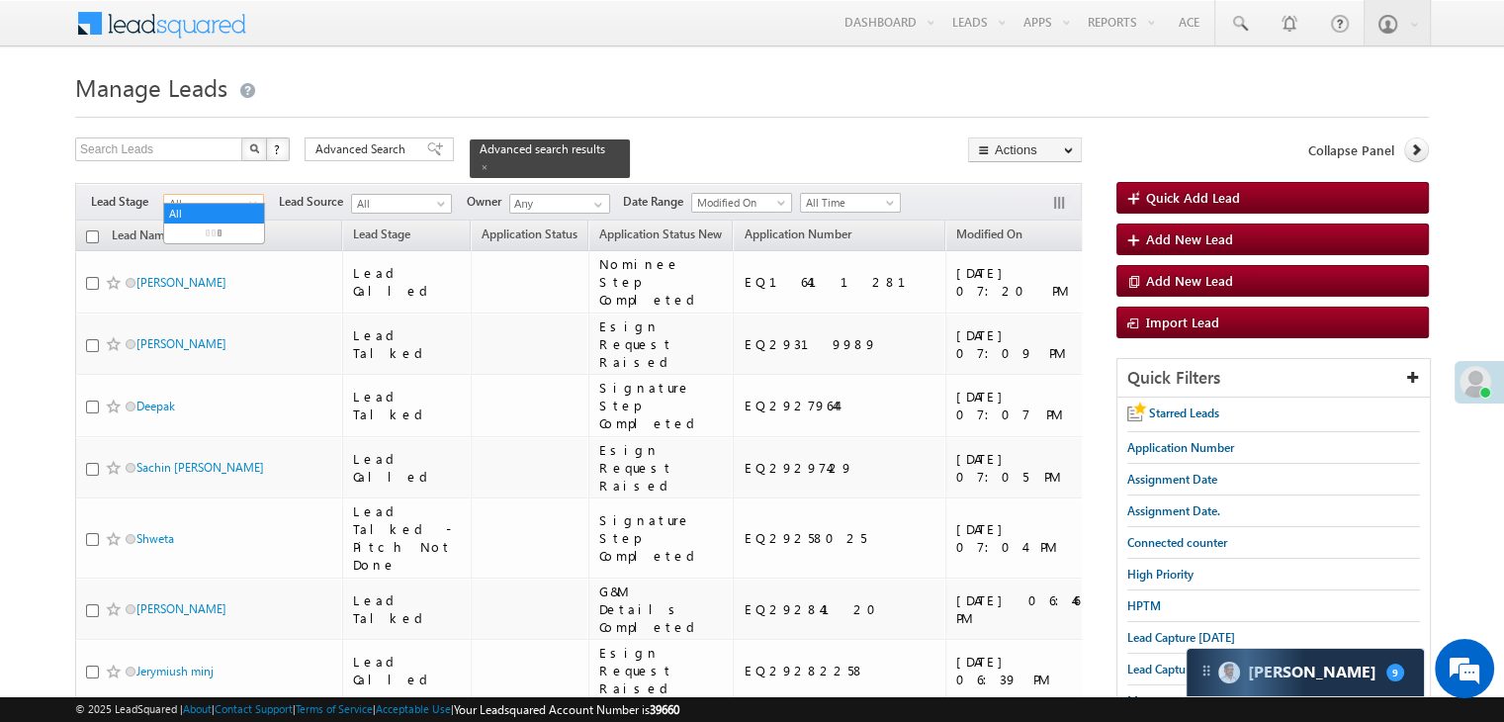
click at [225, 195] on span "All" at bounding box center [211, 204] width 94 height 18
click at [216, 278] on link "Lead Talked - Pitch Not Done" at bounding box center [214, 262] width 100 height 36
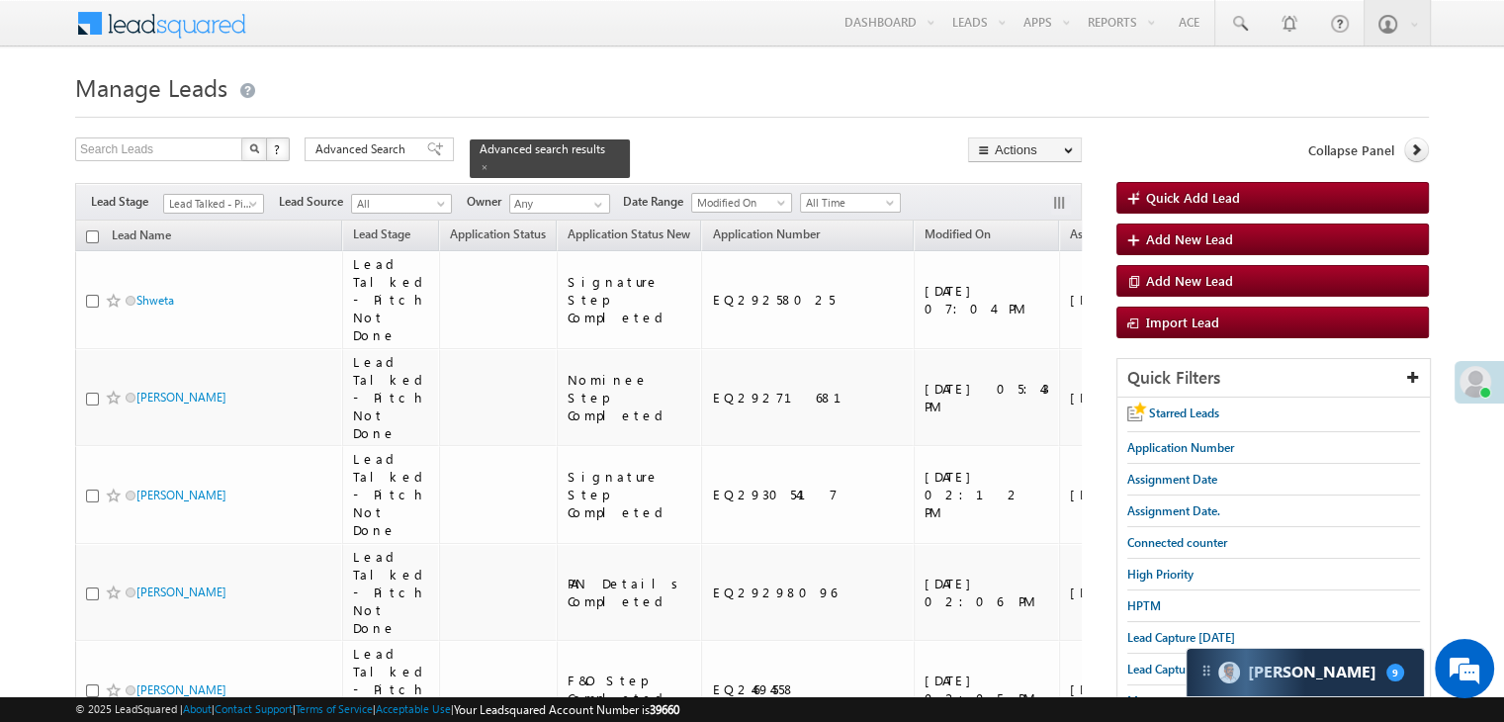
click at [90, 230] on input "checkbox" at bounding box center [92, 236] width 13 height 13
checkbox input "true"
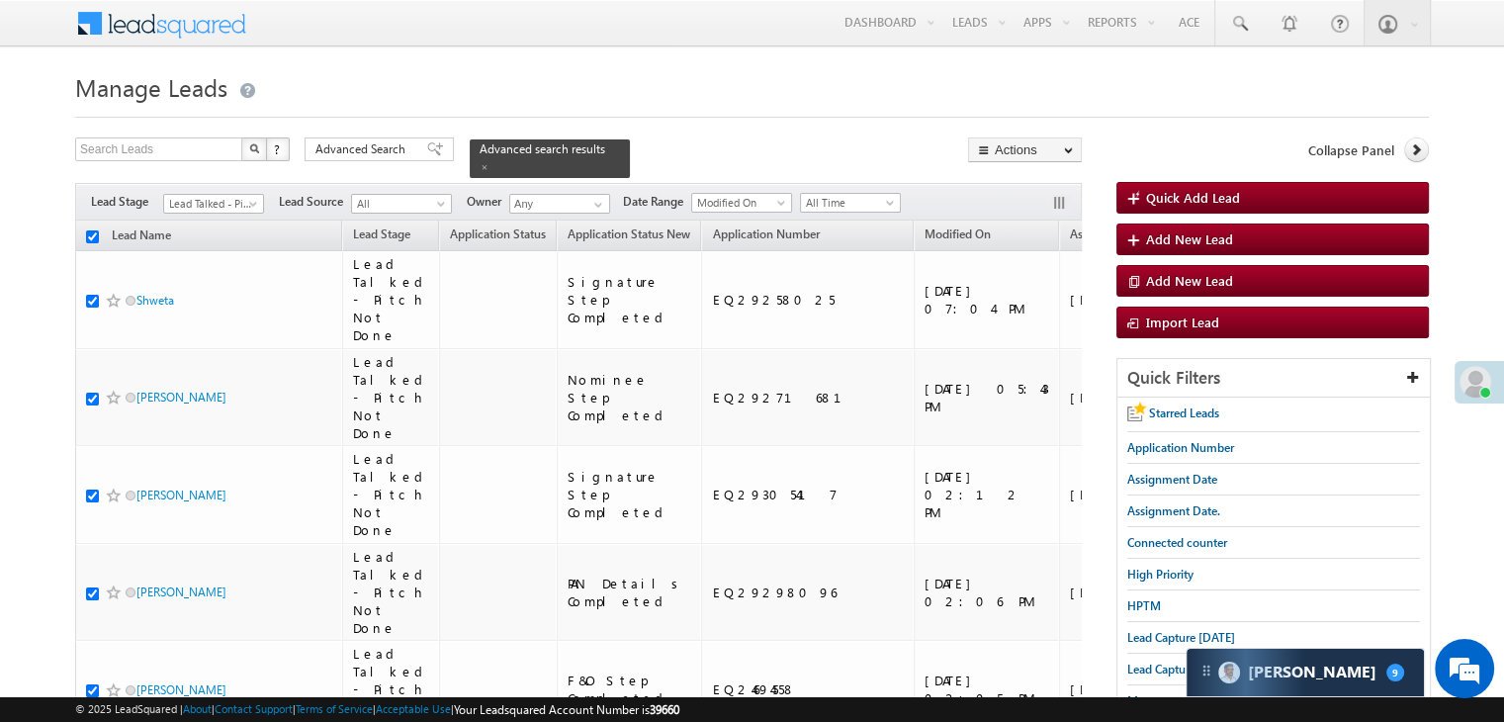
checkbox input "true"
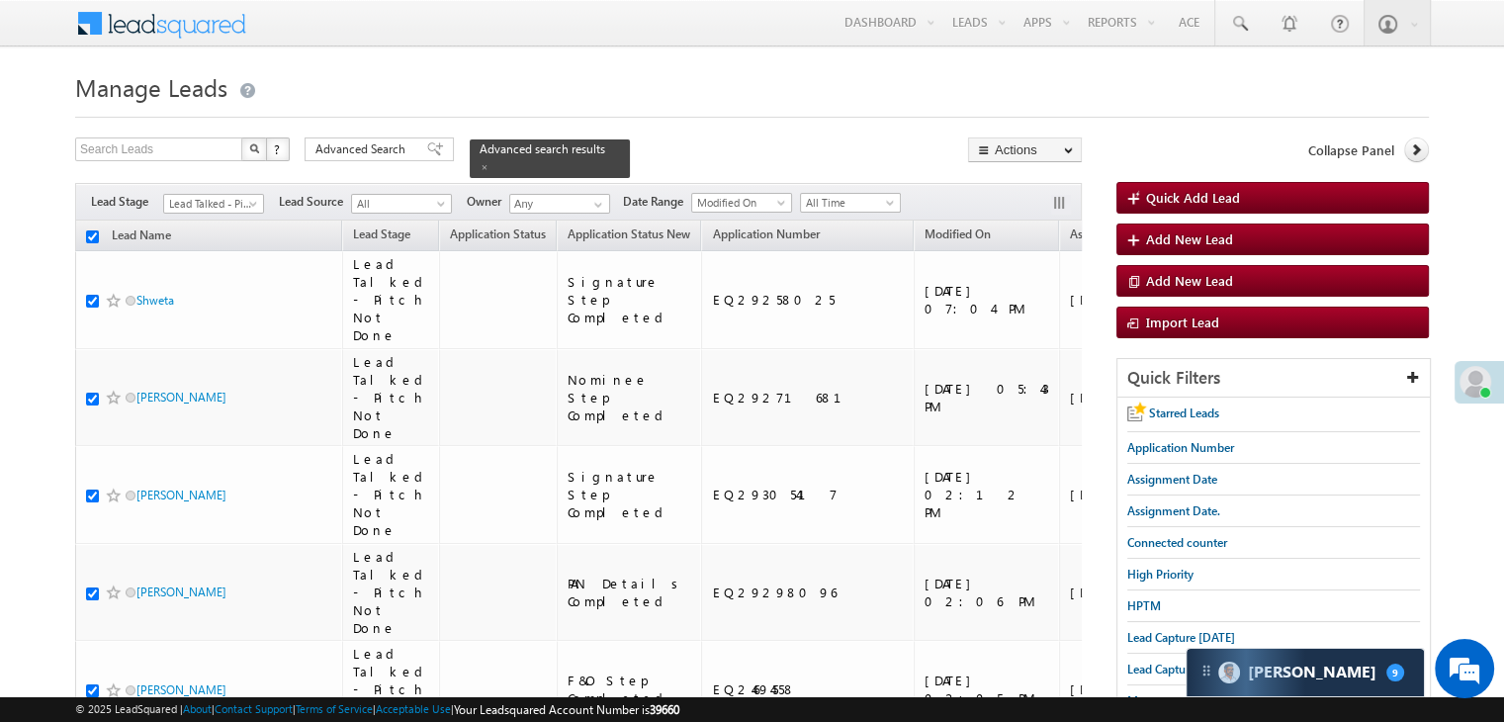
checkbox input "true"
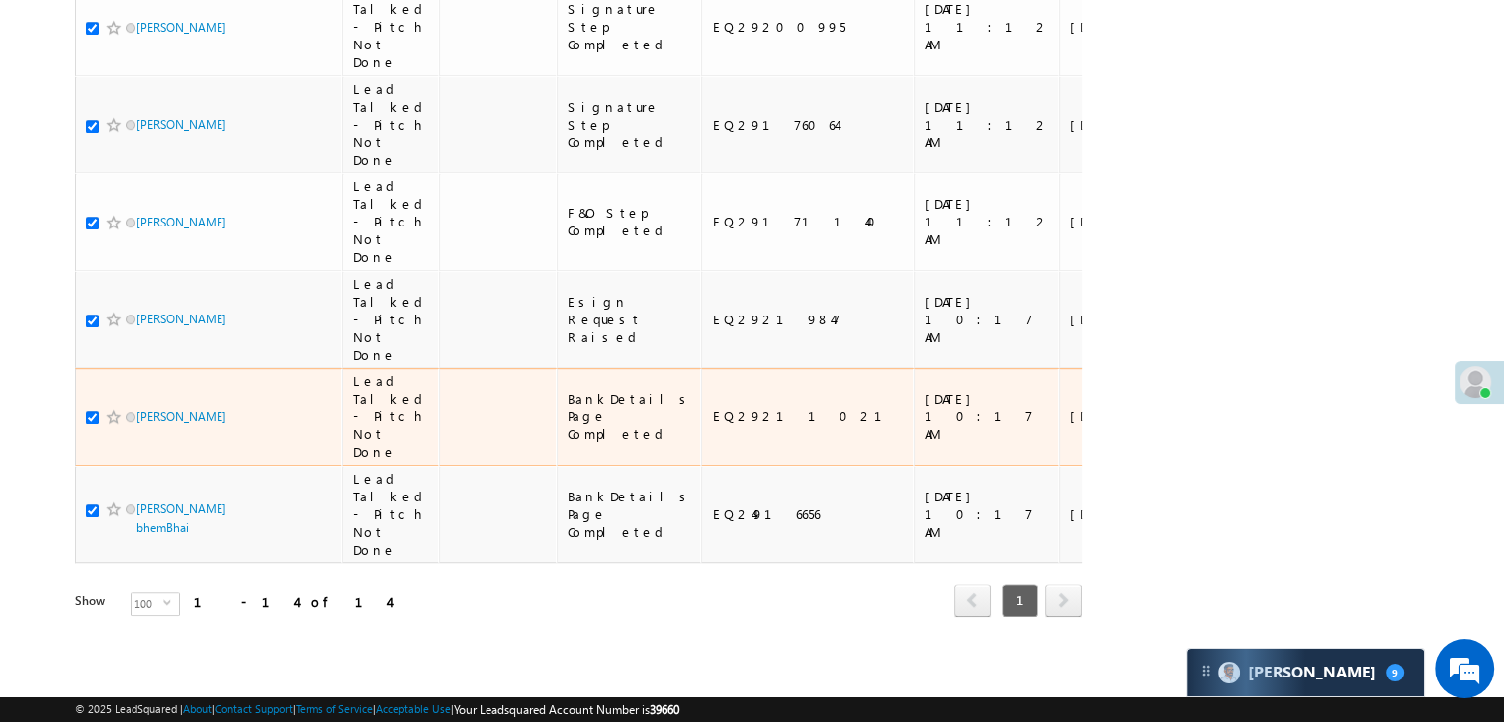
scroll to position [1298, 0]
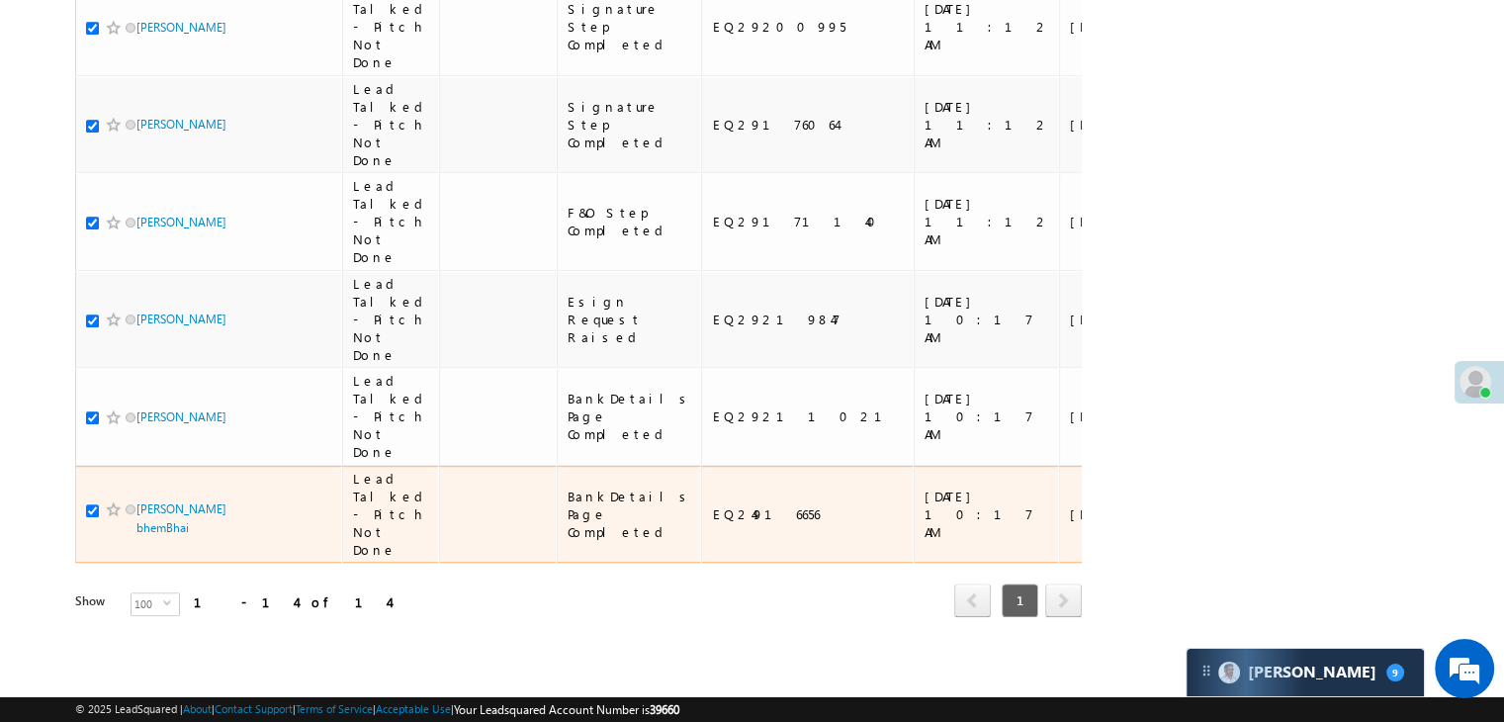
click at [93, 504] on input "checkbox" at bounding box center [92, 510] width 13 height 13
checkbox input "false"
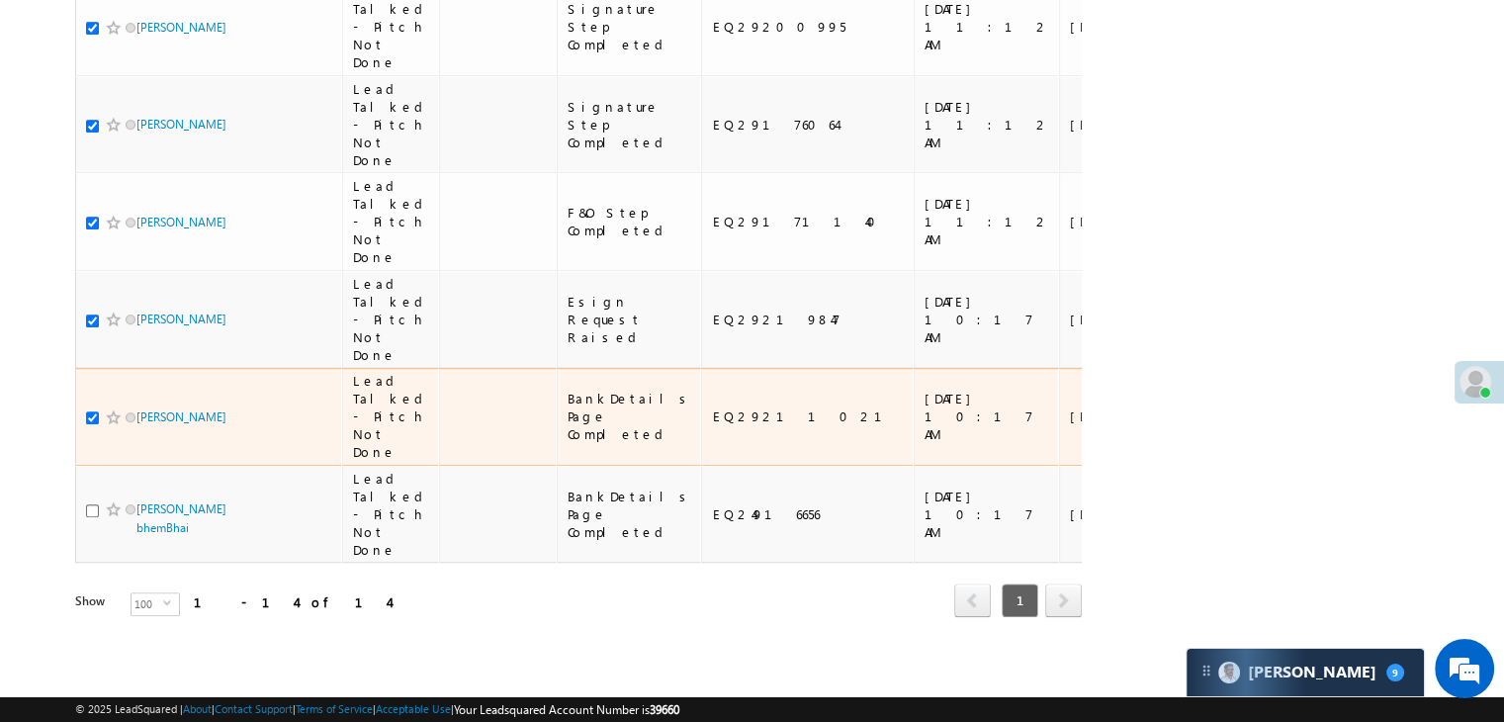
click at [87, 411] on input "checkbox" at bounding box center [92, 417] width 13 height 13
checkbox input "false"
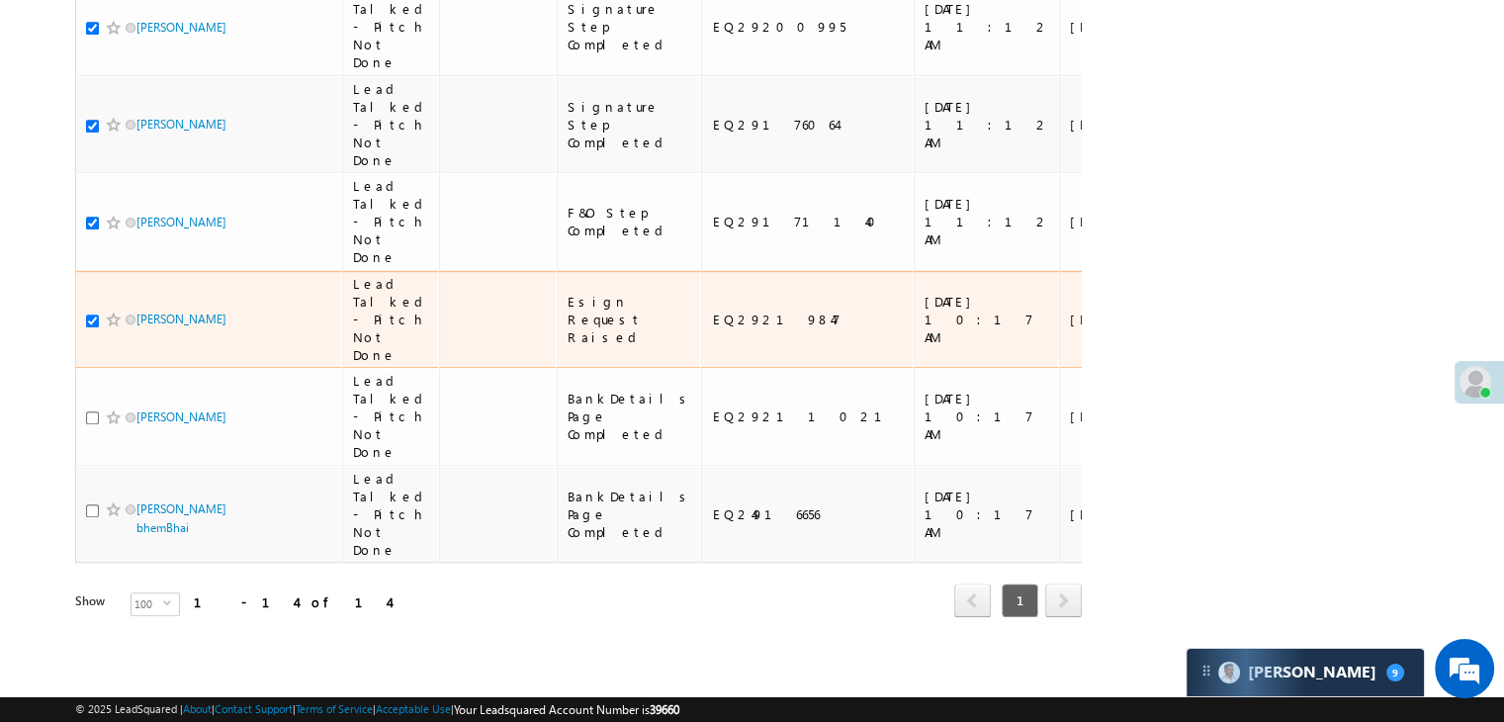
click at [90, 327] on input "checkbox" at bounding box center [92, 321] width 13 height 13
checkbox input "false"
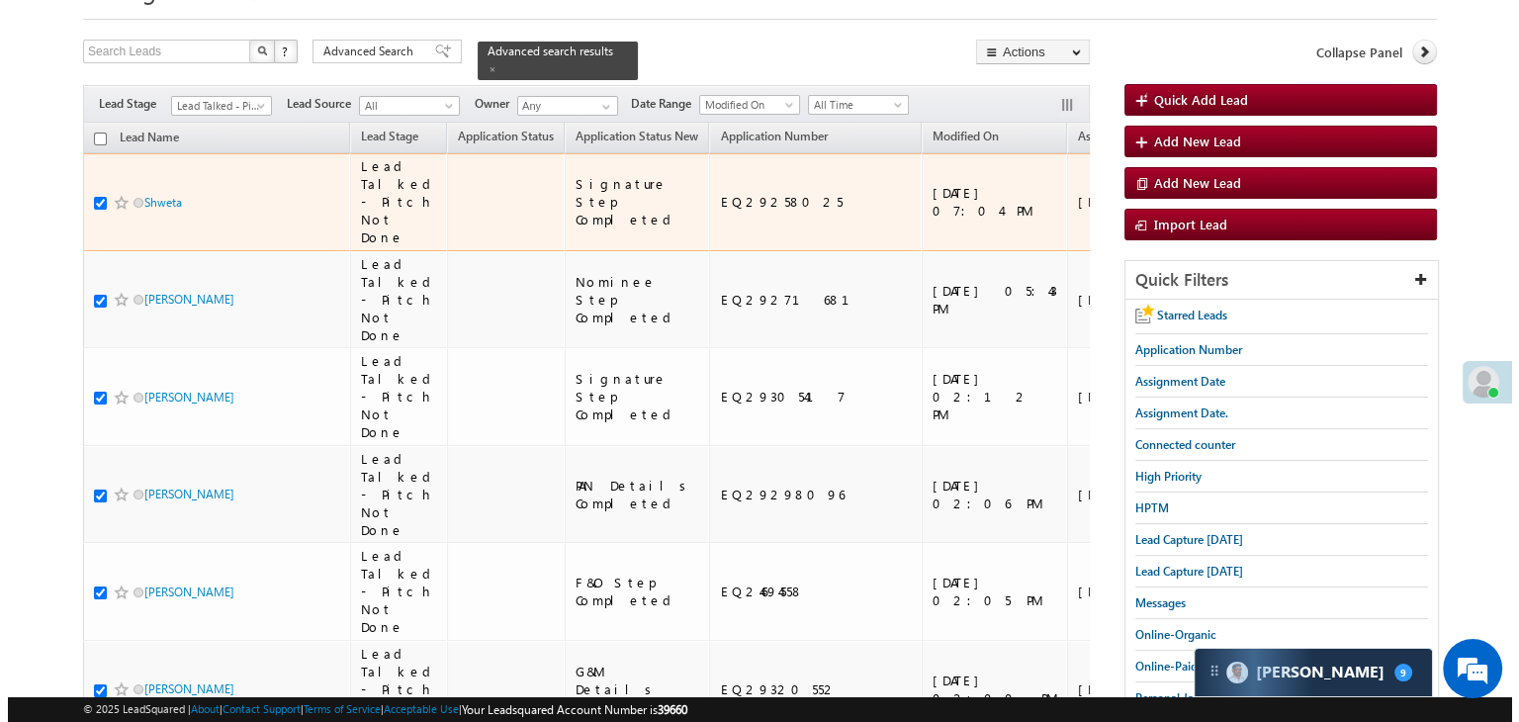
scroll to position [12, 0]
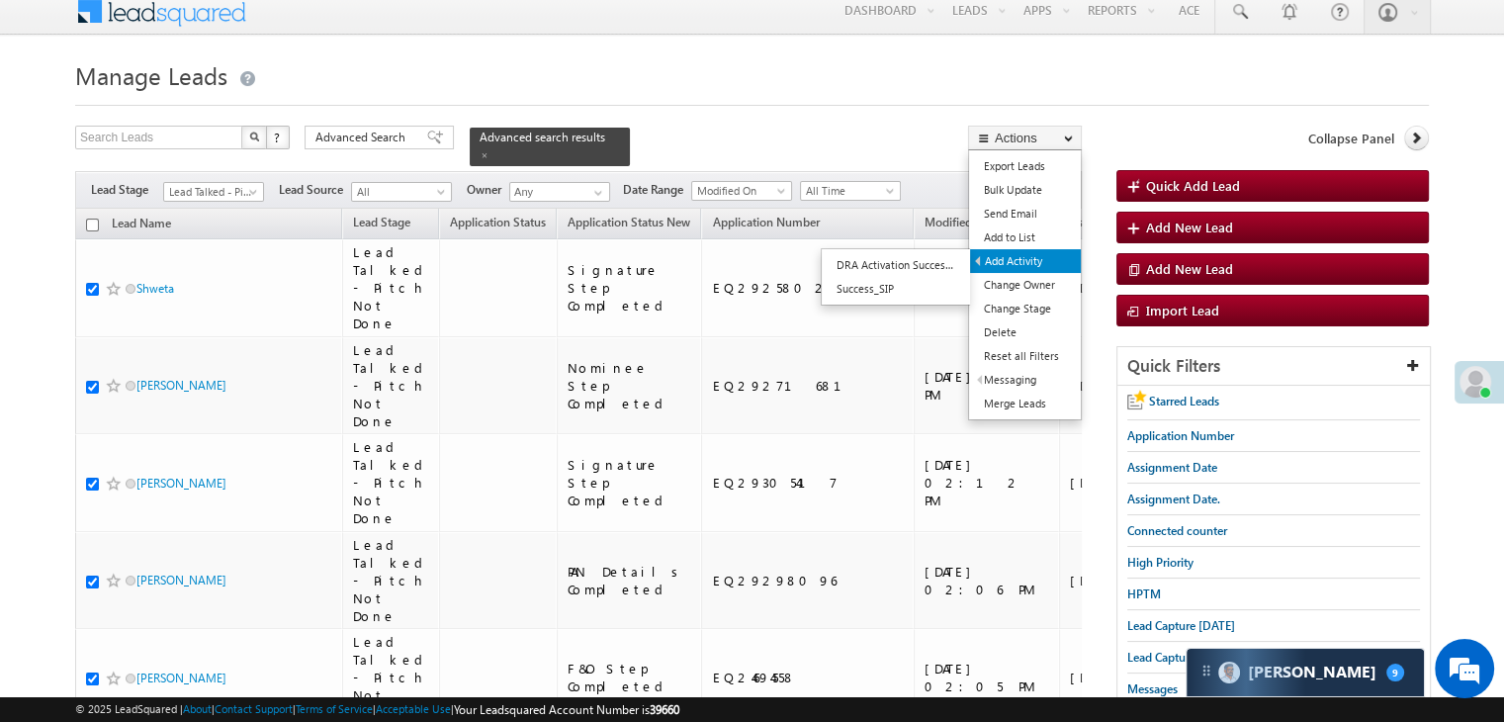
click at [1019, 265] on link "Add Activity" at bounding box center [1025, 261] width 111 height 24
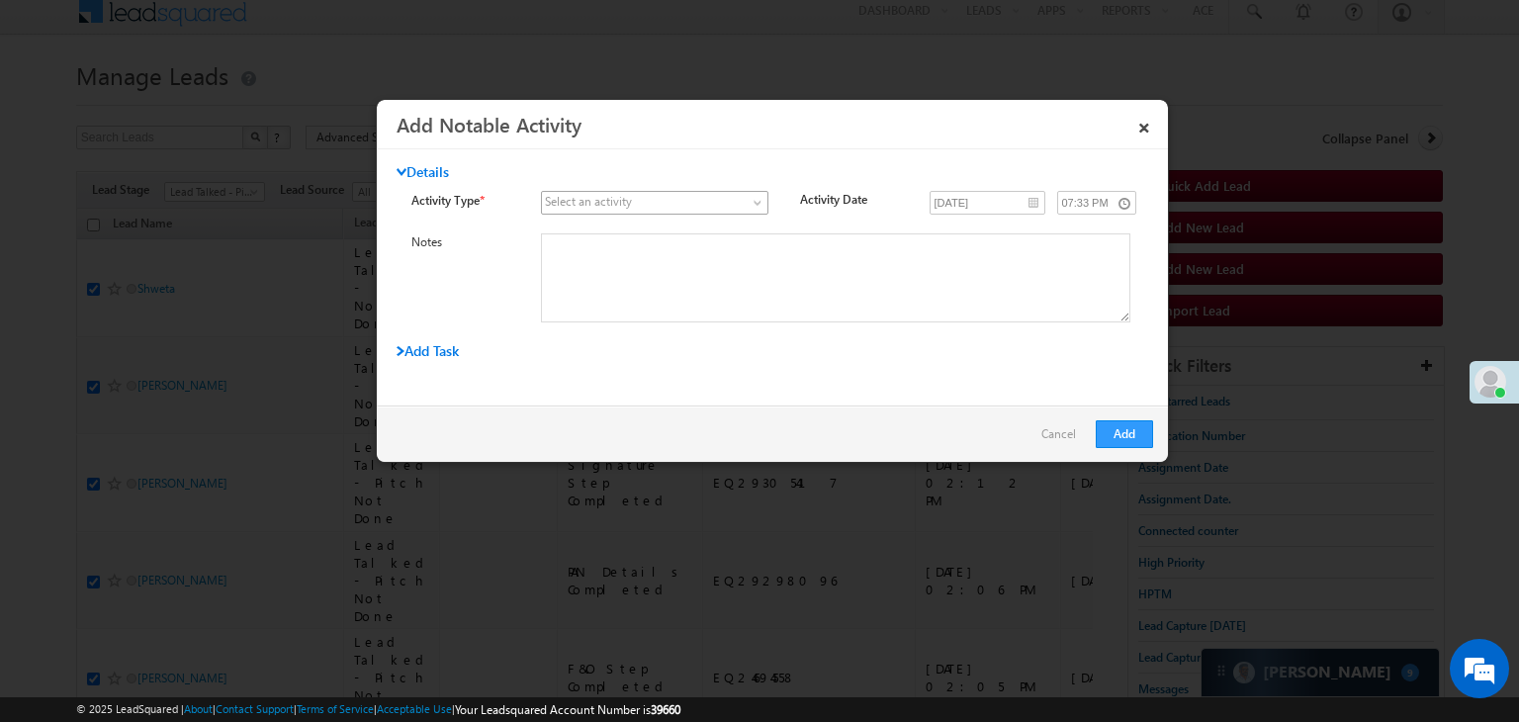
click at [664, 207] on span at bounding box center [643, 203] width 202 height 18
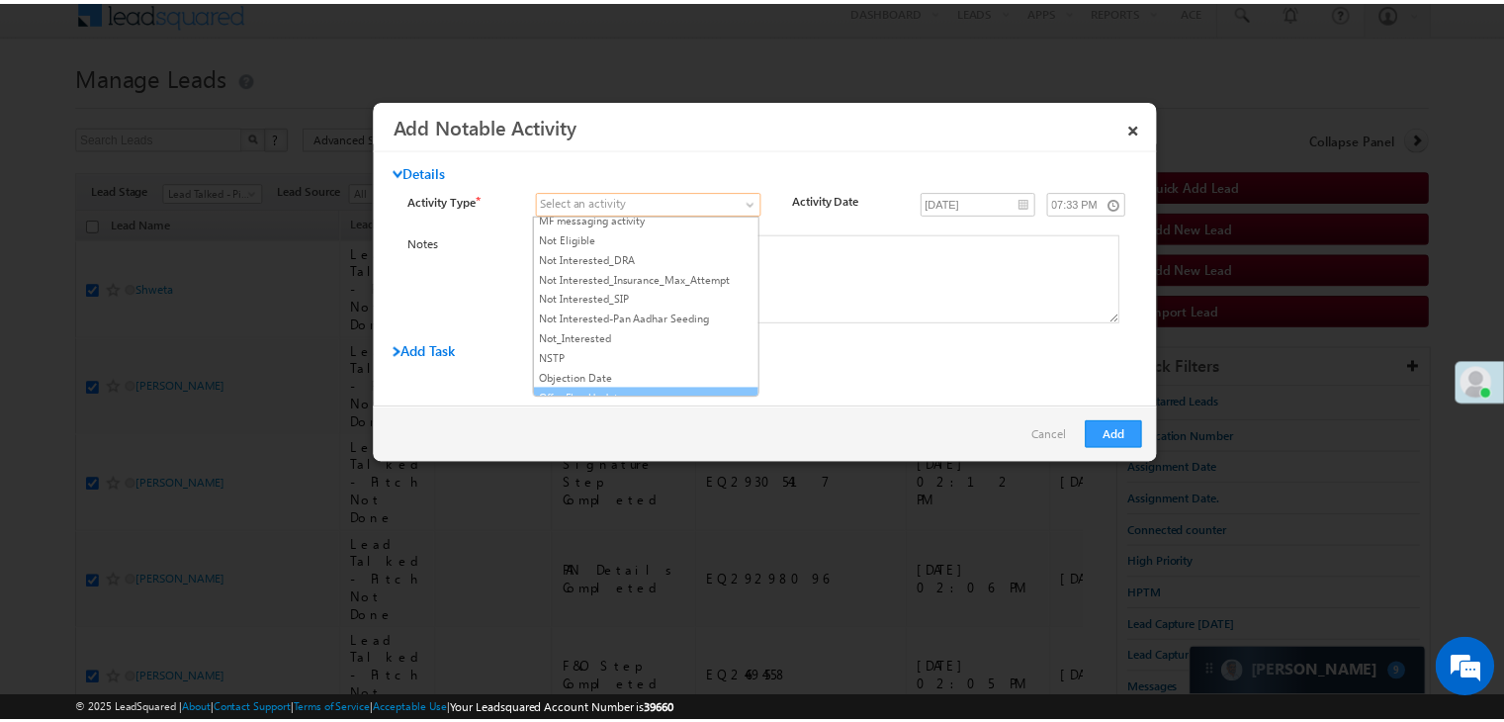
scroll to position [1682, 0]
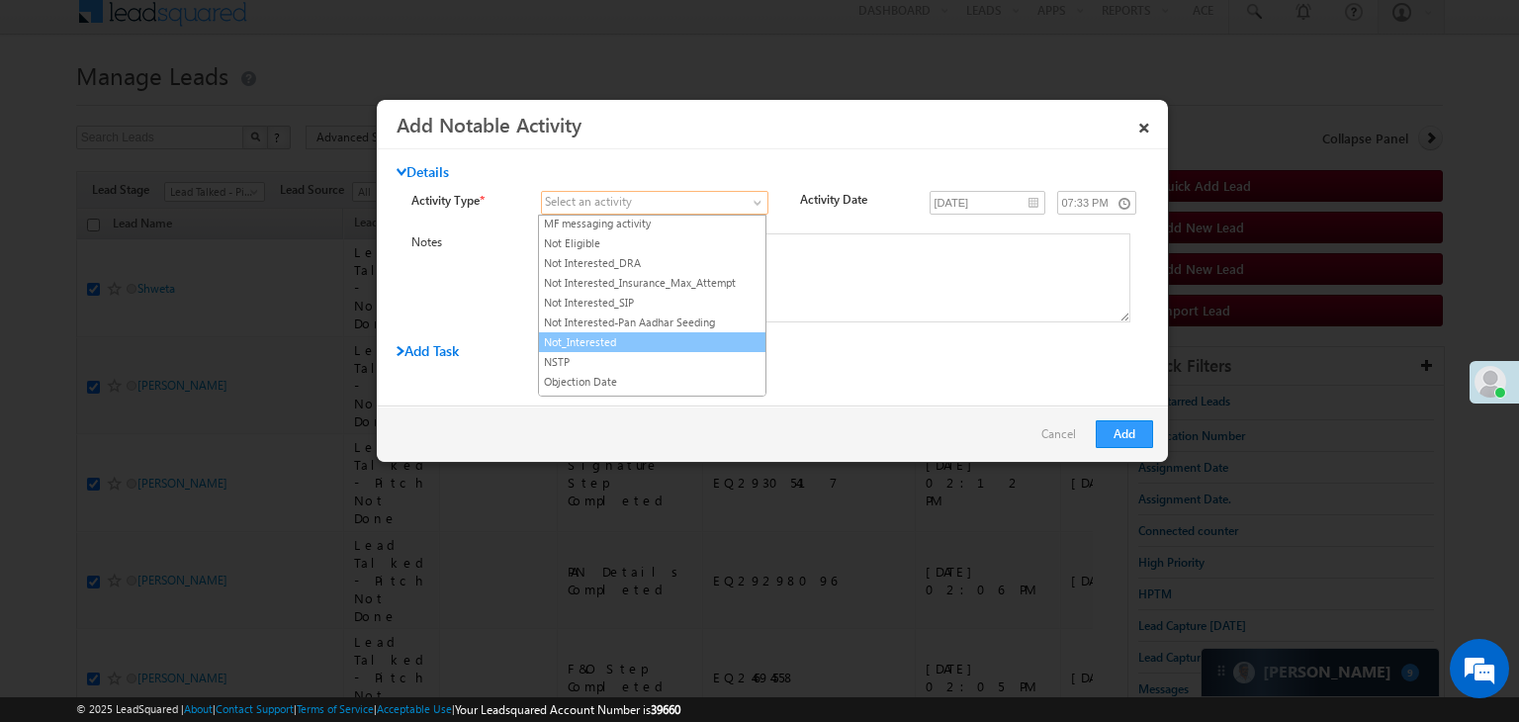
click at [656, 333] on link "Not_Interested" at bounding box center [652, 342] width 227 height 18
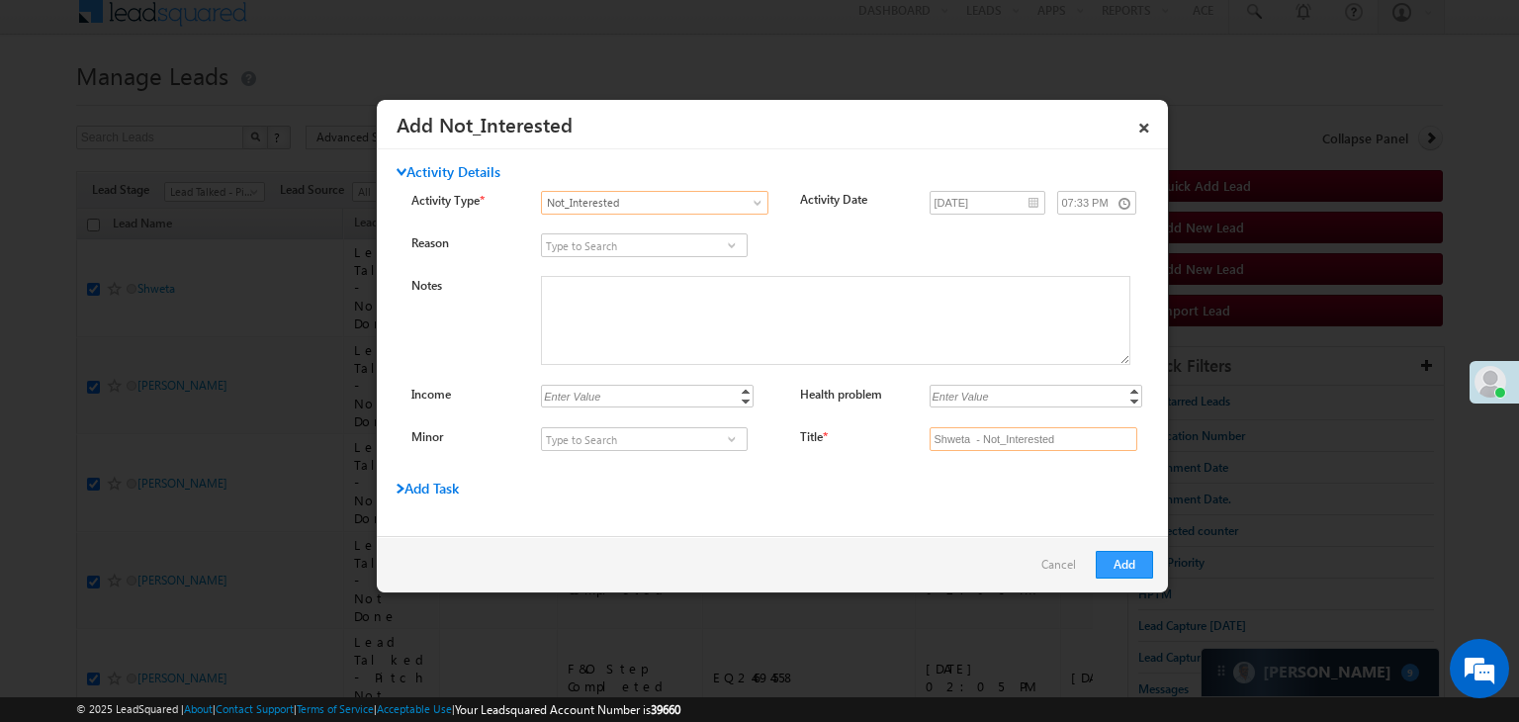
click at [987, 445] on input "Shweta - Not_Interested" at bounding box center [1034, 439] width 208 height 24
click at [1001, 435] on input "Title *" at bounding box center [1034, 439] width 208 height 24
type input "na"
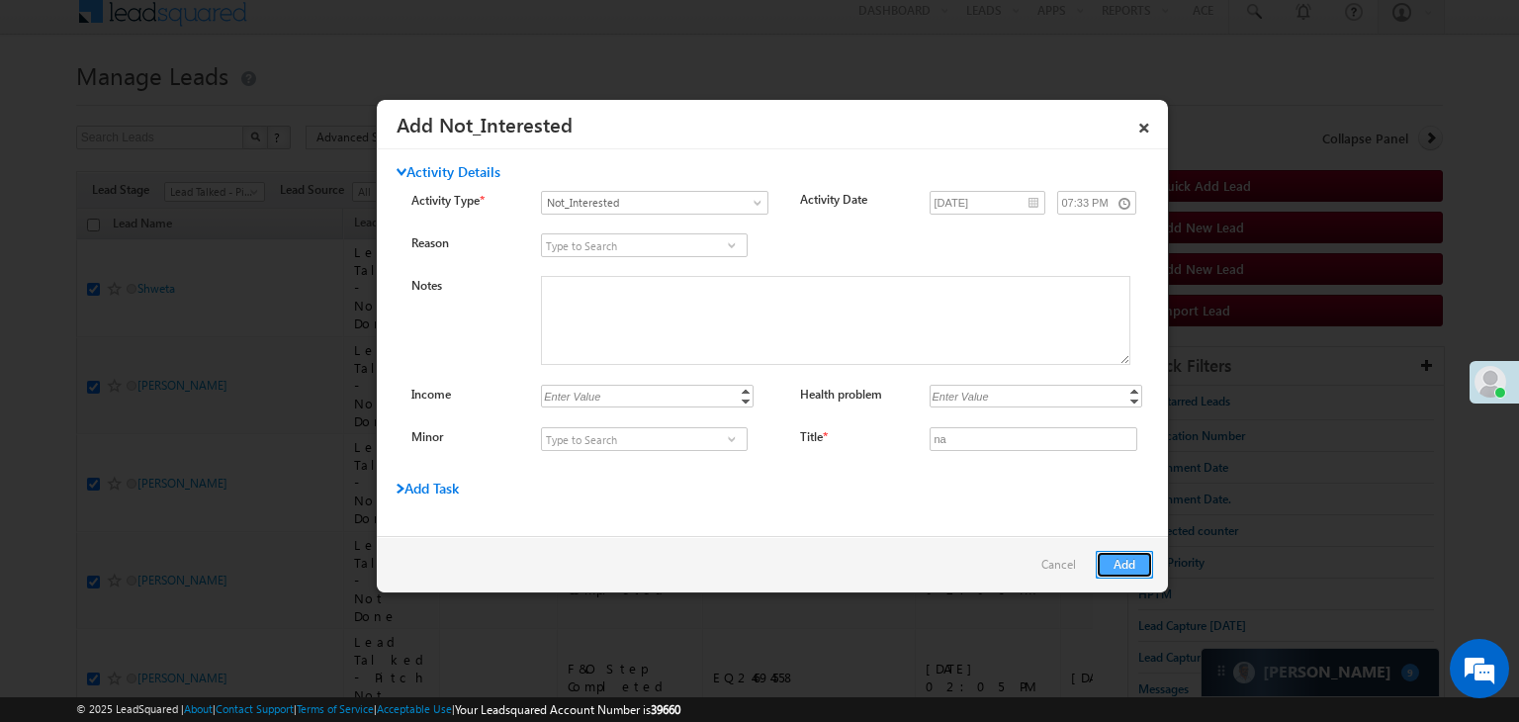
click at [1128, 565] on button "Add" at bounding box center [1124, 565] width 57 height 28
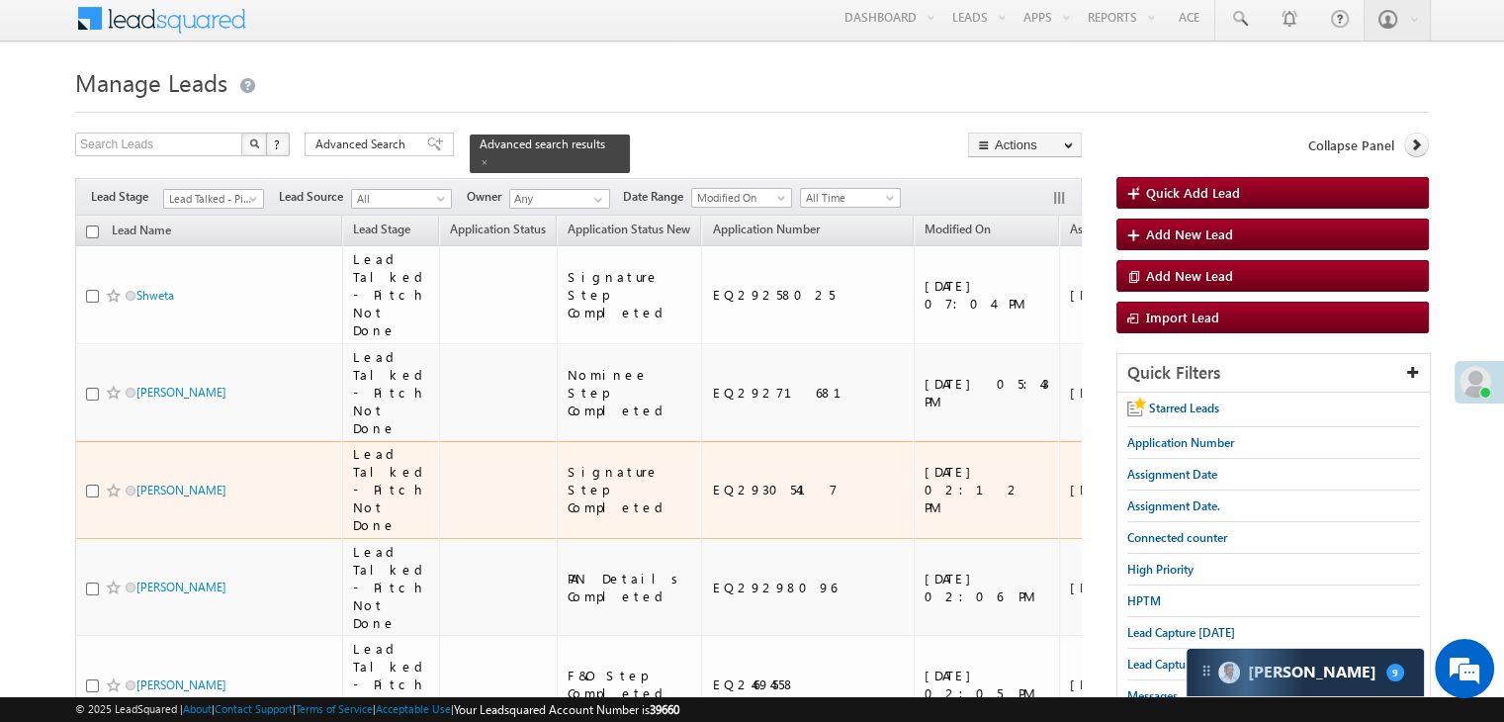
scroll to position [0, 0]
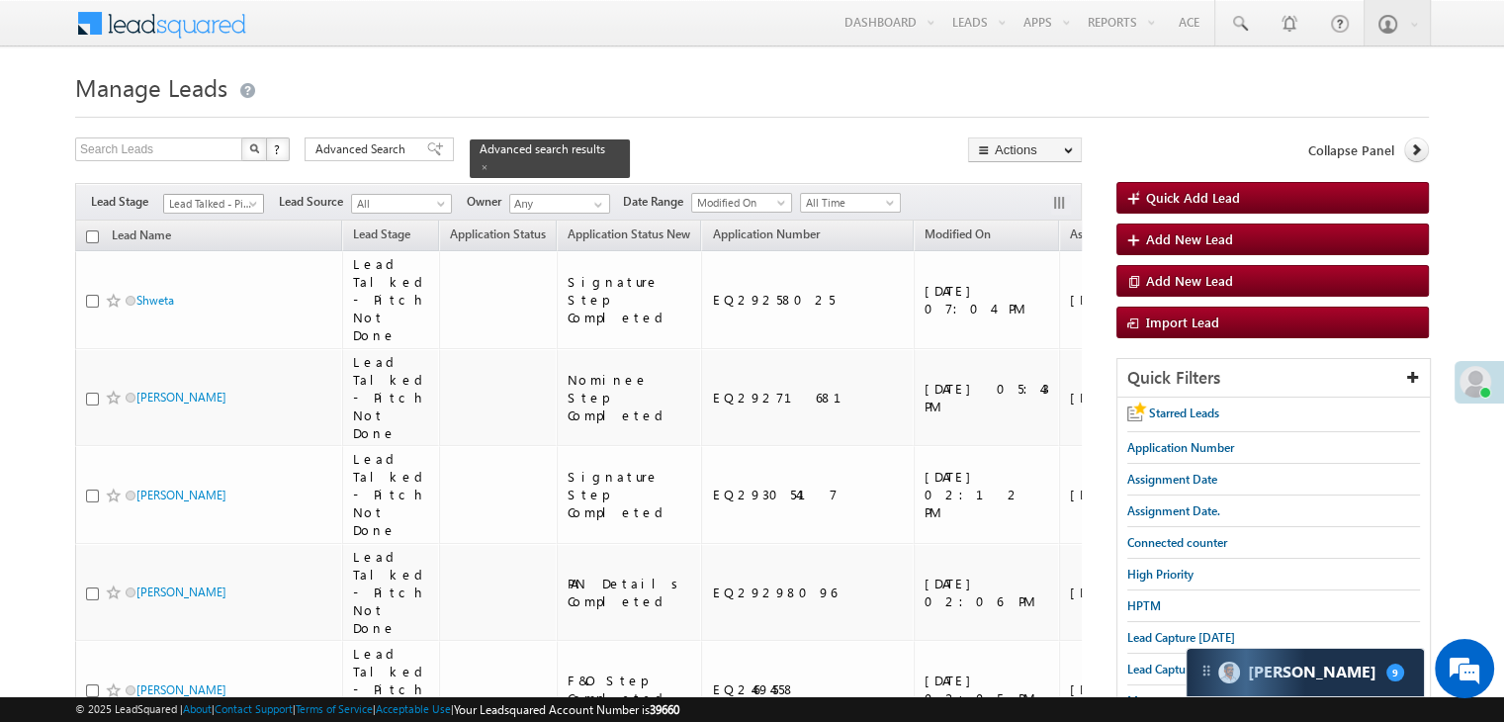
click at [241, 195] on span "Lead Talked - Pitch Not Done" at bounding box center [211, 204] width 94 height 18
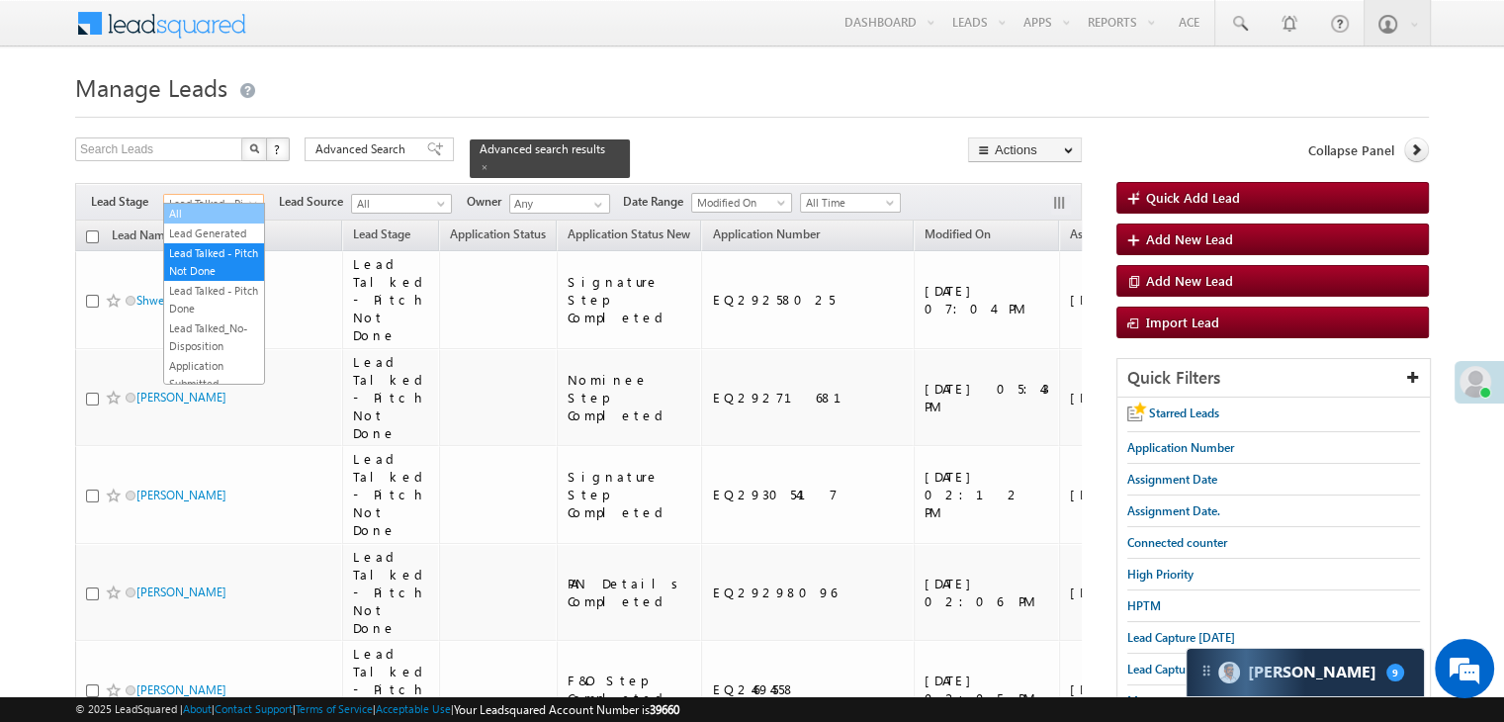
click at [229, 207] on link "All" at bounding box center [214, 214] width 100 height 18
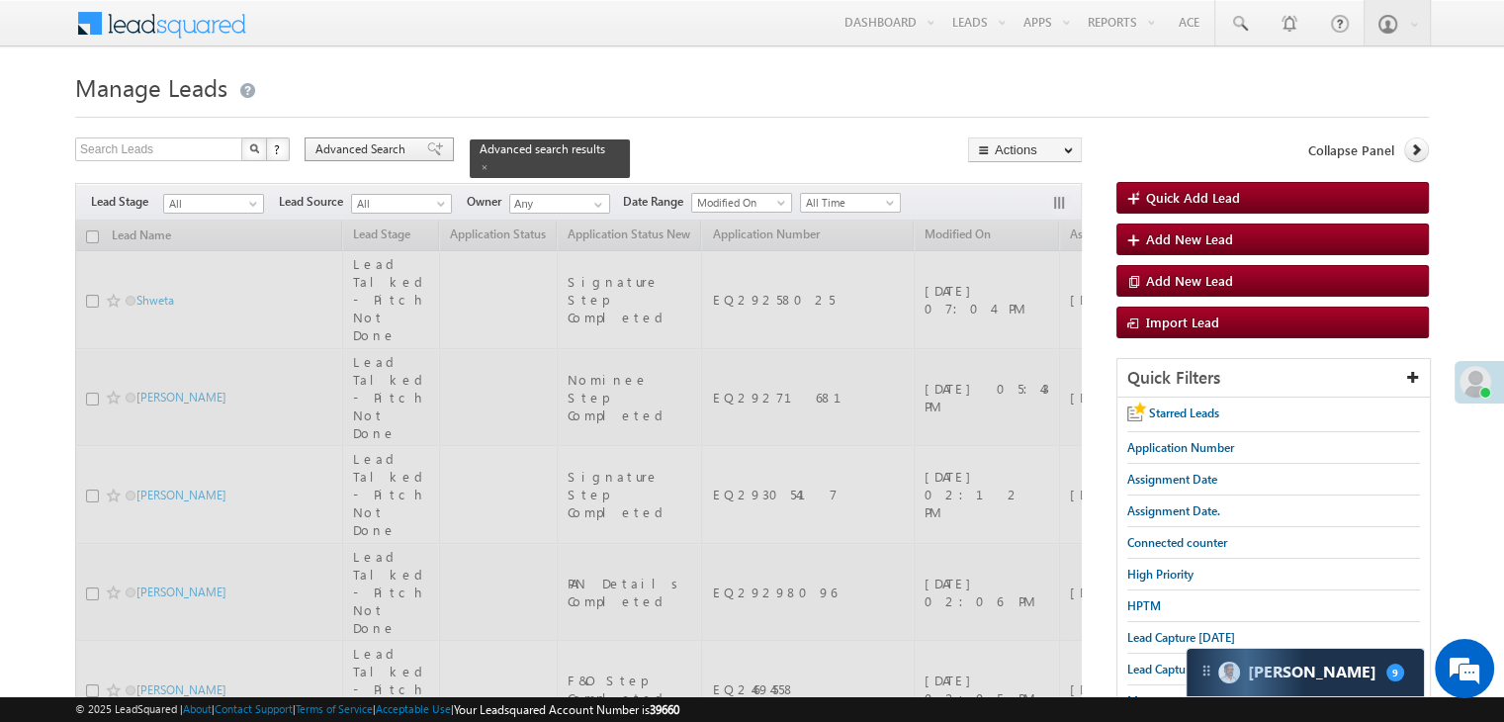
click at [378, 149] on span "Advanced Search" at bounding box center [364, 149] width 96 height 18
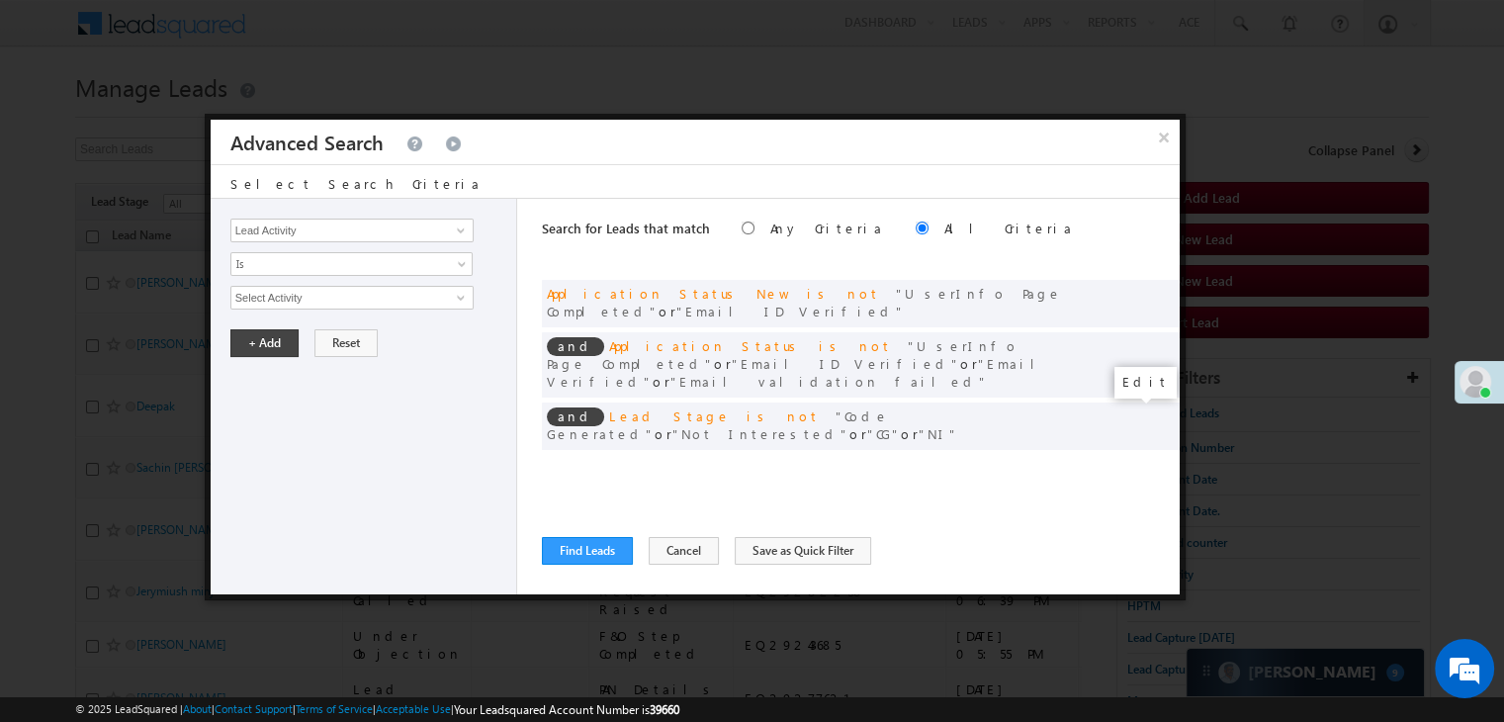
click at [1128, 460] on span at bounding box center [1135, 467] width 14 height 14
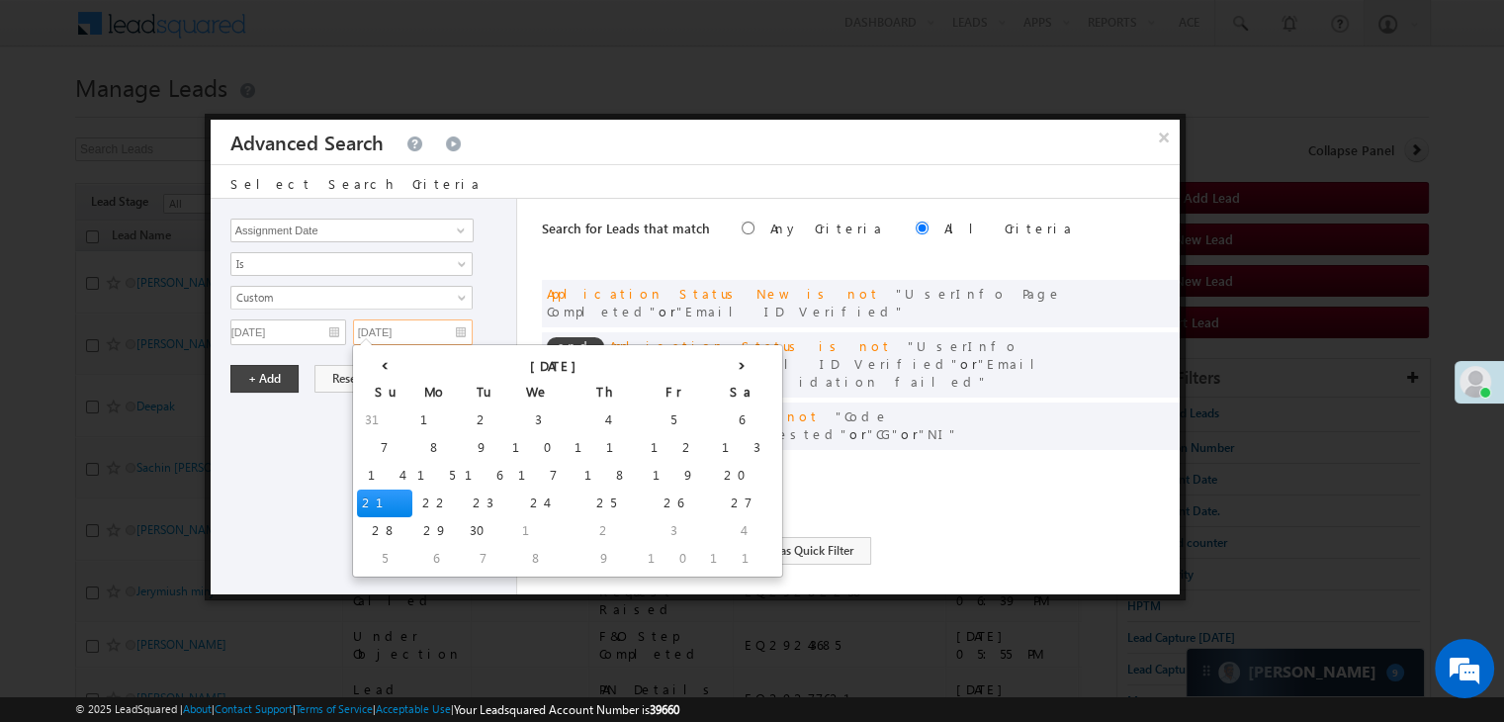
click at [448, 331] on input "[DATE]" at bounding box center [413, 332] width 120 height 26
click at [643, 476] on td "19" at bounding box center [674, 476] width 62 height 28
type input "09/19/25"
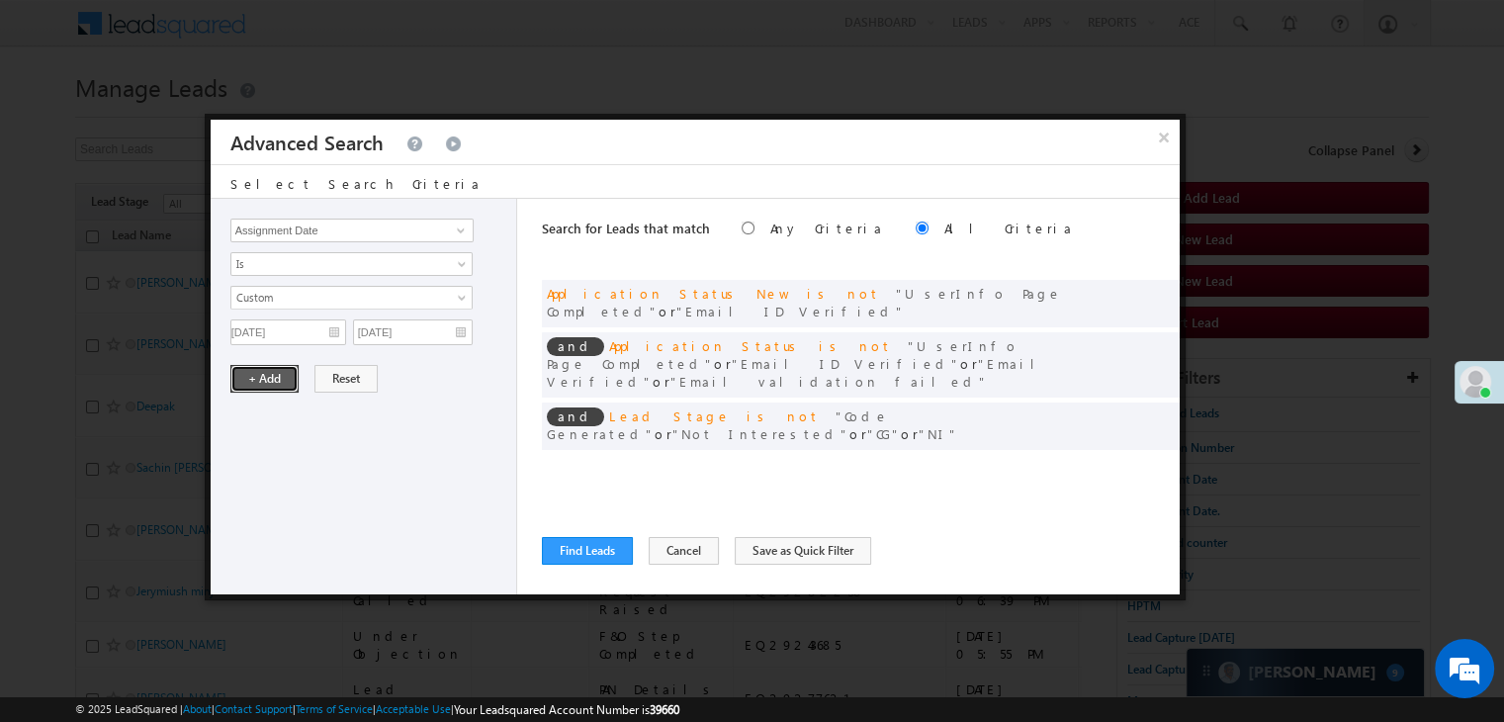
click at [261, 366] on button "+ Add" at bounding box center [264, 379] width 68 height 28
click at [561, 554] on button "Find Leads" at bounding box center [587, 551] width 91 height 28
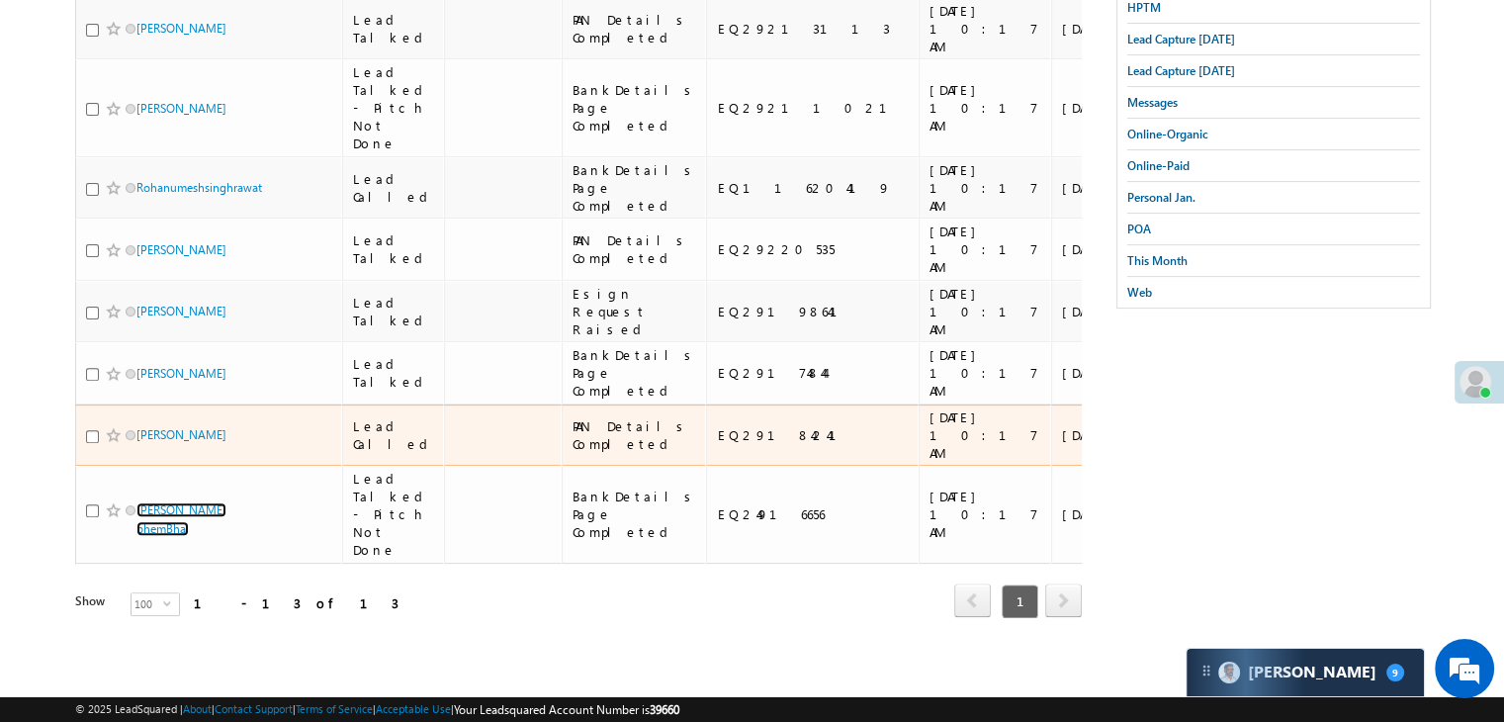
scroll to position [989, 0]
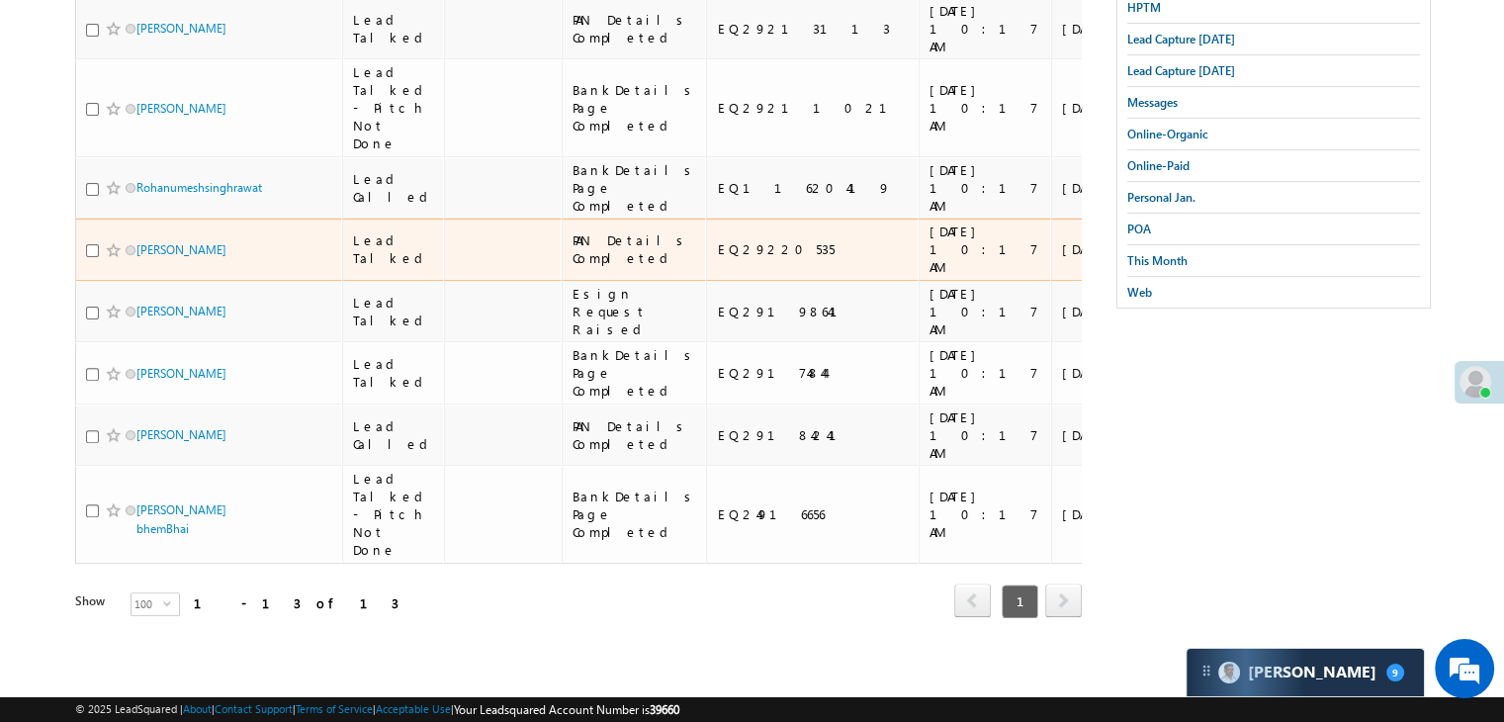
click at [745, 240] on div "EQ29220535" at bounding box center [813, 249] width 193 height 18
copy div "EQ29220535"
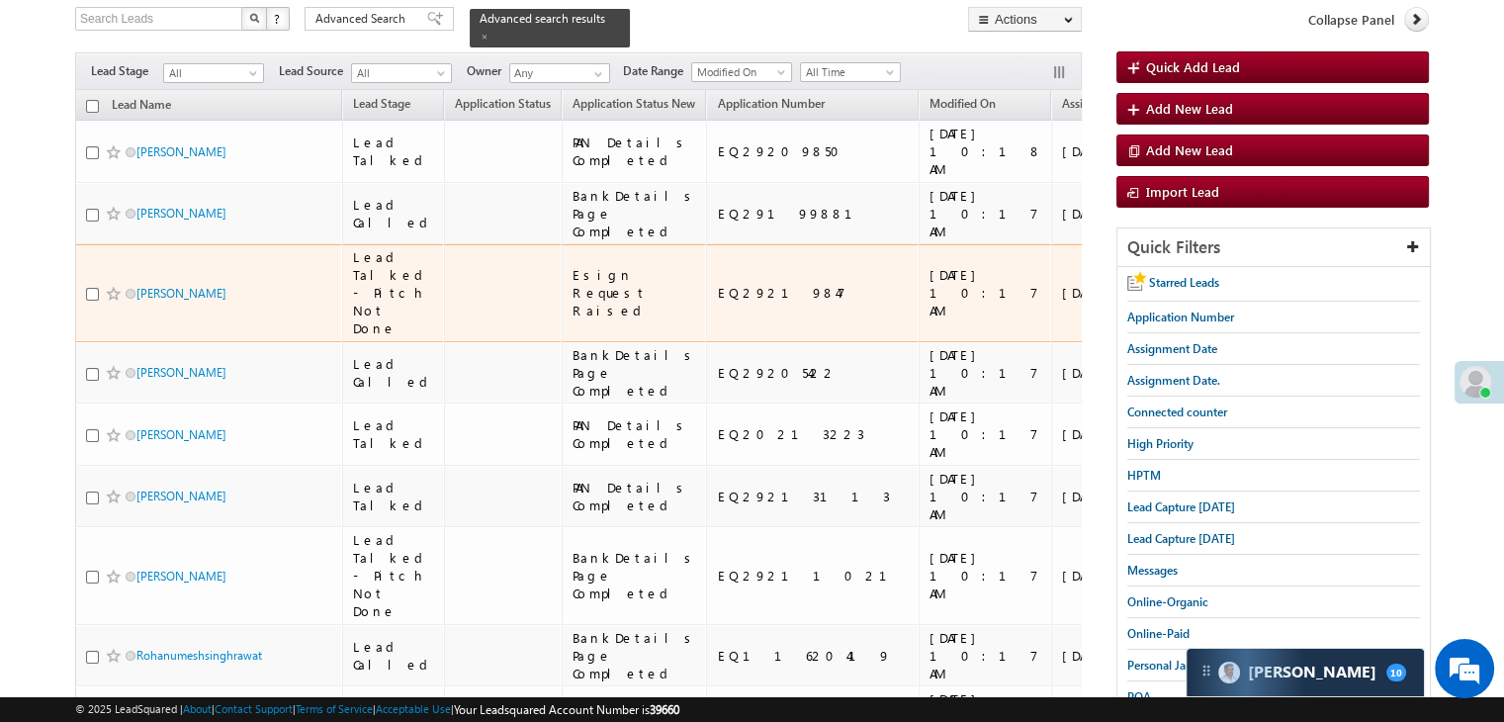
scroll to position [198, 0]
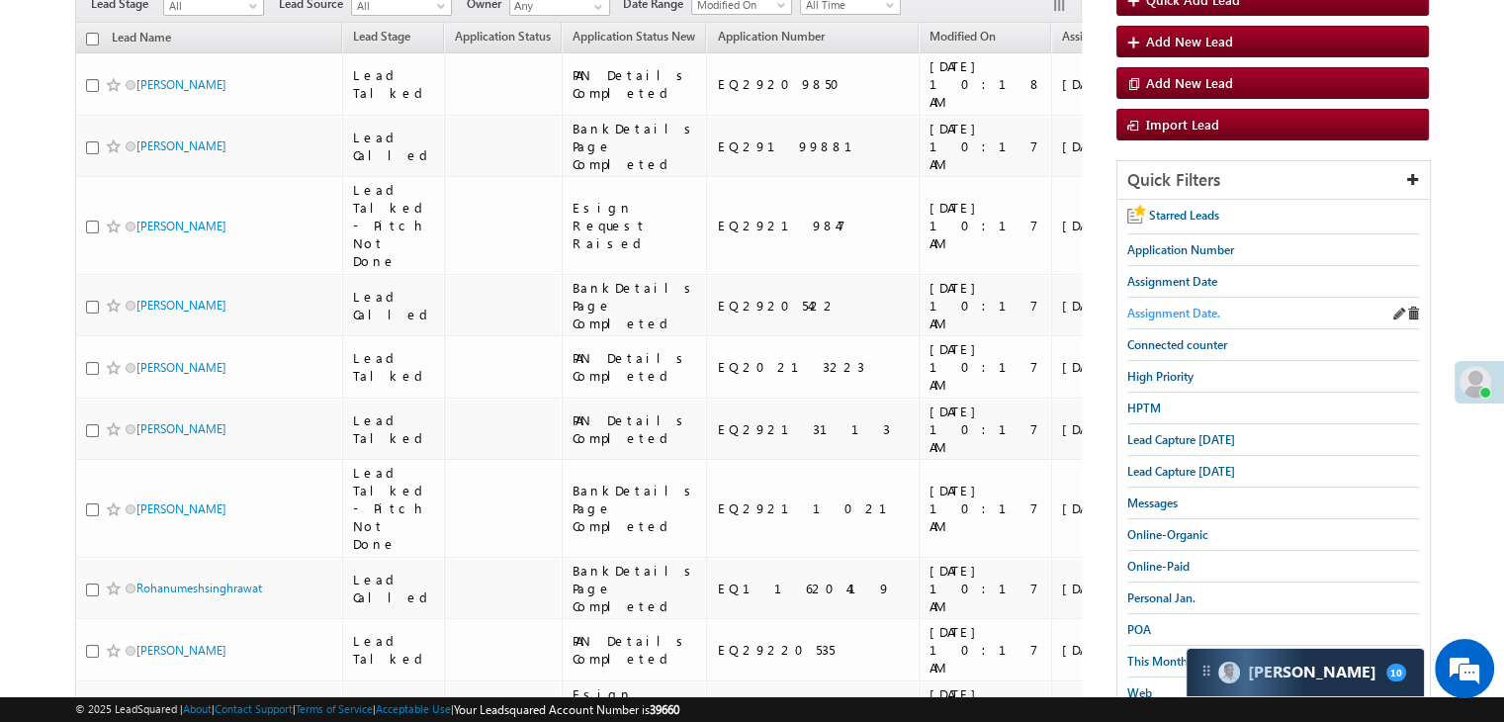
click at [1150, 306] on span "Assignment Date." at bounding box center [1174, 313] width 93 height 15
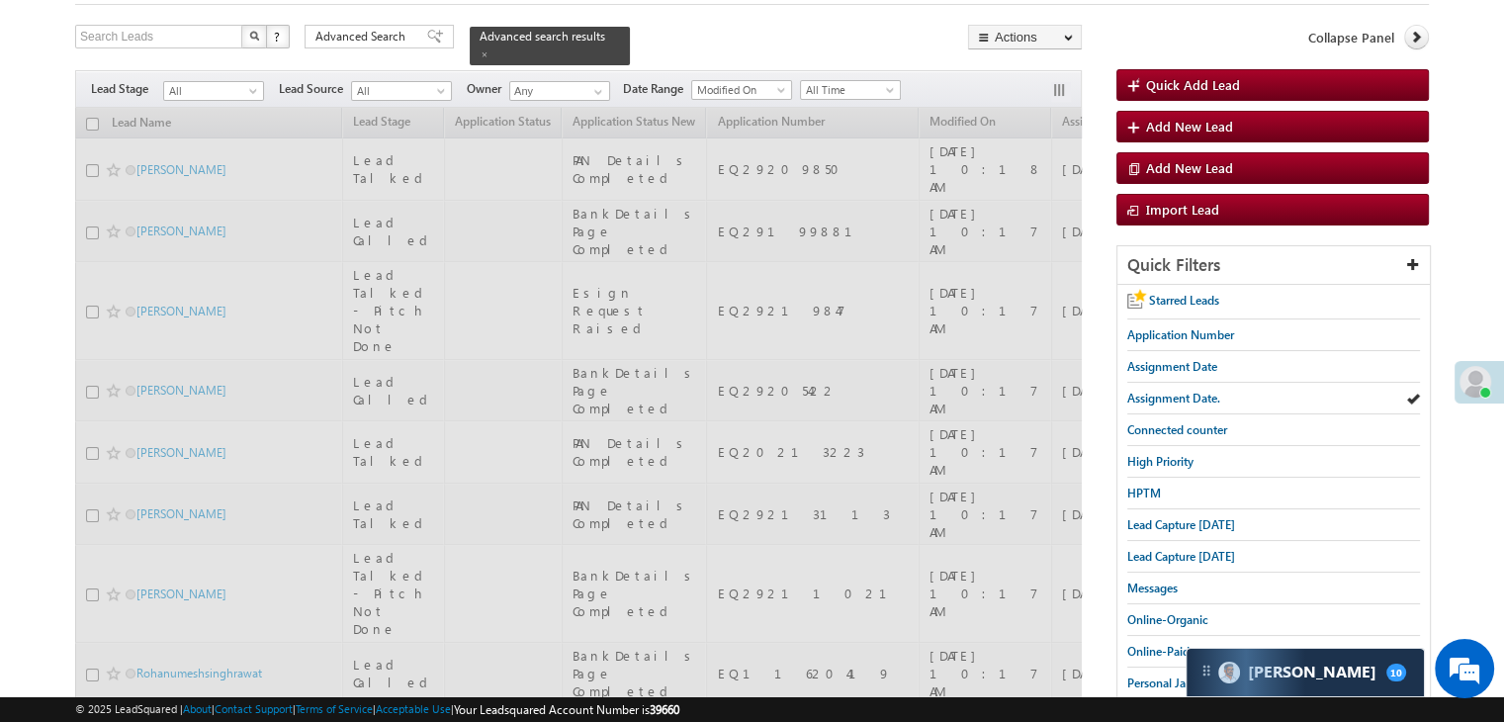
scroll to position [0, 0]
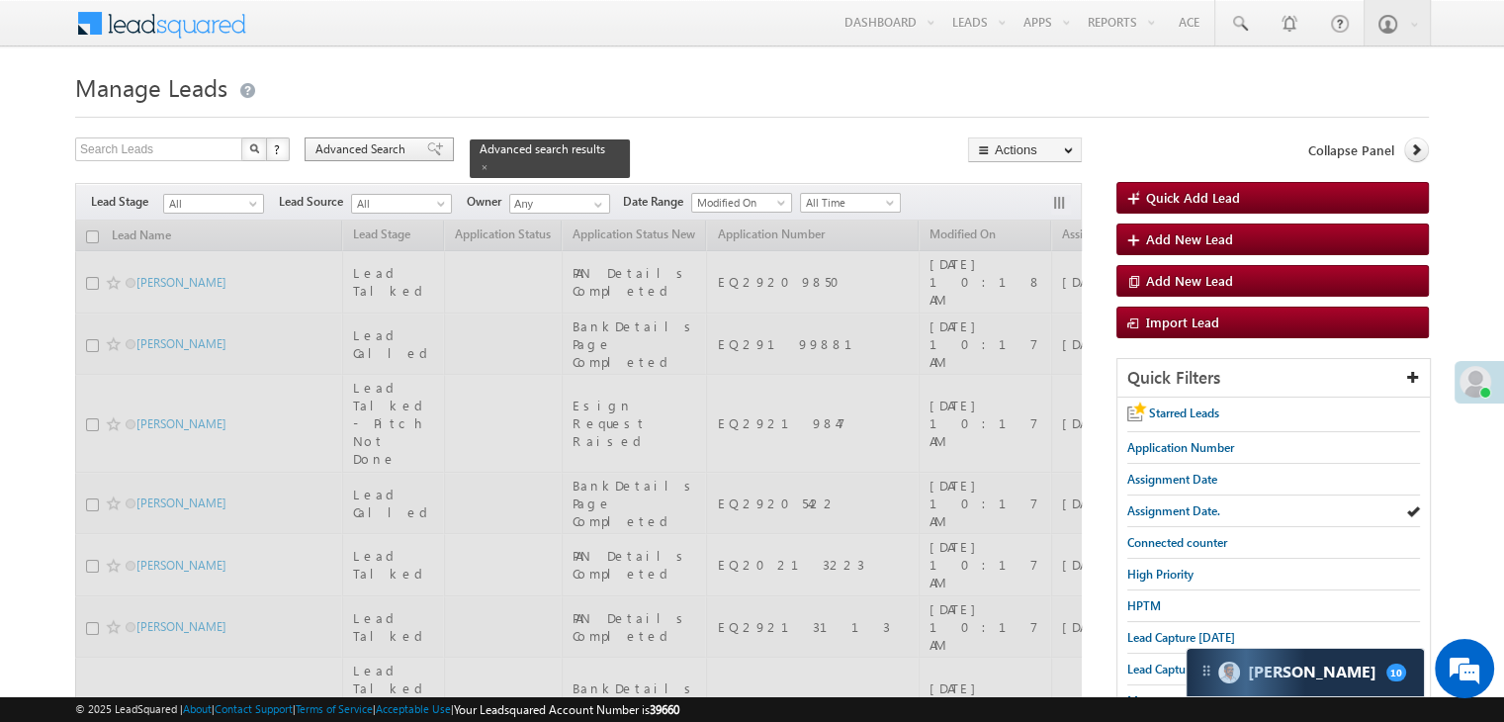
click at [370, 160] on div "Advanced Search" at bounding box center [379, 149] width 149 height 24
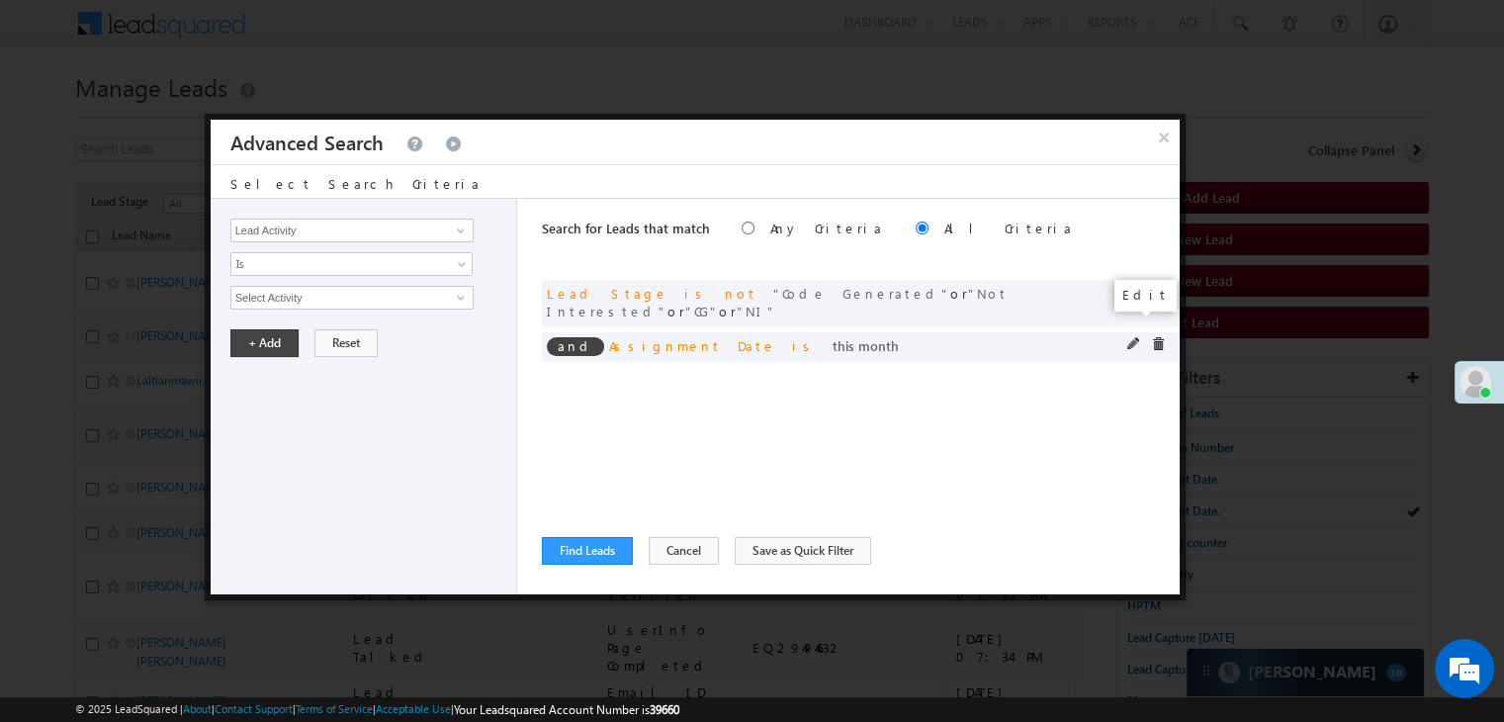
click at [1136, 337] on span at bounding box center [1135, 344] width 14 height 14
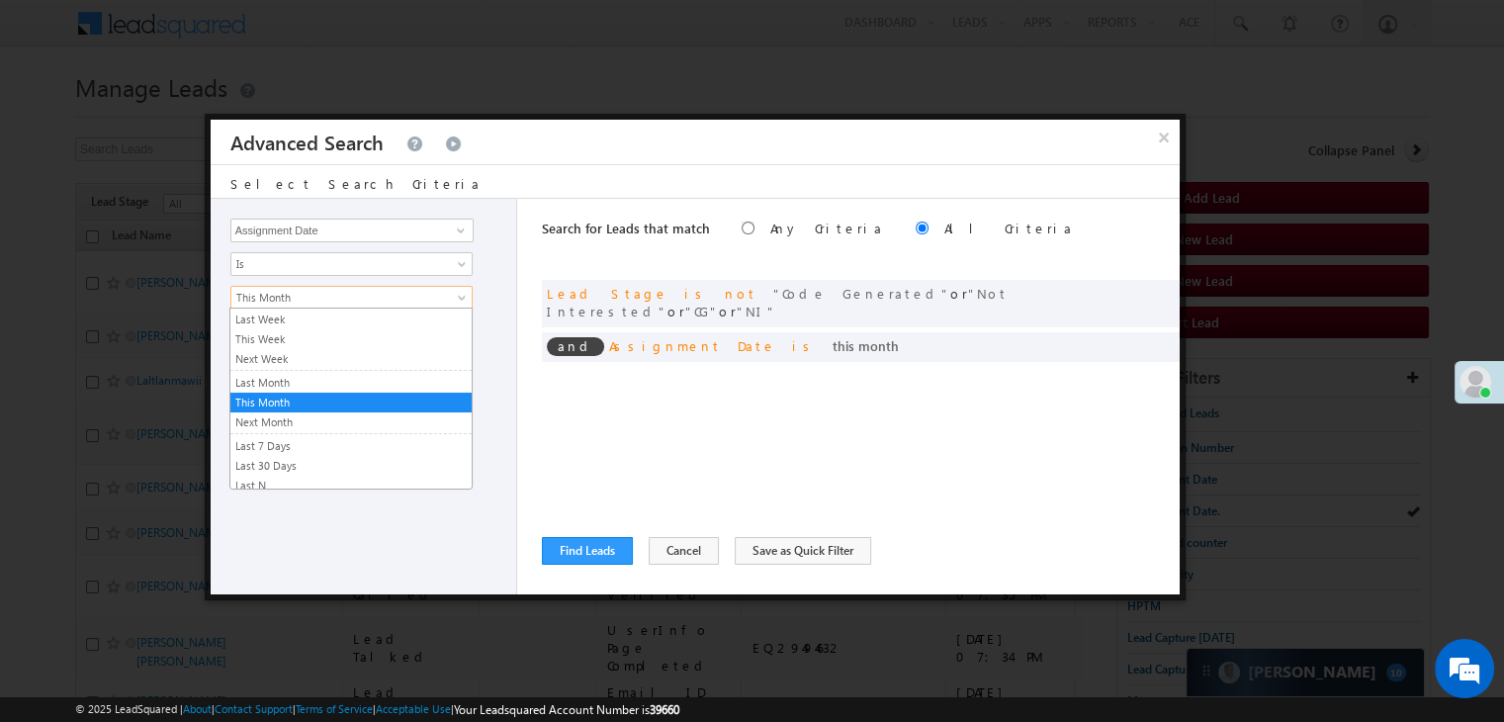
click at [327, 290] on span "This Month" at bounding box center [338, 298] width 215 height 18
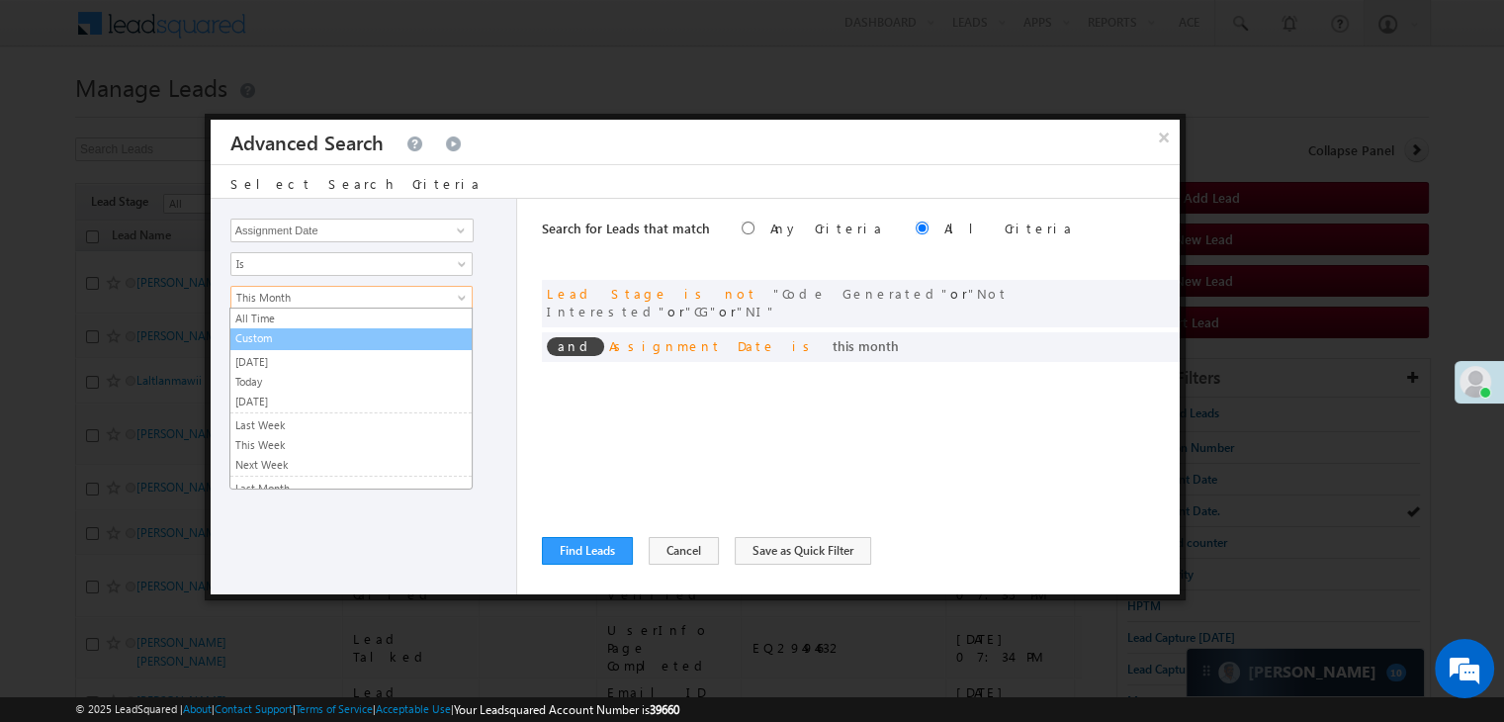
click at [299, 336] on link "Custom" at bounding box center [350, 338] width 241 height 18
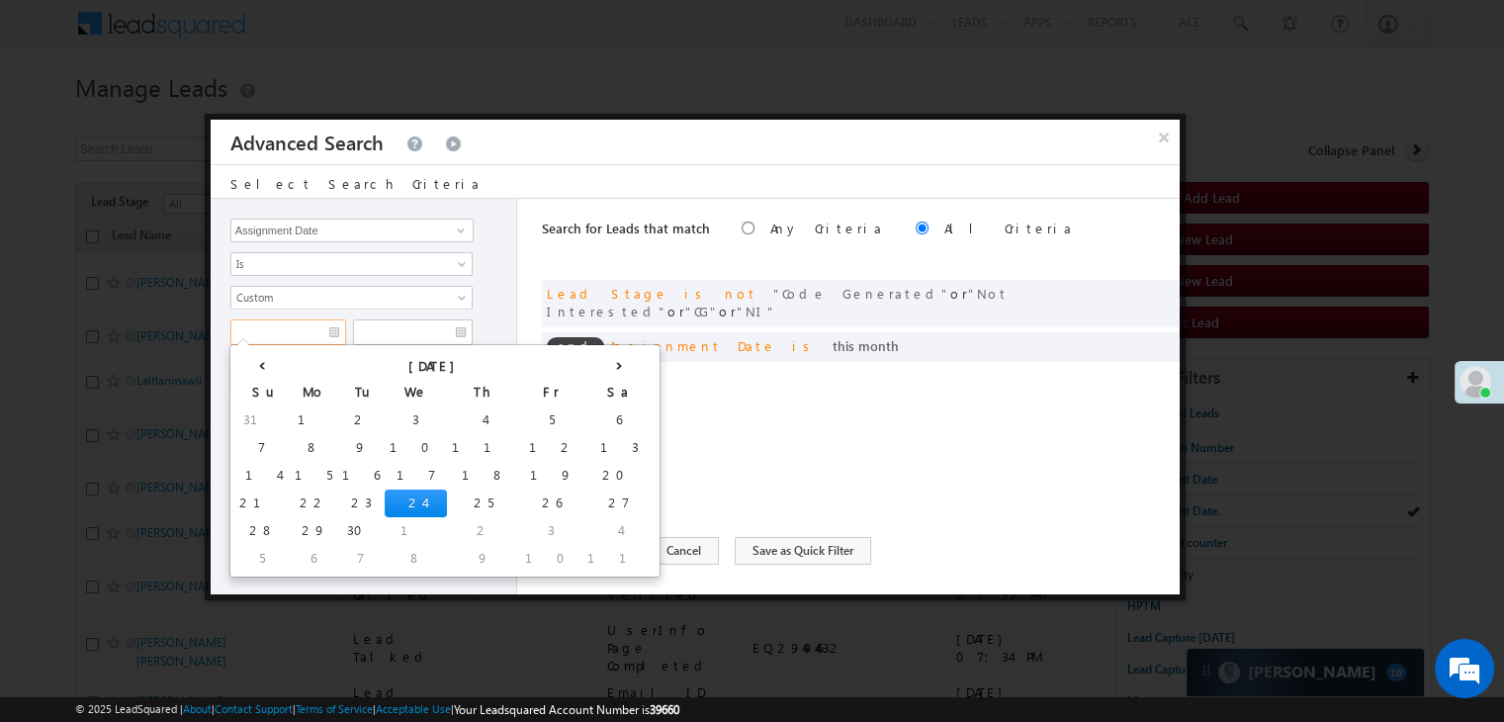
click at [300, 322] on input "text" at bounding box center [288, 332] width 116 height 26
click at [290, 496] on td "22" at bounding box center [313, 504] width 47 height 28
type input "09/22/25"
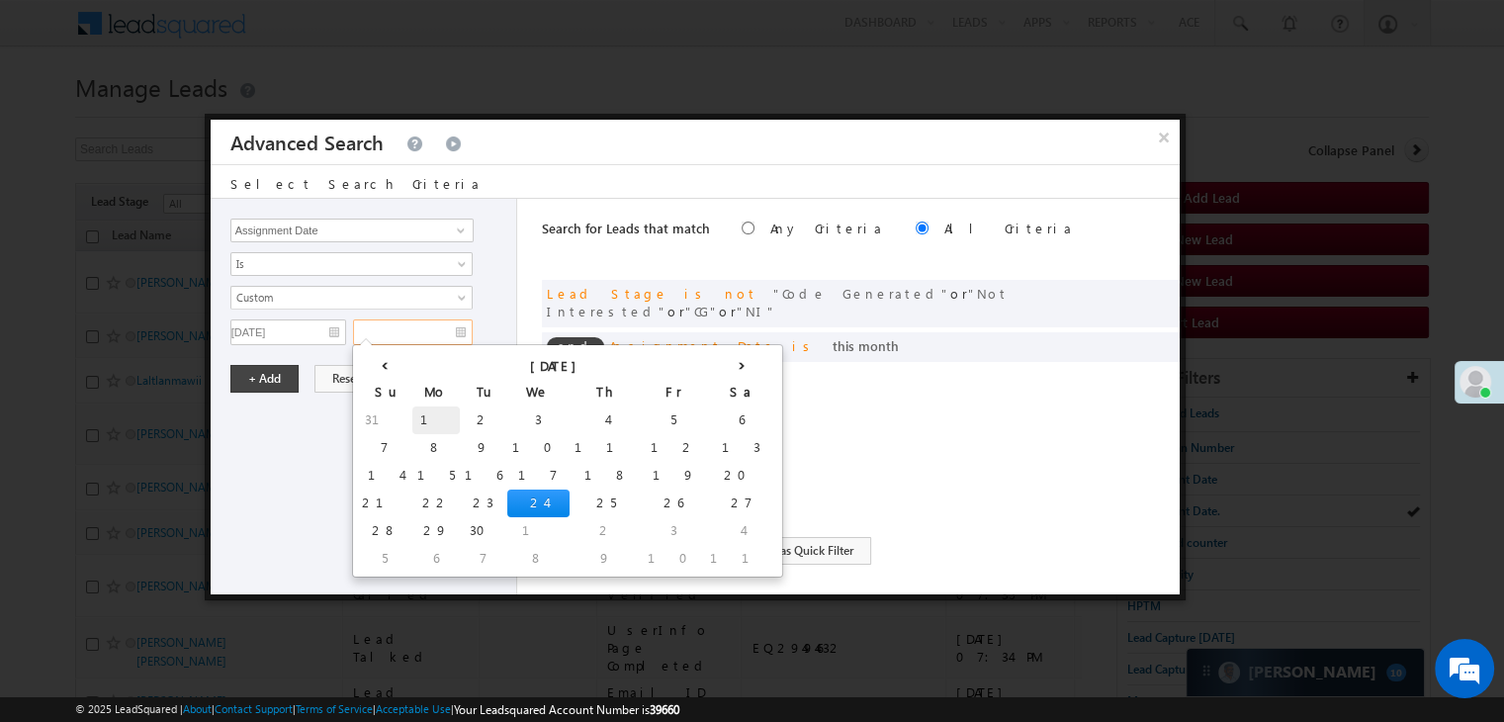
drag, startPoint x: 420, startPoint y: 328, endPoint x: 395, endPoint y: 420, distance: 95.5
click at [420, 329] on input "text" at bounding box center [413, 332] width 120 height 26
click at [412, 503] on td "22" at bounding box center [435, 504] width 47 height 28
type input "09/22/25"
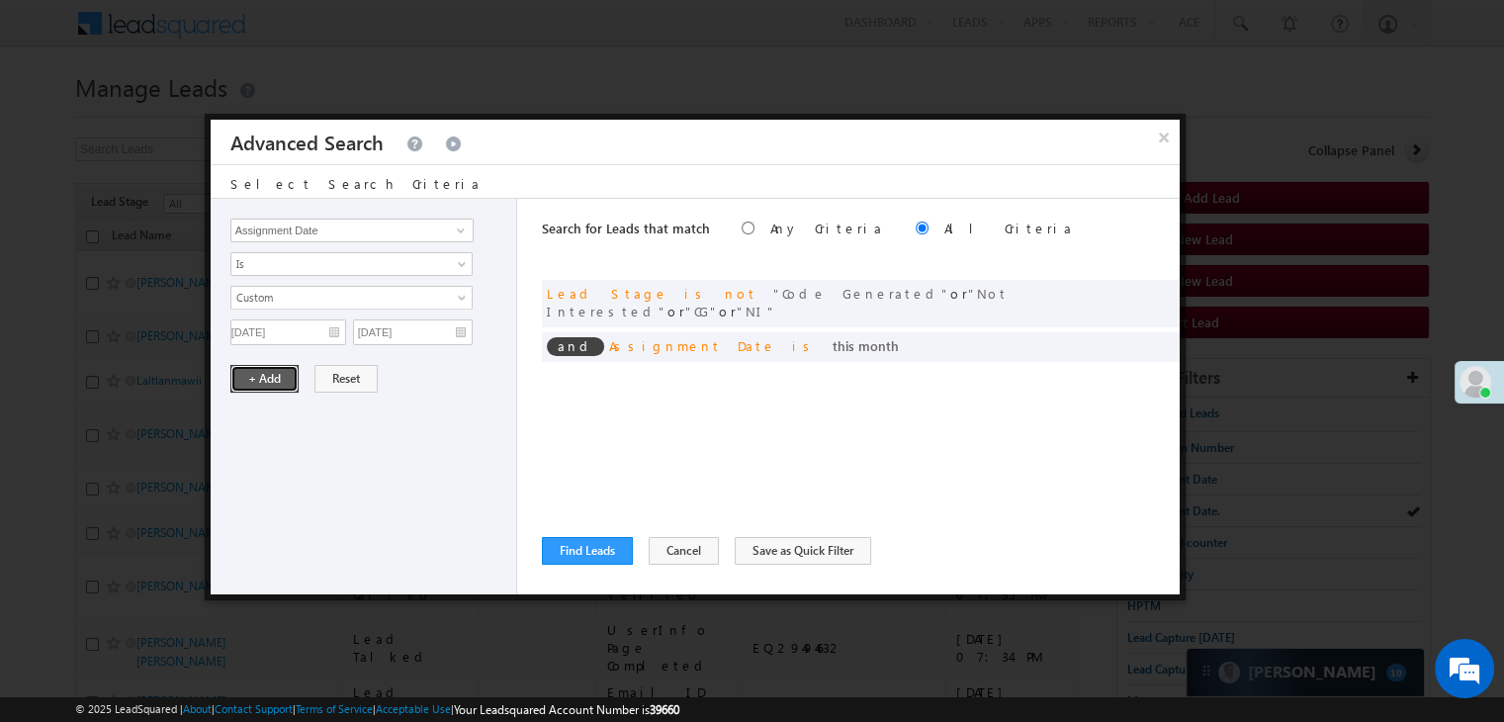
click at [280, 389] on button "+ Add" at bounding box center [264, 379] width 68 height 28
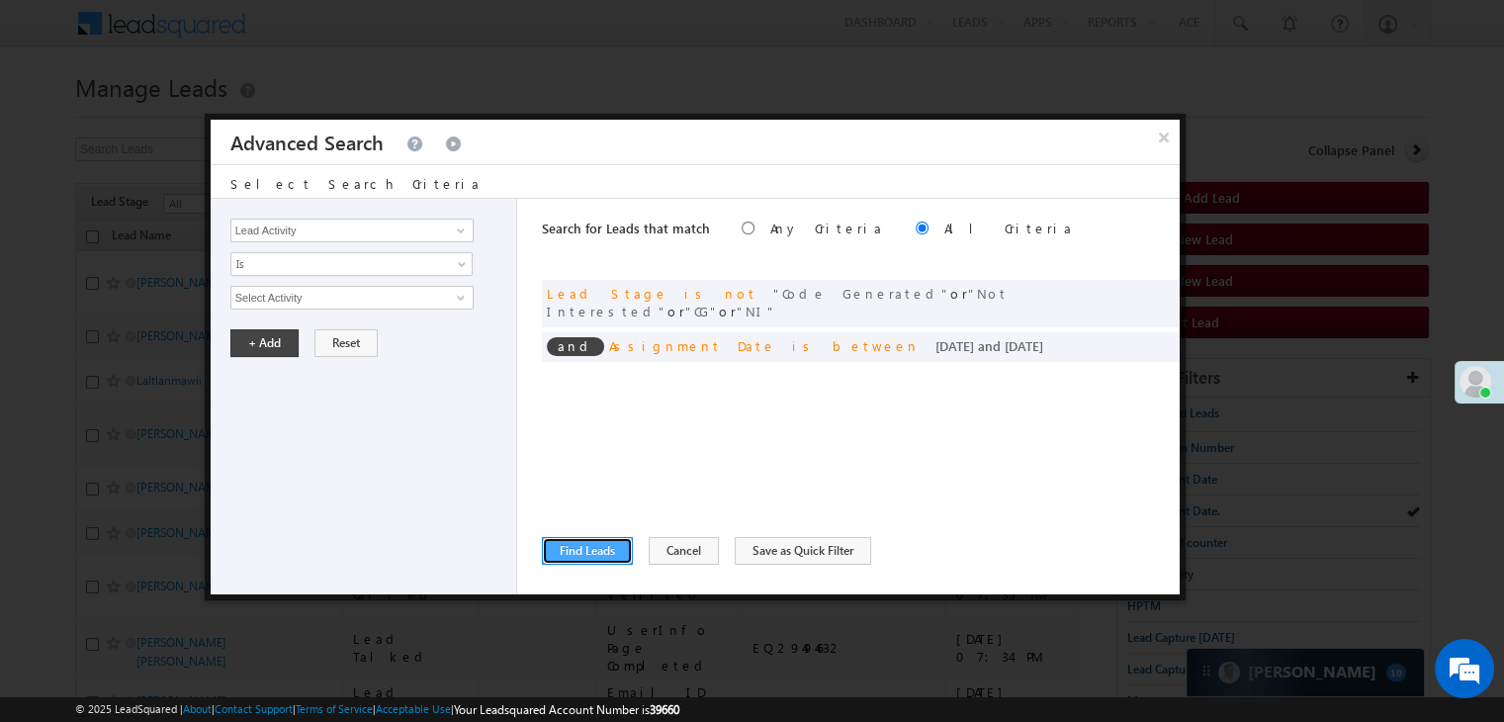
click at [566, 550] on button "Find Leads" at bounding box center [587, 551] width 91 height 28
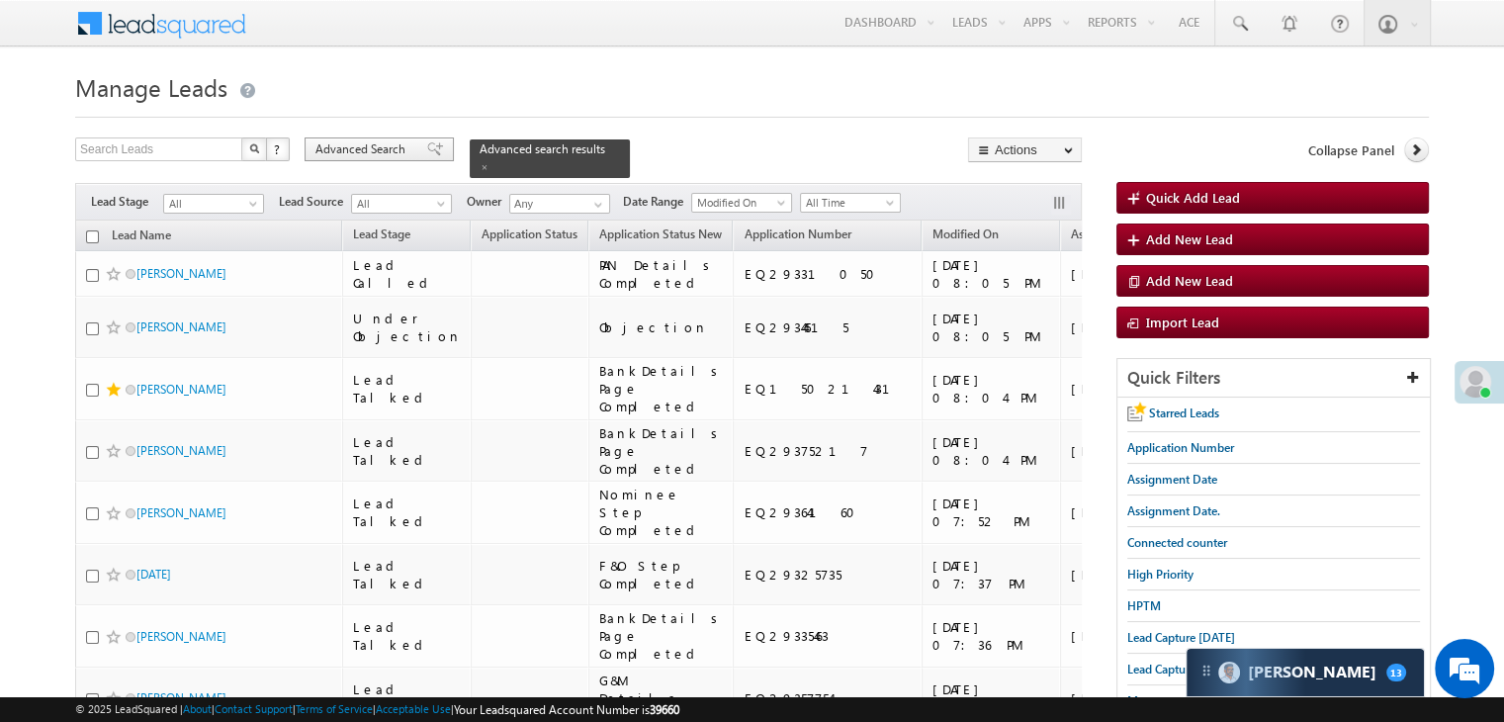
click at [403, 151] on span "Advanced Search" at bounding box center [364, 149] width 96 height 18
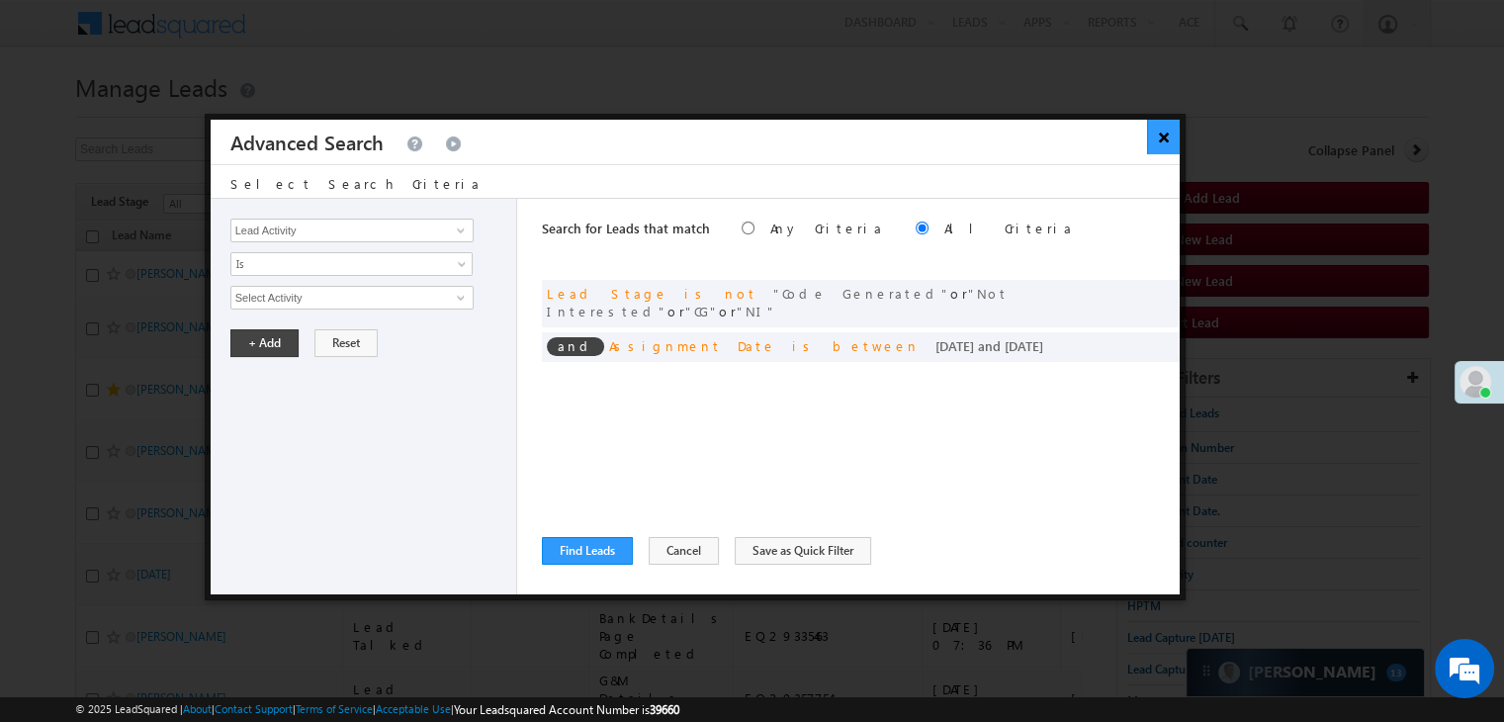
click at [1165, 138] on button "×" at bounding box center [1163, 137] width 33 height 35
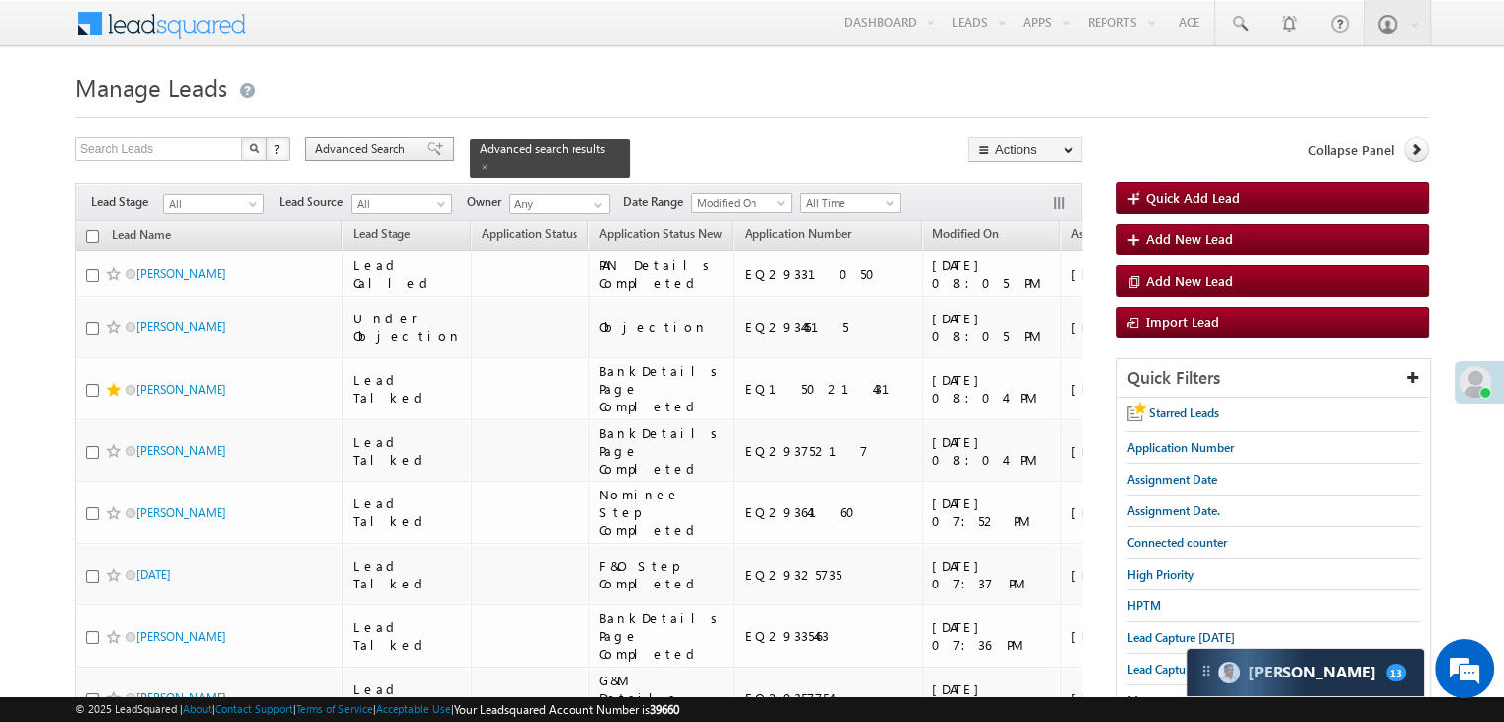
click at [427, 155] on span at bounding box center [435, 149] width 16 height 14
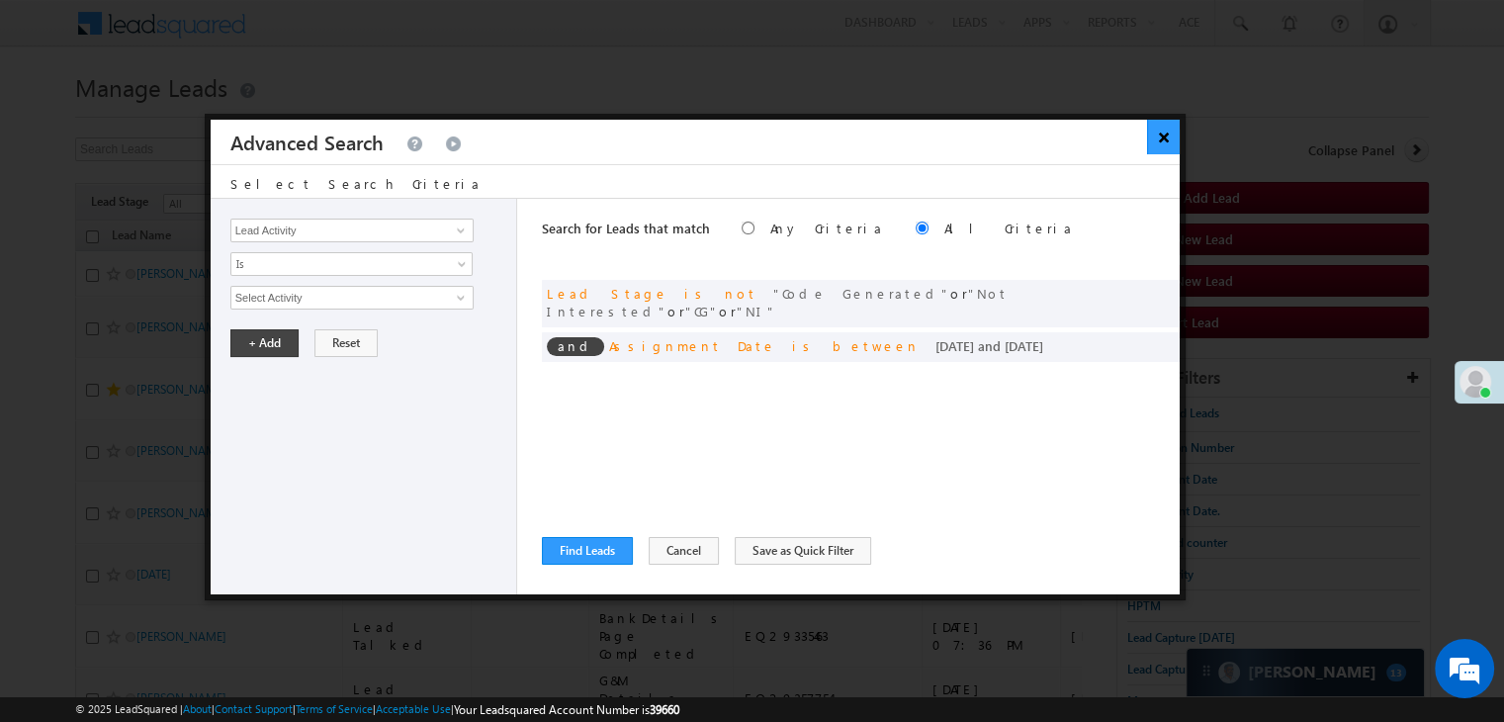
click at [1147, 147] on button "×" at bounding box center [1163, 137] width 33 height 35
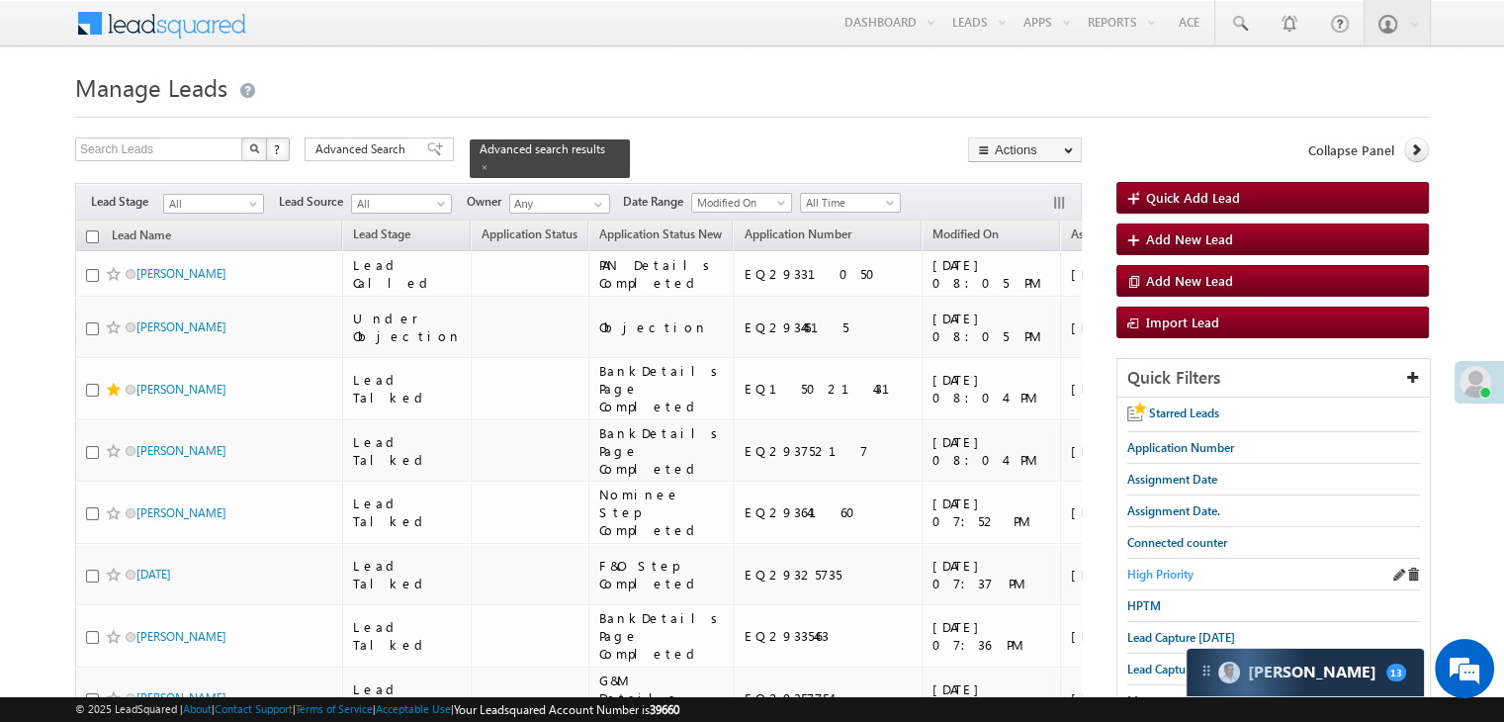
click at [1151, 567] on span "High Priority" at bounding box center [1161, 574] width 66 height 15
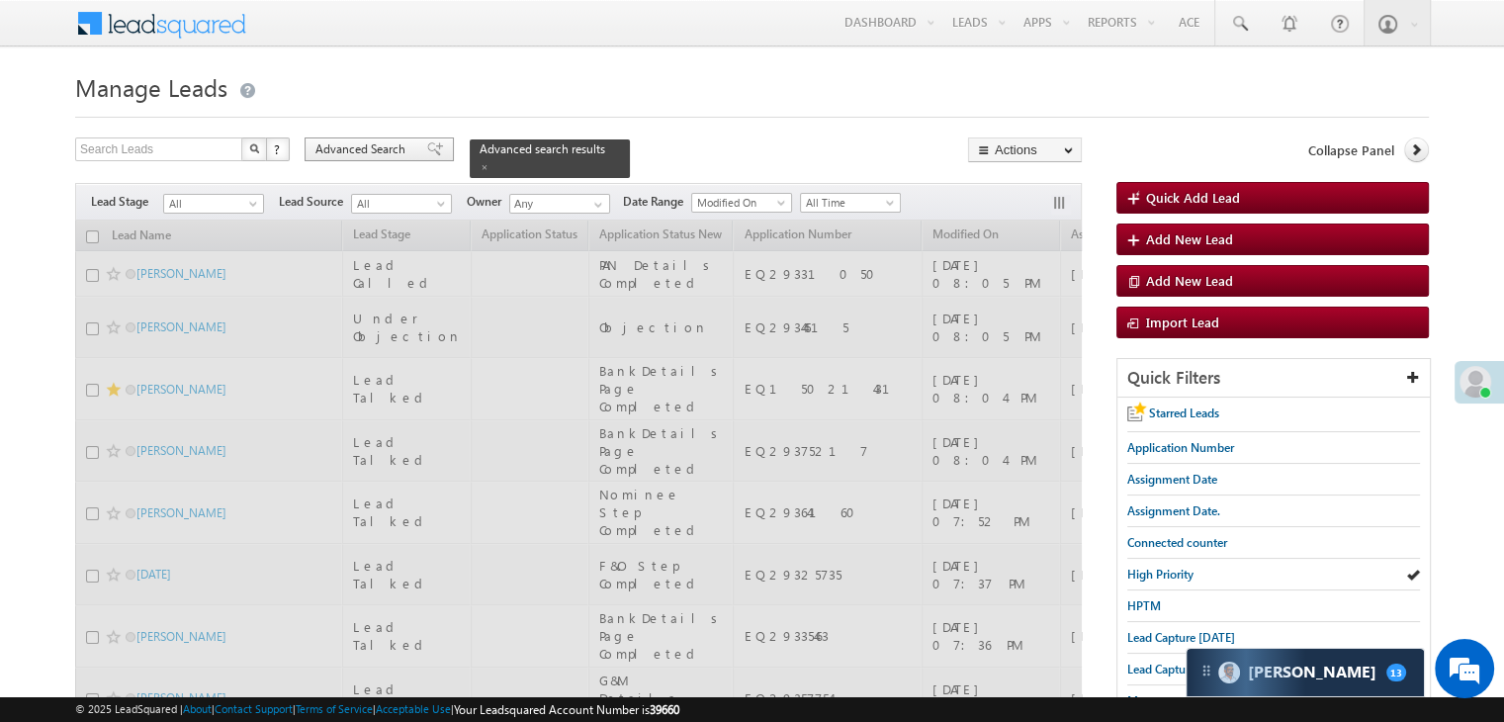
click at [386, 146] on span "Advanced Search" at bounding box center [364, 149] width 96 height 18
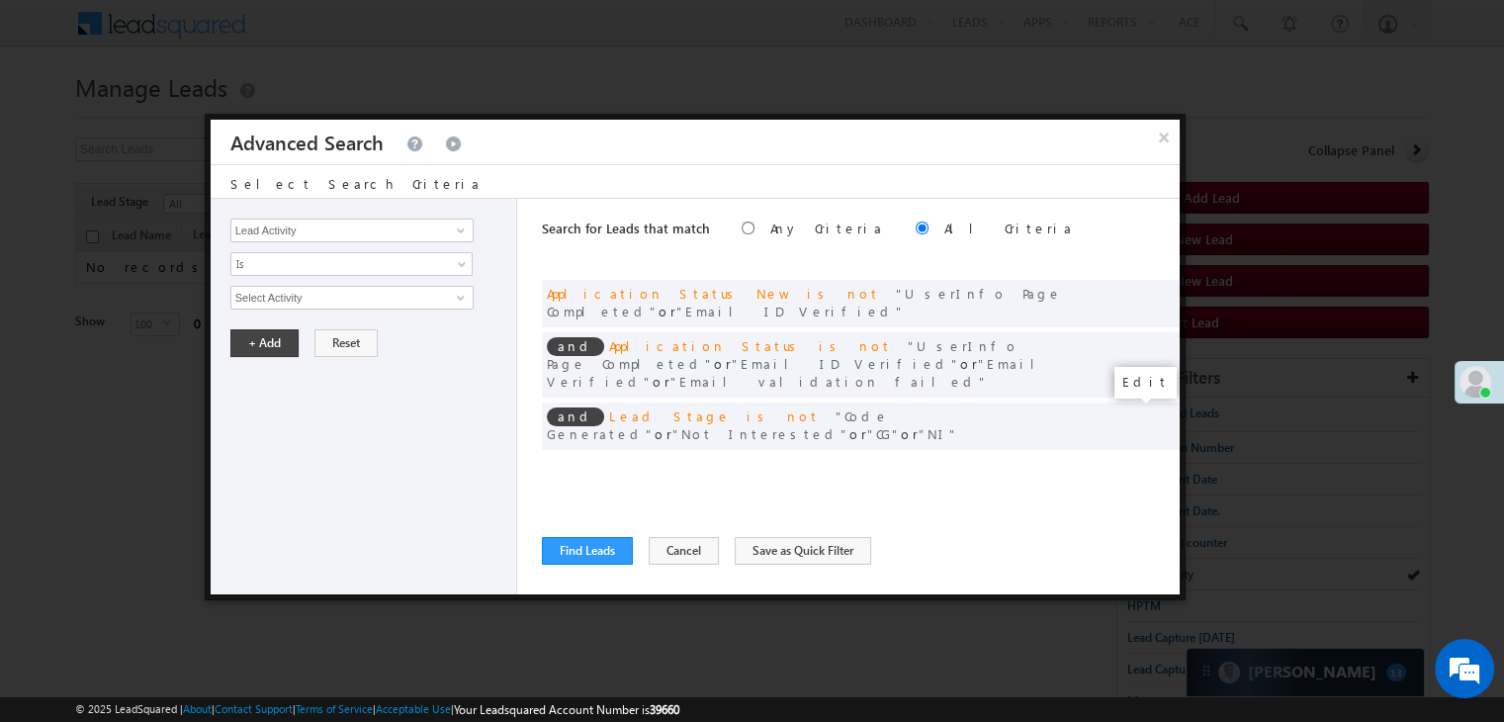
click at [1137, 460] on span at bounding box center [1135, 467] width 14 height 14
click at [310, 324] on input "07/01/25" at bounding box center [288, 332] width 116 height 26
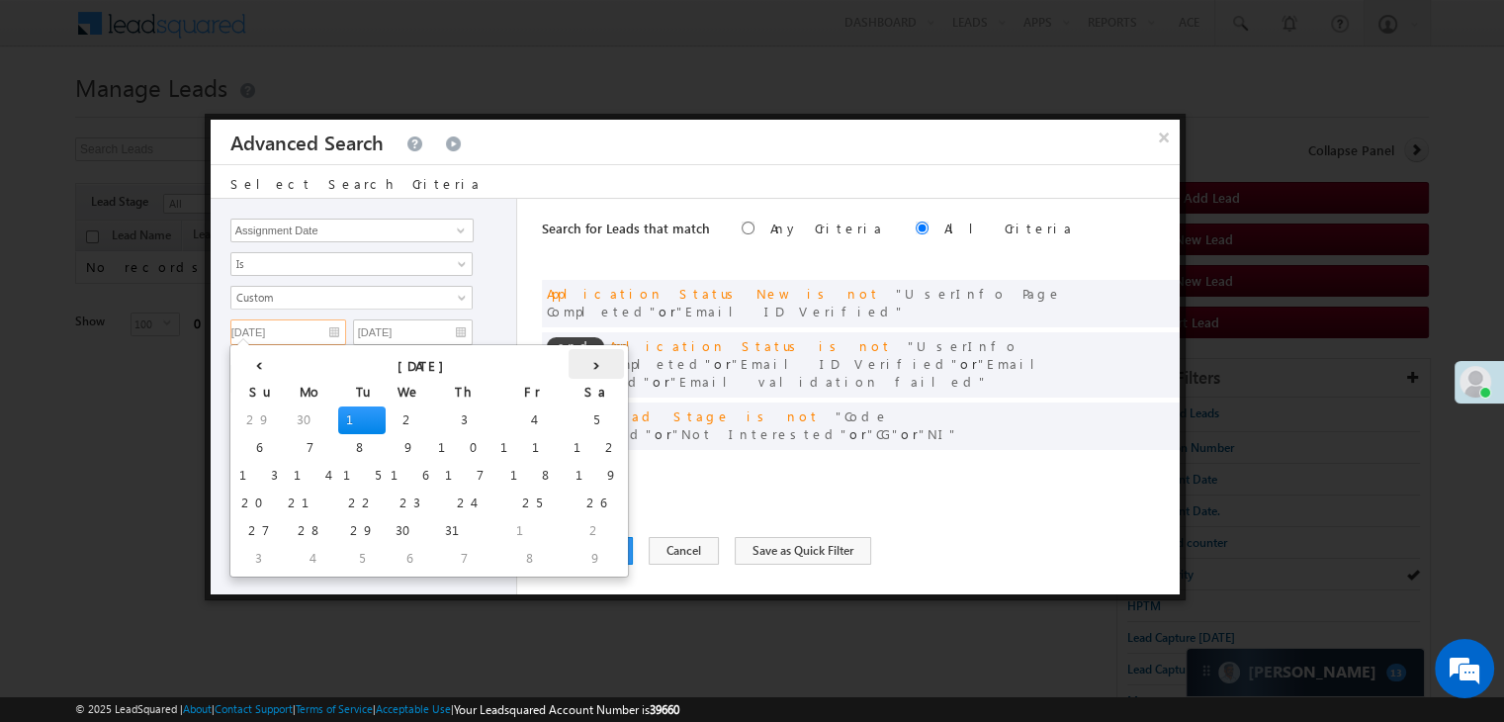
click at [569, 364] on th "›" at bounding box center [596, 364] width 55 height 30
click at [577, 364] on th "›" at bounding box center [600, 364] width 47 height 30
click at [290, 500] on td "22" at bounding box center [313, 504] width 47 height 28
type input "09/22/25"
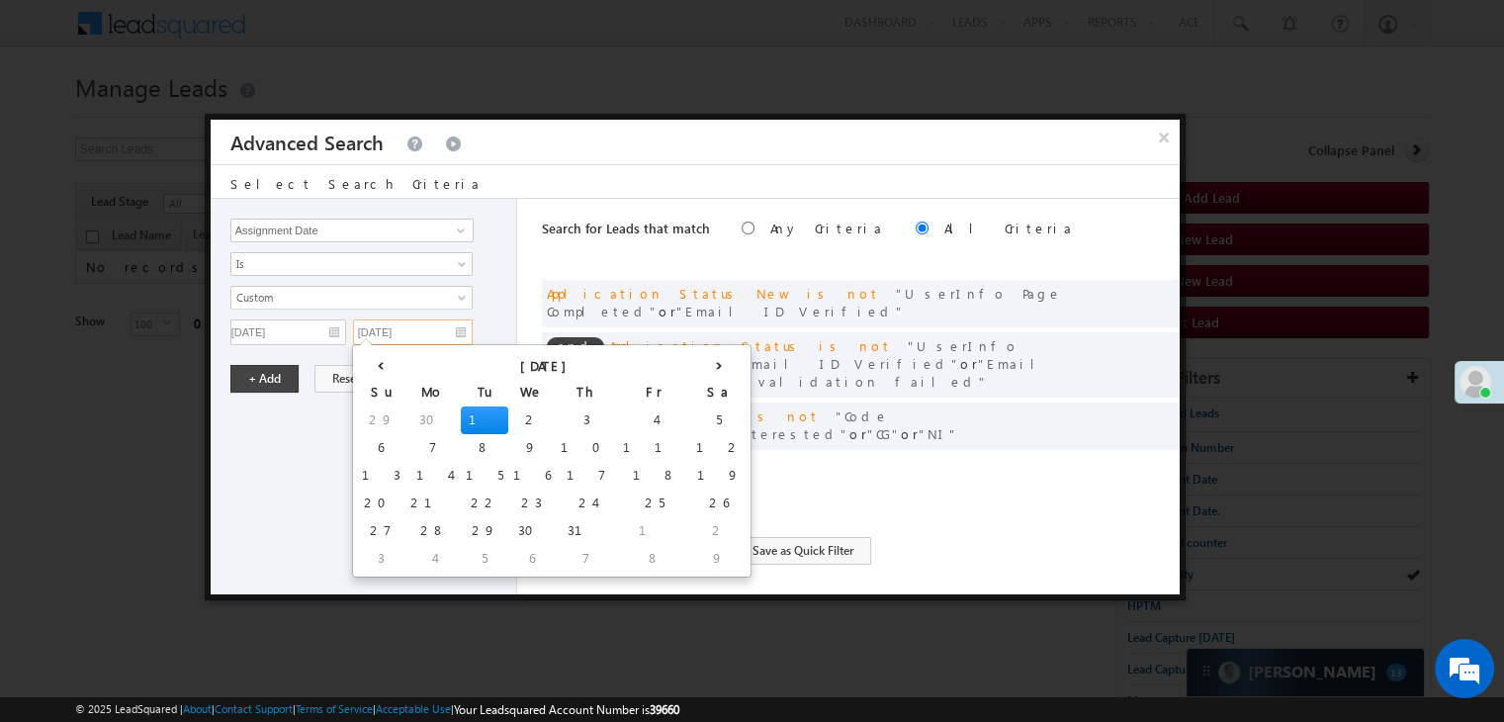
click at [440, 329] on input "07/01/25" at bounding box center [413, 332] width 120 height 26
click at [691, 365] on th "›" at bounding box center [718, 364] width 55 height 30
click at [699, 365] on th "›" at bounding box center [722, 364] width 47 height 30
click at [412, 503] on td "22" at bounding box center [435, 504] width 47 height 28
type input "09/22/25"
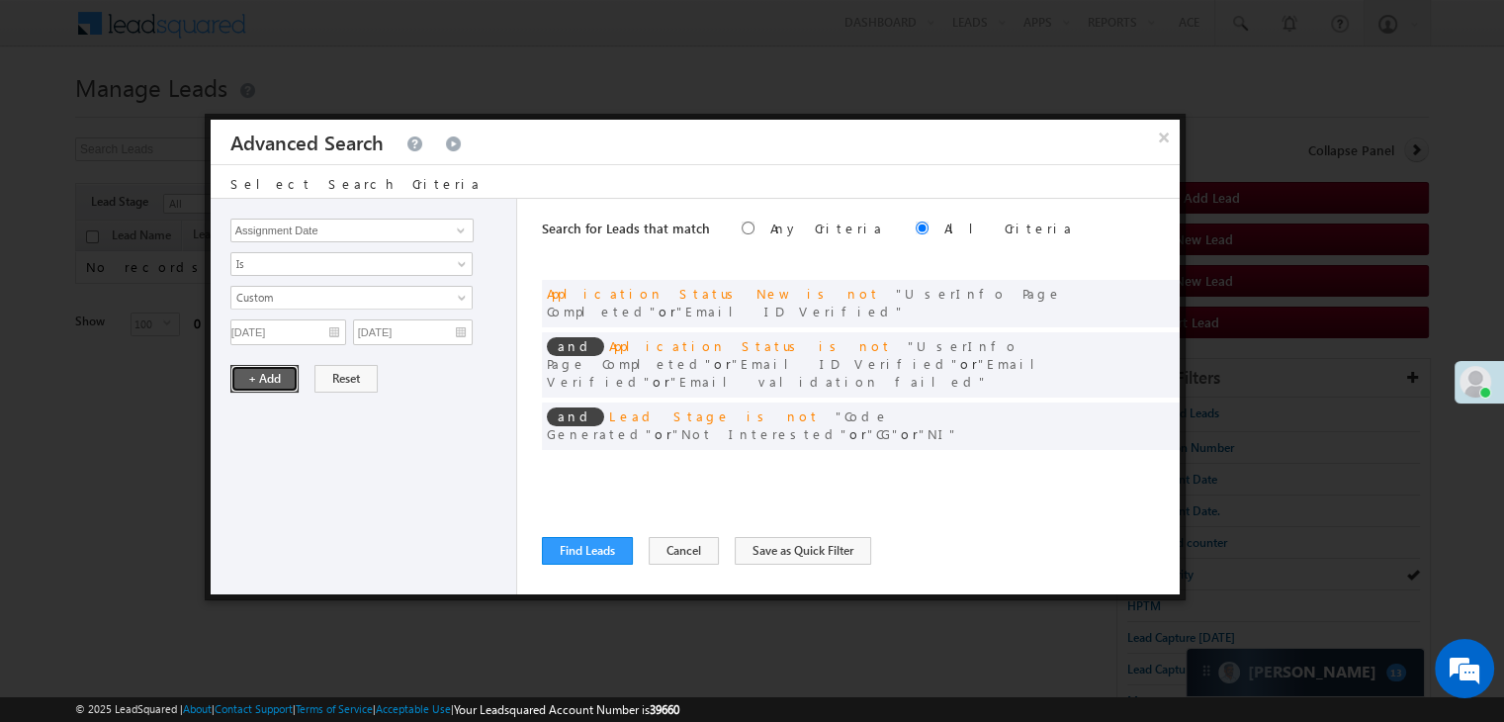
click at [277, 381] on button "+ Add" at bounding box center [264, 379] width 68 height 28
click at [569, 555] on button "Find Leads" at bounding box center [587, 551] width 91 height 28
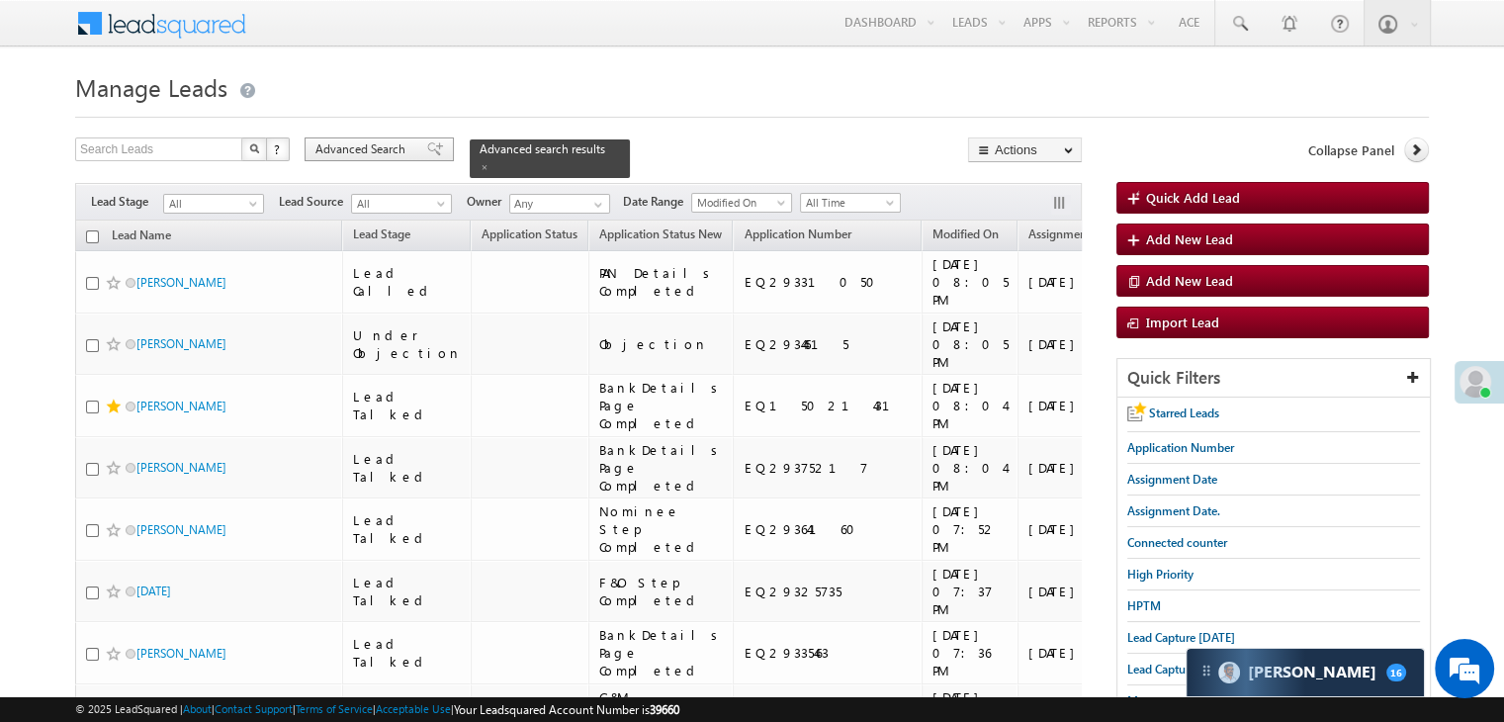
click at [383, 159] on div "Advanced Search" at bounding box center [379, 149] width 149 height 24
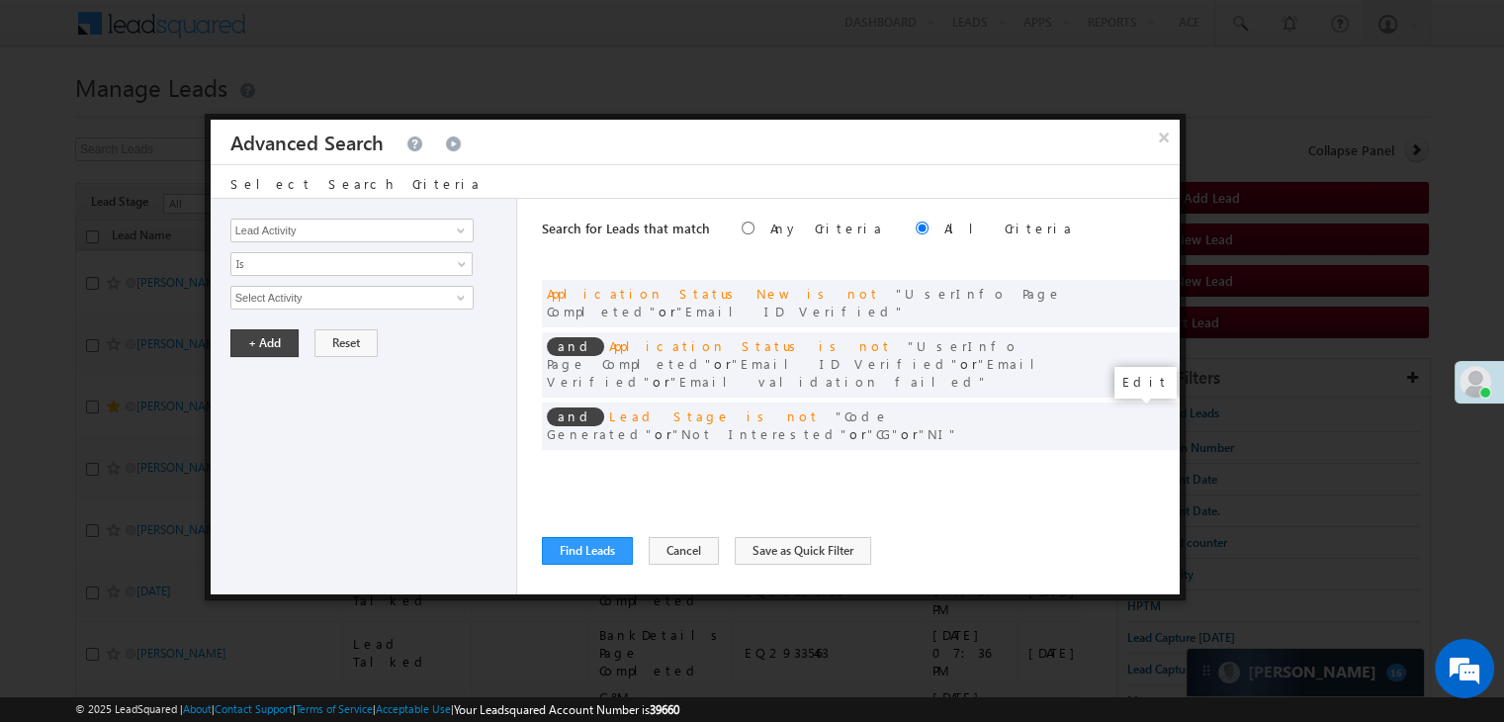
click at [1132, 460] on span at bounding box center [1135, 467] width 14 height 14
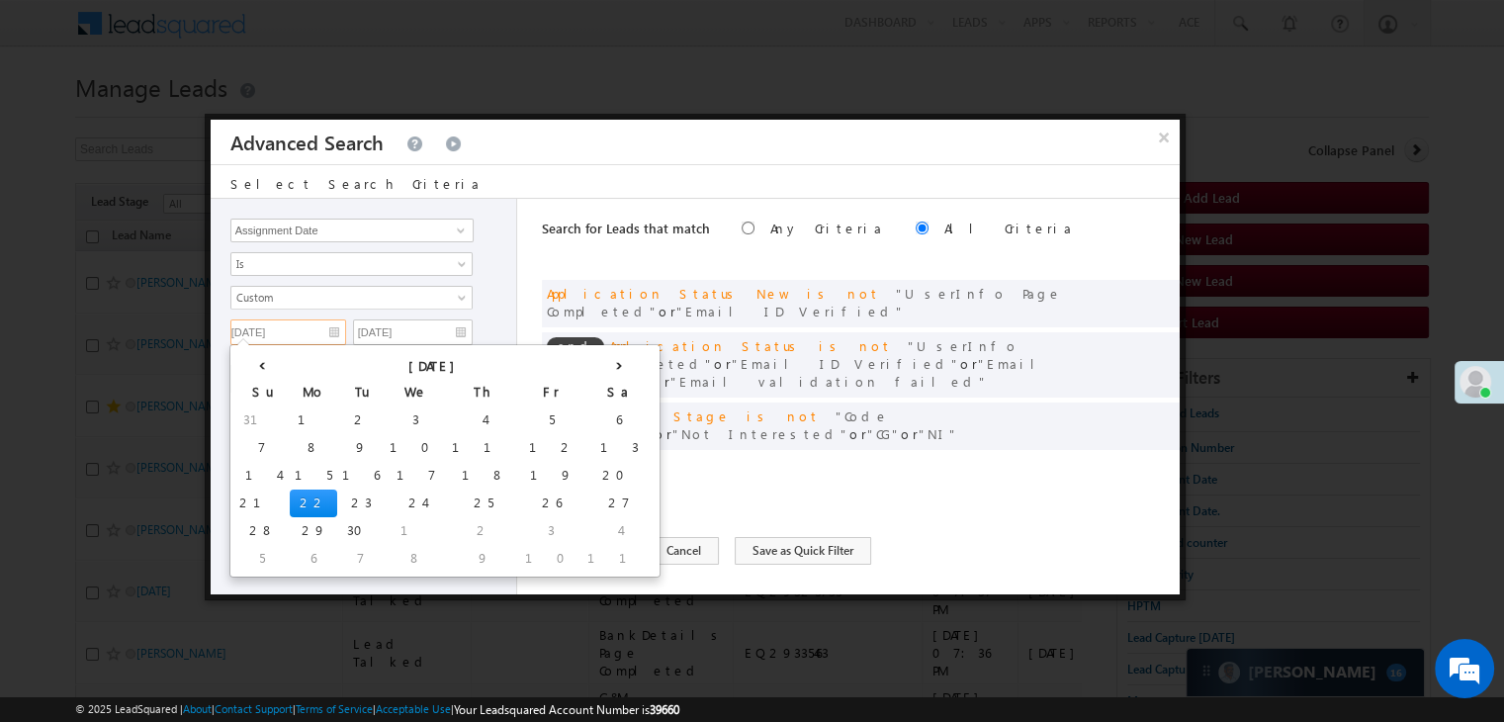
click at [289, 319] on input "09/22/25" at bounding box center [288, 332] width 116 height 26
click at [337, 496] on td "23" at bounding box center [360, 504] width 47 height 28
type input "09/23/25"
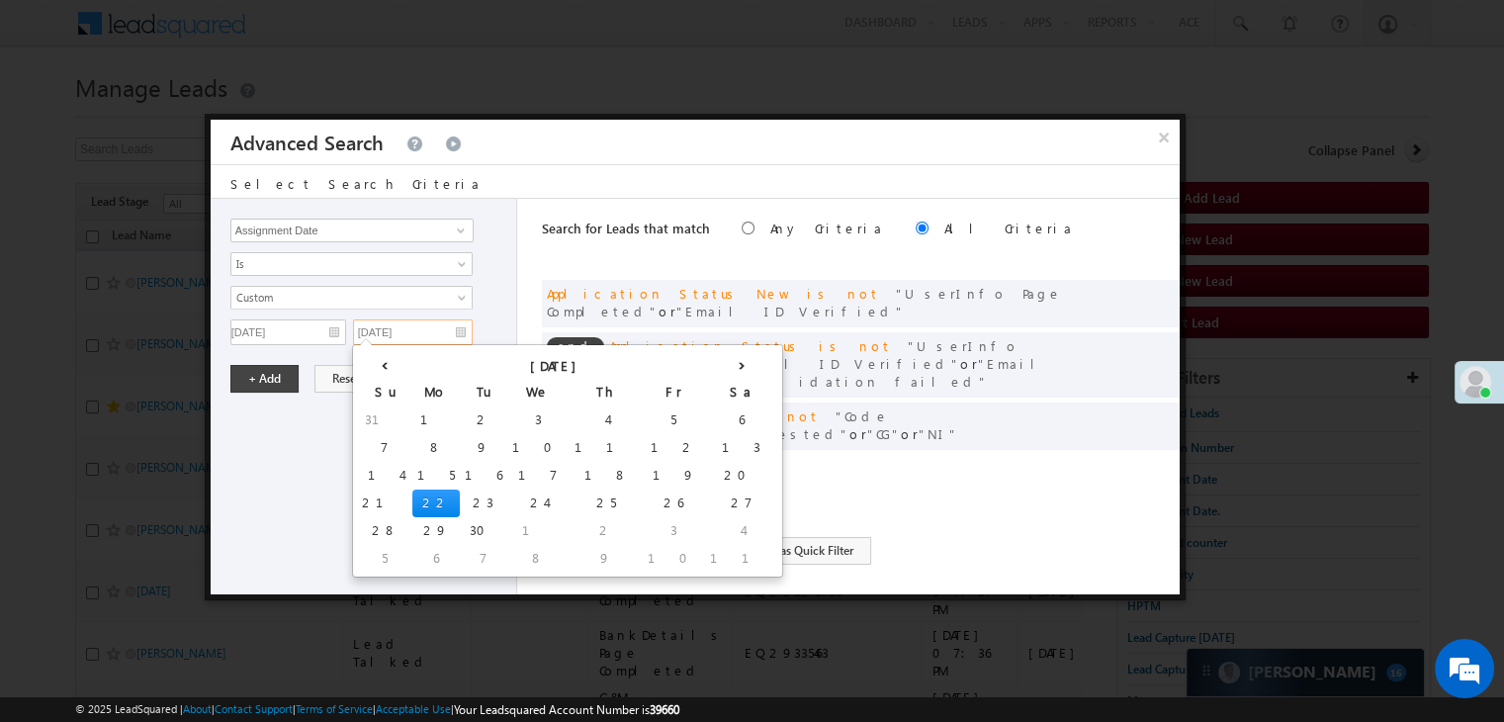
click at [439, 328] on input "09/22/25" at bounding box center [413, 332] width 120 height 26
click at [460, 500] on td "23" at bounding box center [483, 504] width 47 height 28
type input "09/23/25"
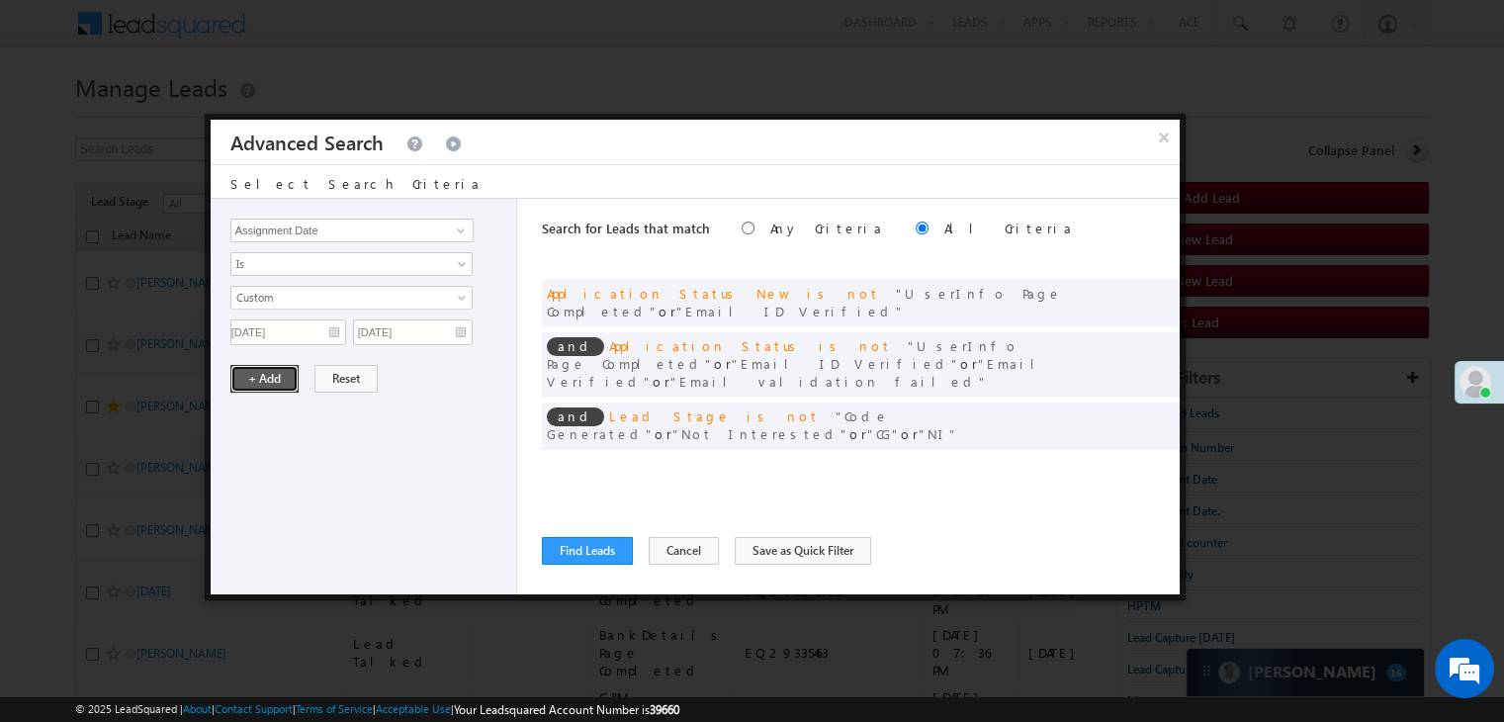
click at [274, 379] on button "+ Add" at bounding box center [264, 379] width 68 height 28
click at [602, 553] on button "Find Leads" at bounding box center [587, 551] width 91 height 28
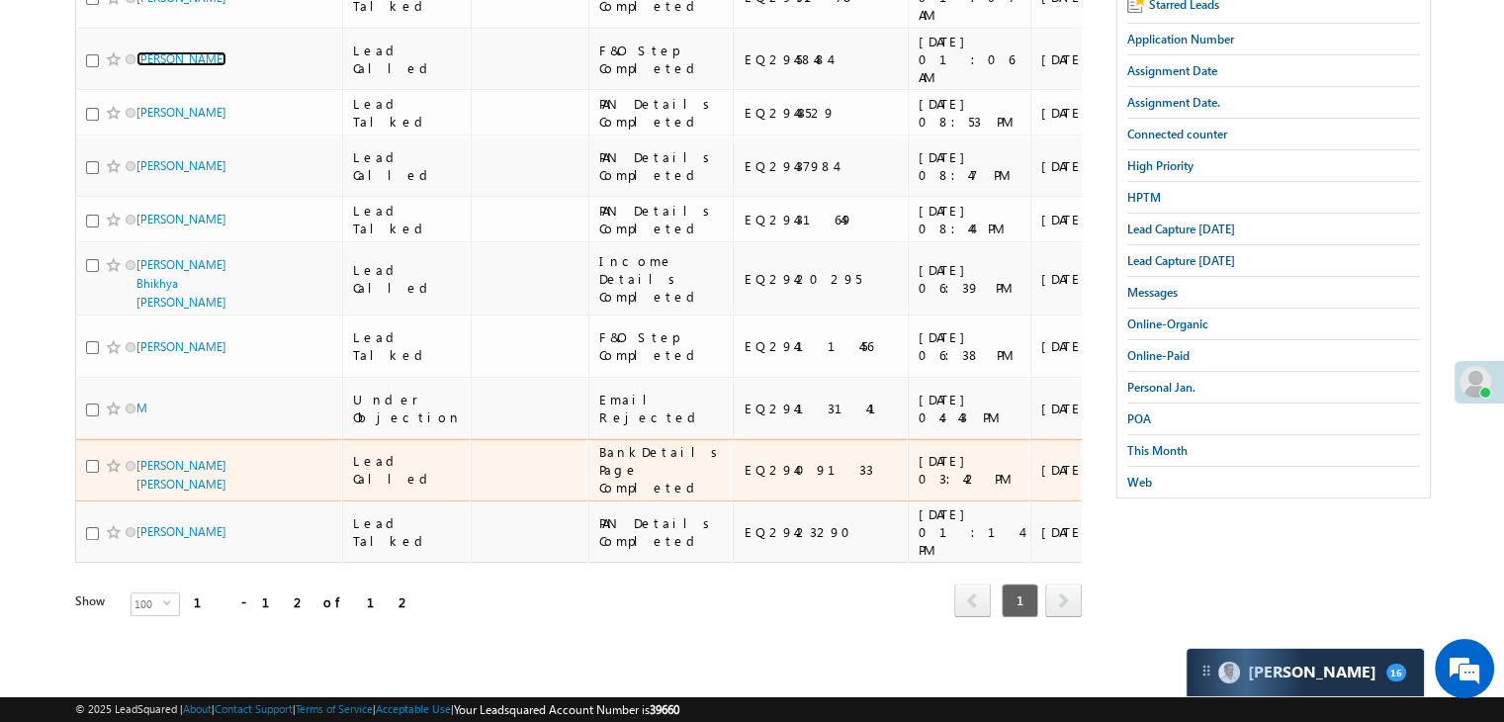
scroll to position [969, 0]
